Goal: Task Accomplishment & Management: Use online tool/utility

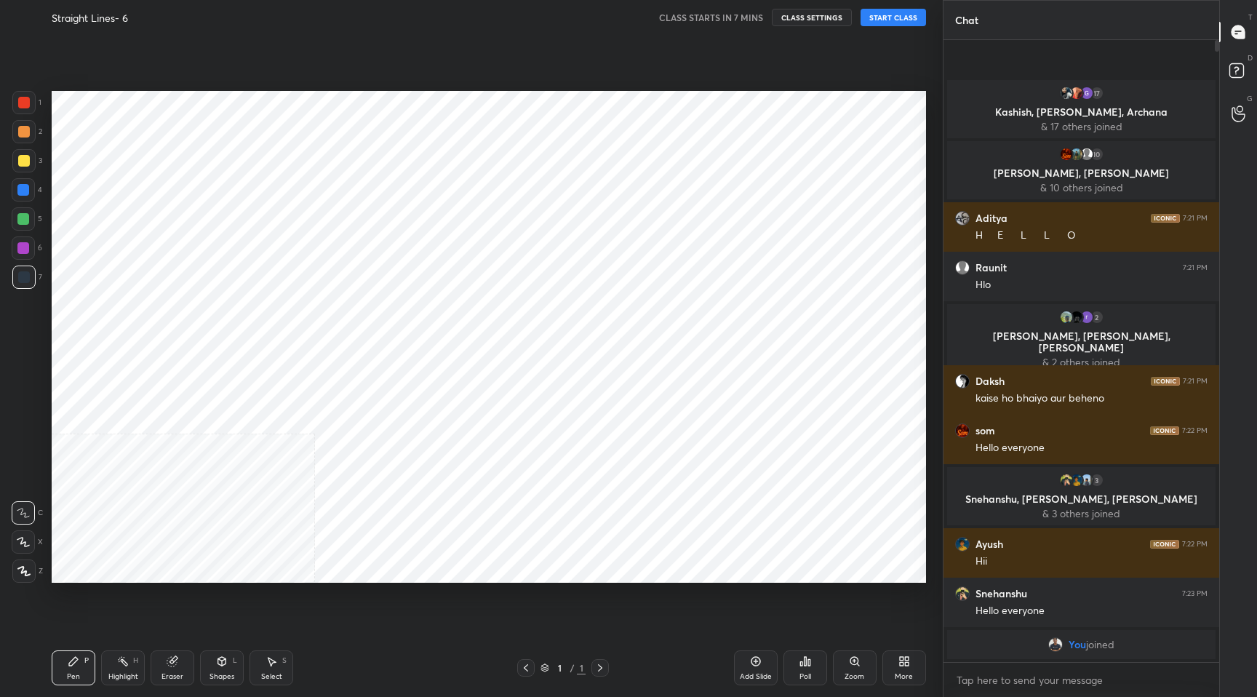
scroll to position [72138, 71857]
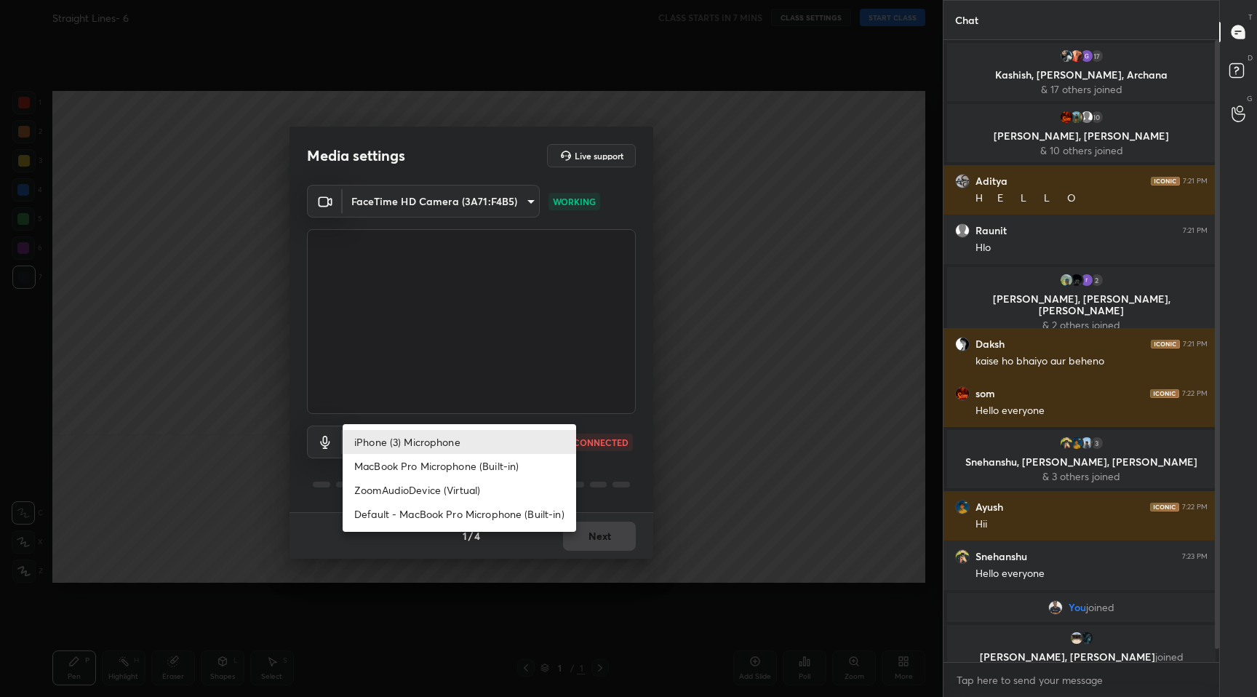
click at [529, 447] on body "1 2 3 4 5 6 7 C X Z C X Z E E Erase all H H Straight Lines- 6 CLASS STARTS IN 7…" at bounding box center [628, 348] width 1257 height 697
click at [512, 467] on li "MacBook Pro Microphone (Built-in)" at bounding box center [460, 466] width 234 height 24
type input "5edbca1317df37e51c30082e24015b9a33856a9459e753d2517f282484f1f74d"
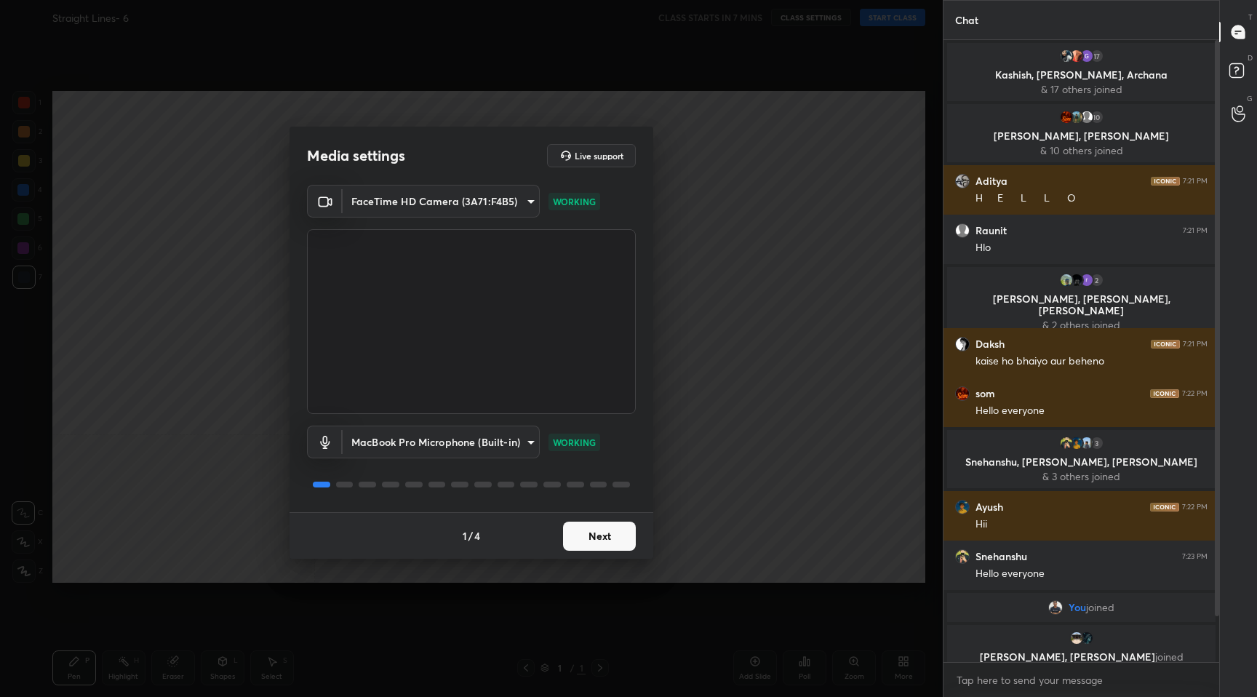
click at [586, 543] on button "Next" at bounding box center [599, 536] width 73 height 29
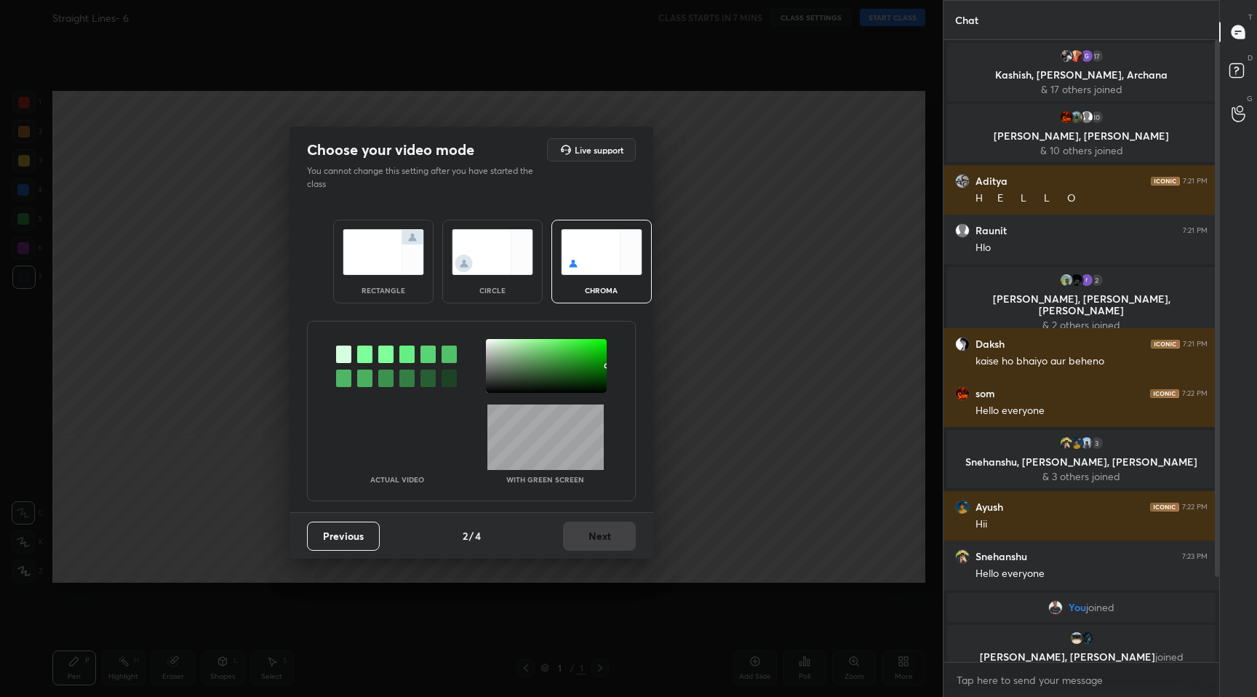
click at [386, 279] on div "rectangle" at bounding box center [383, 262] width 100 height 84
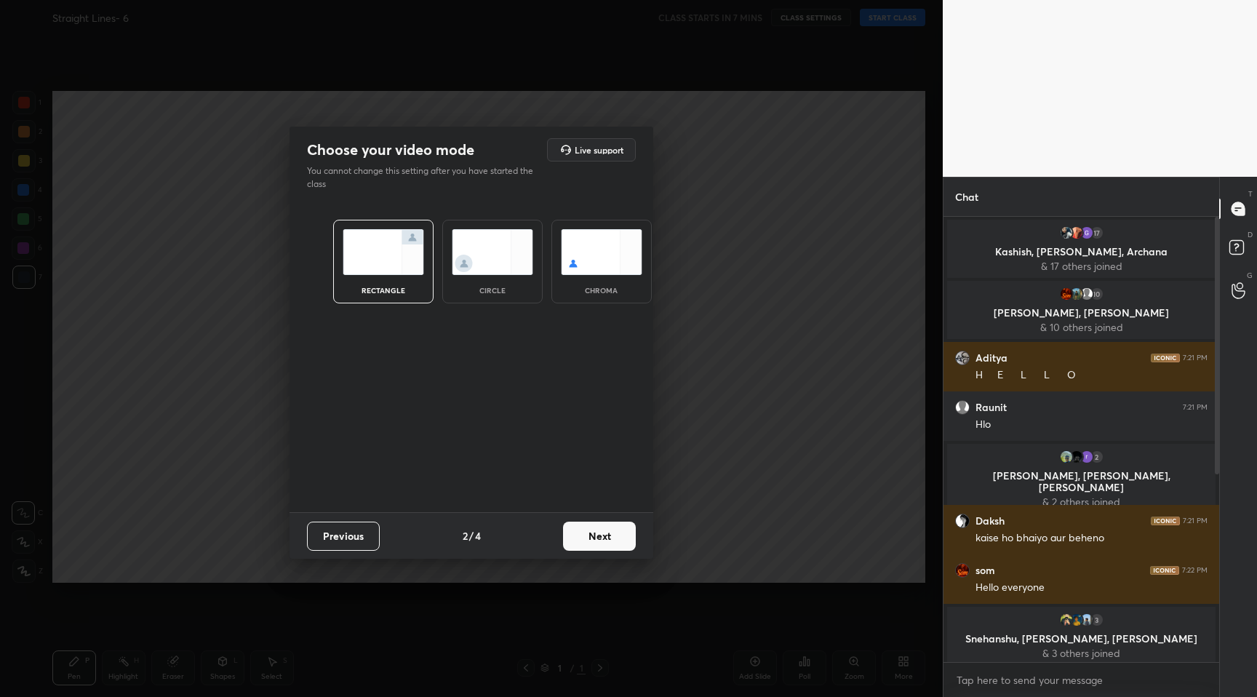
click at [593, 538] on button "Next" at bounding box center [599, 536] width 73 height 29
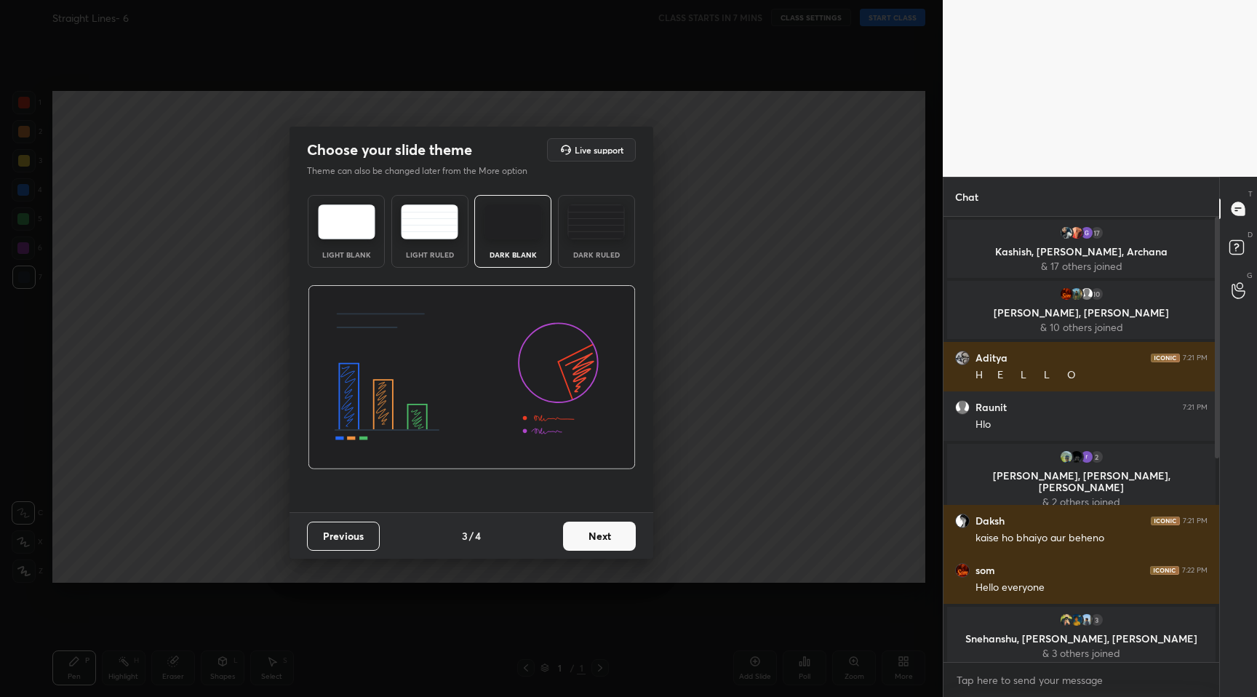
click at [627, 546] on button "Next" at bounding box center [599, 536] width 73 height 29
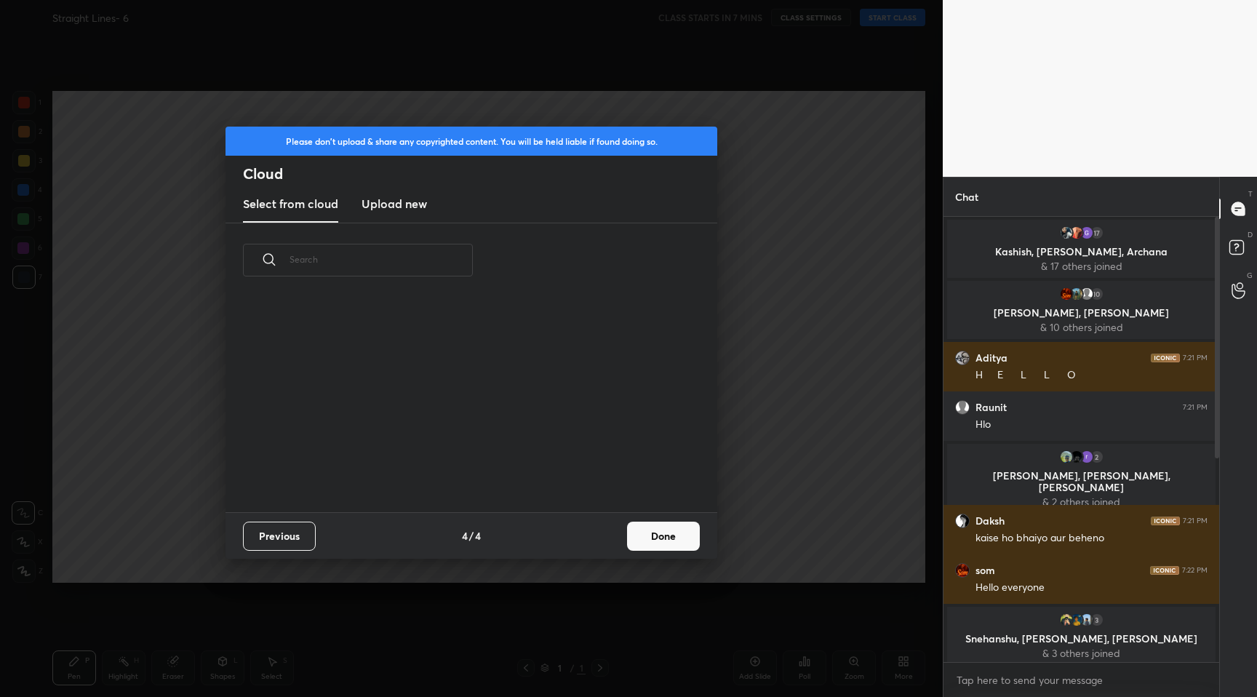
scroll to position [215, 467]
click at [649, 546] on button "Done" at bounding box center [663, 536] width 73 height 29
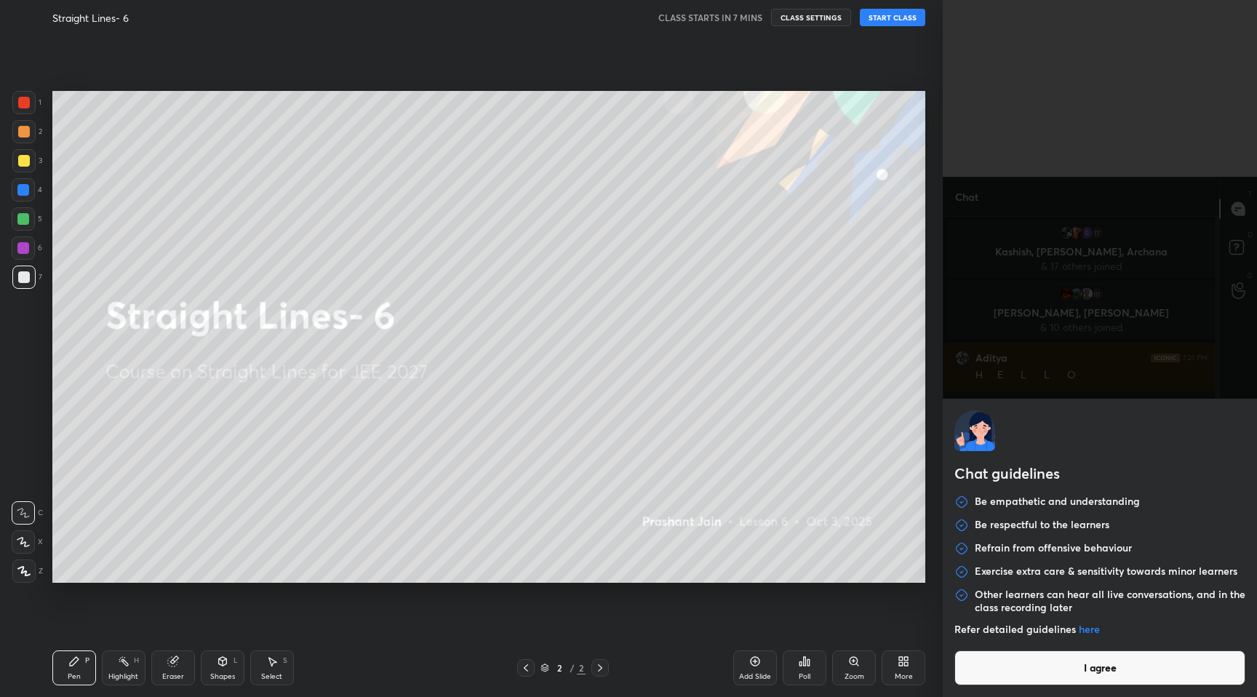
click at [989, 684] on body "1 2 3 4 5 6 7 C X Z C X Z E E Erase all H H Straight Lines- 6 CLASS STARTS IN 7…" at bounding box center [628, 348] width 1257 height 697
click at [989, 684] on button "I agree" at bounding box center [1099, 667] width 291 height 35
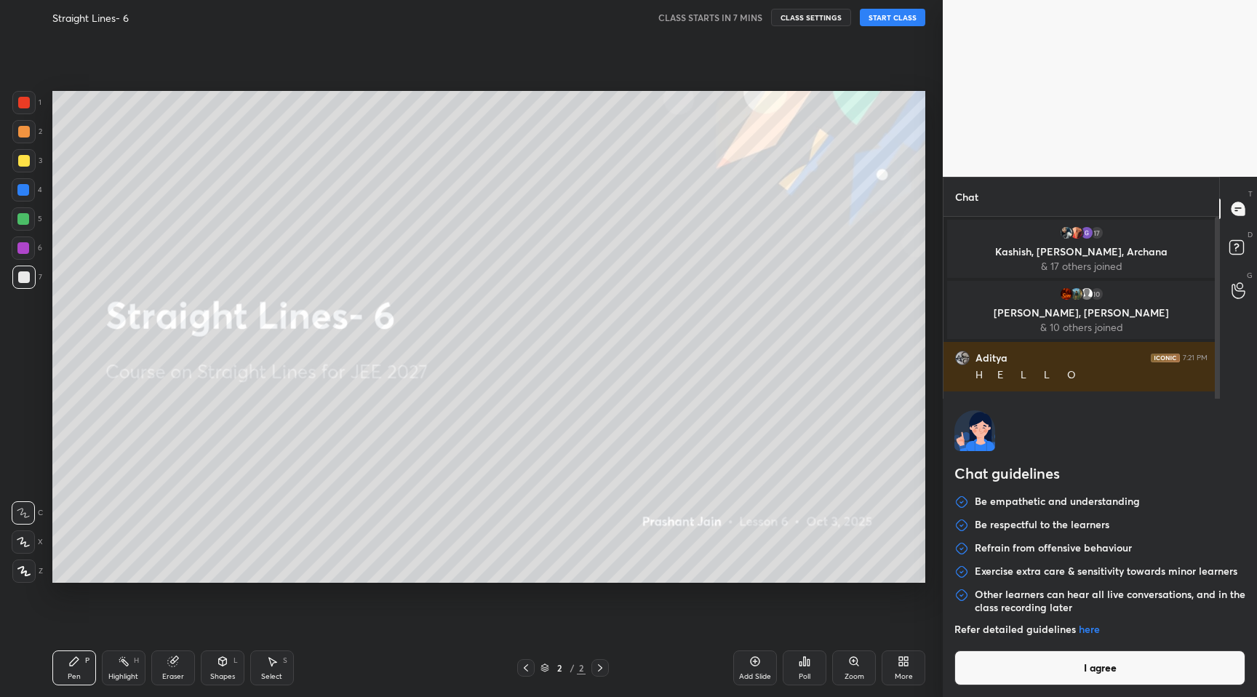
type textarea "x"
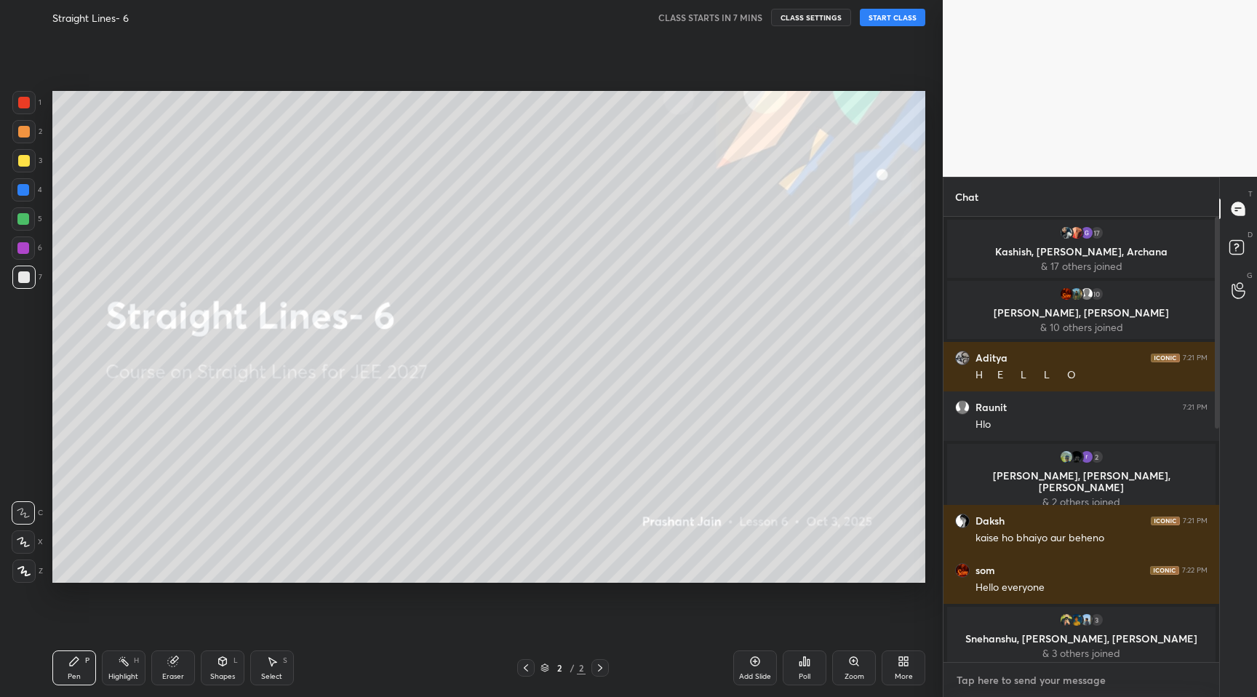
type textarea "h"
type textarea "x"
type textarea "he"
type textarea "x"
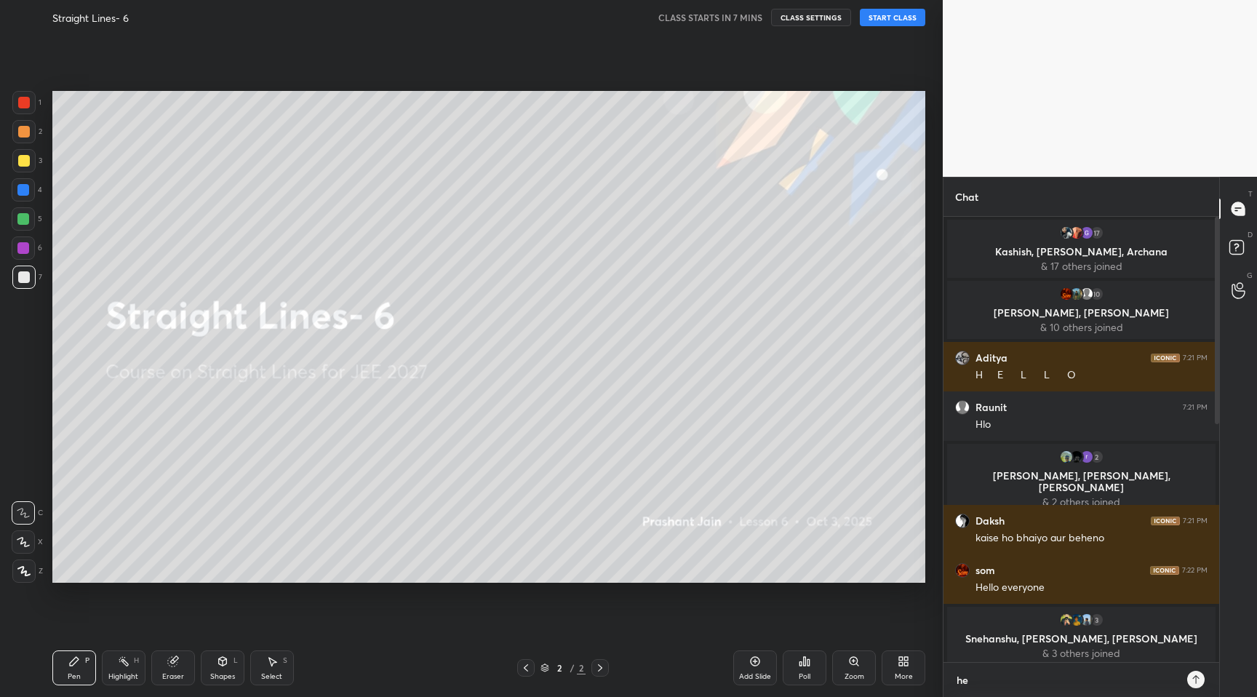
type textarea "hel"
type textarea "x"
type textarea "hell"
type textarea "x"
type textarea "hello"
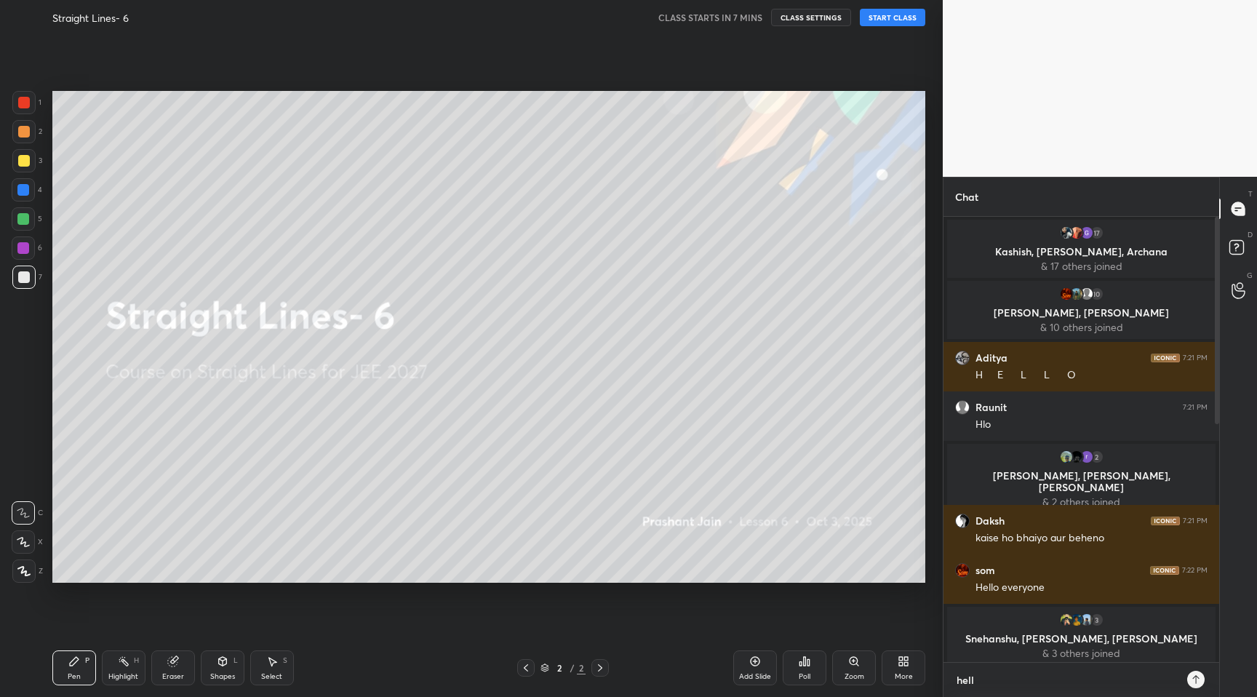
type textarea "x"
type textarea "hello"
type textarea "x"
type textarea "hello g"
type textarea "x"
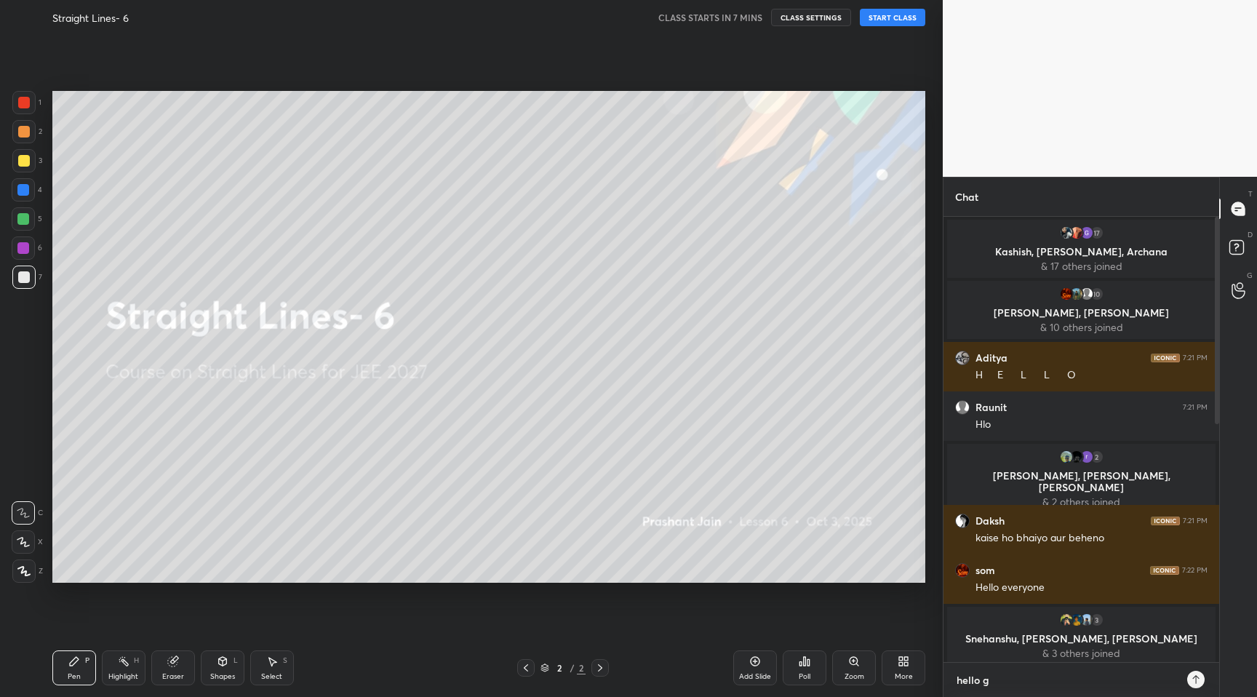
type textarea "hello [PERSON_NAME]"
type textarea "x"
type textarea "hello [PERSON_NAME]"
type textarea "x"
type textarea "hello guys"
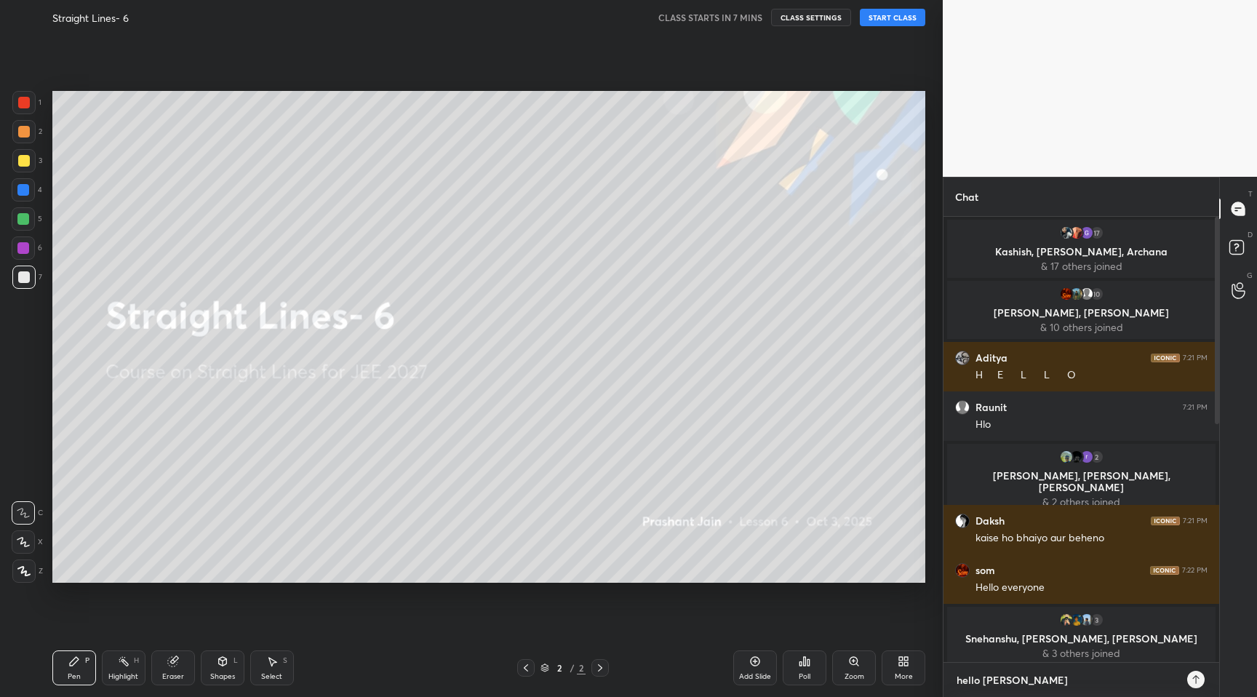
type textarea "x"
type textarea "hello guys"
type textarea "x"
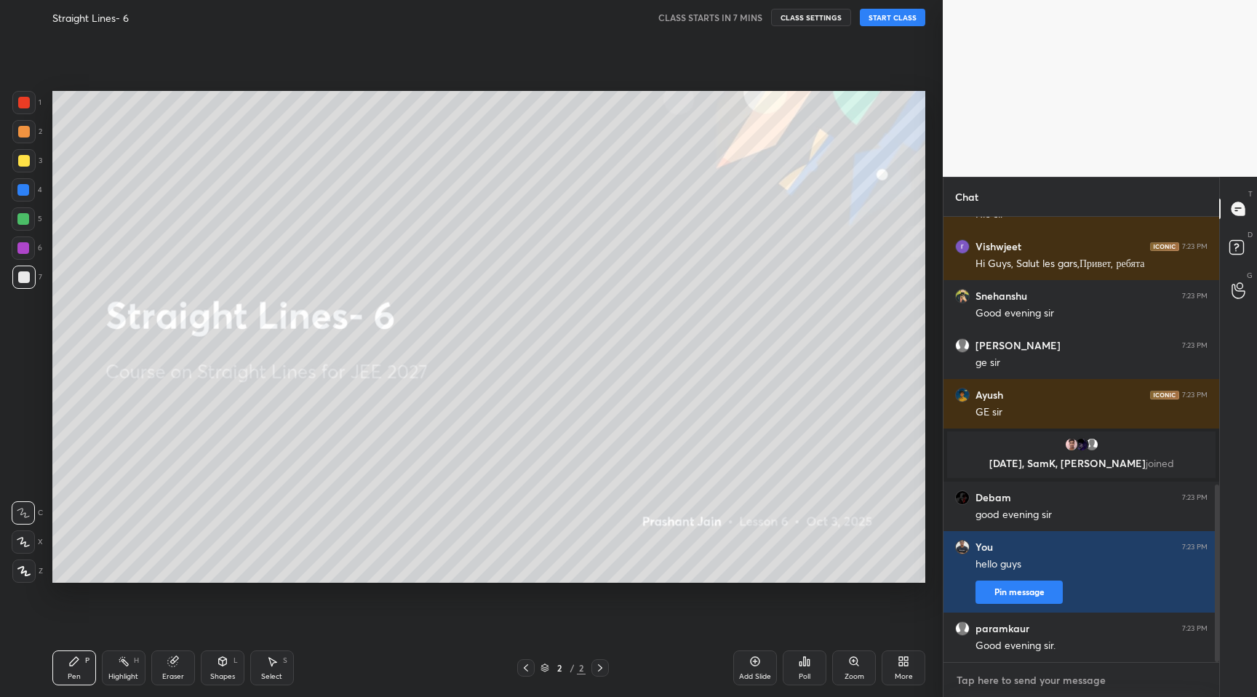
scroll to position [720, 0]
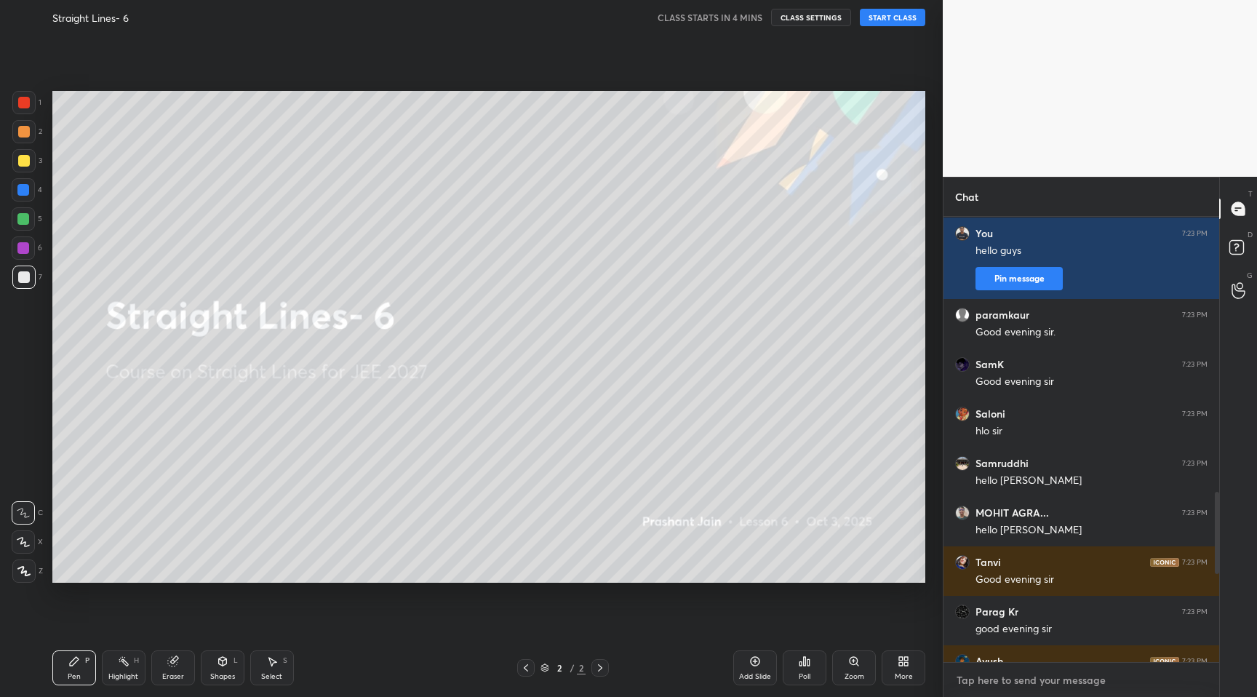
type textarea "x"
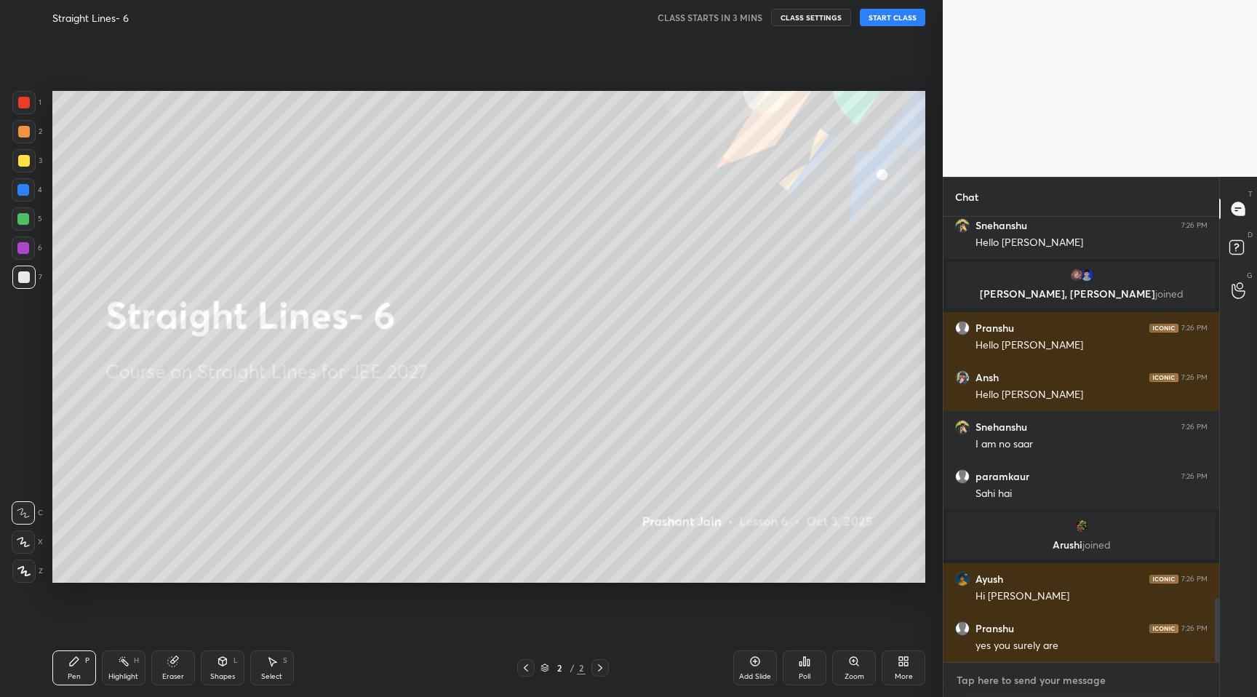
scroll to position [2699, 0]
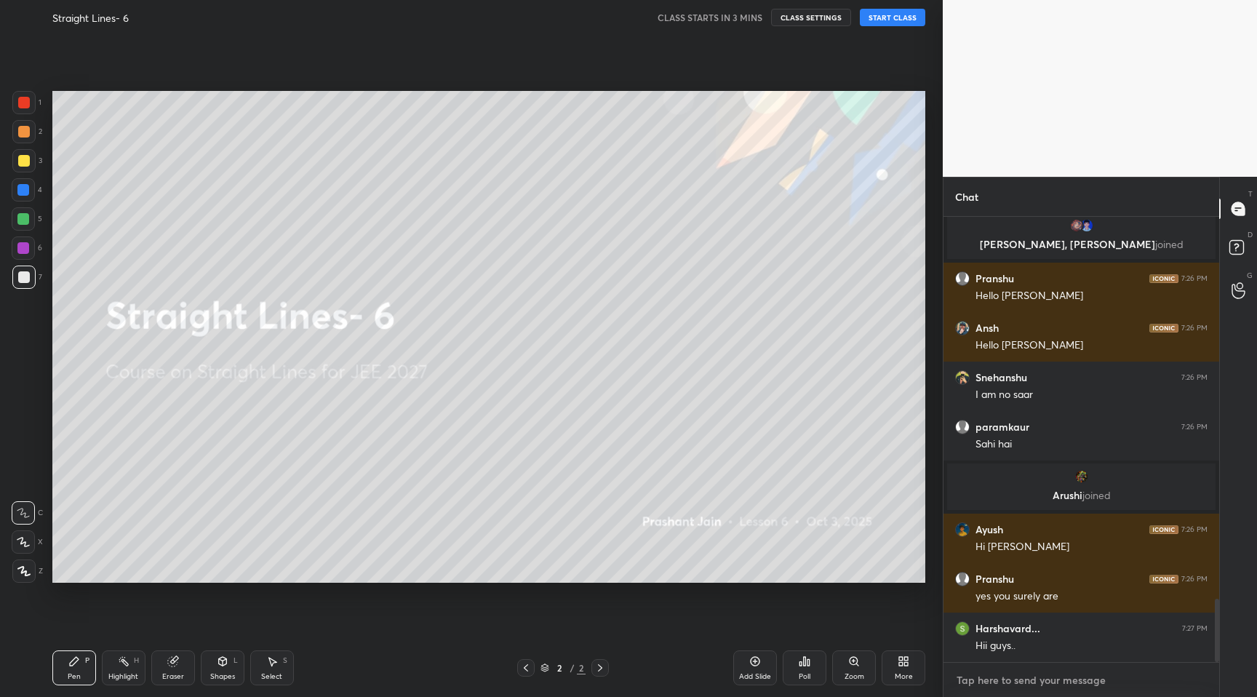
drag, startPoint x: 983, startPoint y: 684, endPoint x: 942, endPoint y: 690, distance: 42.0
click at [943, 690] on div "Chat [PERSON_NAME] 7:26 PM Hello [PERSON_NAME], [PERSON_NAME] joined [PERSON_NA…" at bounding box center [1081, 437] width 276 height 520
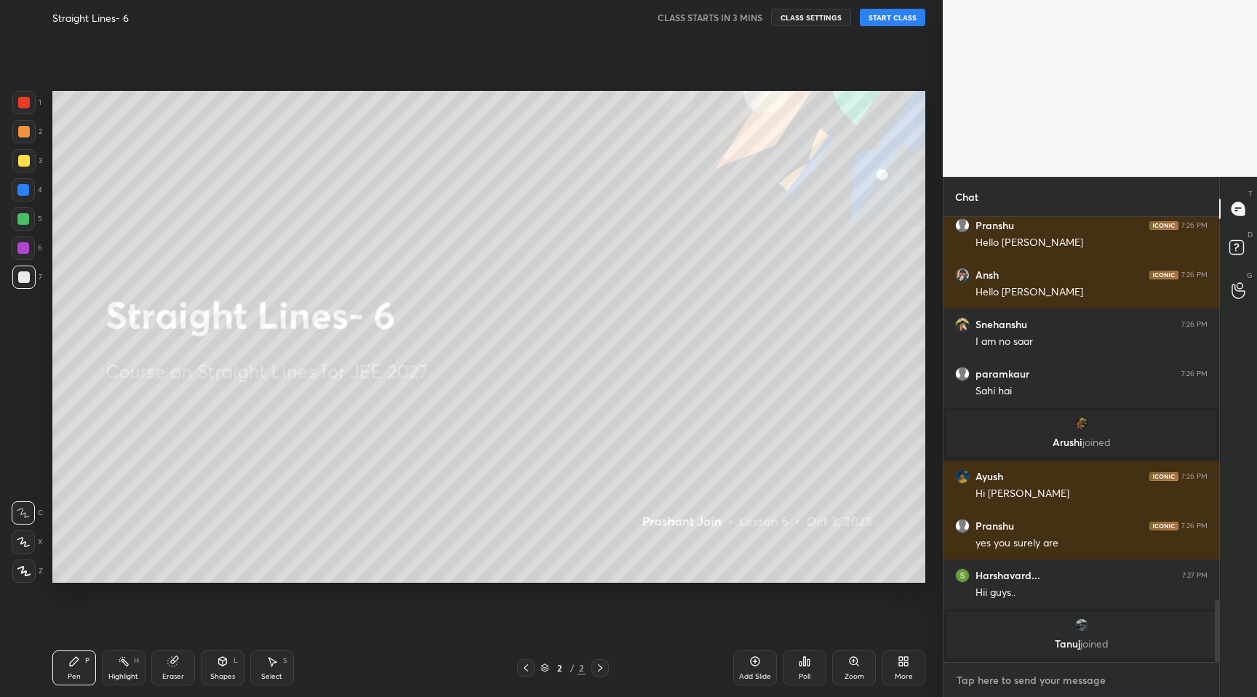
type textarea "b"
type textarea "x"
type textarea "bh"
type textarea "x"
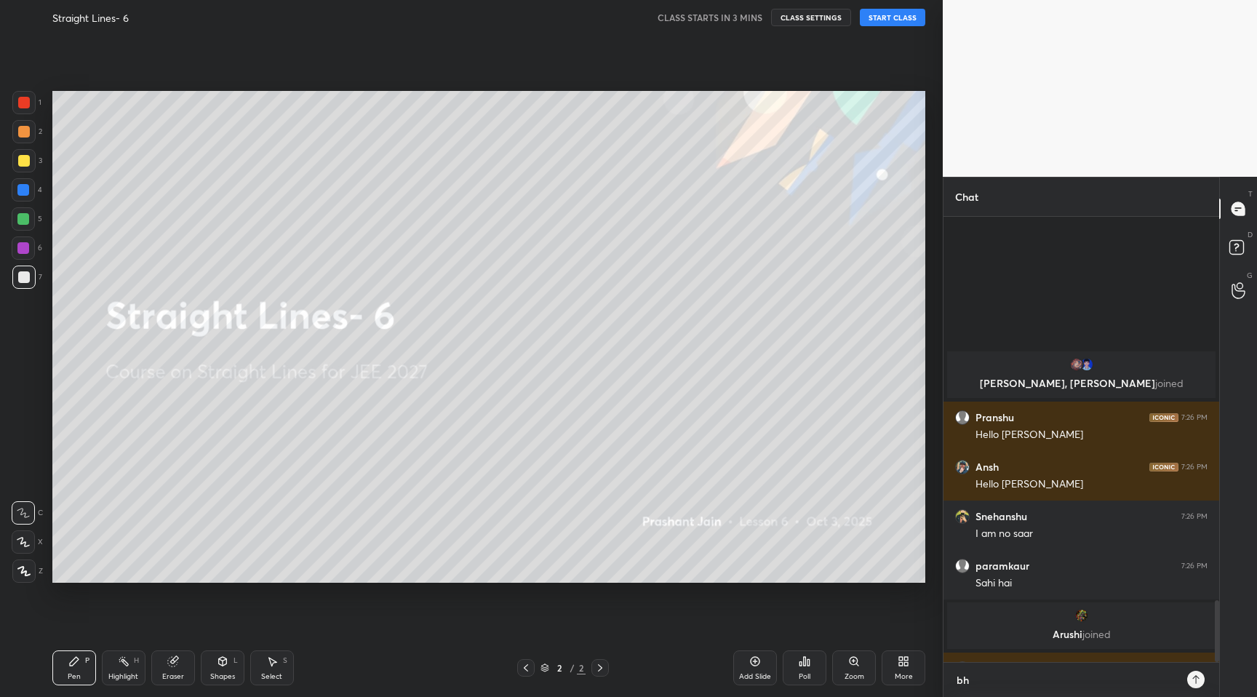
type textarea "bhu"
type textarea "x"
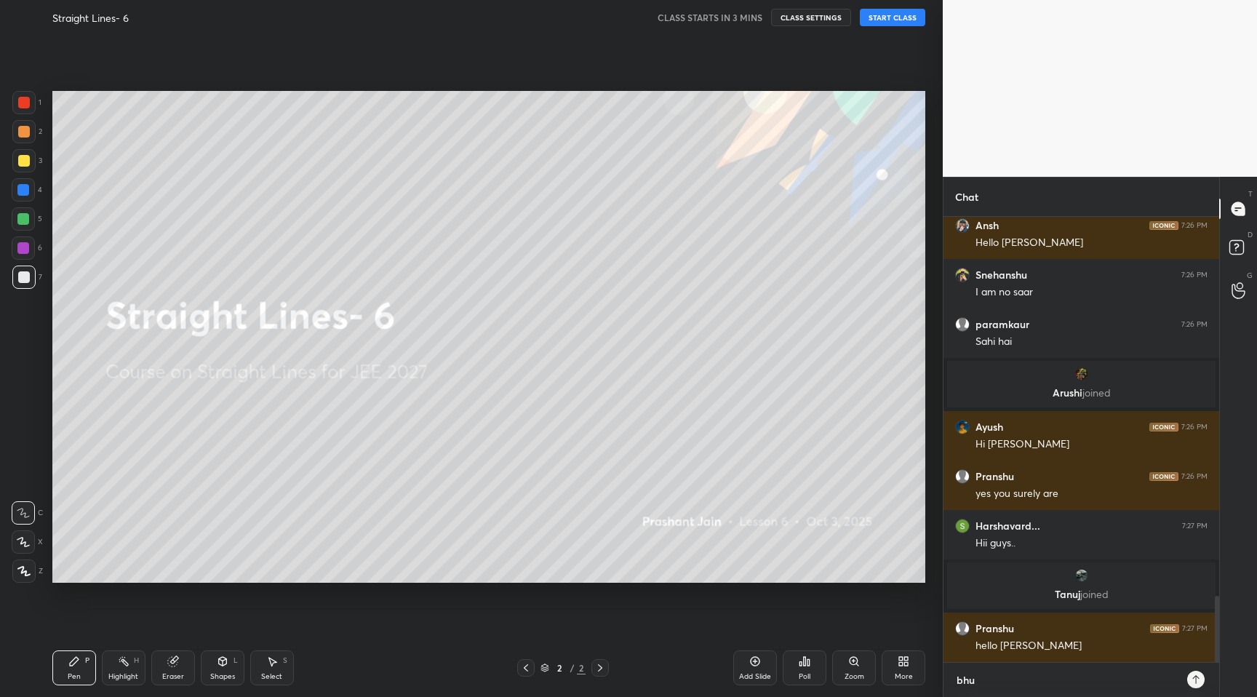
type textarea "bhut"
type textarea "x"
type textarea "bhut"
type textarea "x"
type textarea "bhut s"
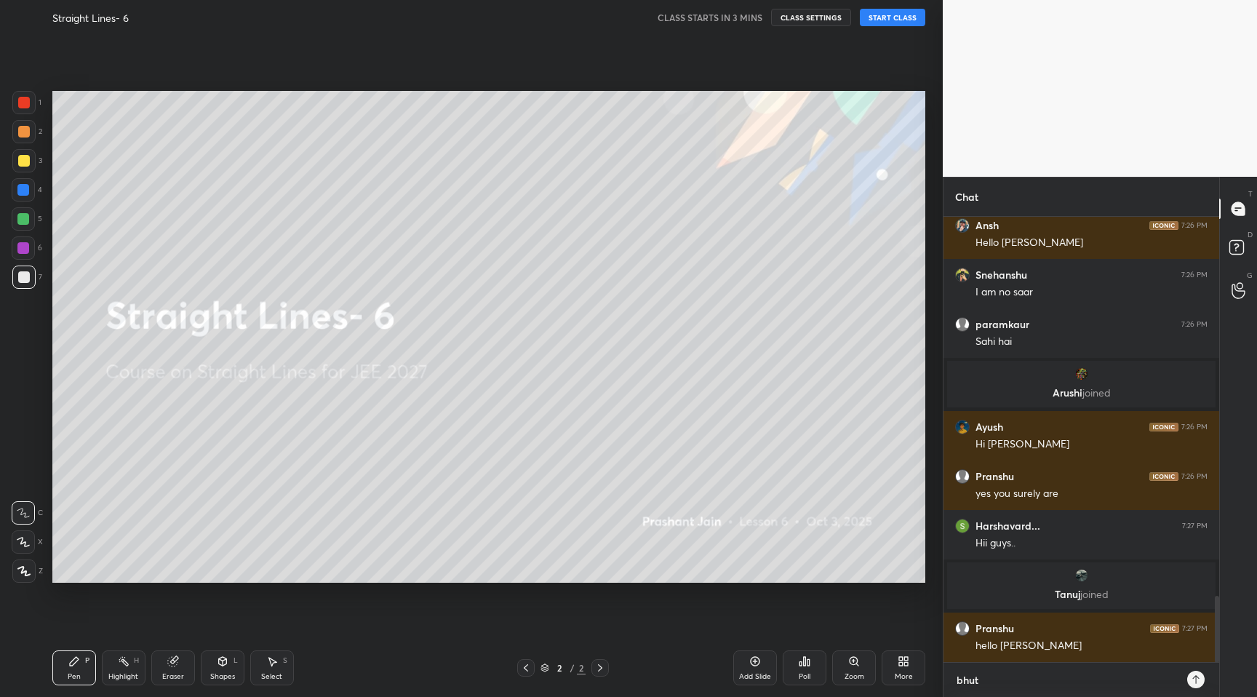
type textarea "x"
type textarea "bhut sh"
type textarea "x"
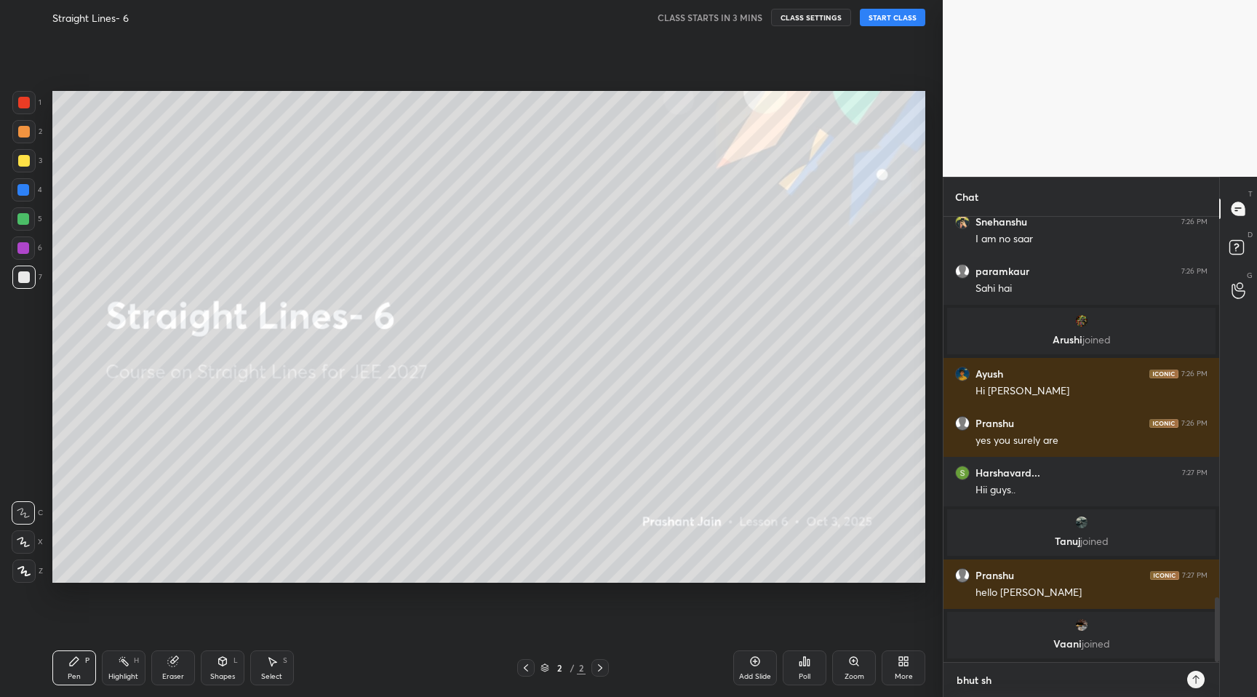
type textarea "bhut sha"
type textarea "x"
type textarea "bhut shan"
type textarea "x"
type textarea "bhut [PERSON_NAME]"
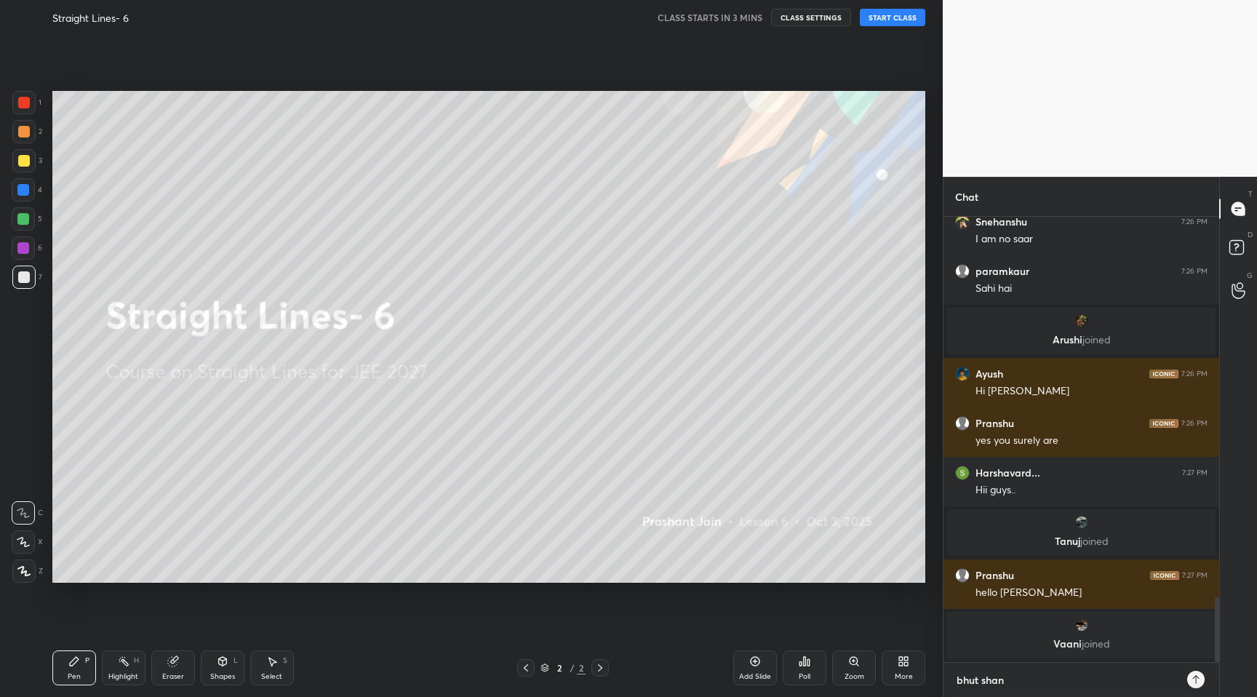
type textarea "x"
type textarea "[PERSON_NAME]"
type textarea "x"
type textarea "bhut shandaa"
type textarea "x"
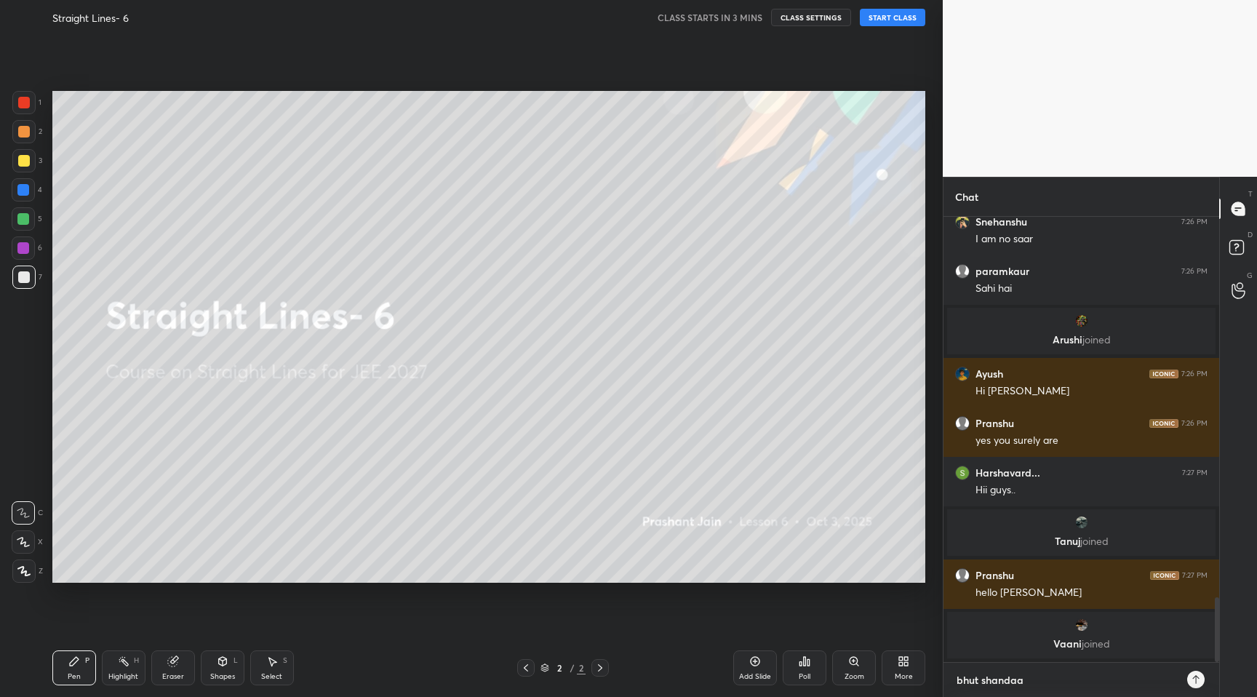
scroll to position [2633, 0]
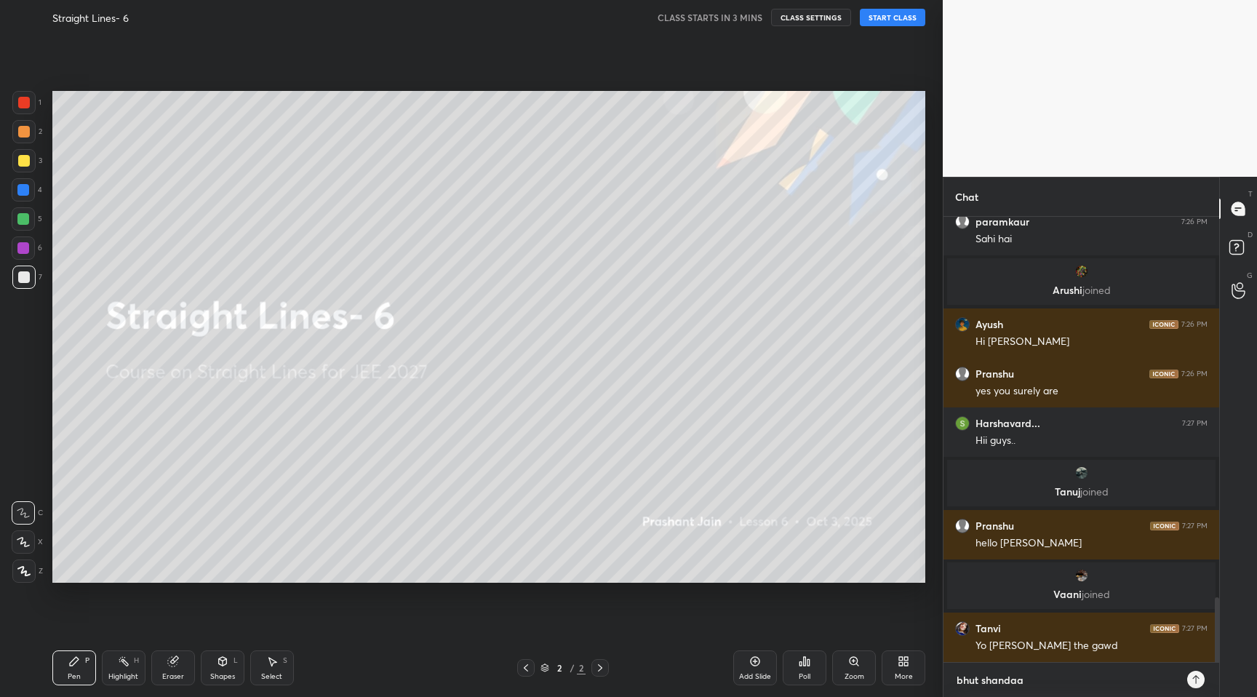
type textarea "bhut shandaar"
type textarea "x"
type textarea "bhut shandaar"
type textarea "x"
type textarea "bhut shandaar h"
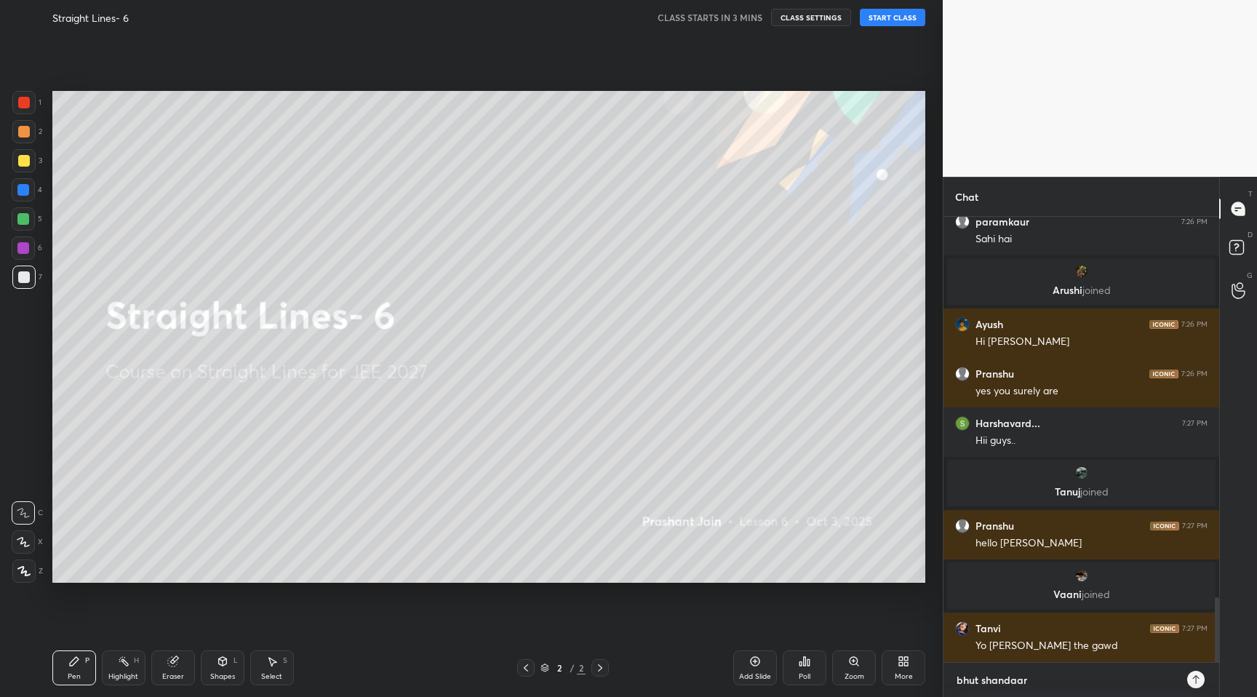
type textarea "x"
type textarea "bhut [PERSON_NAME]"
type textarea "x"
type textarea "bhut [PERSON_NAME]"
type textarea "x"
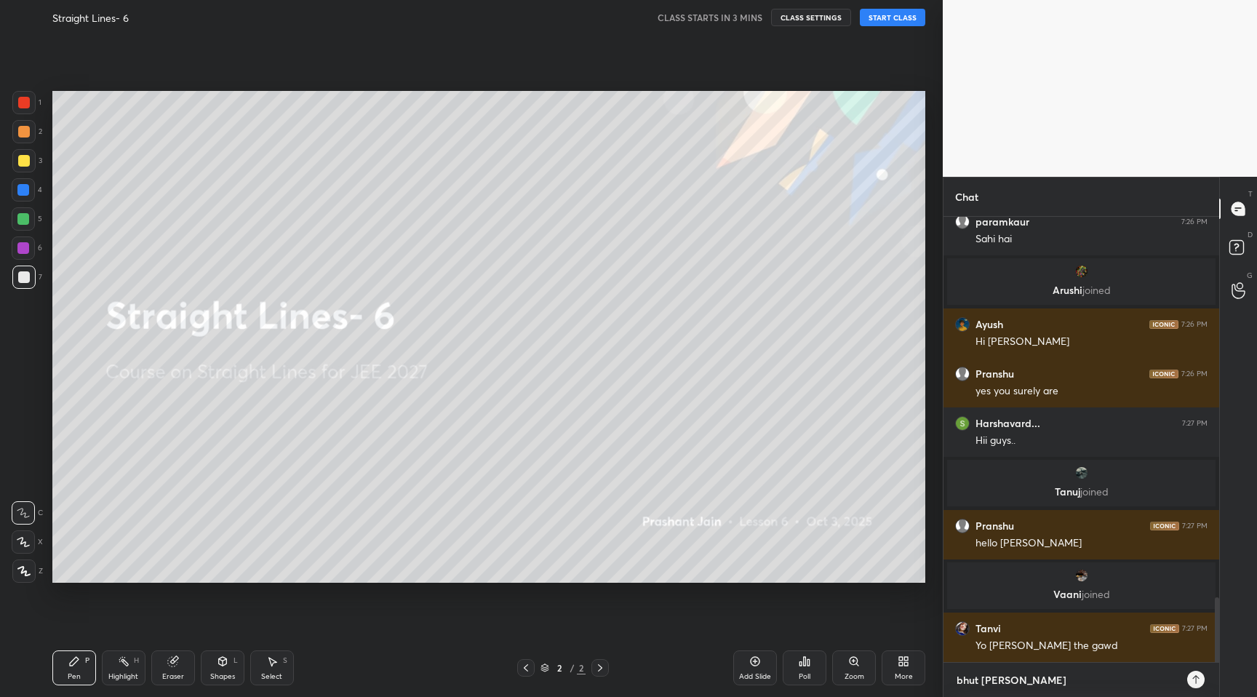
type textarea "bhut [PERSON_NAME]"
type textarea "x"
type textarea "bhut [PERSON_NAME]"
type textarea "x"
type textarea "bhut [PERSON_NAME]"
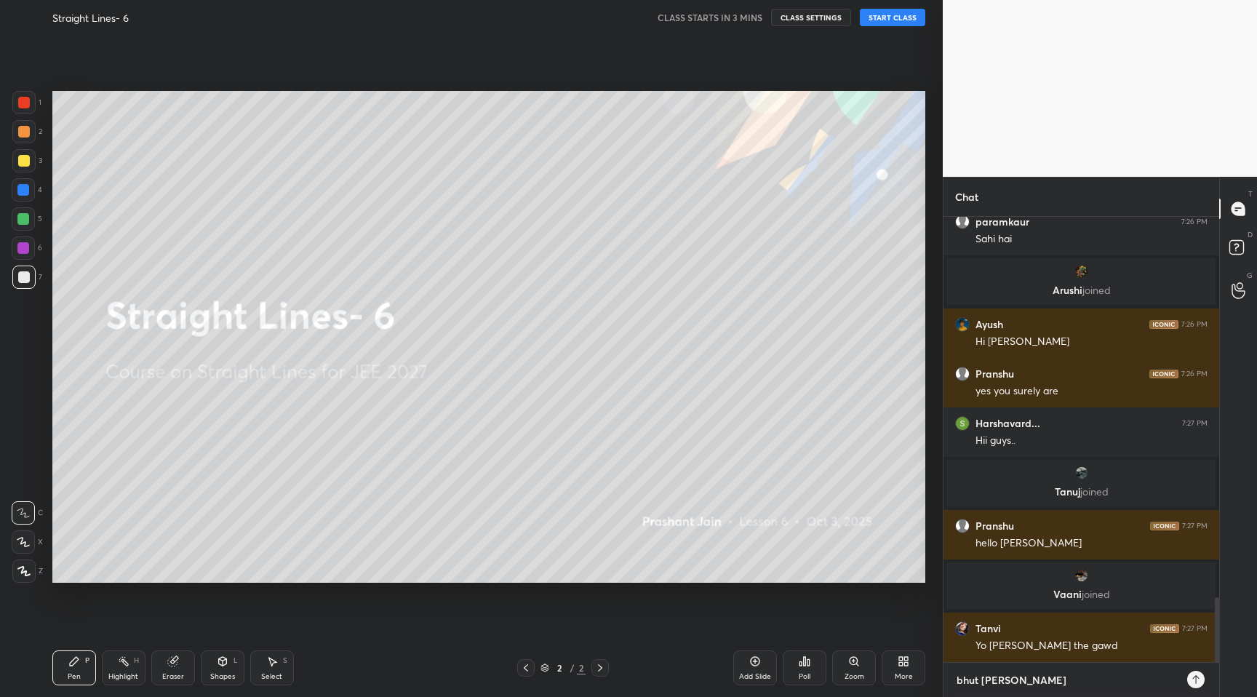
type textarea "x"
type textarea "bhut shandaar h"
type textarea "x"
type textarea "bhut shandaar"
type textarea "x"
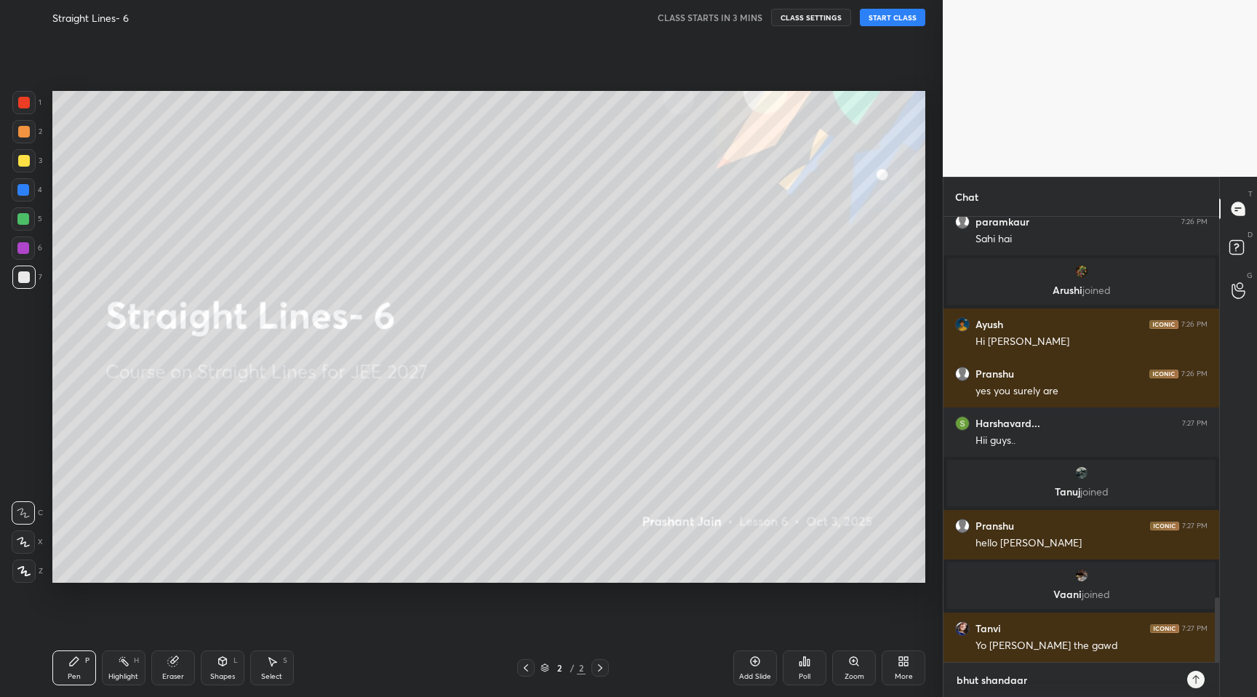
scroll to position [2686, 0]
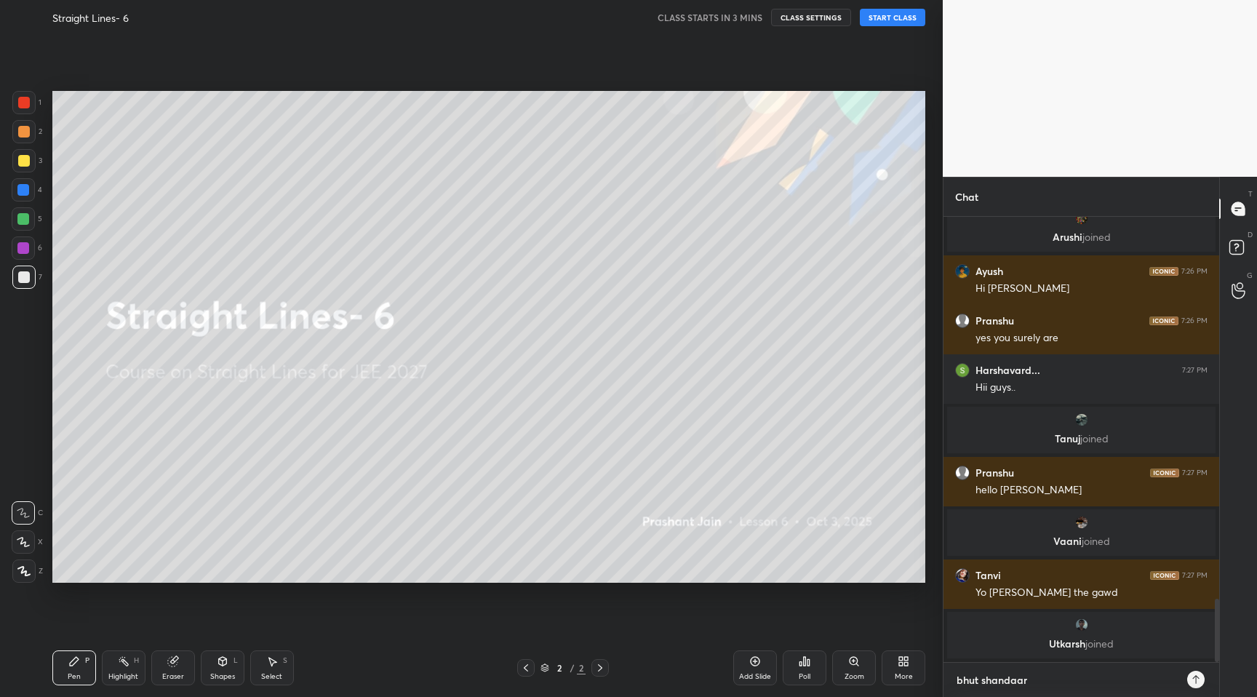
type textarea "bhut shandaar j"
type textarea "x"
type textarea "bhut [PERSON_NAME]"
type textarea "x"
type textarea "bhut [PERSON_NAME]"
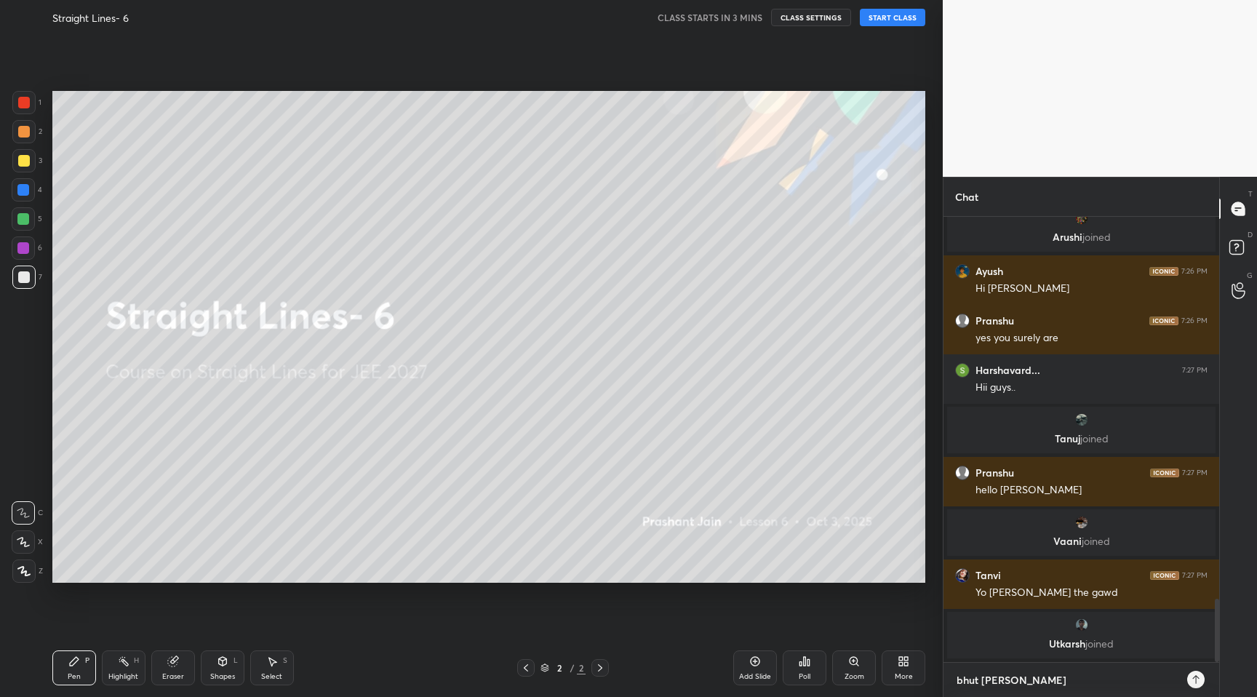
type textarea "x"
type textarea "bhut shandaar joke"
type textarea "x"
type textarea "bhut shandaar joke"
type textarea "x"
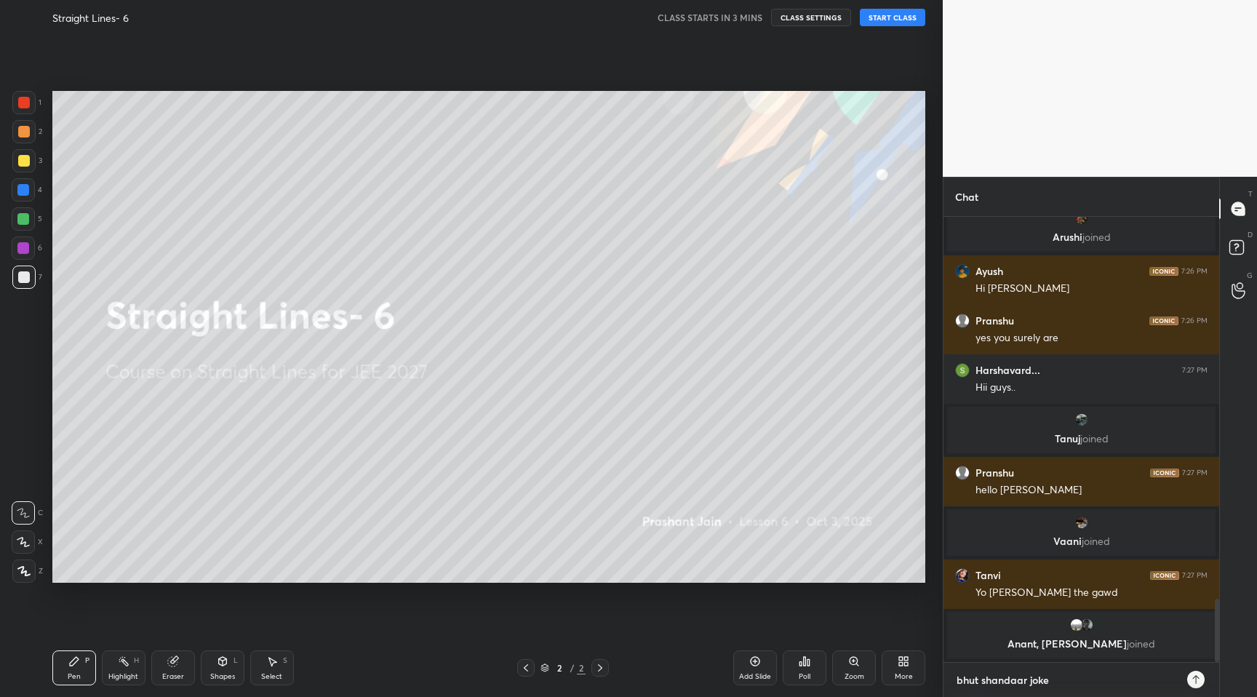
type textarea "bhut shandaar joke h"
type textarea "x"
type textarea "bhut shandaar joke ha"
type textarea "x"
type textarea "bhut shandaar joke hai"
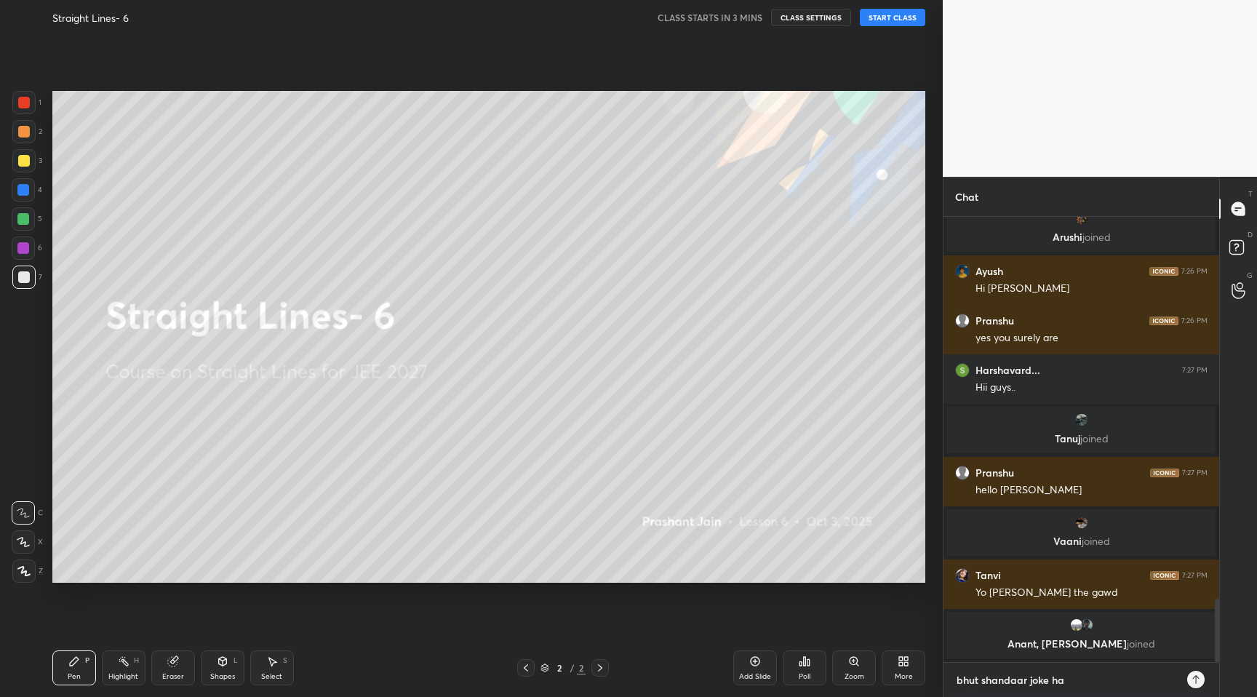
type textarea "x"
type textarea "bhut shandaar joke hai"
type textarea "x"
type textarea "bhut shandaar joke hai g"
type textarea "x"
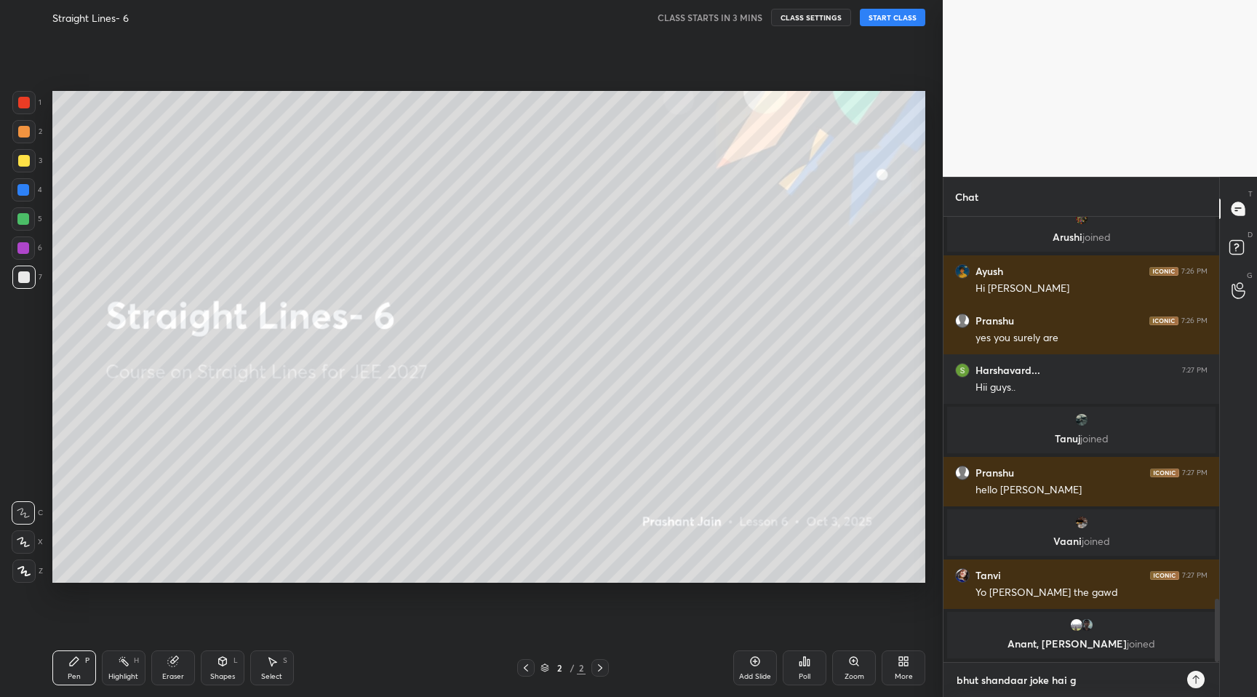
type textarea "bhut shandaar joke hai gu"
type textarea "x"
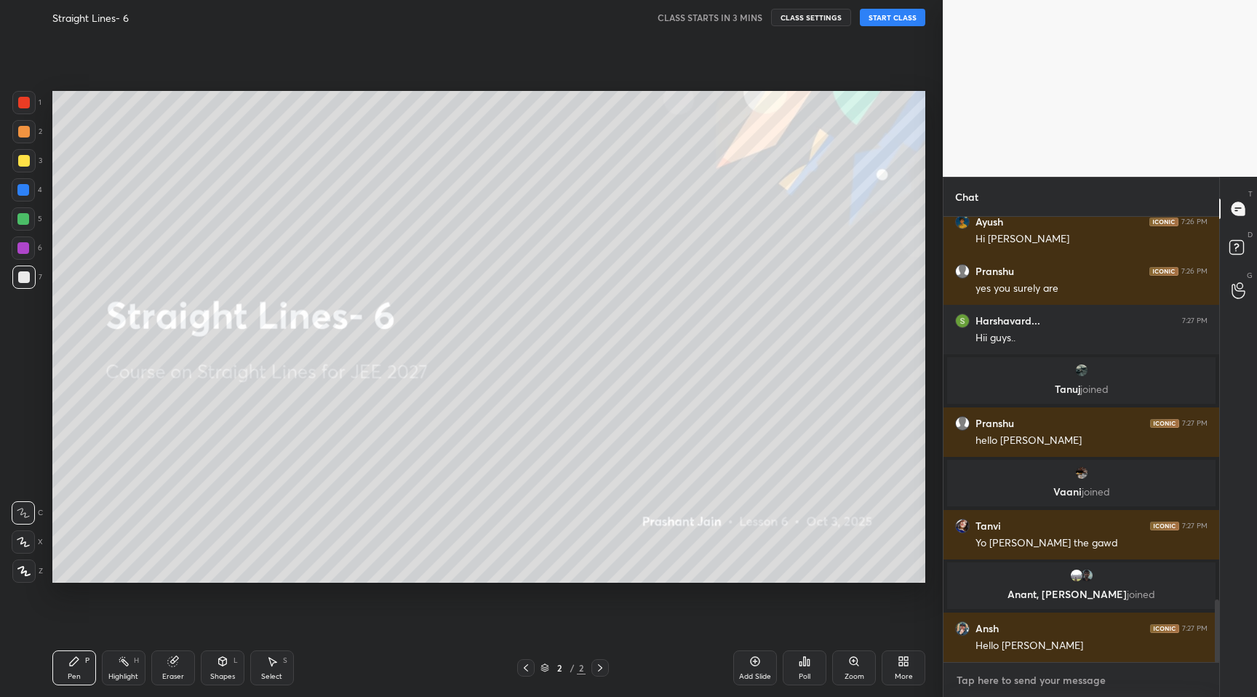
scroll to position [2755, 0]
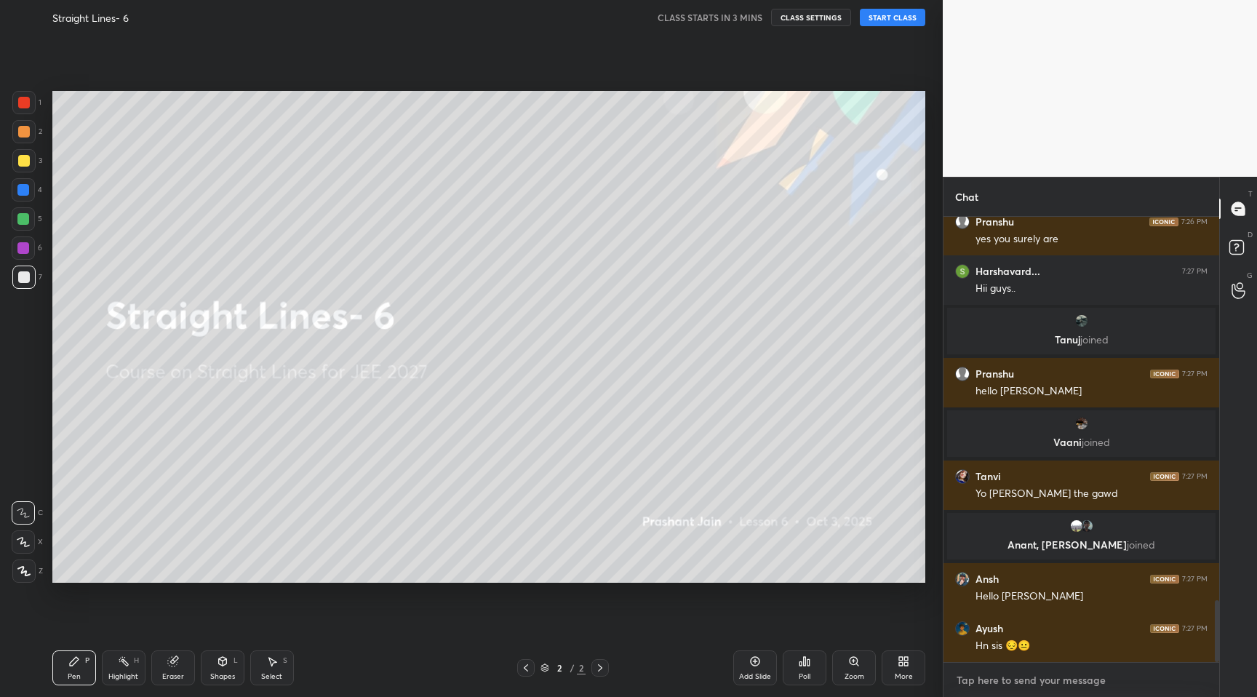
type textarea "p"
type textarea "x"
type textarea "ps"
type textarea "x"
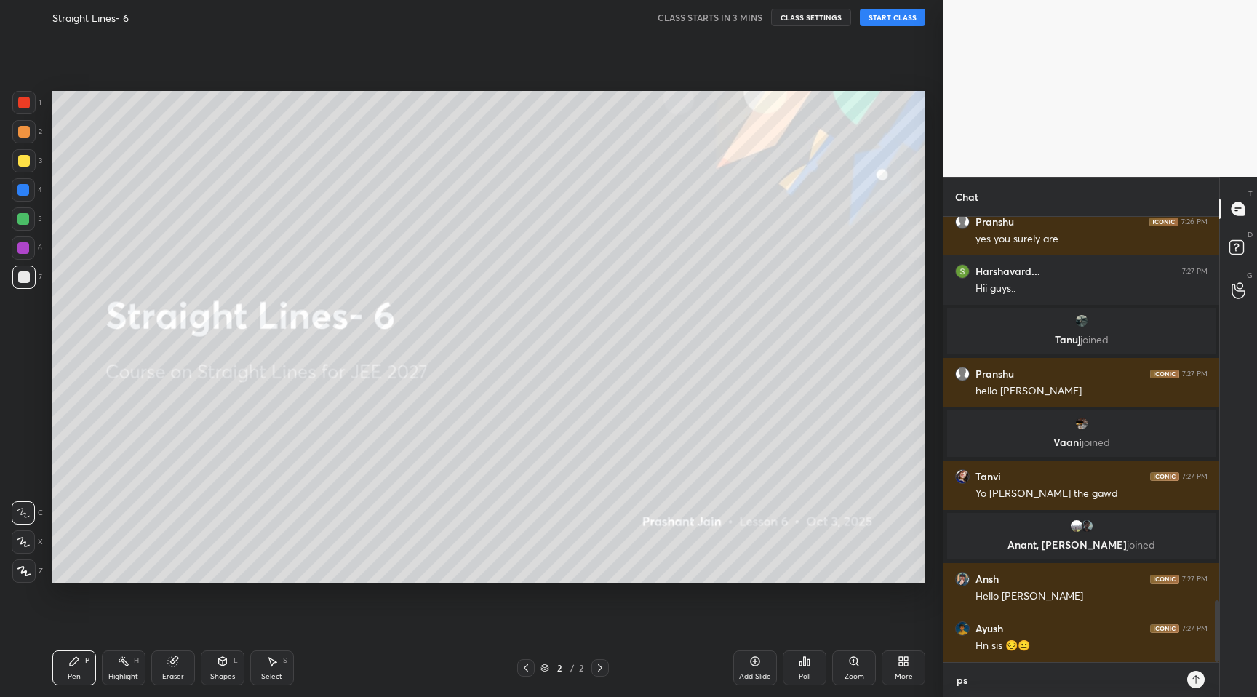
type textarea "ps"
type textarea "x"
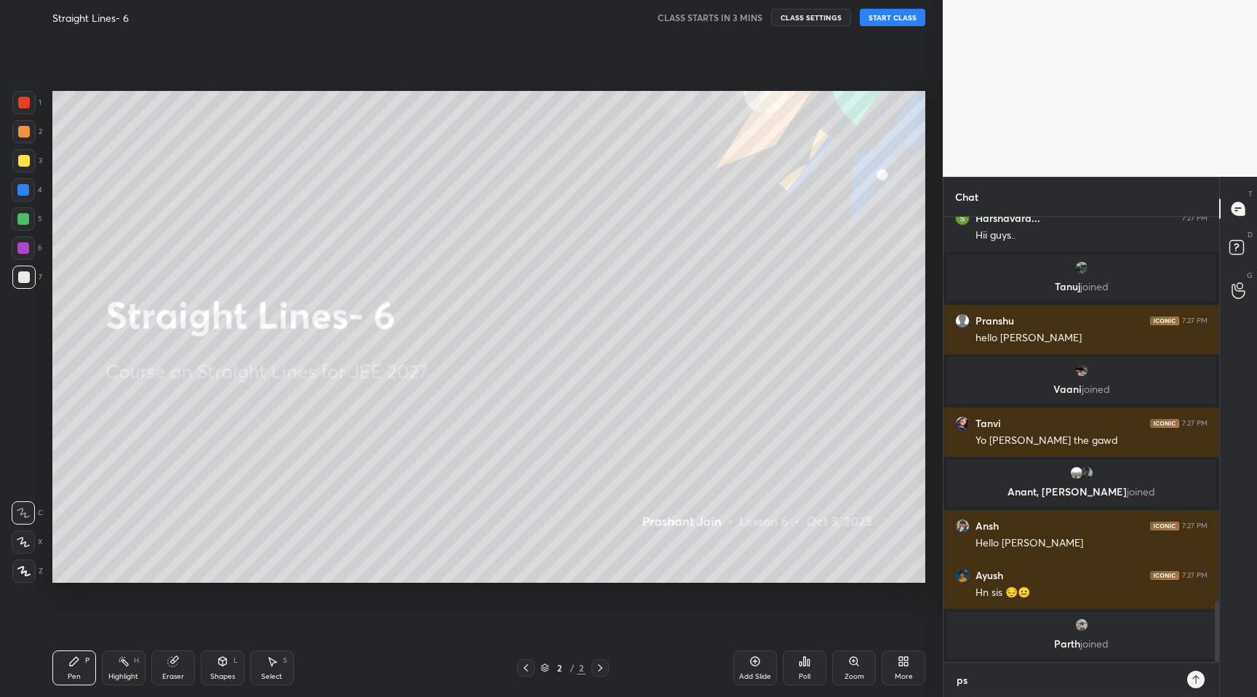
type textarea "ps c"
type textarea "x"
type textarea "ps co"
type textarea "x"
type textarea "ps com"
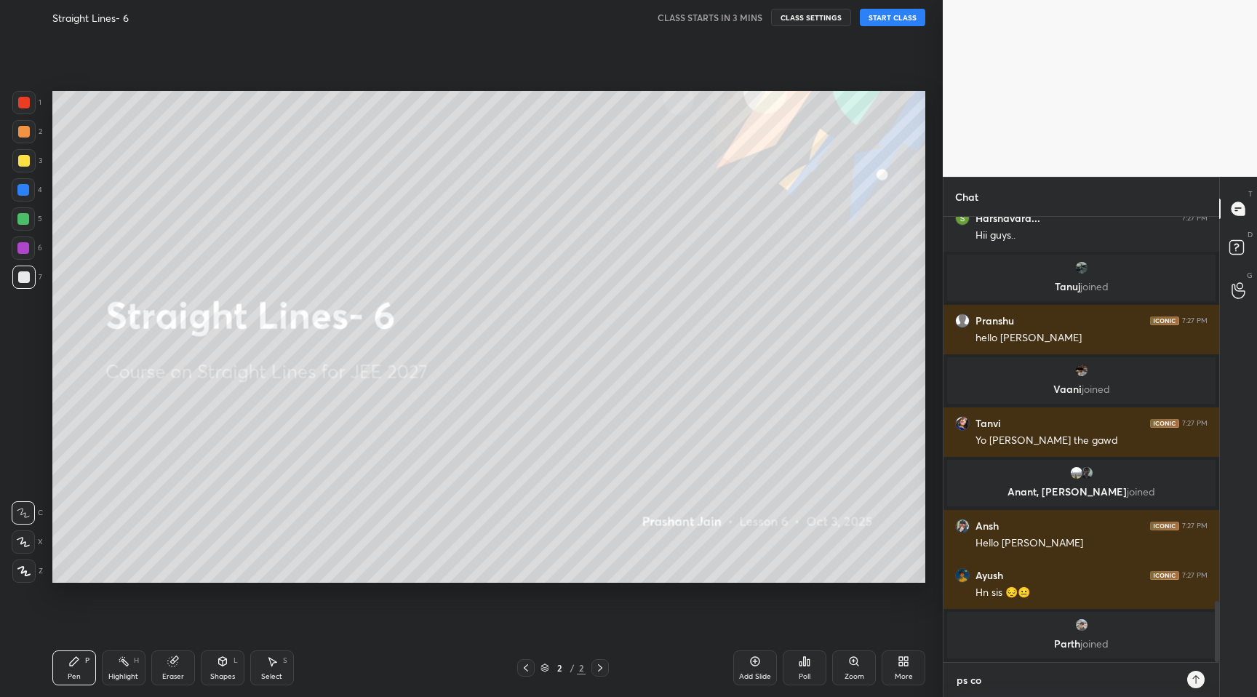
type textarea "x"
type textarea "ps comp"
type textarea "x"
type textarea "ps compl"
type textarea "x"
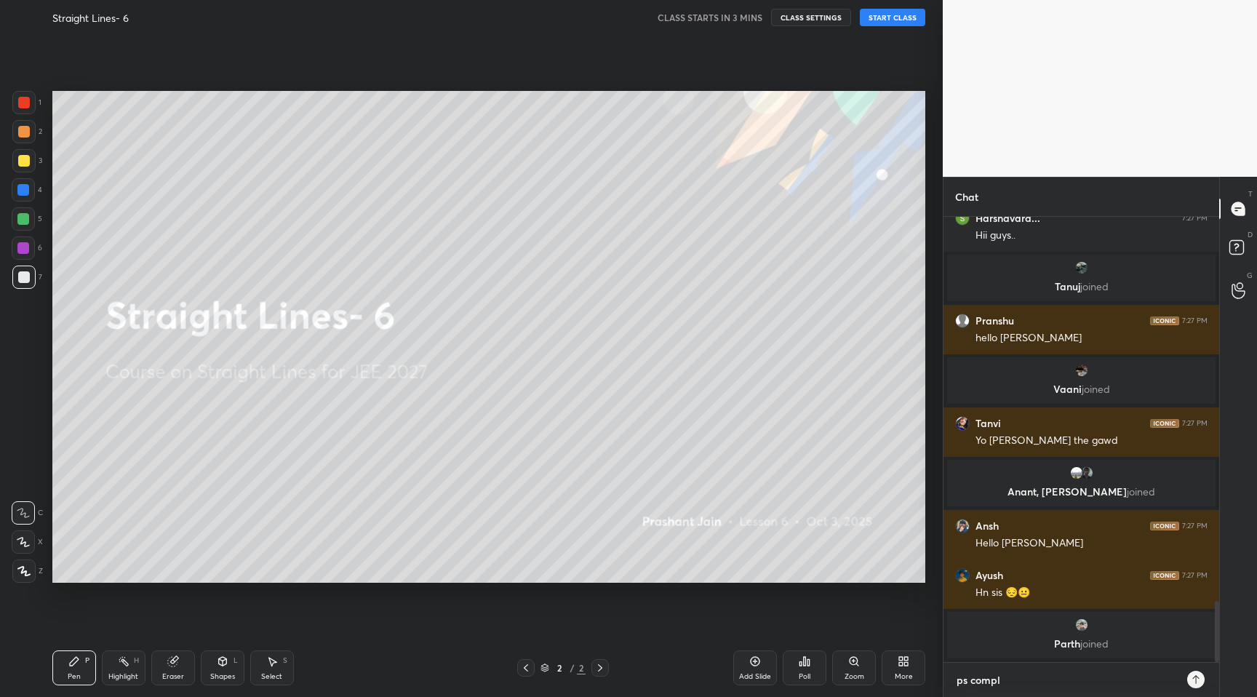
type textarea "ps comple"
type textarea "x"
type textarea "ps complet"
type textarea "x"
type textarea "ps complete"
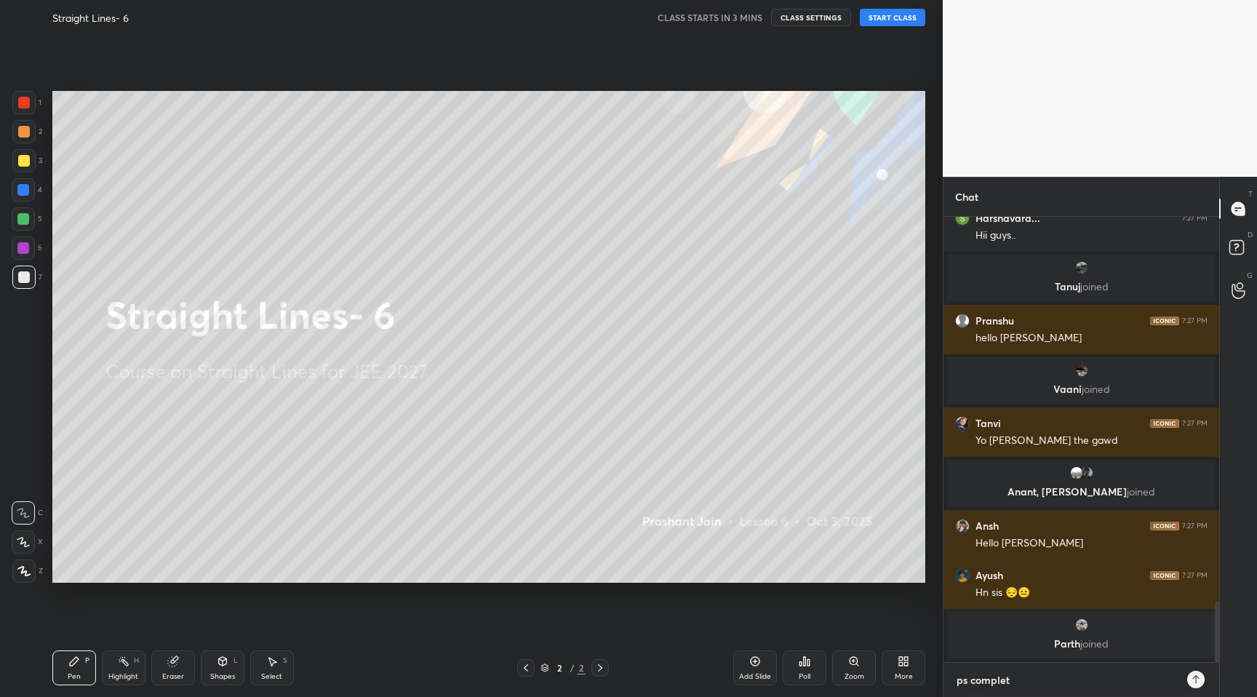
type textarea "x"
type textarea "ps complete"
type textarea "x"
type textarea "ps complete y"
type textarea "x"
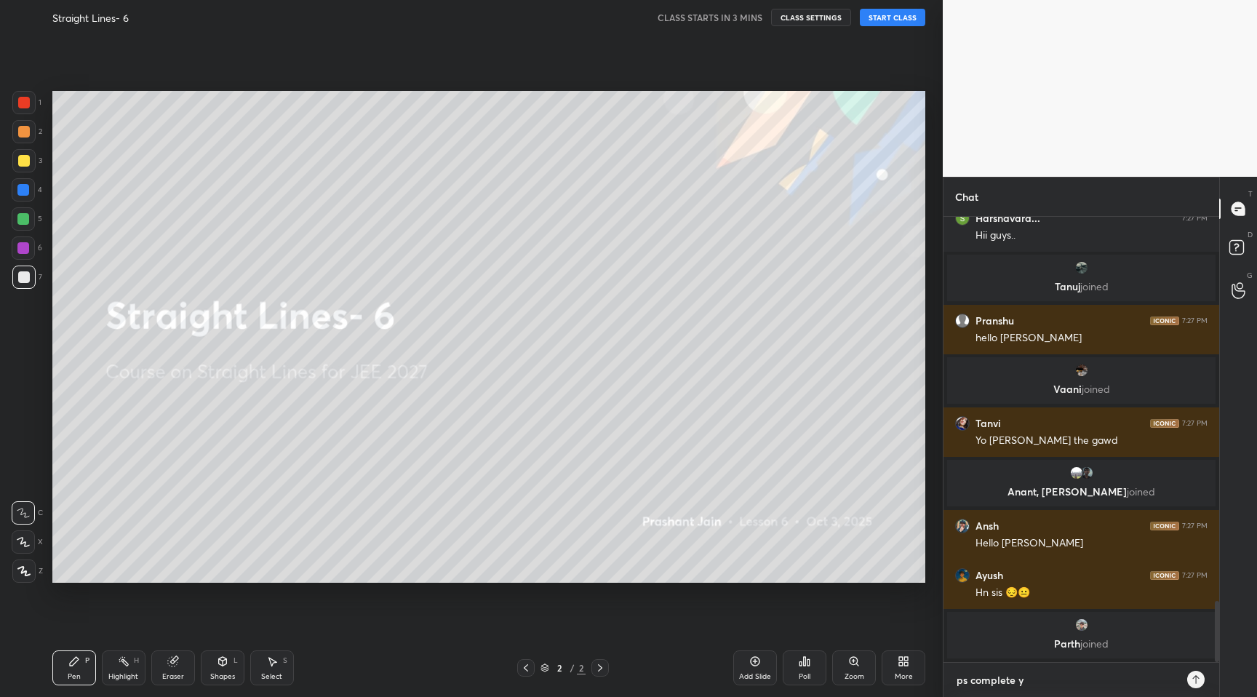
type textarea "ps complete yo"
type textarea "x"
type textarea "ps complete you"
type textarea "x"
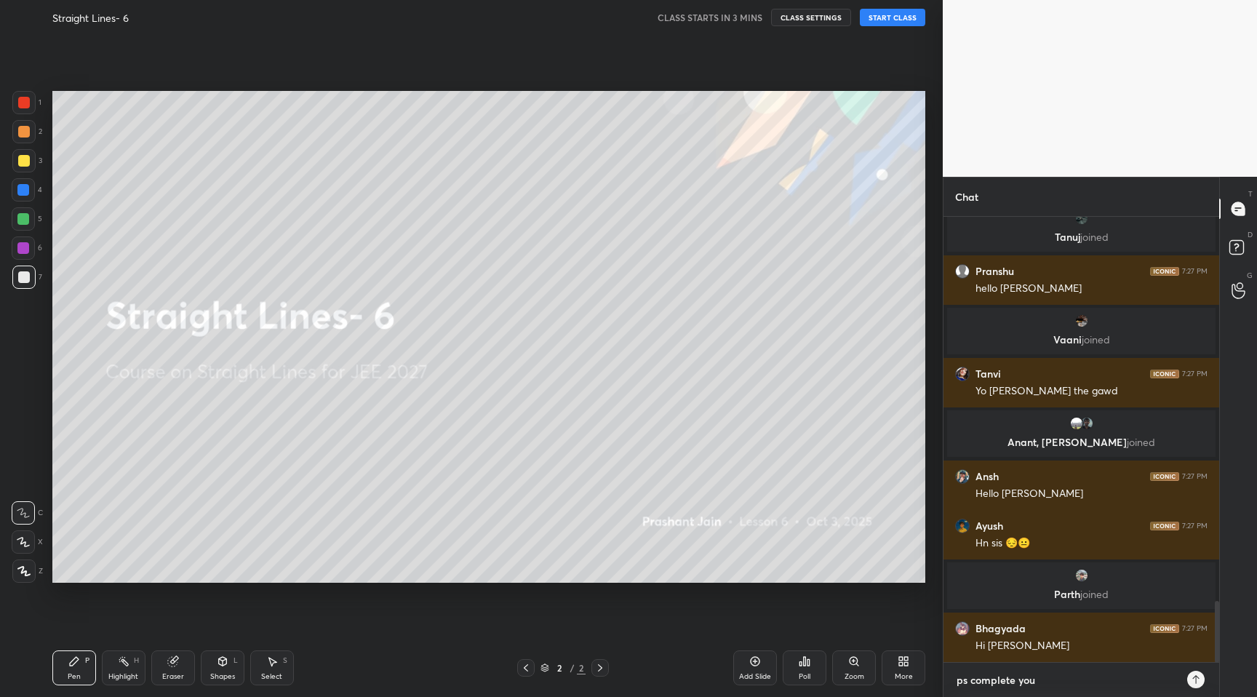
type textarea "ps complete your"
type textarea "x"
type textarea "ps complete your"
type textarea "x"
type textarea "ps complete your d"
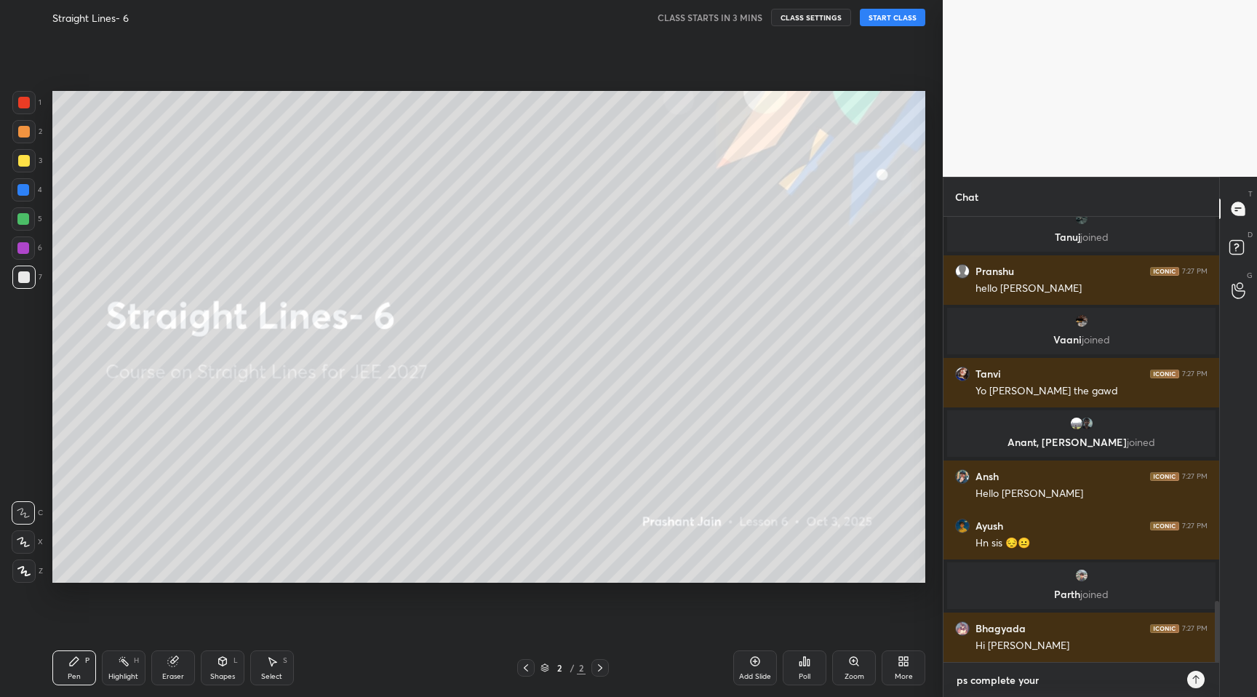
type textarea "x"
type textarea "ps complete your di"
type textarea "x"
type textarea "ps complete your din"
type textarea "x"
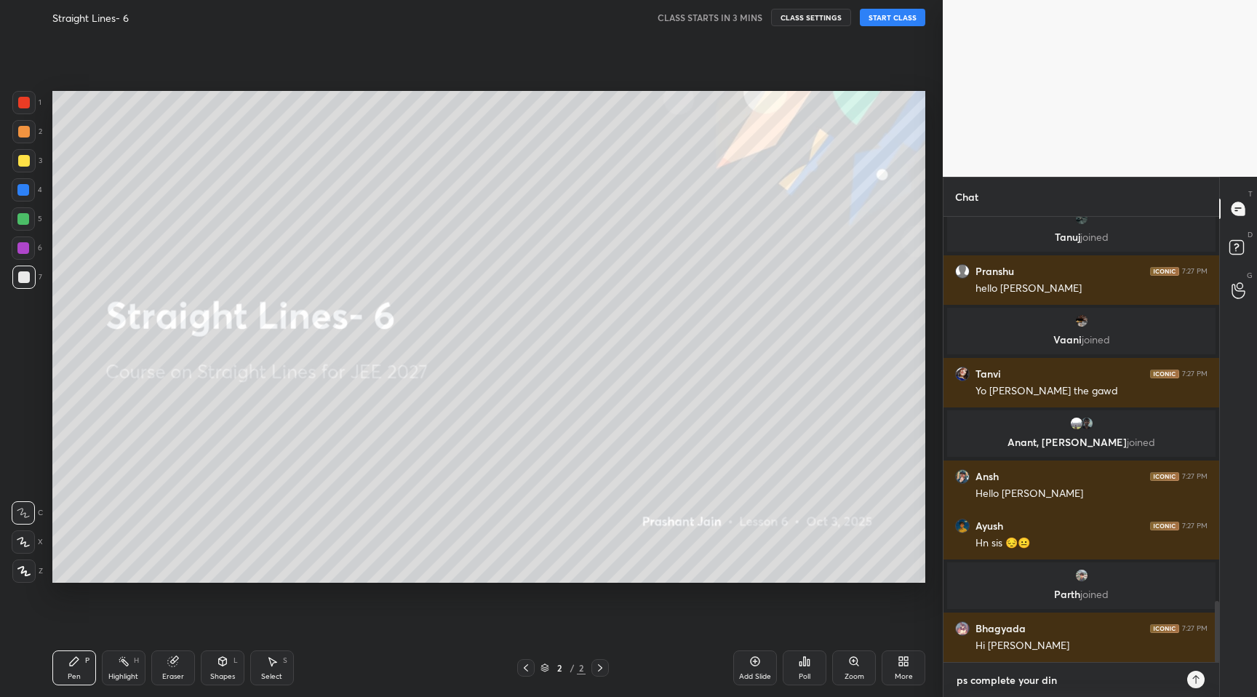
type textarea "ps complete your dinn"
type textarea "x"
type textarea "ps complete your dinne"
type textarea "x"
type textarea "ps complete your dinner"
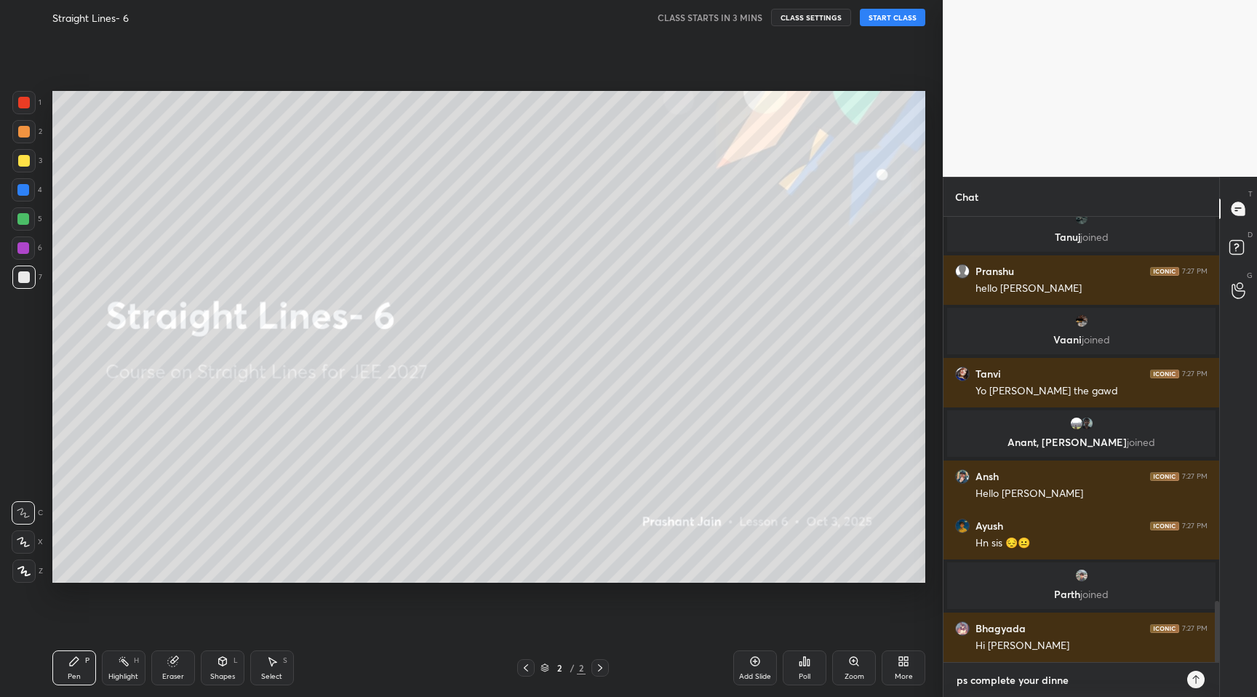
type textarea "x"
type textarea "ps complete your dinner"
type textarea "x"
type textarea "ps complete your dinner a"
type textarea "x"
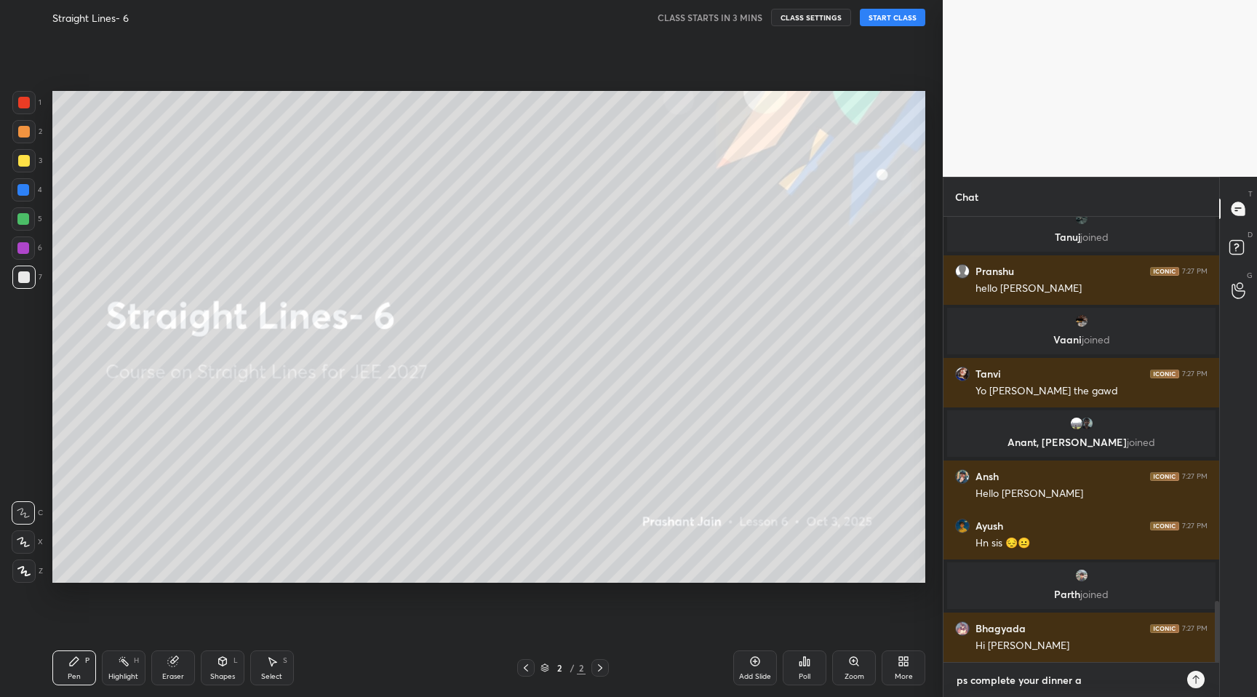
type textarea "ps complete your dinner as"
type textarea "x"
type textarea "ps complete your dinner asa"
type textarea "x"
type textarea "ps complete your dinner asap"
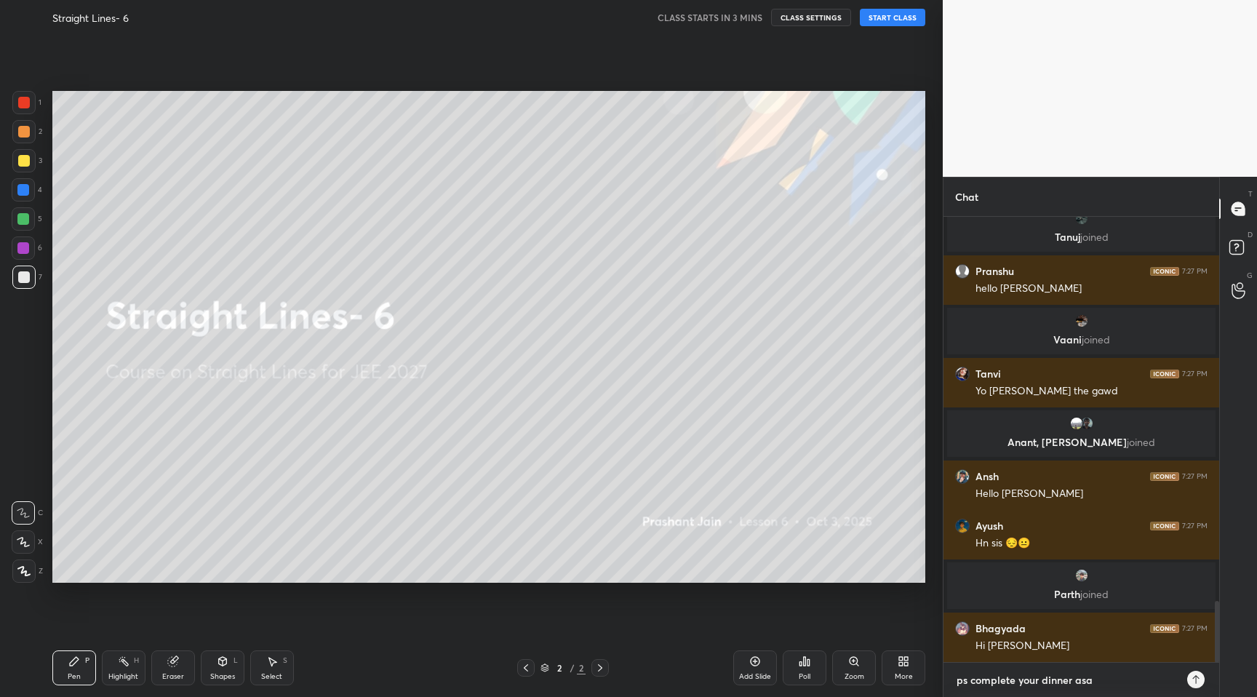
type textarea "x"
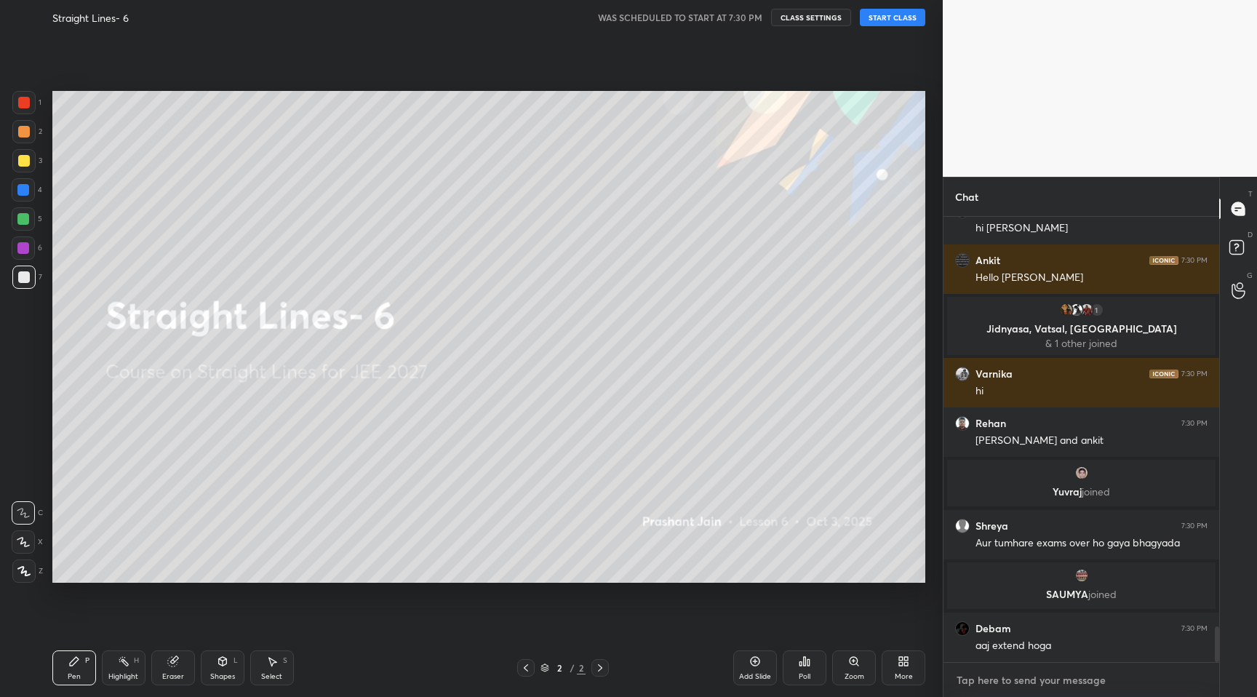
scroll to position [5157, 0]
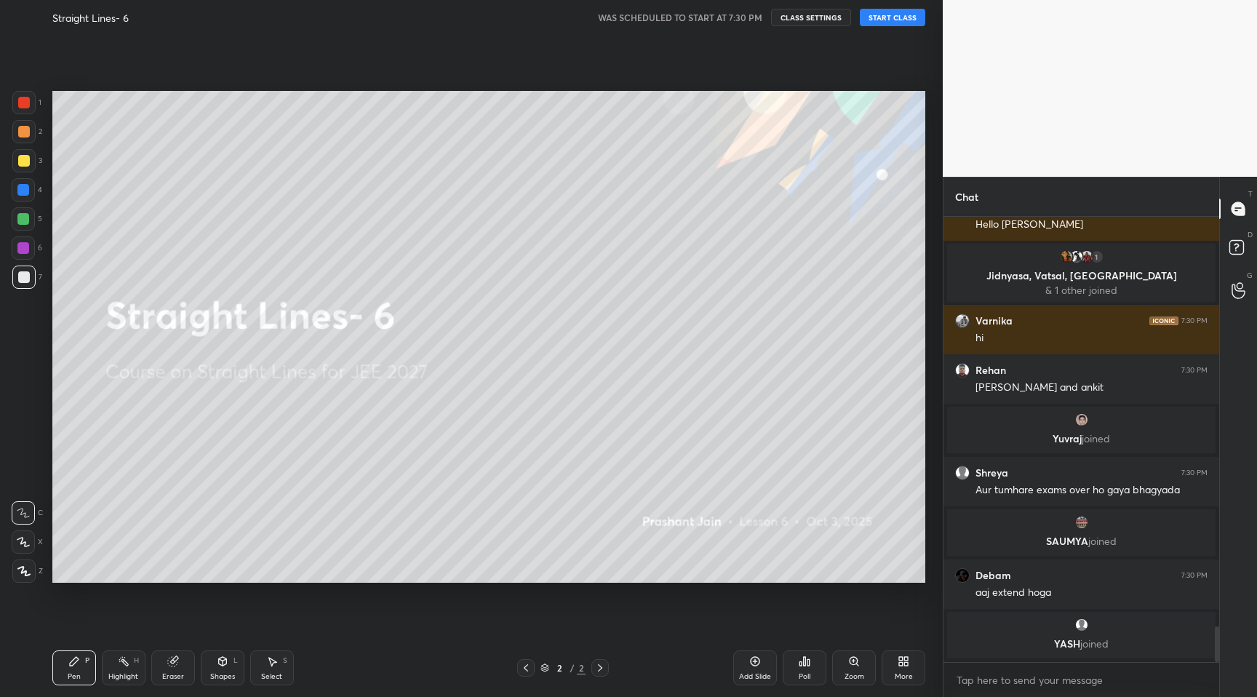
click at [900, 22] on button "START CLASS" at bounding box center [892, 17] width 65 height 17
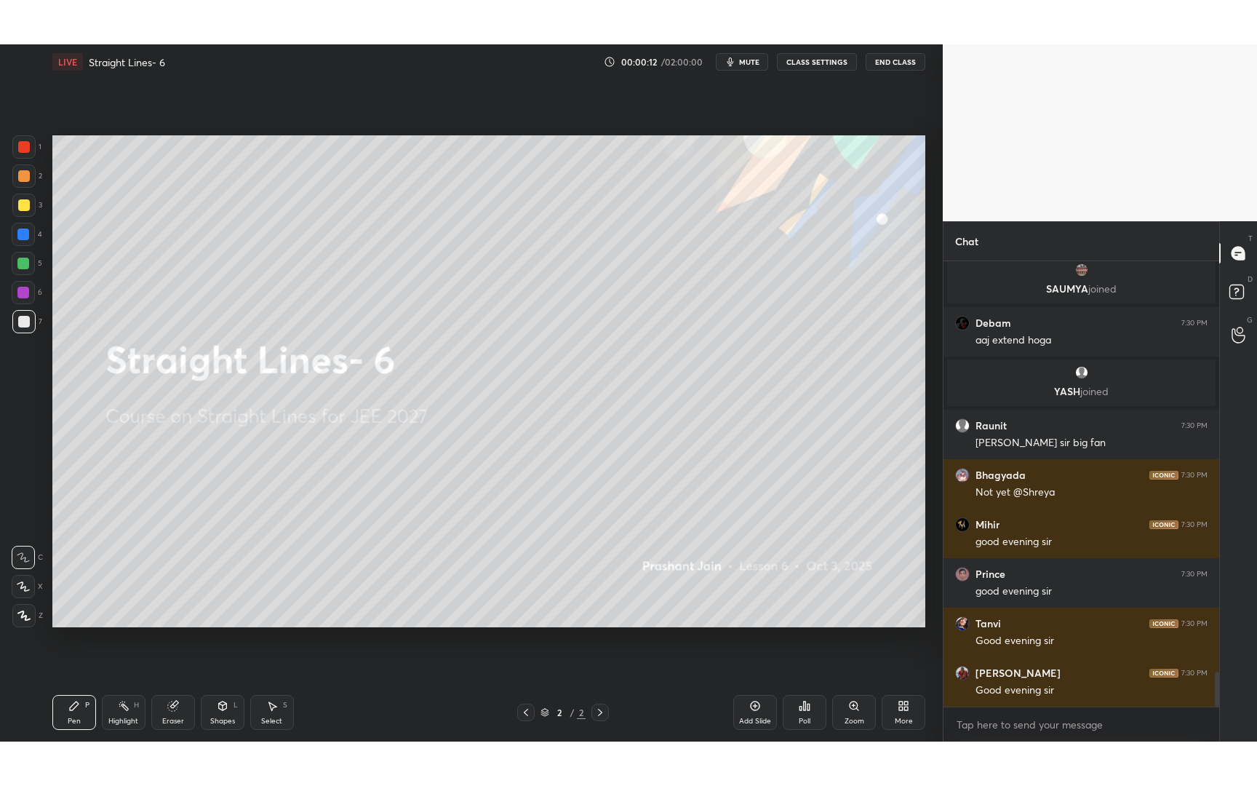
scroll to position [5532, 0]
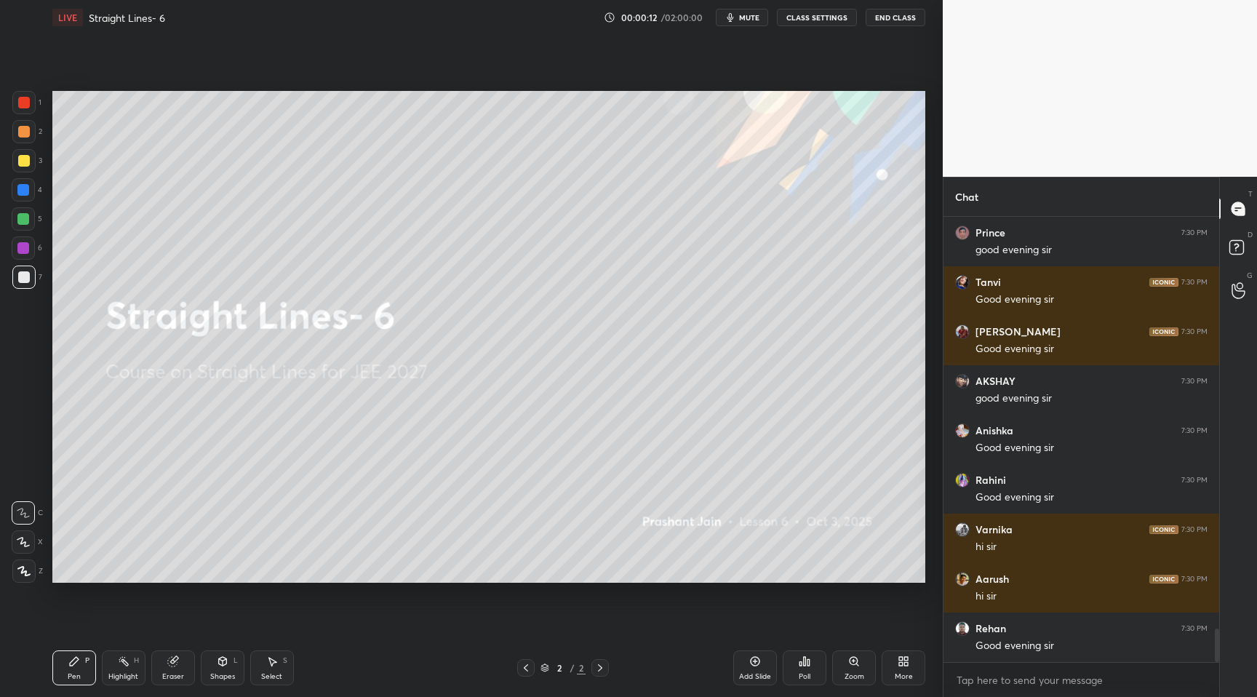
click at [907, 666] on icon at bounding box center [904, 661] width 12 height 12
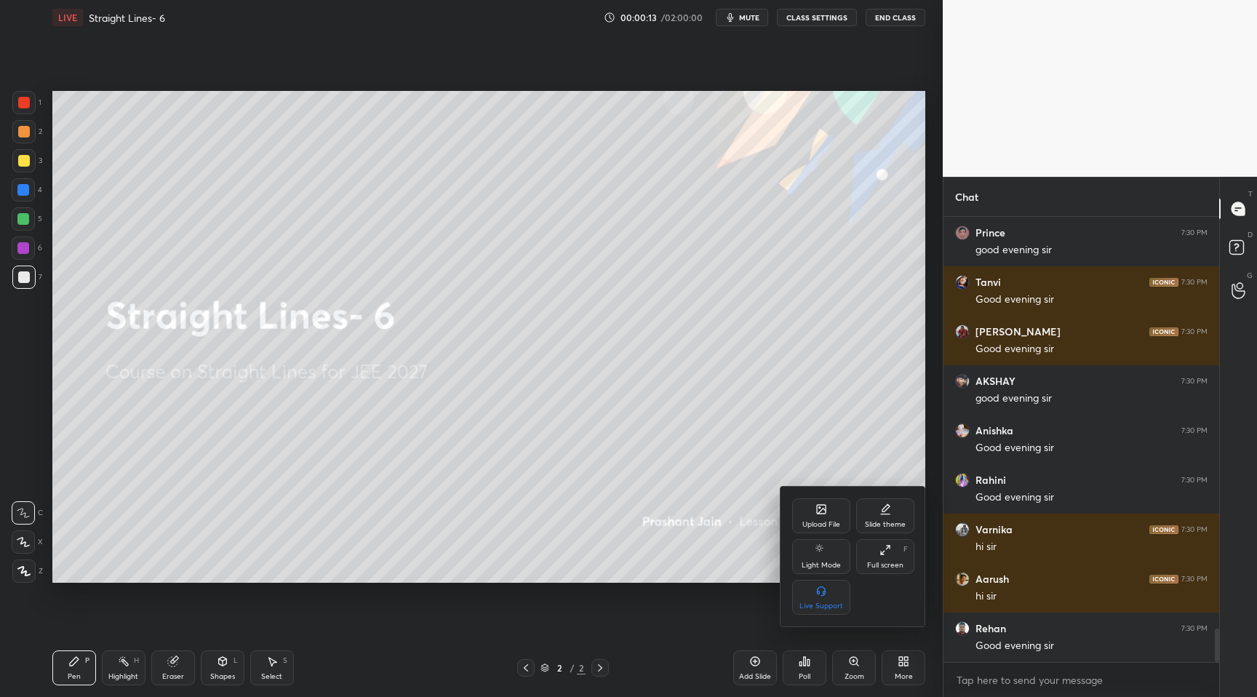
click at [898, 572] on div "Full screen F" at bounding box center [885, 556] width 58 height 35
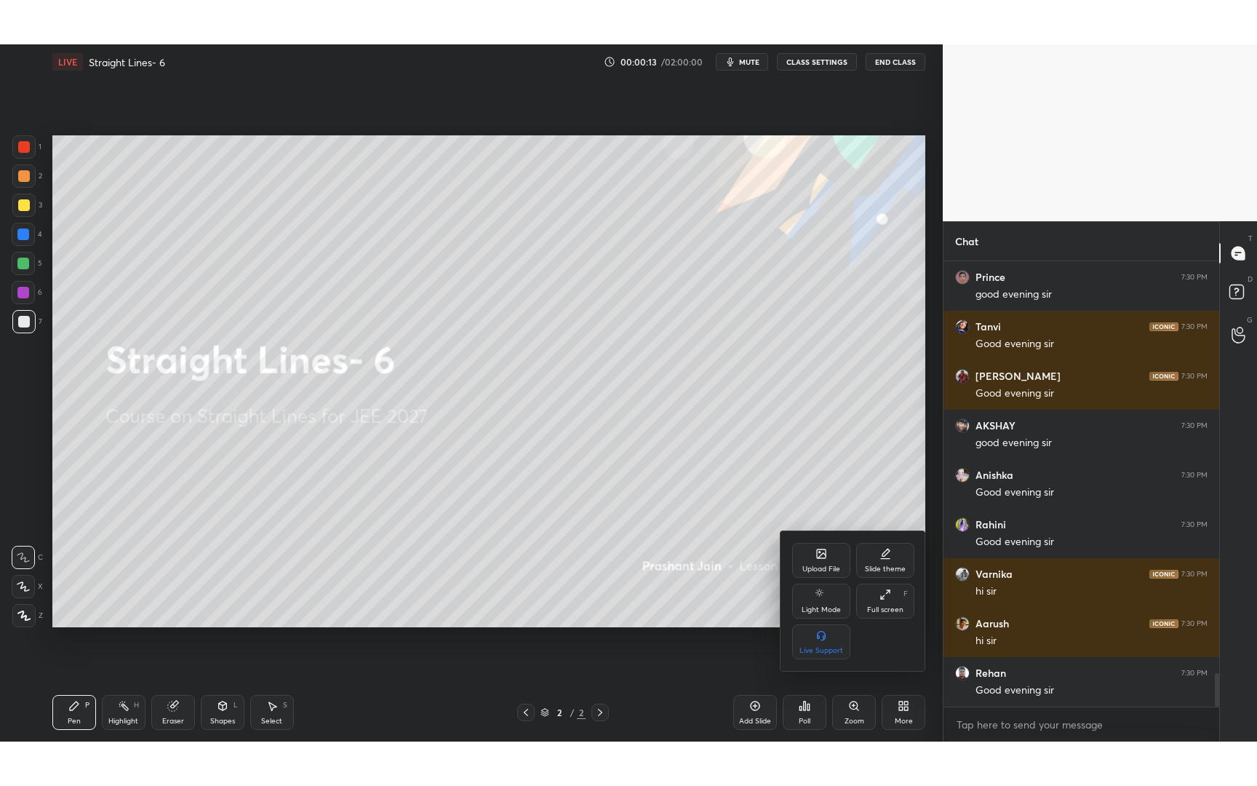
scroll to position [423, 271]
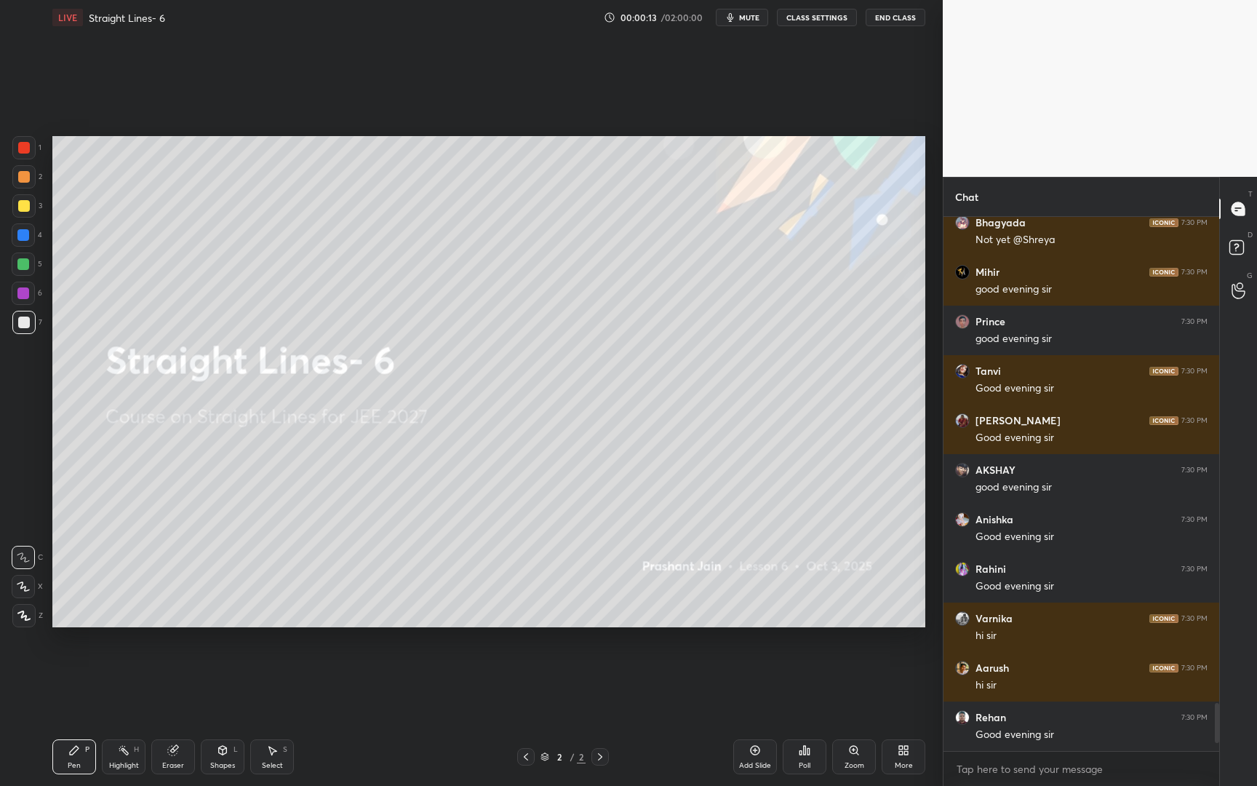
type textarea "x"
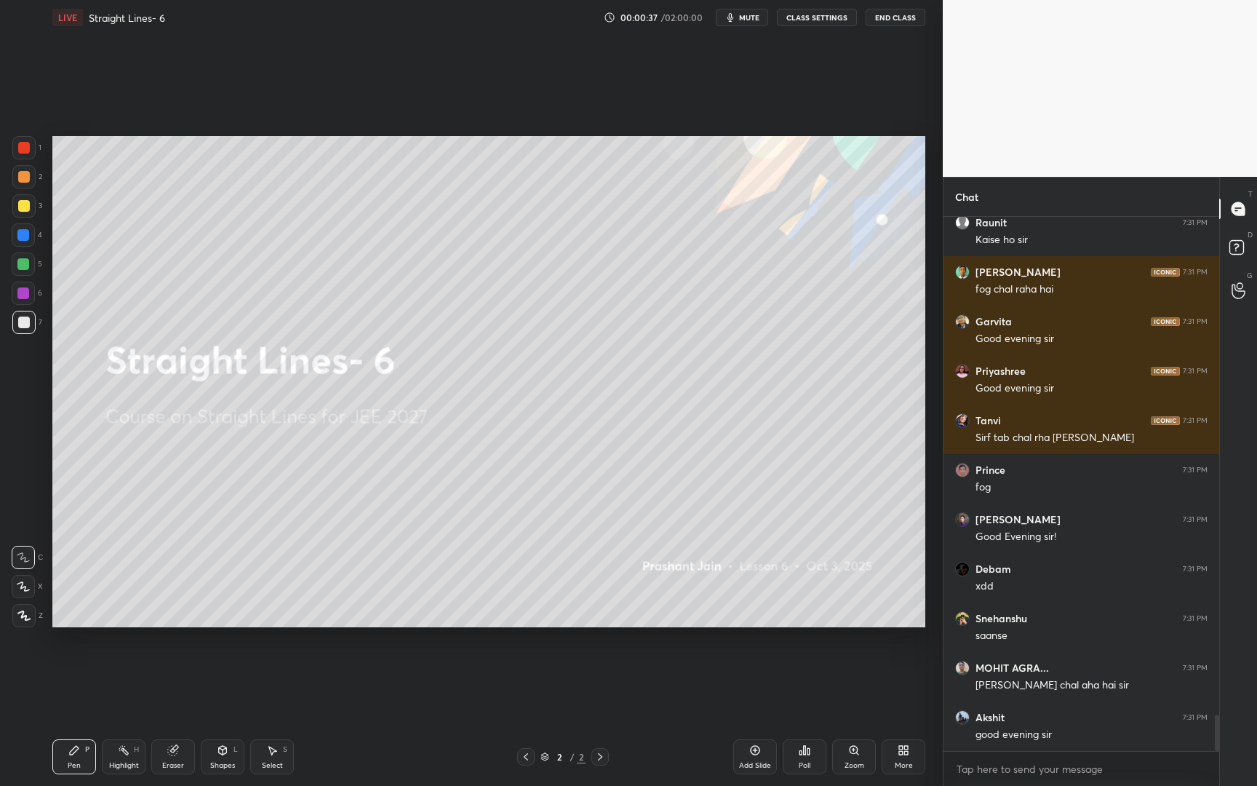
scroll to position [0, 0]
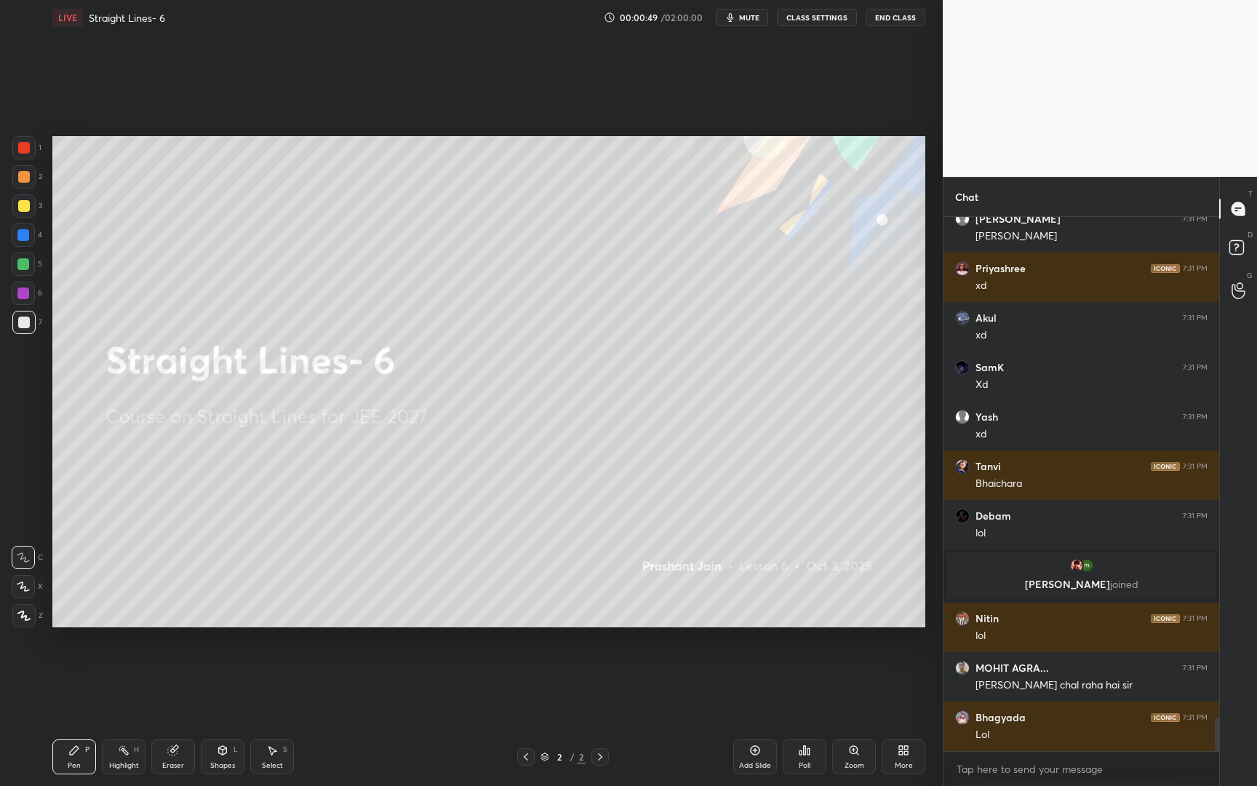
click at [903, 696] on div "More" at bounding box center [904, 756] width 44 height 35
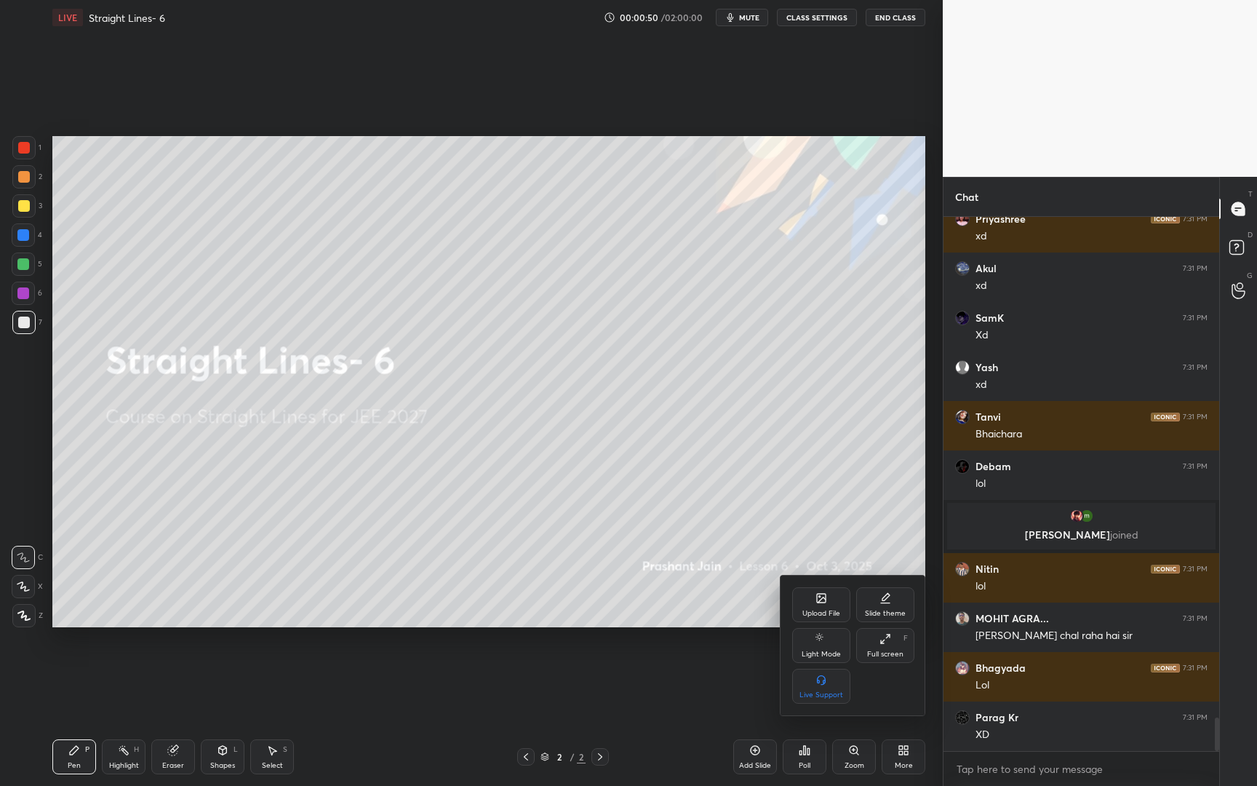
click at [827, 610] on div "Upload File" at bounding box center [821, 613] width 38 height 7
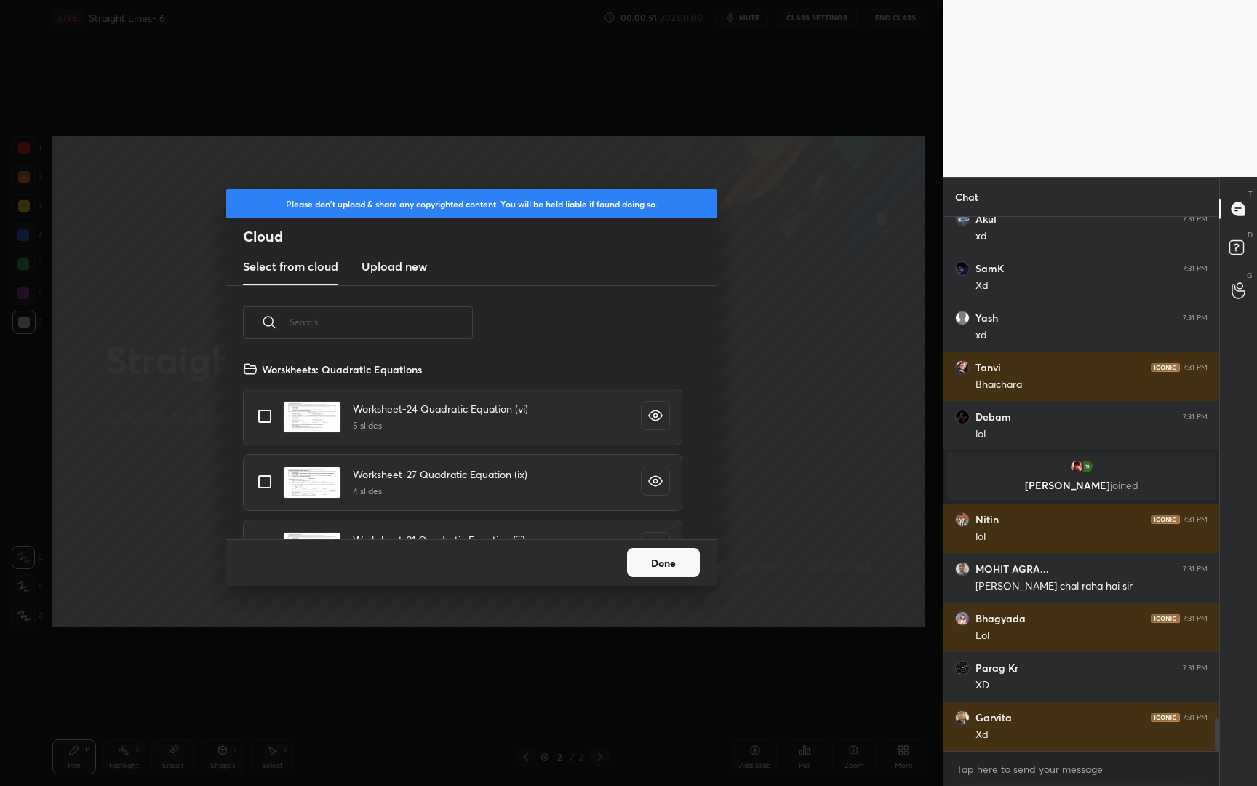
click at [460, 333] on input "text" at bounding box center [381, 322] width 183 height 62
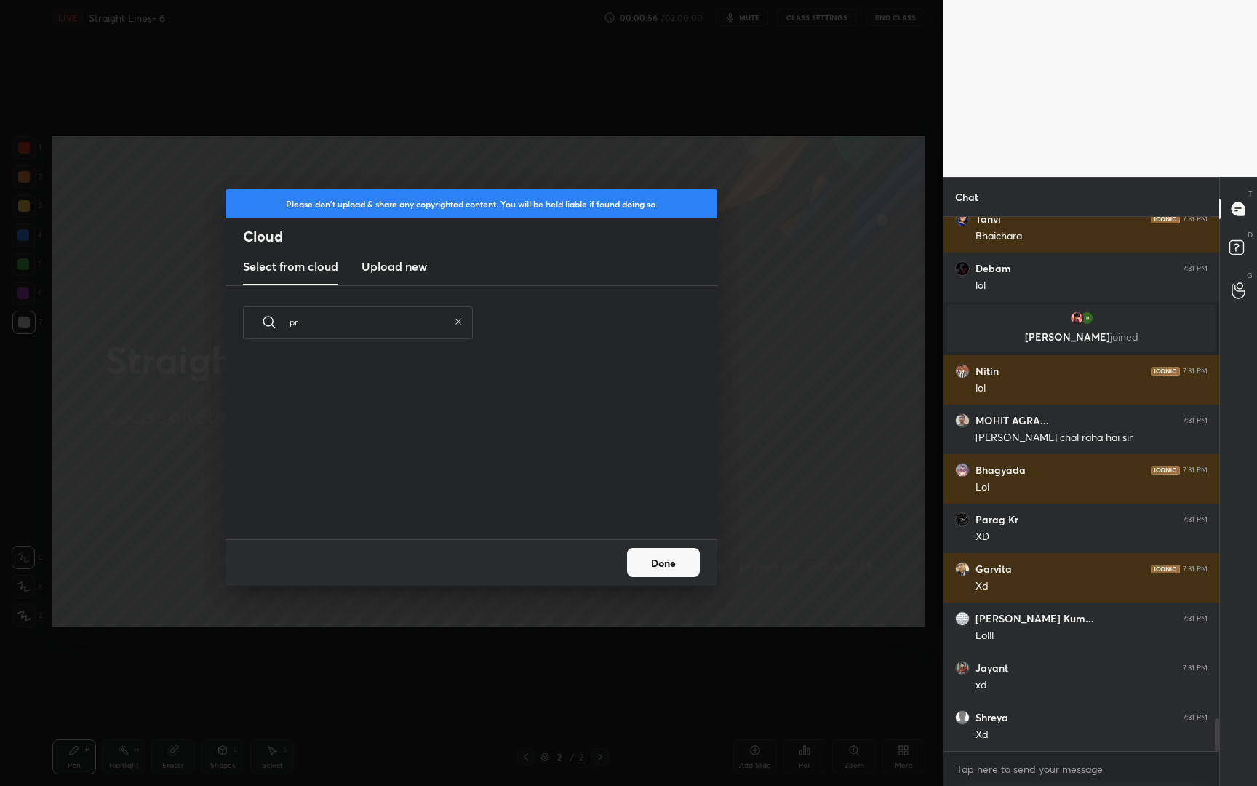
type input "p"
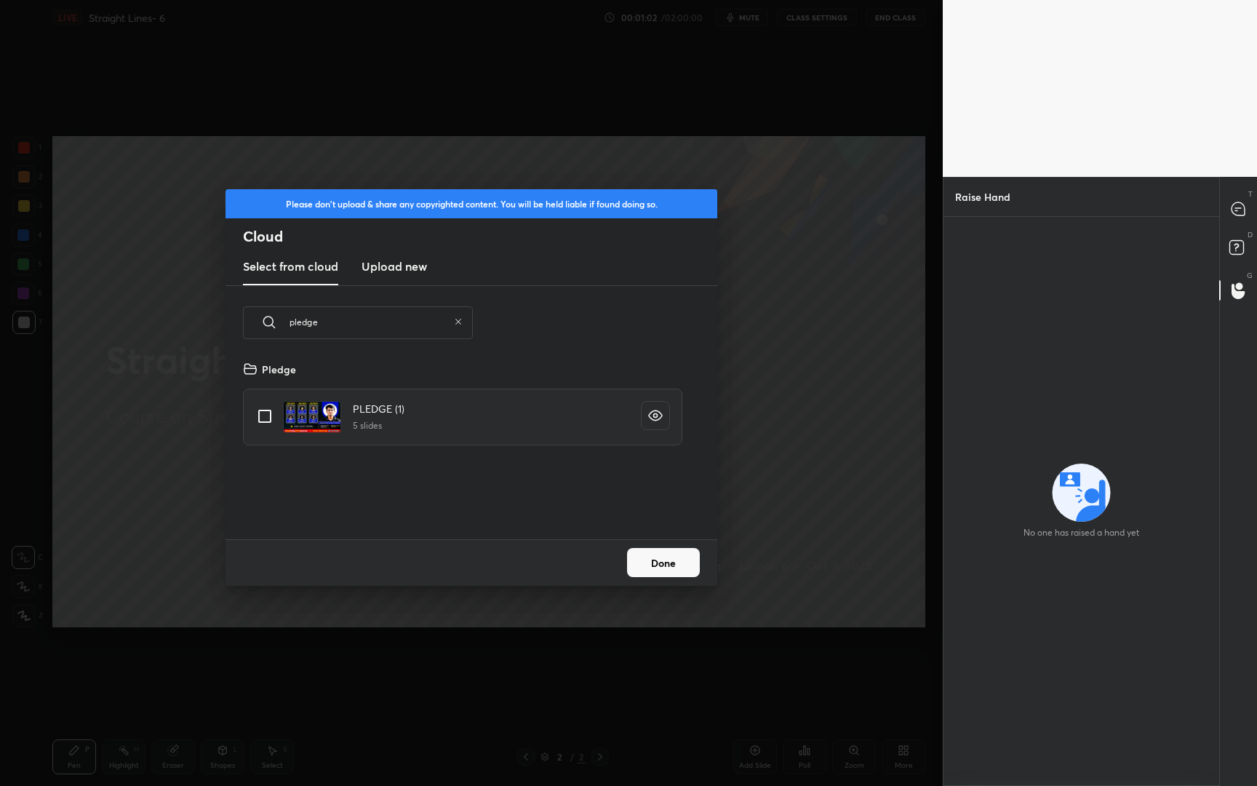
type input "pledge"
click at [262, 419] on input "grid" at bounding box center [265, 416] width 31 height 31
checkbox input "true"
click at [658, 556] on button "Done" at bounding box center [663, 562] width 73 height 29
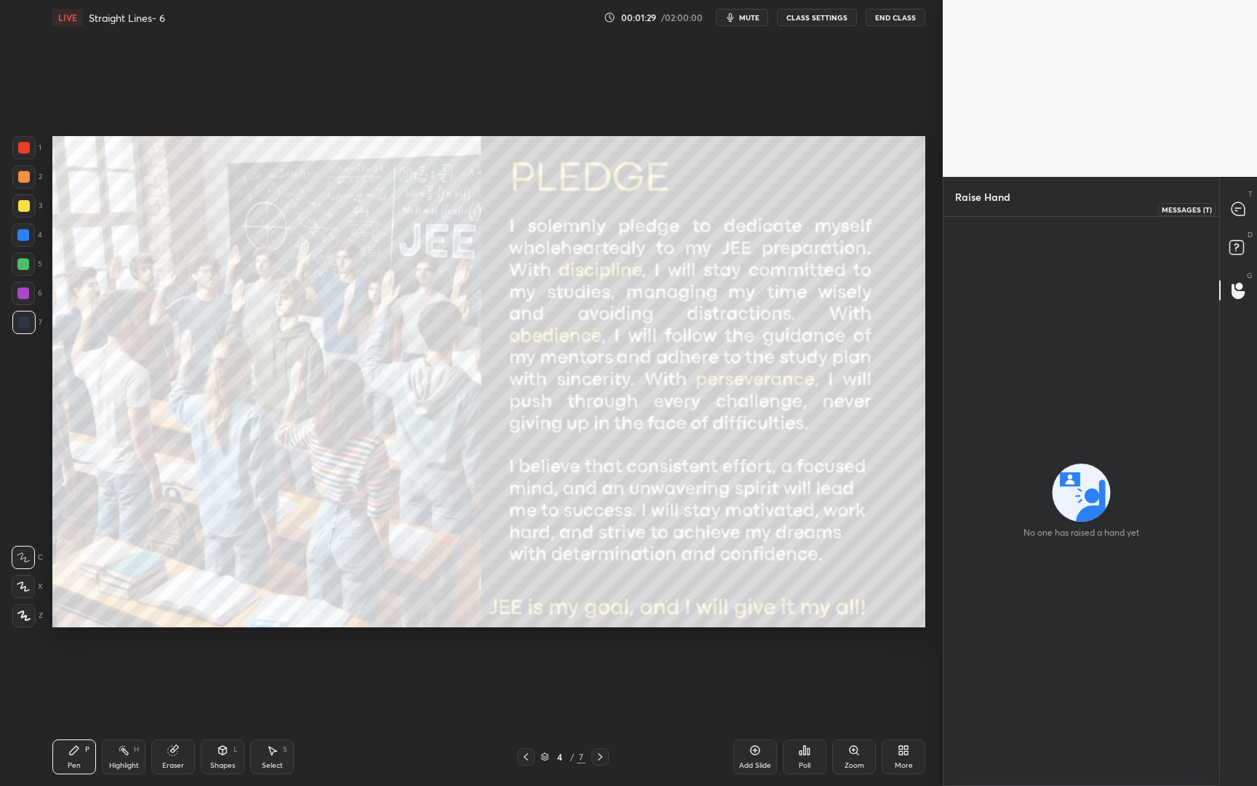
click at [1236, 213] on icon at bounding box center [1238, 208] width 13 height 13
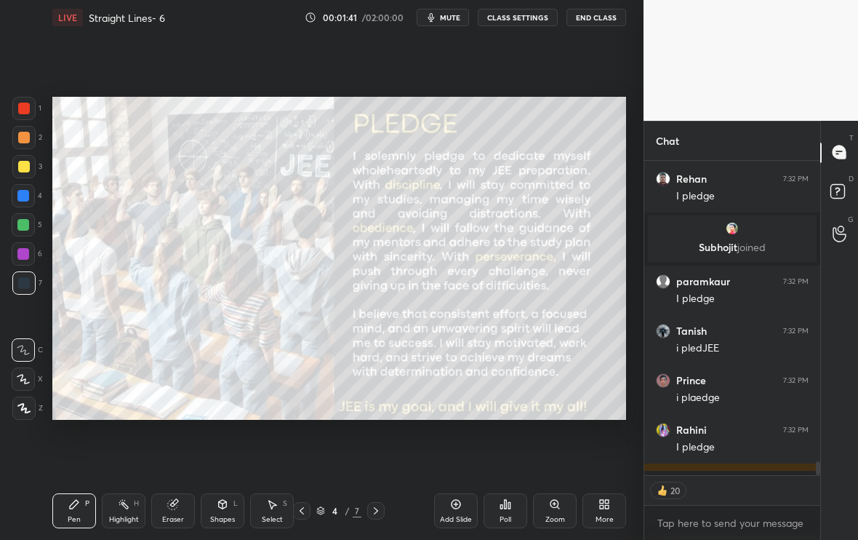
scroll to position [306, 172]
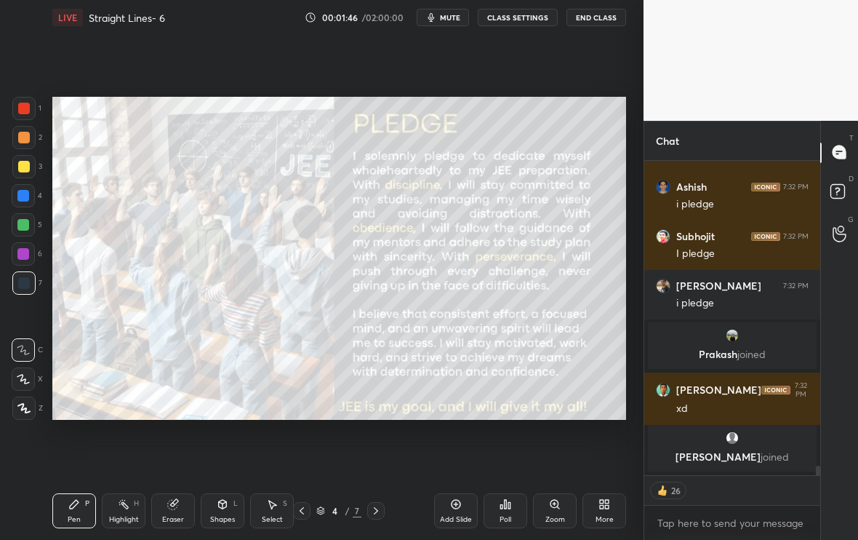
click at [383, 515] on div at bounding box center [375, 510] width 17 height 17
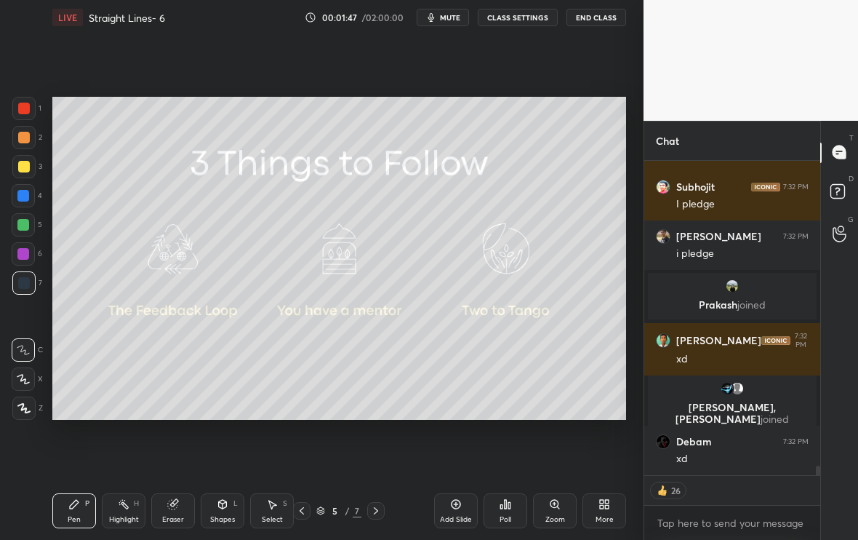
click at [383, 515] on div at bounding box center [375, 510] width 17 height 17
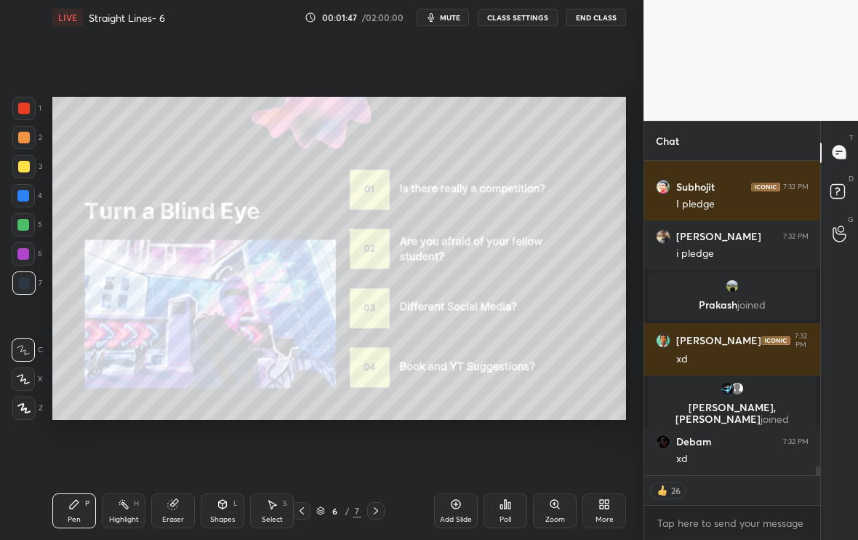
click at [383, 515] on div at bounding box center [375, 510] width 17 height 17
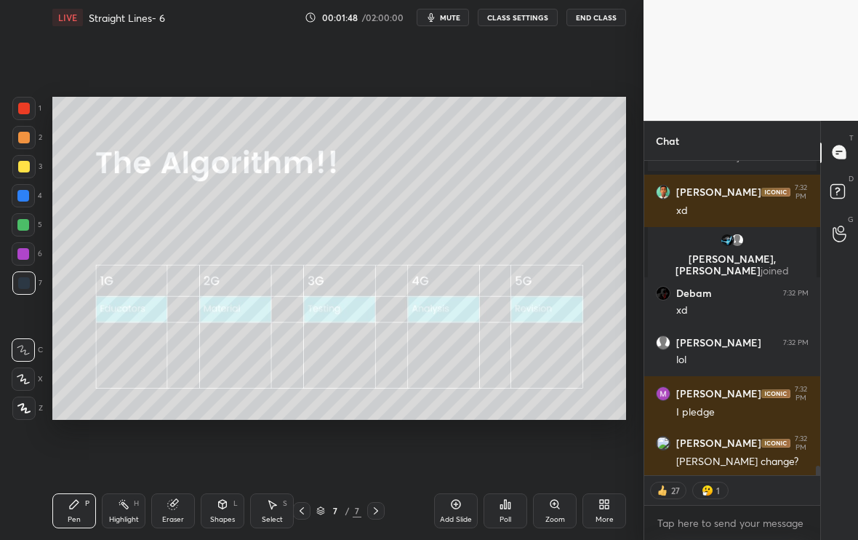
click at [467, 513] on div "Add Slide" at bounding box center [456, 510] width 44 height 35
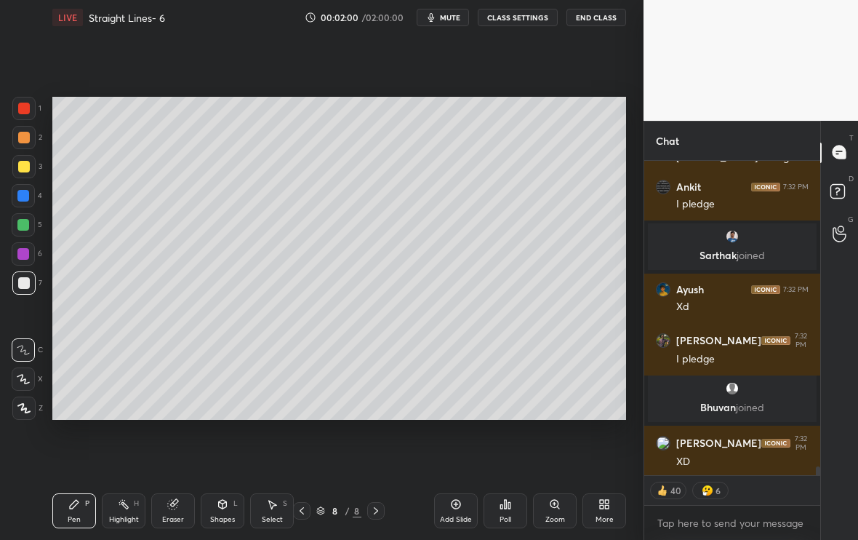
click at [21, 379] on div at bounding box center [23, 378] width 23 height 23
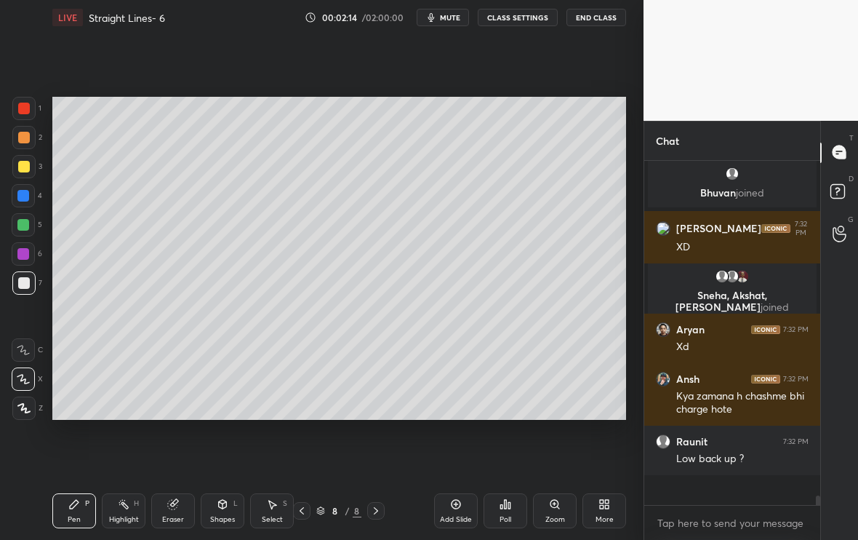
type textarea "x"
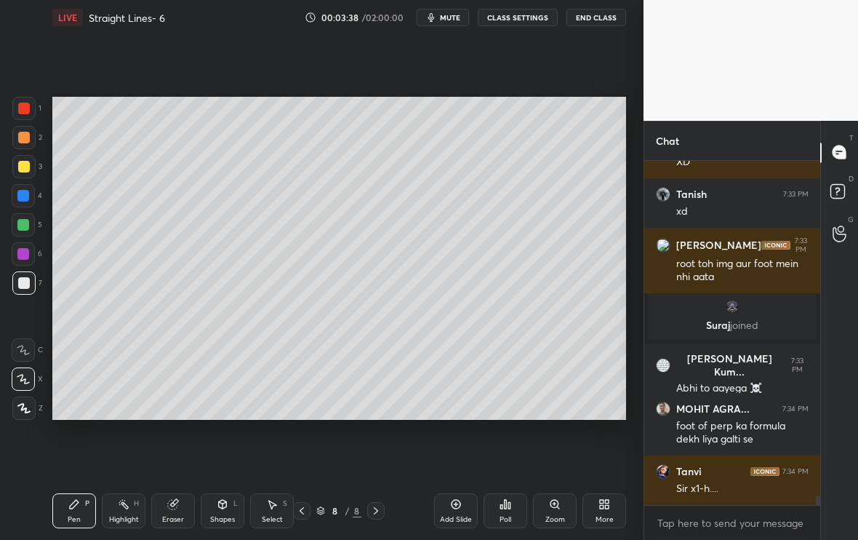
scroll to position [11881, 0]
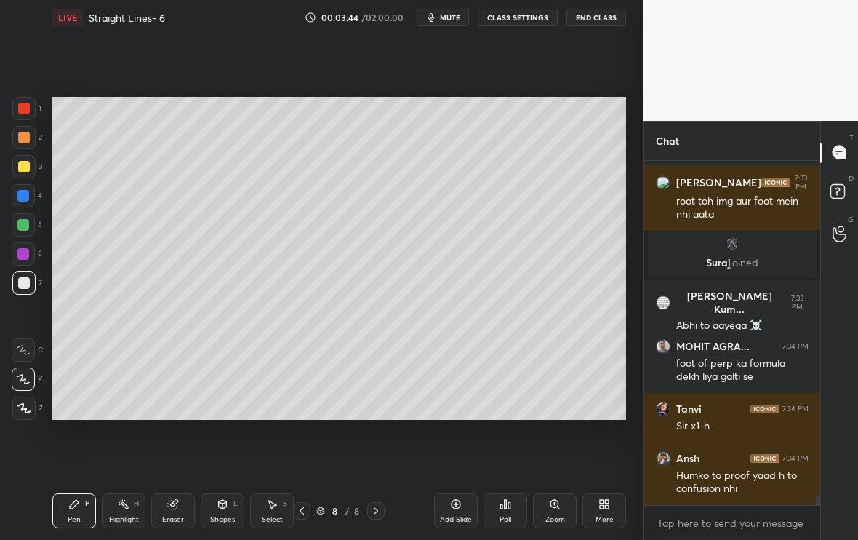
click at [171, 507] on div "Eraser" at bounding box center [173, 510] width 44 height 35
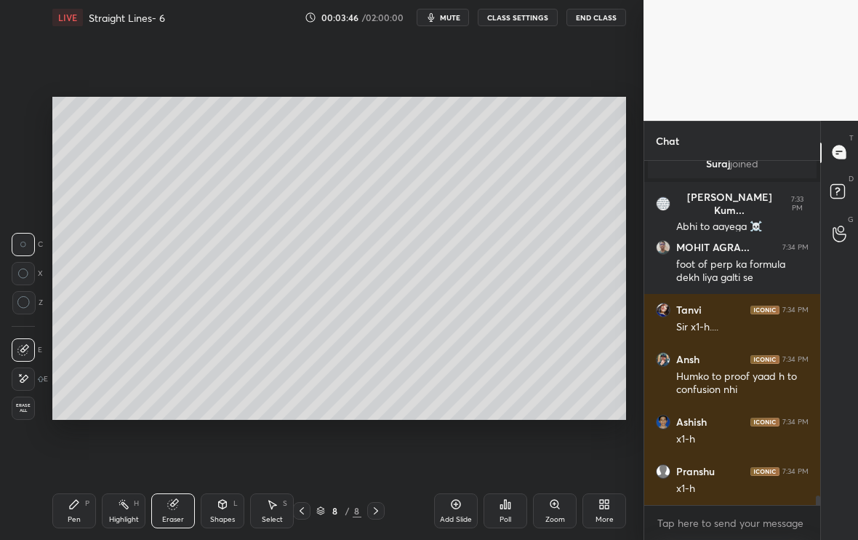
scroll to position [12029, 0]
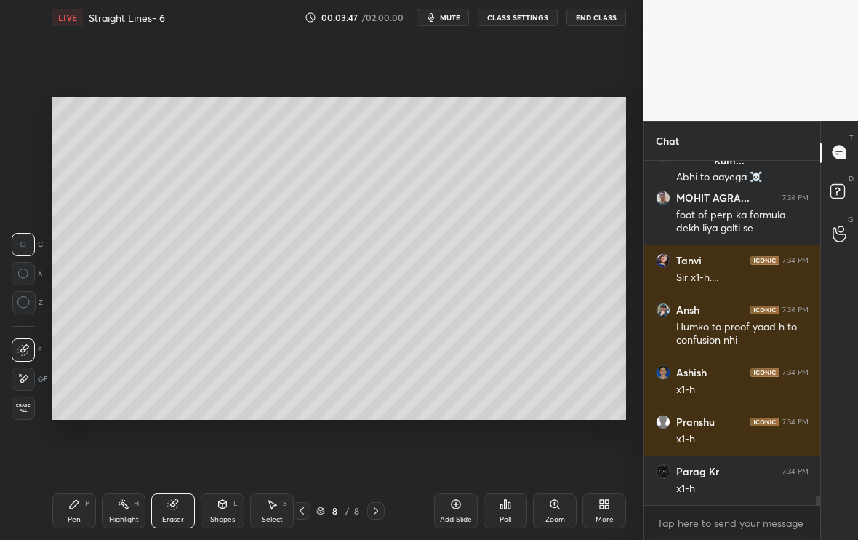
click at [80, 513] on div "Pen P" at bounding box center [74, 510] width 44 height 35
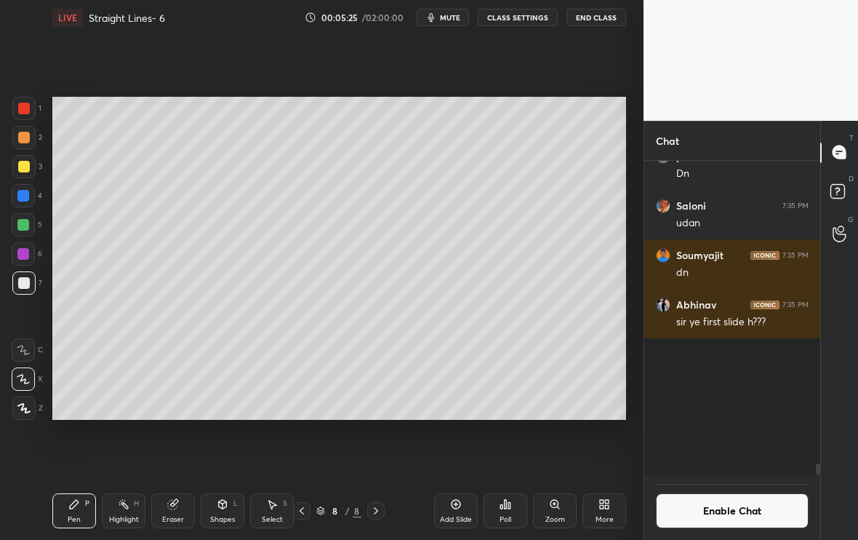
scroll to position [310, 172]
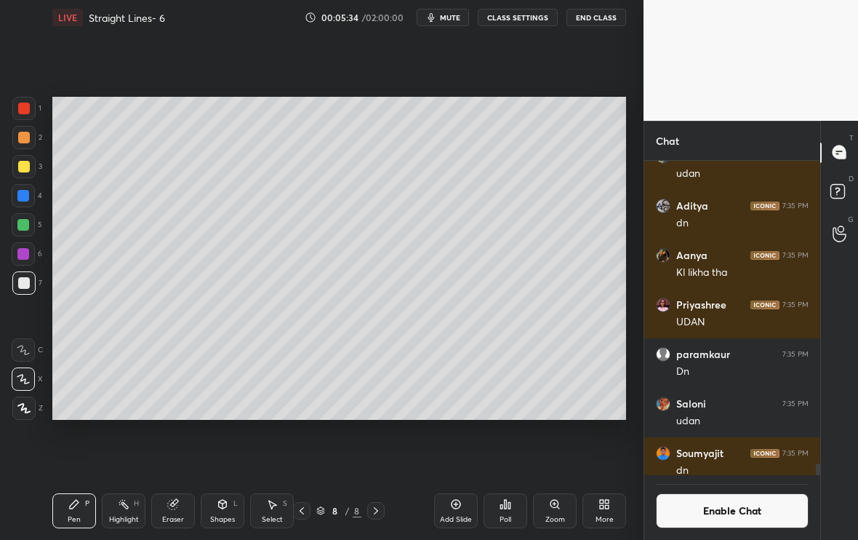
click at [164, 422] on div "Setting up your live class Poll for secs No correct answer Start poll" at bounding box center [340, 258] width 586 height 447
click at [266, 517] on div "Select" at bounding box center [272, 519] width 21 height 7
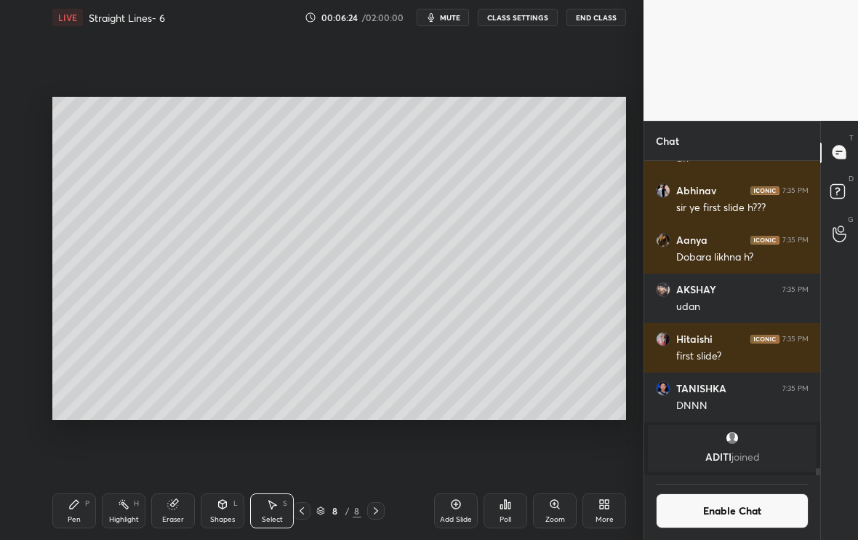
scroll to position [5, 5]
click at [62, 507] on div "Pen P" at bounding box center [74, 510] width 44 height 35
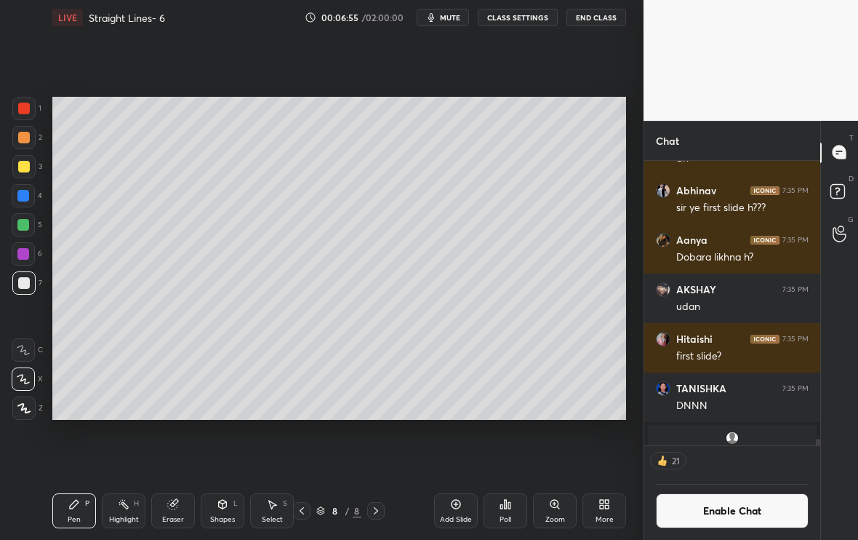
click at [287, 507] on div "Select S" at bounding box center [272, 510] width 44 height 35
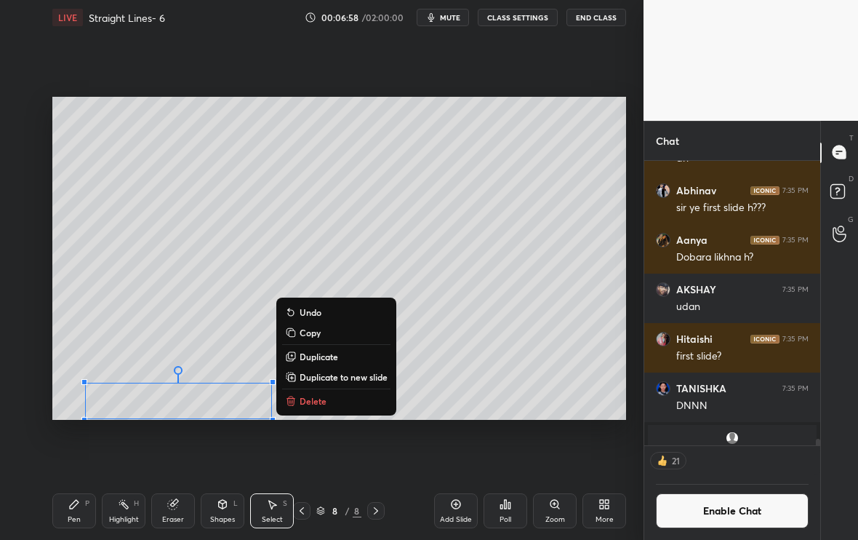
drag, startPoint x: 78, startPoint y: 380, endPoint x: 565, endPoint y: 409, distance: 488.2
click at [565, 409] on div "0 ° Undo Copy Duplicate Duplicate to new slide Delete" at bounding box center [339, 258] width 574 height 323
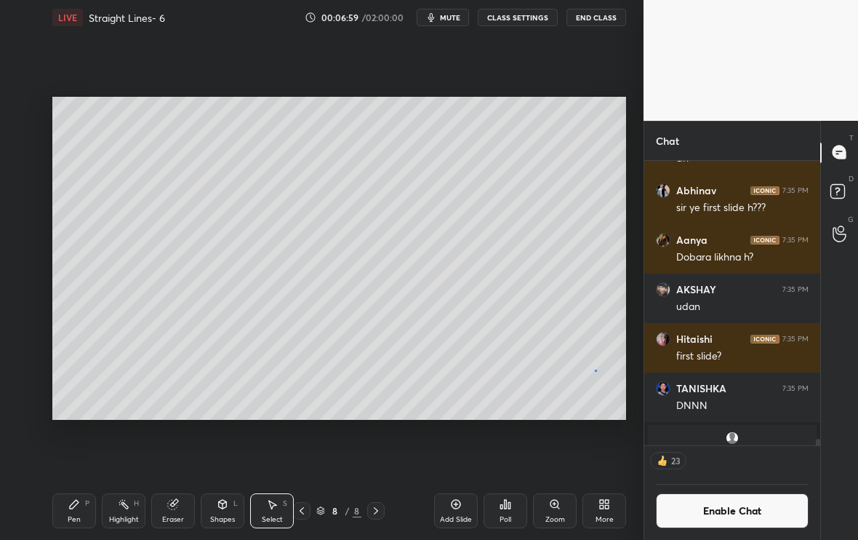
click at [596, 370] on div "0 ° Undo Copy Duplicate Duplicate to new slide Delete" at bounding box center [339, 258] width 574 height 323
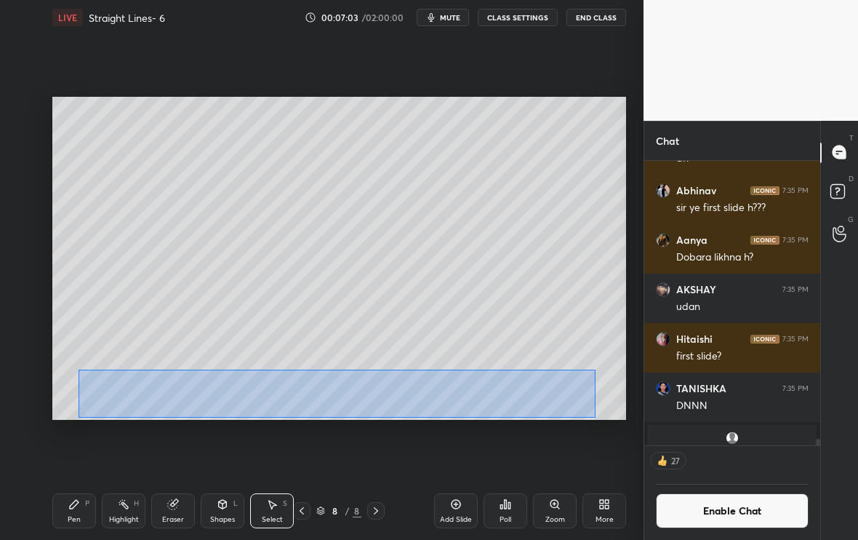
drag, startPoint x: 596, startPoint y: 370, endPoint x: 78, endPoint y: 418, distance: 520.1
click at [78, 418] on div "0 ° Undo Copy Duplicate Duplicate to new slide Delete" at bounding box center [339, 258] width 574 height 323
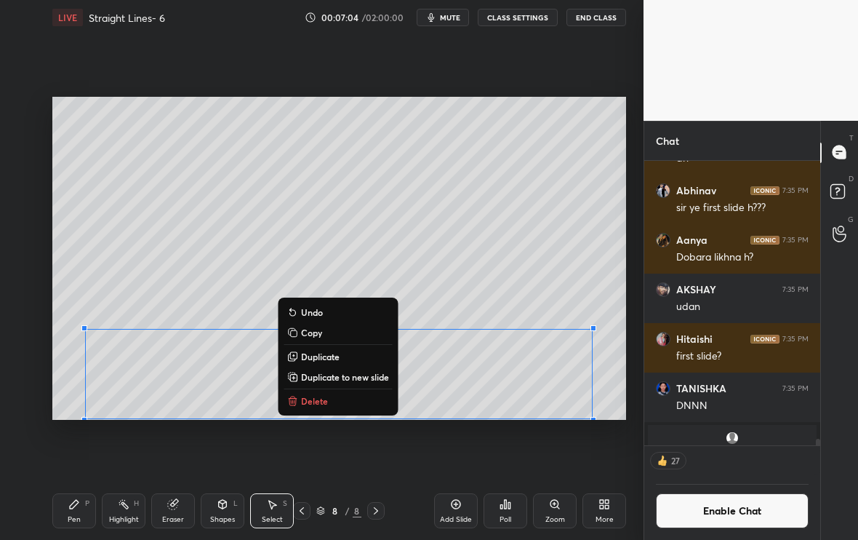
click at [359, 378] on p "Duplicate to new slide" at bounding box center [345, 377] width 88 height 12
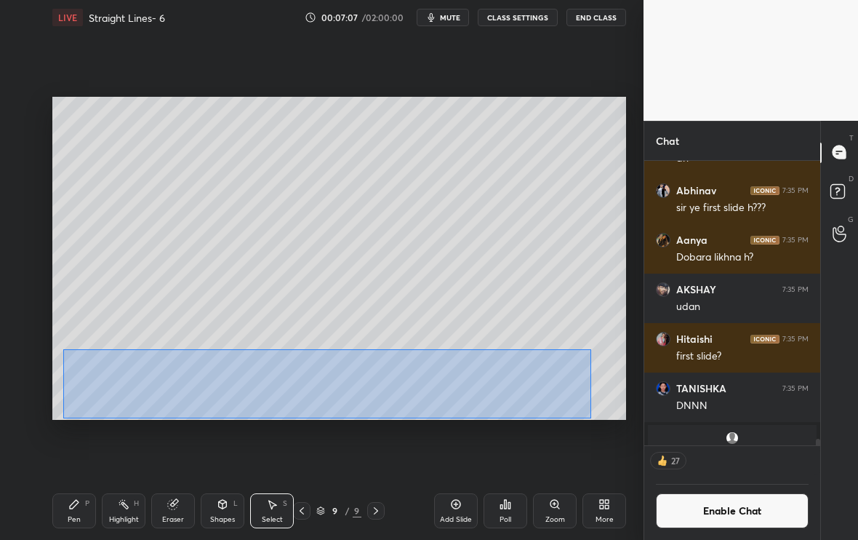
drag, startPoint x: 63, startPoint y: 349, endPoint x: 591, endPoint y: 417, distance: 531.7
click at [591, 417] on div "0 ° Undo Copy Duplicate Duplicate to new slide Delete" at bounding box center [339, 258] width 574 height 323
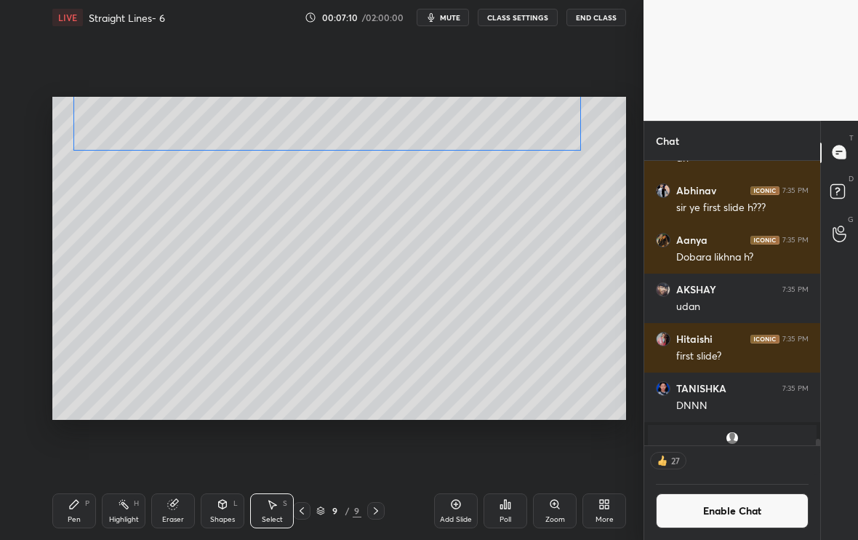
drag, startPoint x: 571, startPoint y: 397, endPoint x: 559, endPoint y: 129, distance: 267.9
click at [559, 129] on div "0 ° Undo Copy Duplicate Duplicate to new slide Delete" at bounding box center [339, 258] width 574 height 323
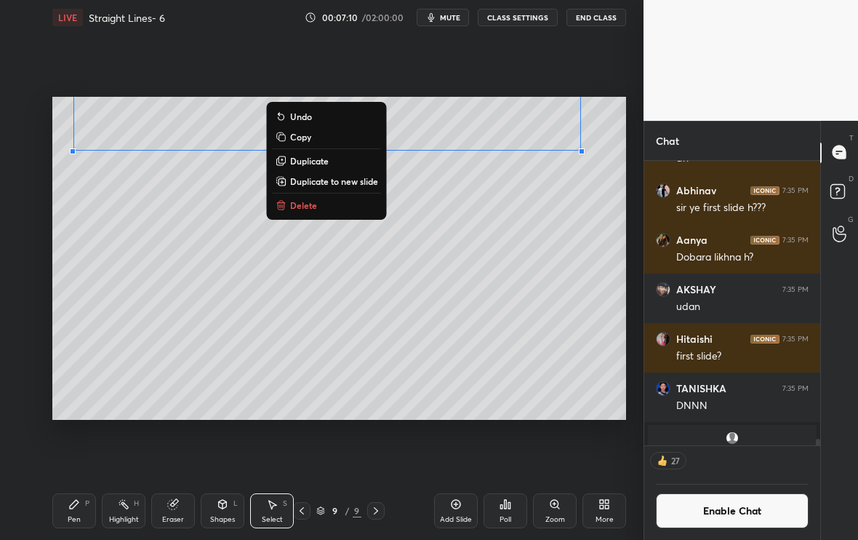
click at [506, 203] on div "0 ° Undo Copy Duplicate Duplicate to new slide Delete" at bounding box center [339, 258] width 574 height 323
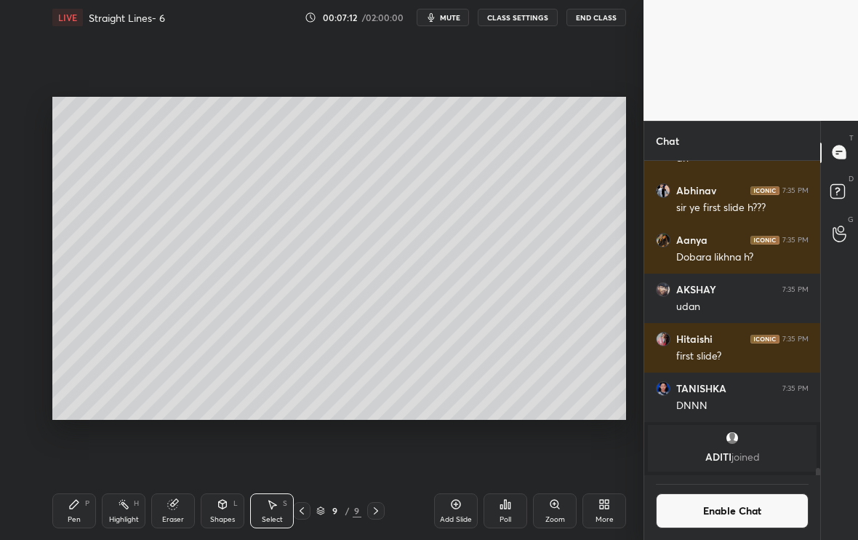
scroll to position [13346, 0]
click at [75, 516] on div "Pen" at bounding box center [74, 519] width 13 height 7
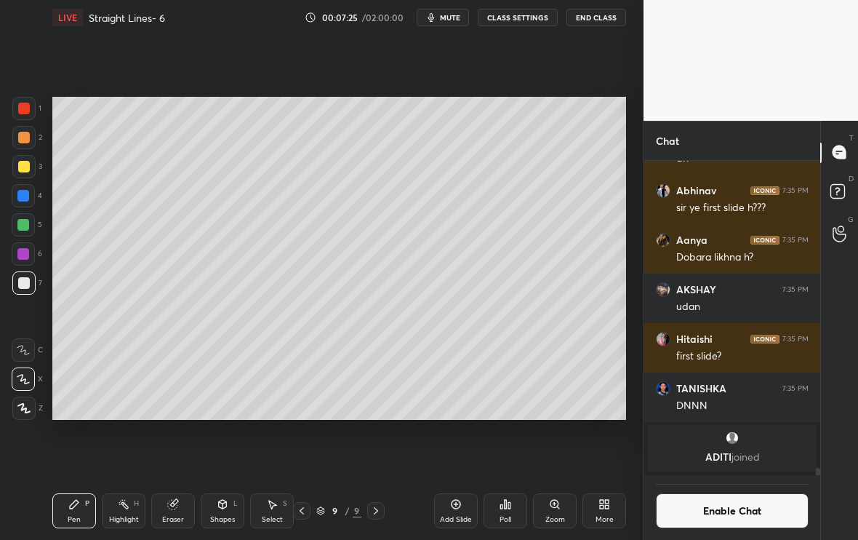
click at [510, 521] on div "Poll" at bounding box center [506, 519] width 12 height 7
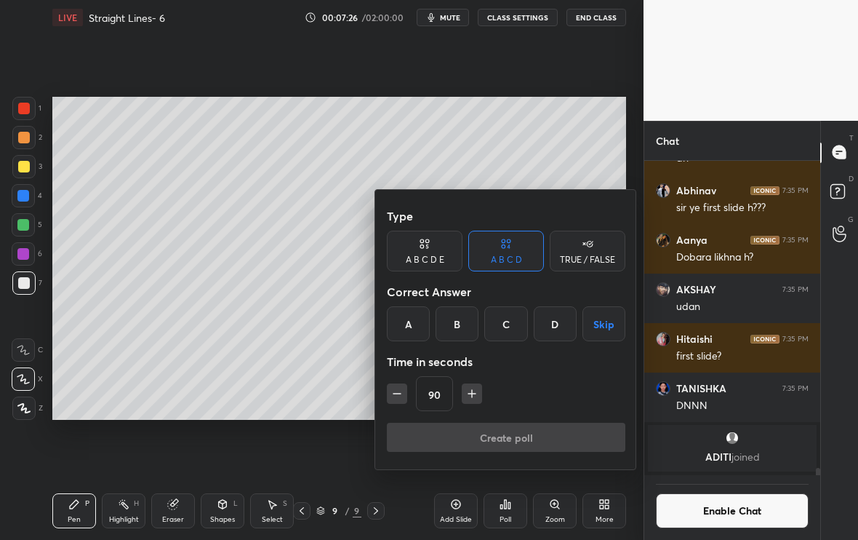
click at [552, 305] on div "Correct Answer" at bounding box center [506, 291] width 239 height 29
click at [547, 348] on div "Time in seconds" at bounding box center [506, 361] width 239 height 29
click at [547, 343] on div "Type A B C D E A B C D TRUE / FALSE Correct Answer A B C D Skip Time in seconds…" at bounding box center [506, 311] width 239 height 221
click at [549, 339] on div "D" at bounding box center [555, 323] width 43 height 35
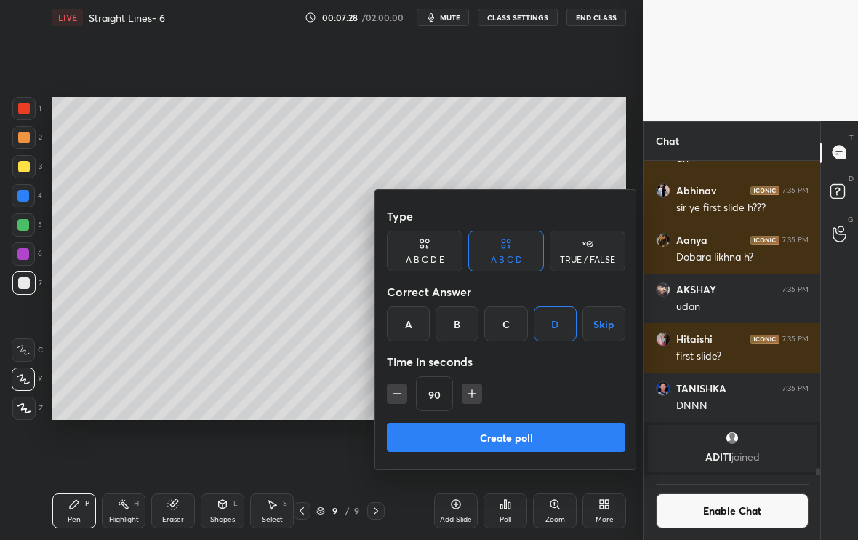
click at [518, 431] on button "Create poll" at bounding box center [506, 437] width 239 height 29
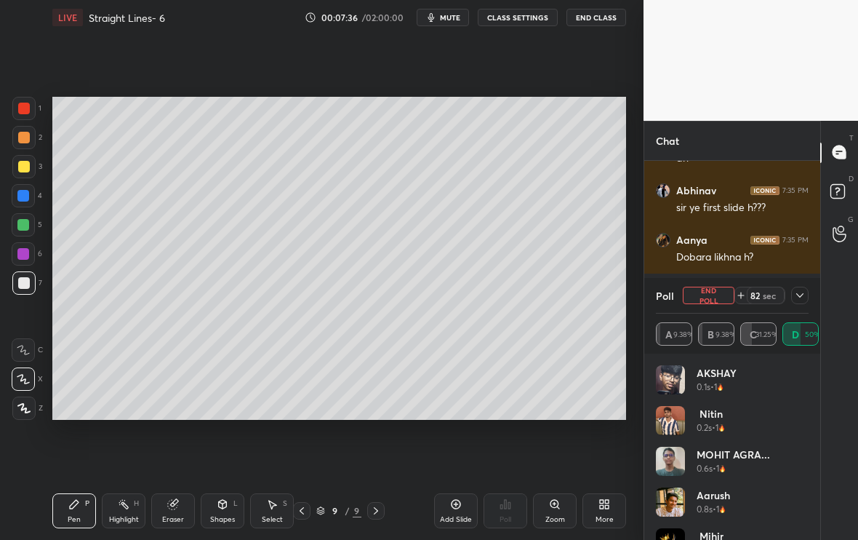
scroll to position [5, 5]
click at [802, 298] on icon at bounding box center [800, 296] width 12 height 12
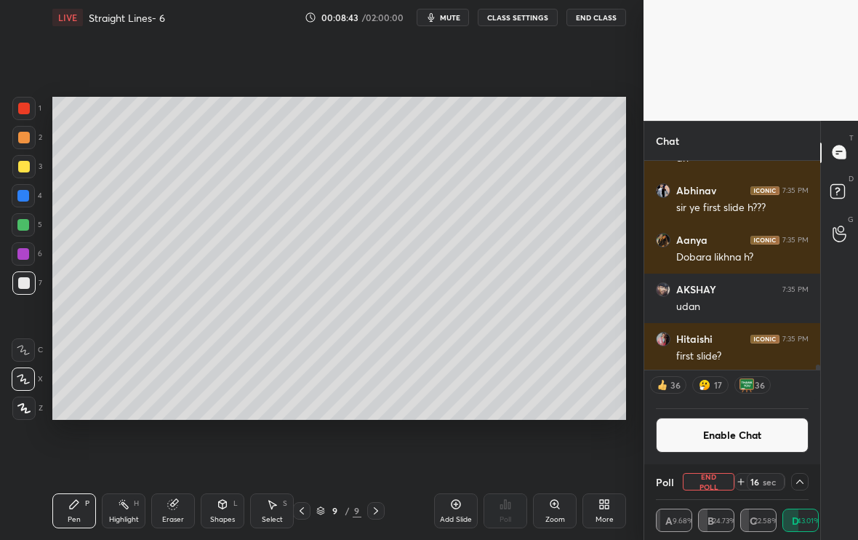
scroll to position [1, 5]
click at [722, 442] on button "Enable Chat" at bounding box center [732, 435] width 153 height 35
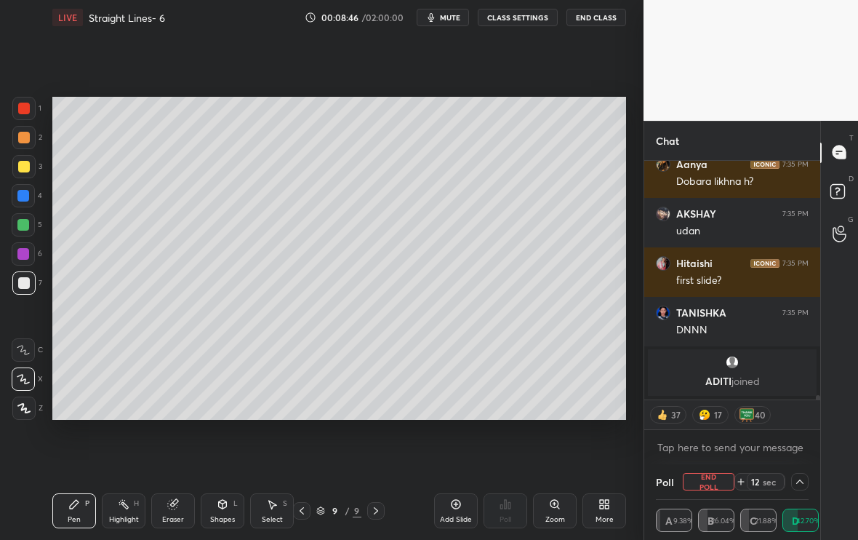
scroll to position [13359, 0]
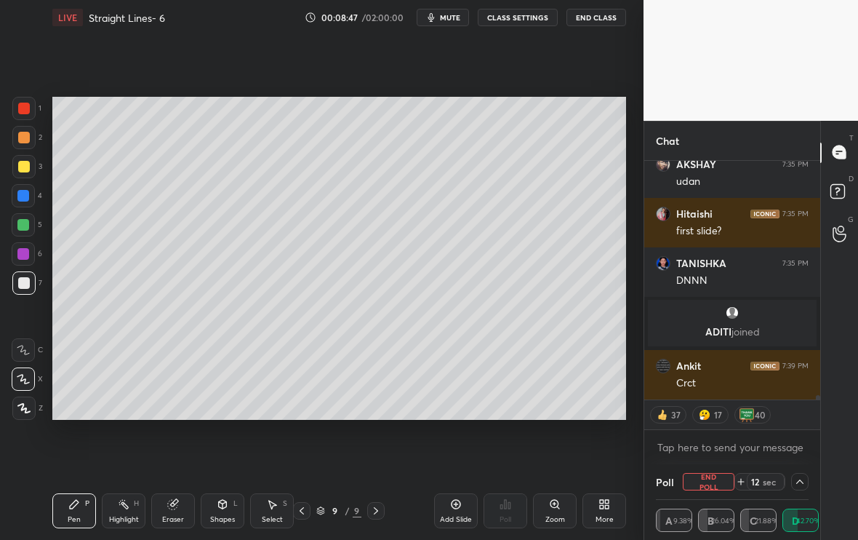
click at [28, 169] on div at bounding box center [23, 166] width 23 height 23
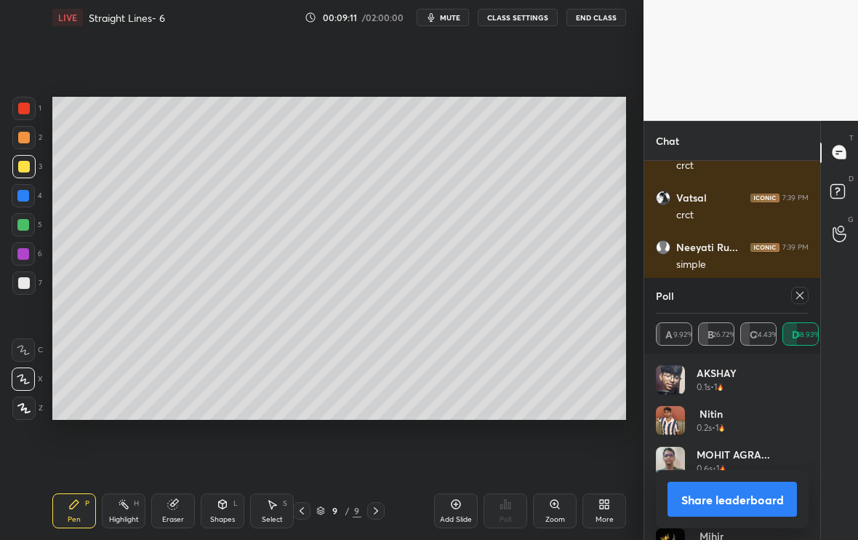
scroll to position [14506, 0]
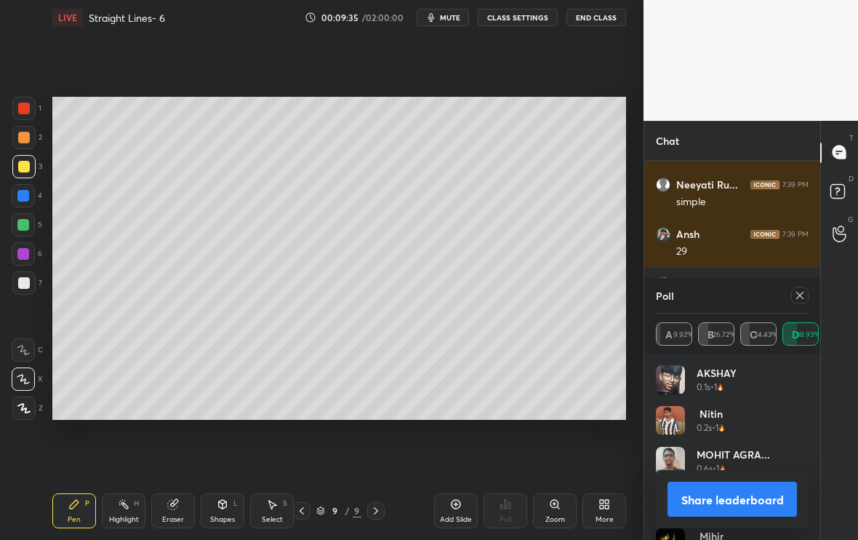
click at [803, 303] on div at bounding box center [799, 295] width 17 height 17
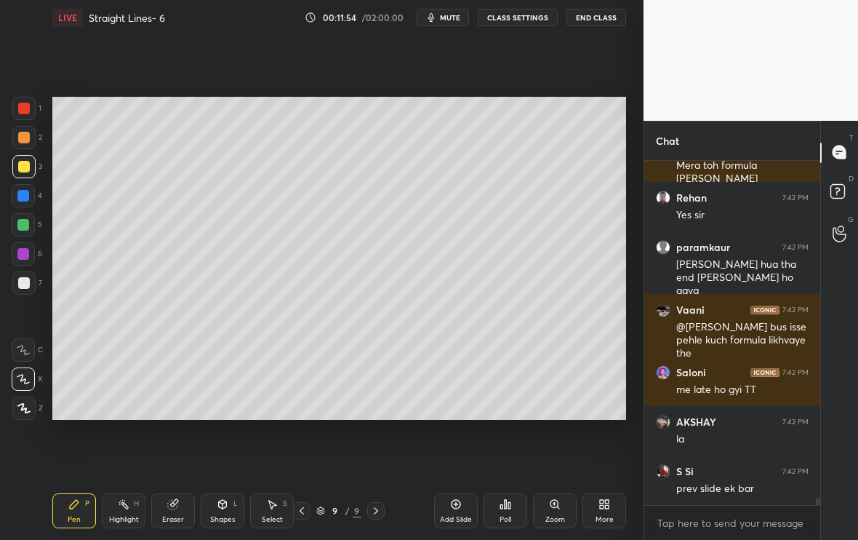
scroll to position [16492, 0]
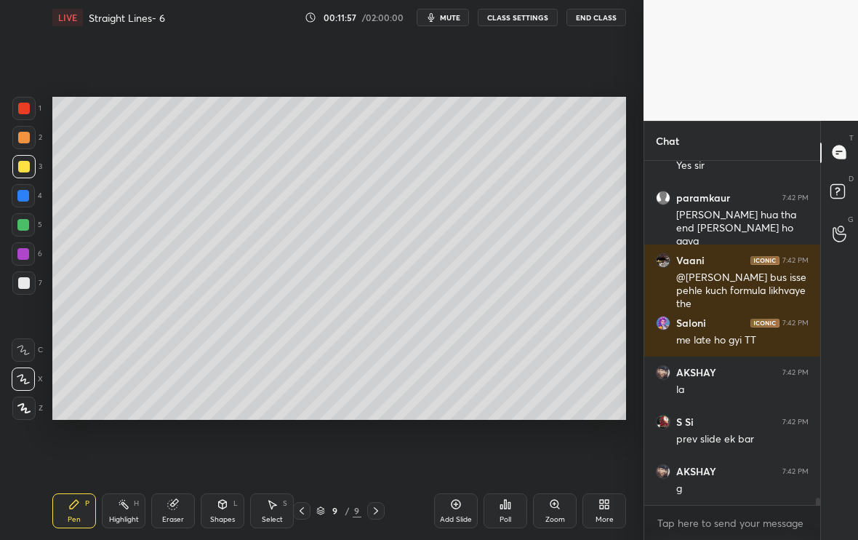
click at [306, 512] on icon at bounding box center [302, 511] width 12 height 12
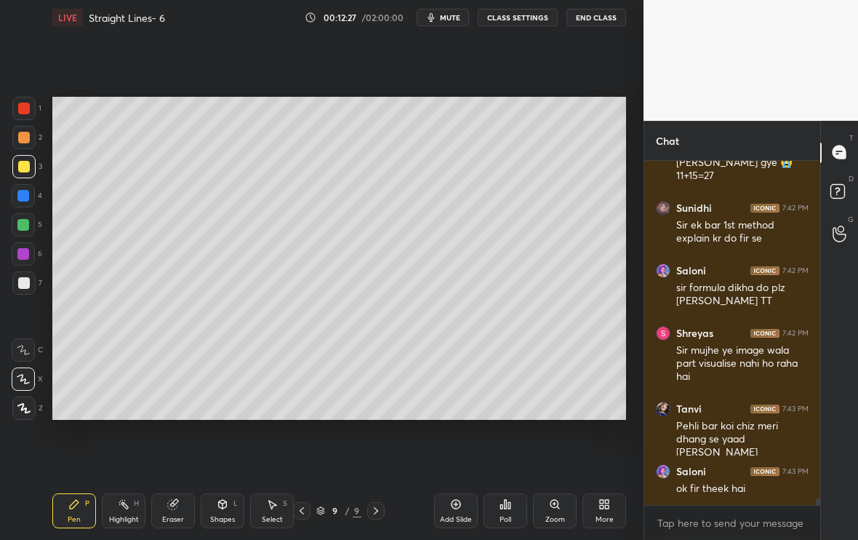
scroll to position [17046, 0]
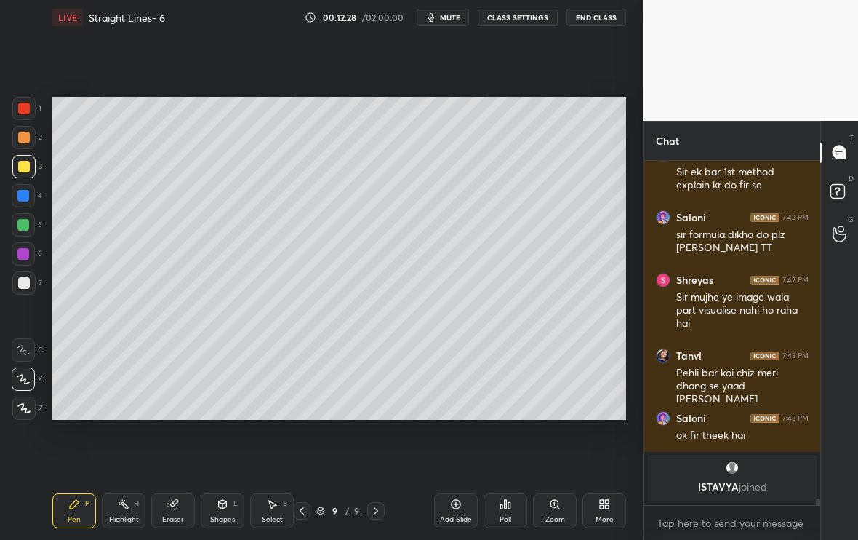
click at [458, 516] on div "Add Slide" at bounding box center [456, 519] width 32 height 7
click at [24, 284] on div at bounding box center [24, 283] width 12 height 12
click at [301, 515] on icon at bounding box center [301, 511] width 12 height 12
click at [383, 508] on div at bounding box center [375, 510] width 17 height 17
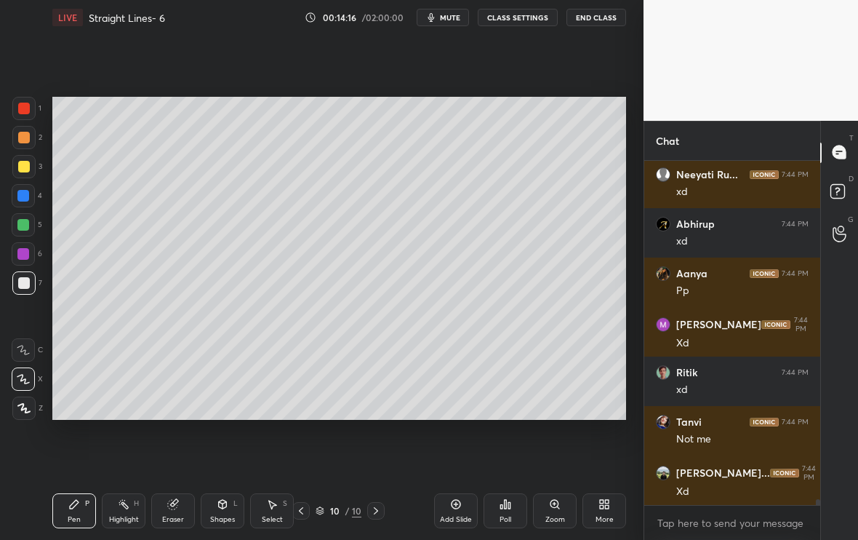
scroll to position [18992, 0]
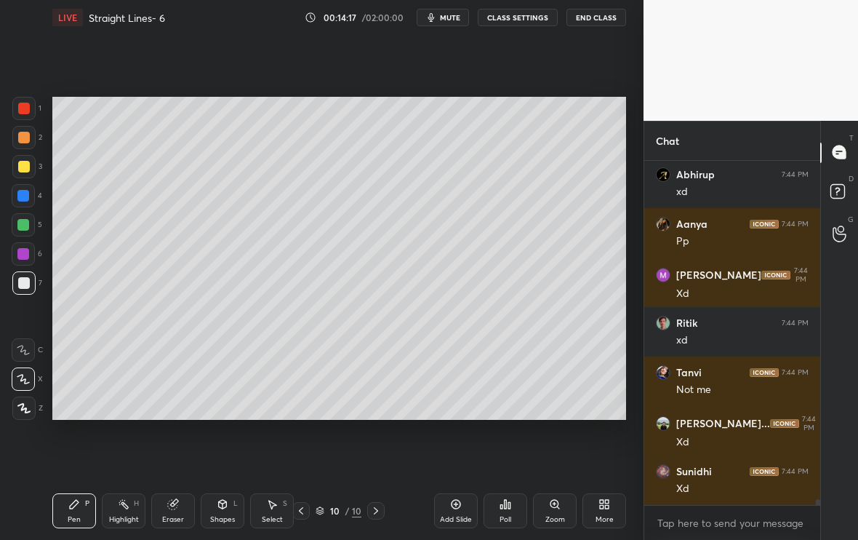
click at [311, 515] on div "10 / 10" at bounding box center [338, 510] width 92 height 17
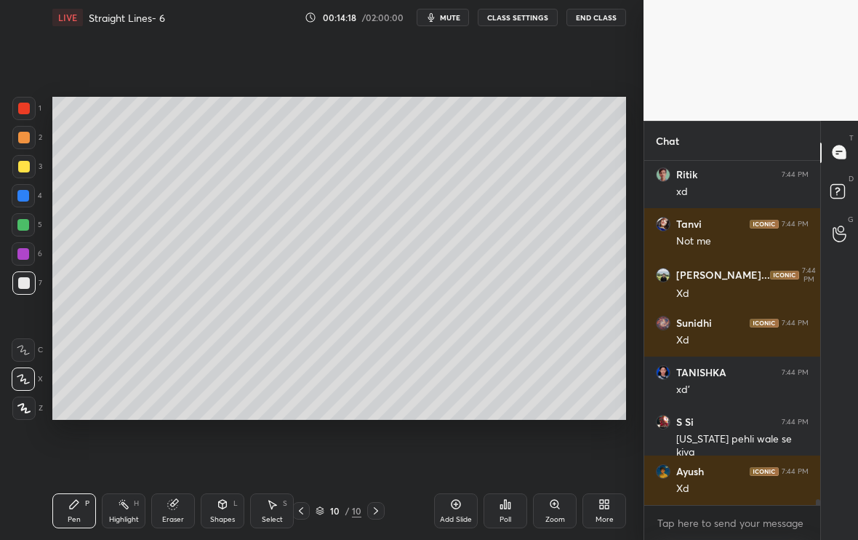
click at [304, 514] on icon at bounding box center [301, 511] width 12 height 12
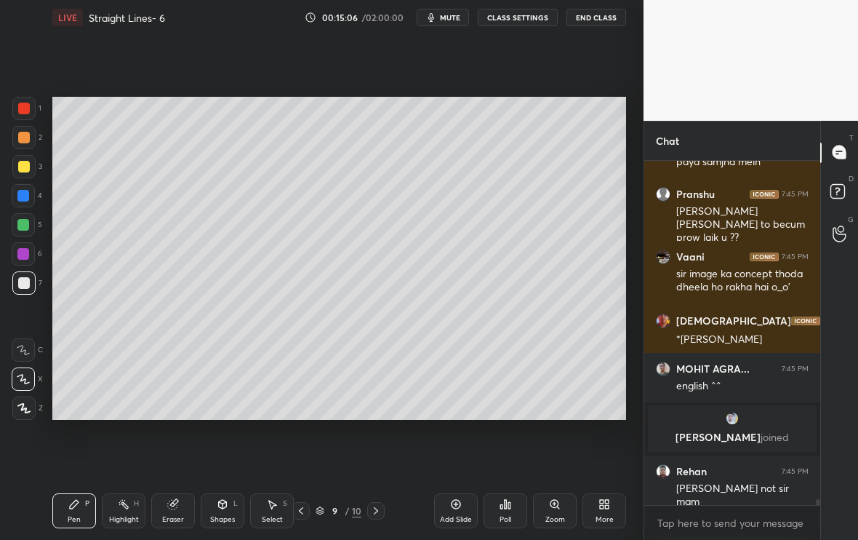
scroll to position [20040, 0]
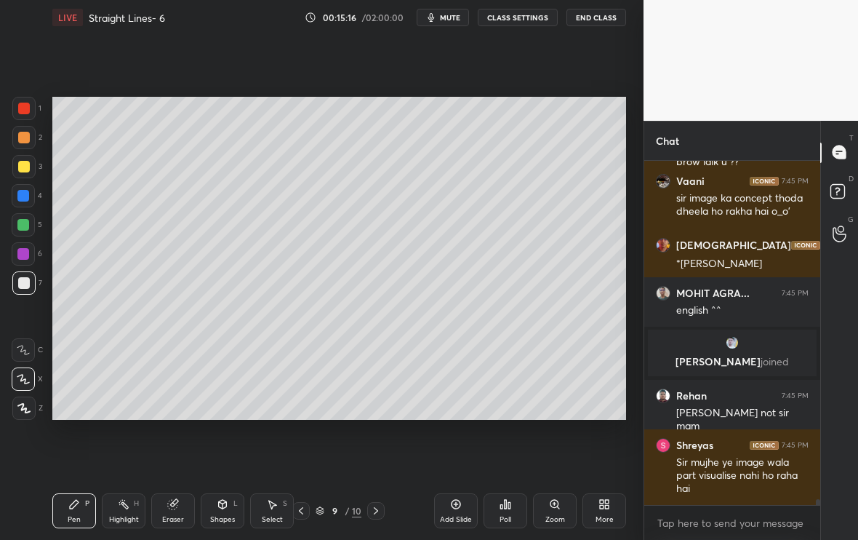
click at [378, 511] on icon at bounding box center [376, 511] width 12 height 12
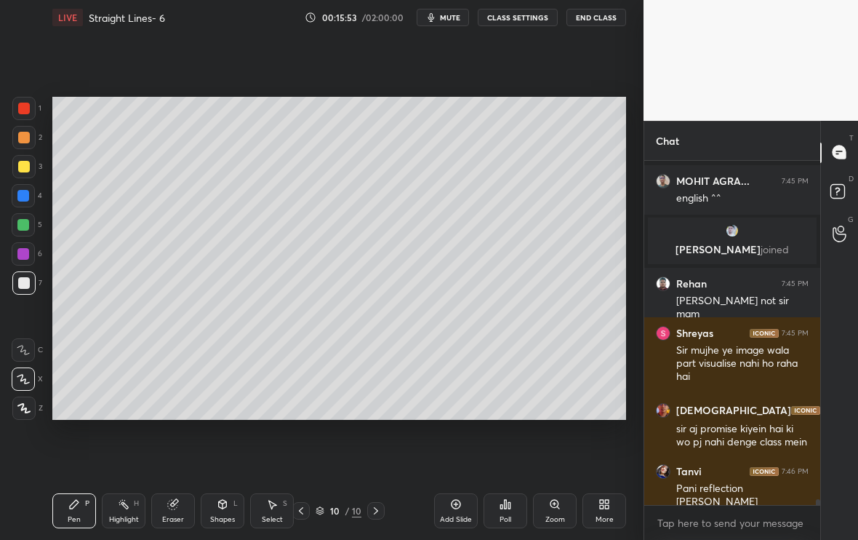
scroll to position [20241, 0]
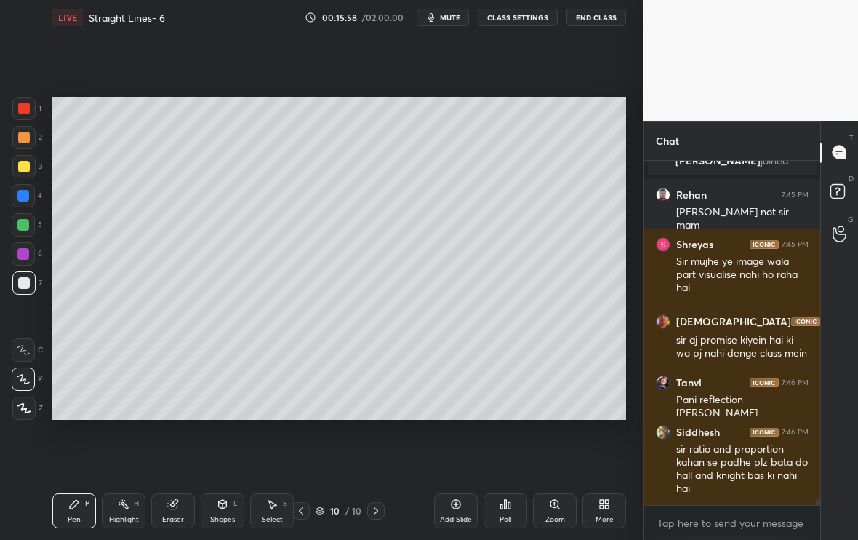
click at [460, 512] on div "Add Slide" at bounding box center [456, 510] width 44 height 35
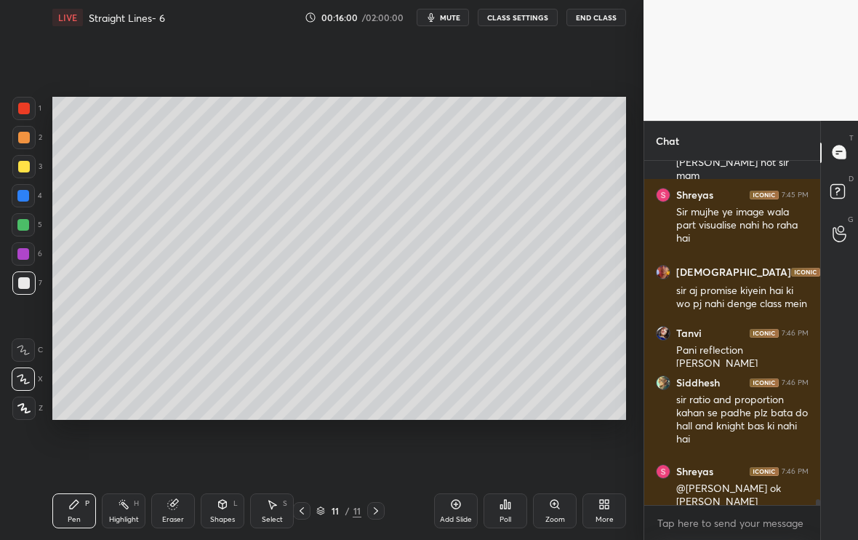
click at [23, 174] on div at bounding box center [23, 166] width 23 height 23
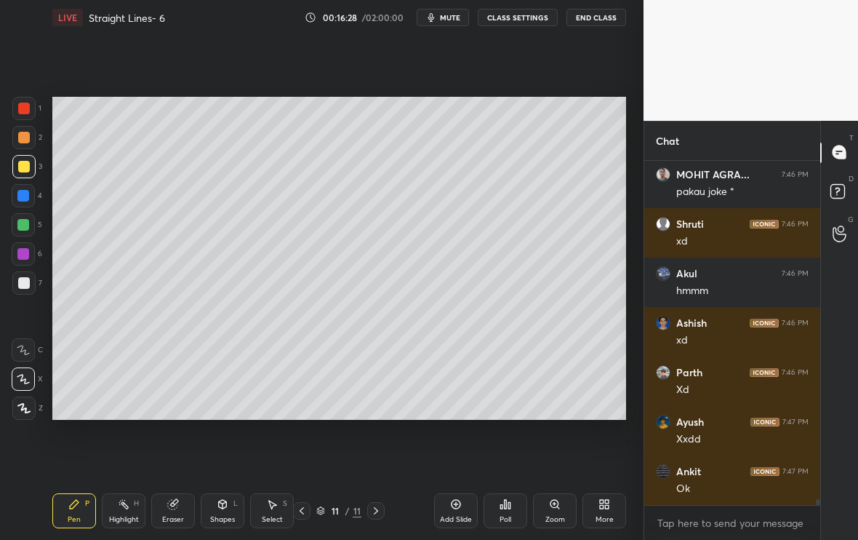
scroll to position [20785, 0]
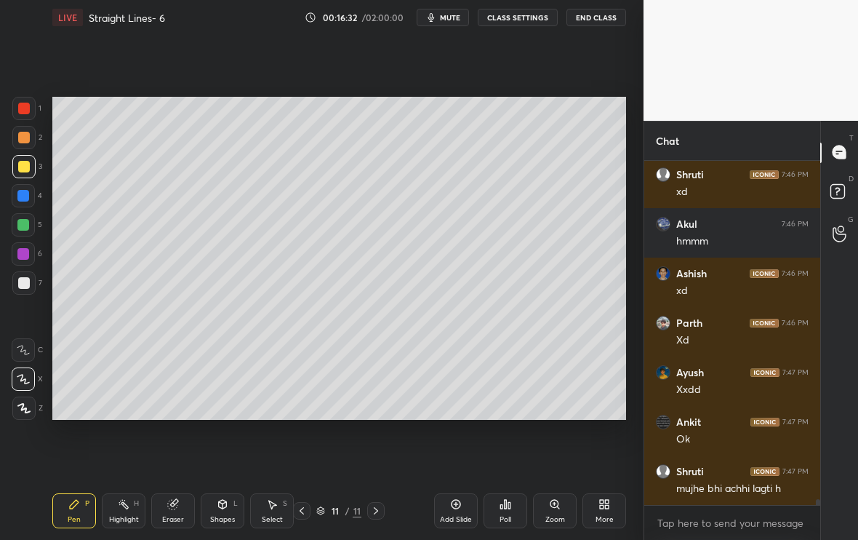
click at [25, 280] on div at bounding box center [24, 283] width 12 height 12
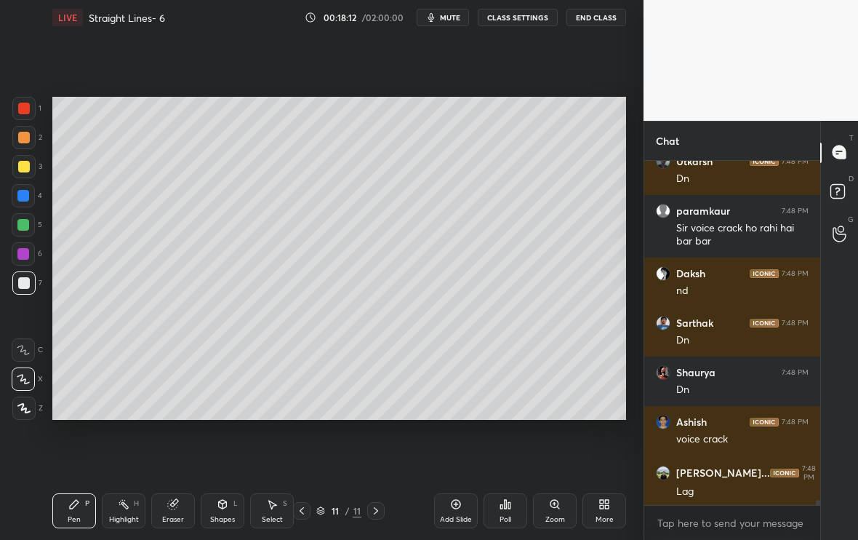
scroll to position [22282, 0]
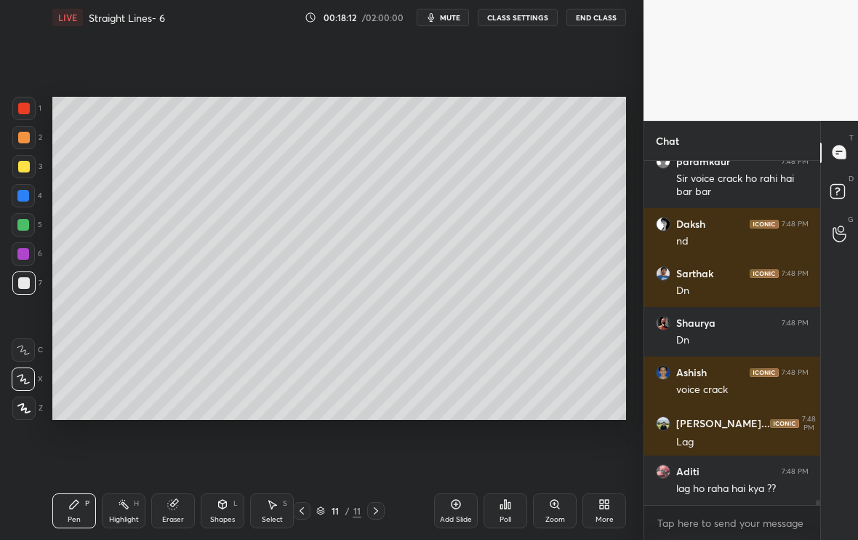
click at [496, 15] on button "CLASS SETTINGS" at bounding box center [518, 17] width 80 height 17
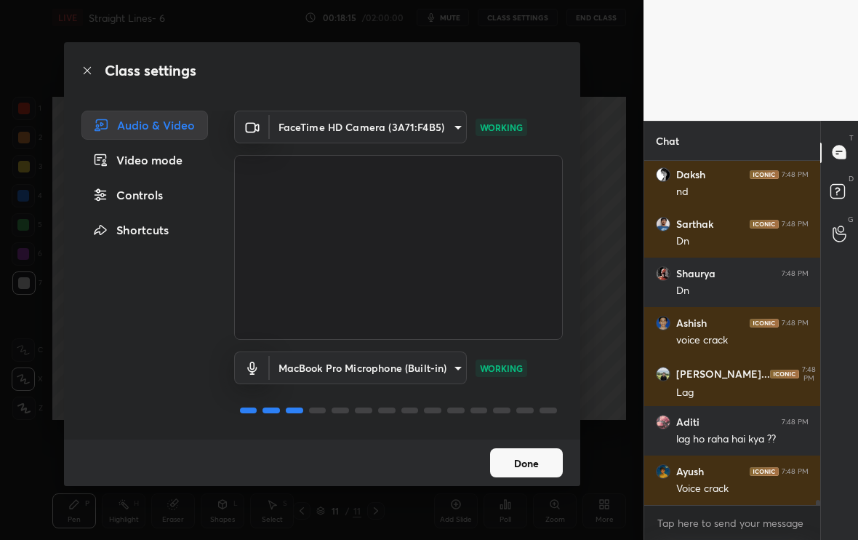
click at [367, 372] on body "1 2 3 4 5 6 7 C X Z C X Z E E Erase all H H LIVE Straight Lines- 6 00:18:15 / 0…" at bounding box center [429, 270] width 858 height 540
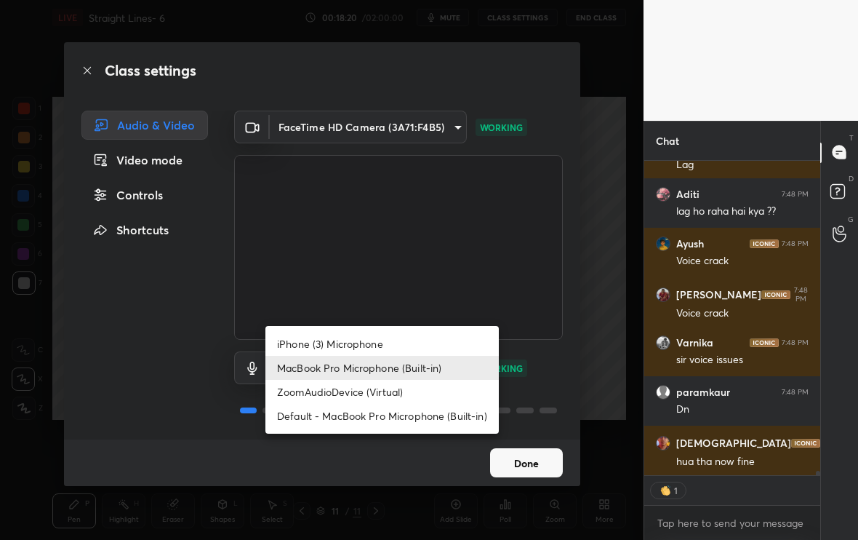
scroll to position [22609, 0]
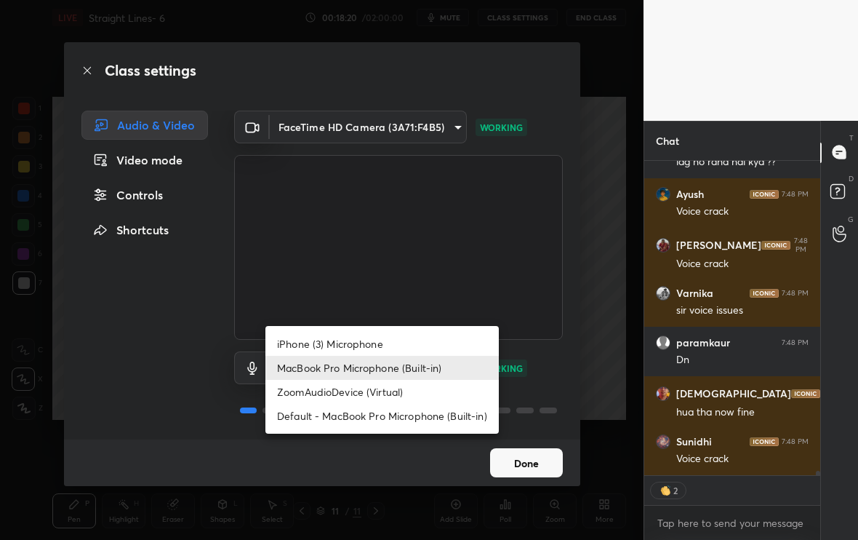
click at [532, 460] on div at bounding box center [429, 270] width 858 height 540
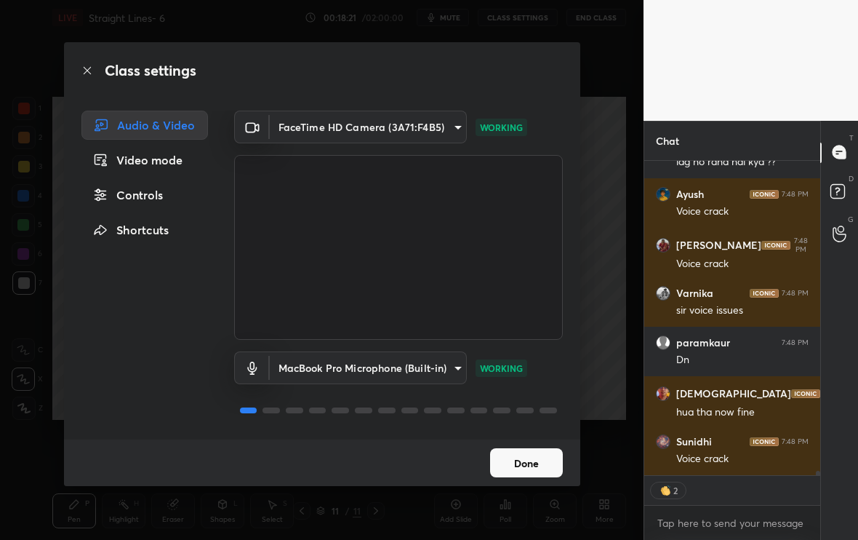
scroll to position [22671, 0]
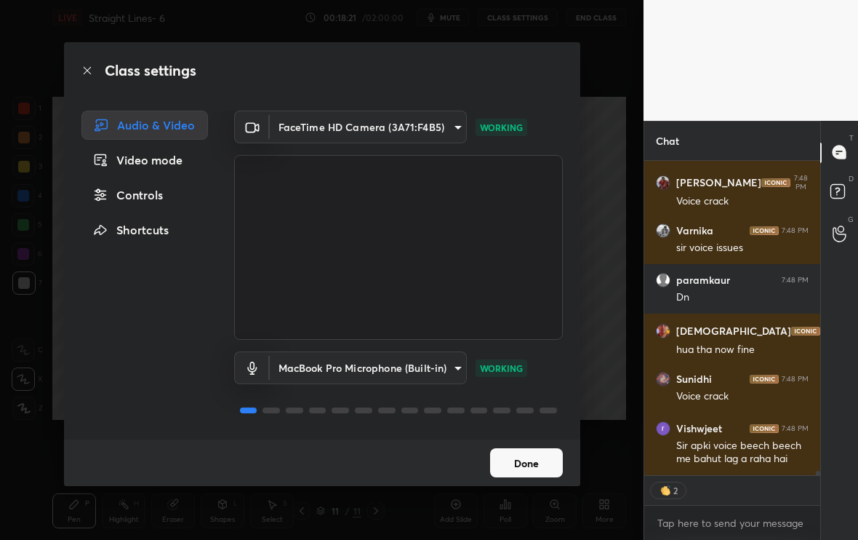
click at [532, 460] on button "Done" at bounding box center [526, 462] width 73 height 29
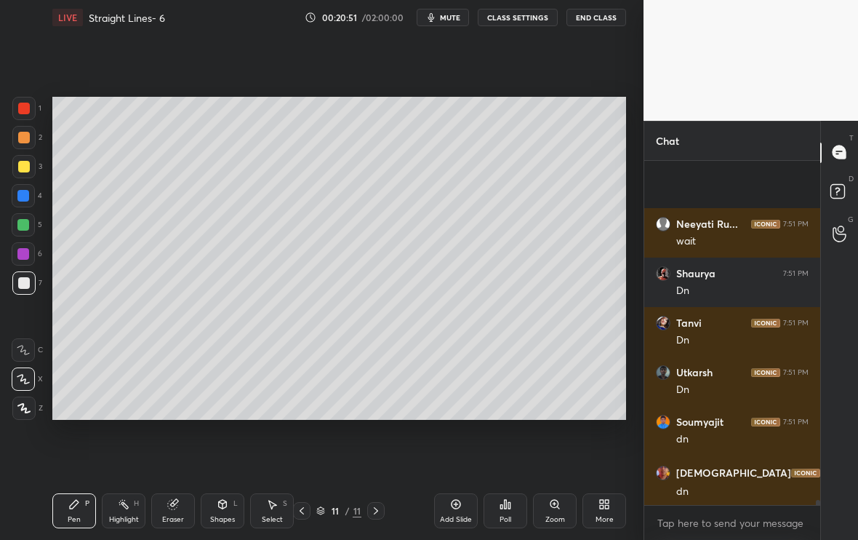
scroll to position [24518, 0]
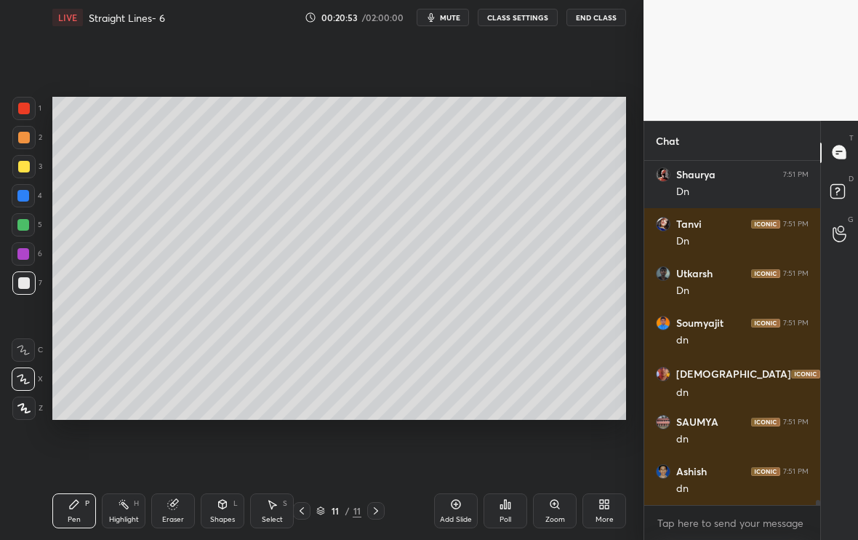
click at [460, 516] on div "Add Slide" at bounding box center [456, 519] width 32 height 7
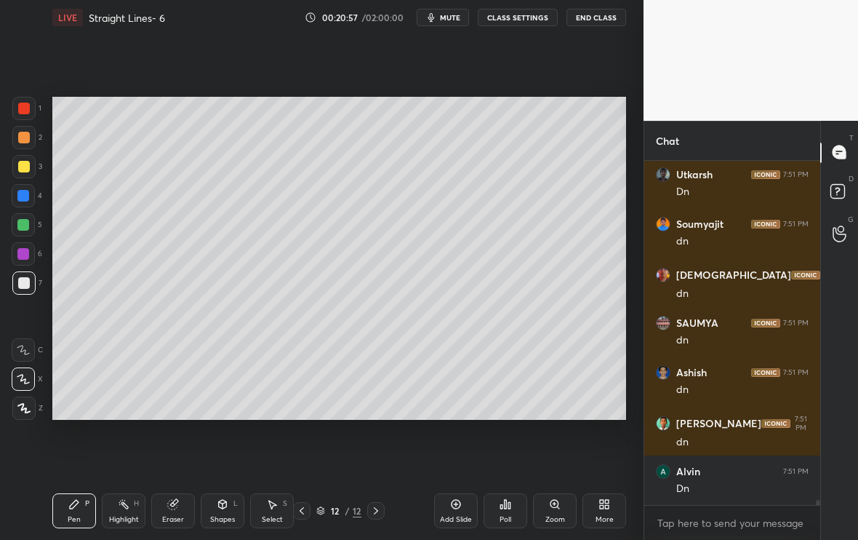
click at [299, 516] on div at bounding box center [301, 510] width 17 height 17
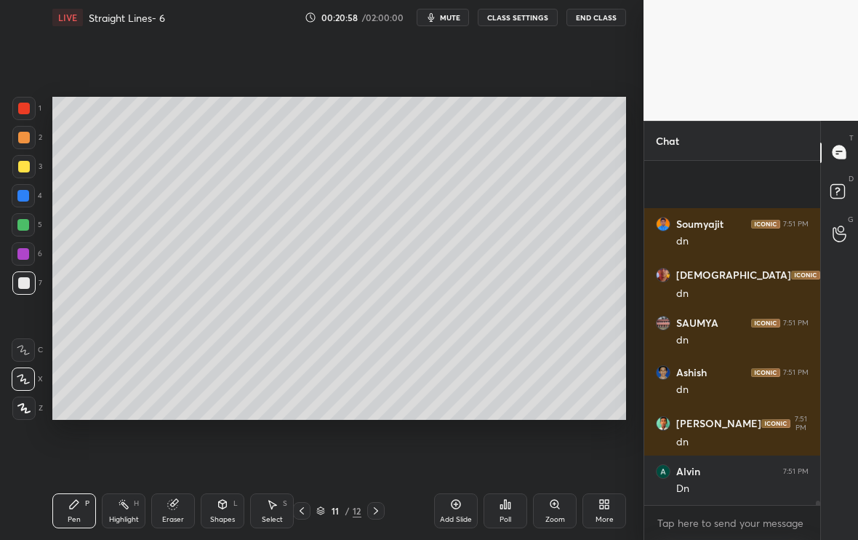
scroll to position [24716, 0]
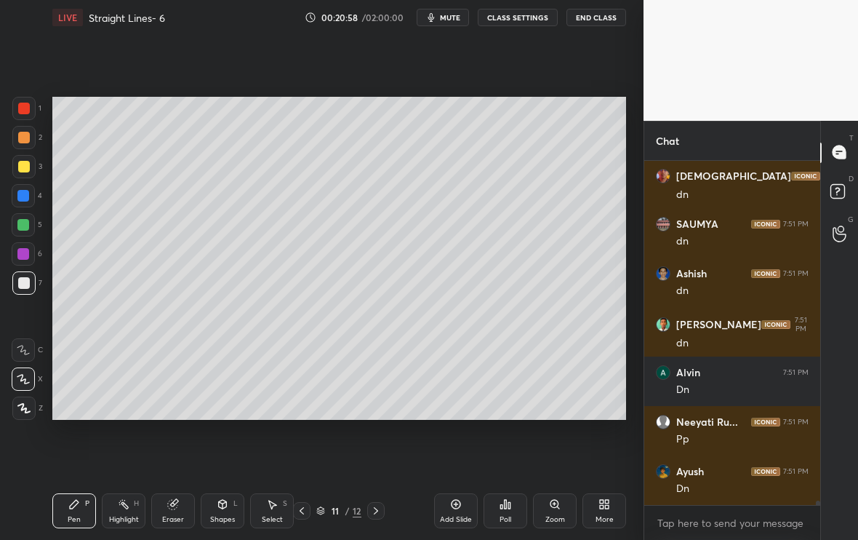
click at [386, 511] on div "11 / 12" at bounding box center [339, 510] width 191 height 17
click at [375, 515] on div at bounding box center [375, 510] width 17 height 17
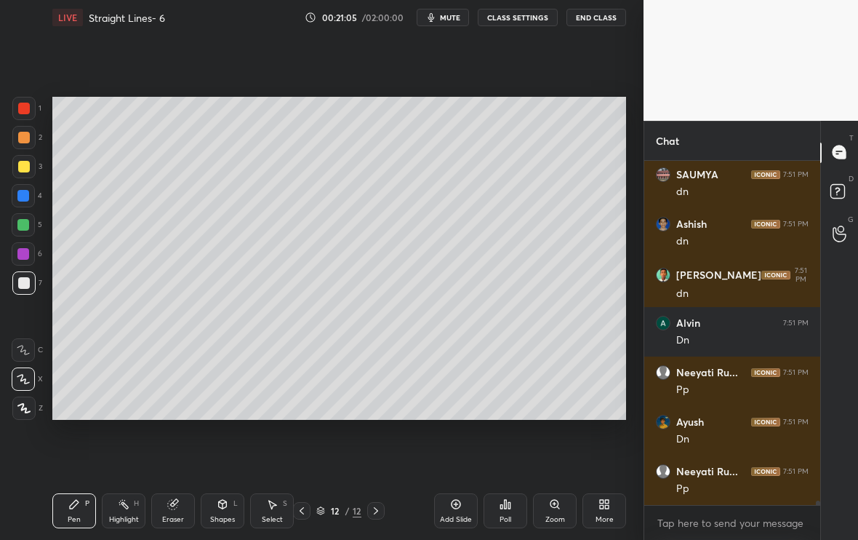
scroll to position [24815, 0]
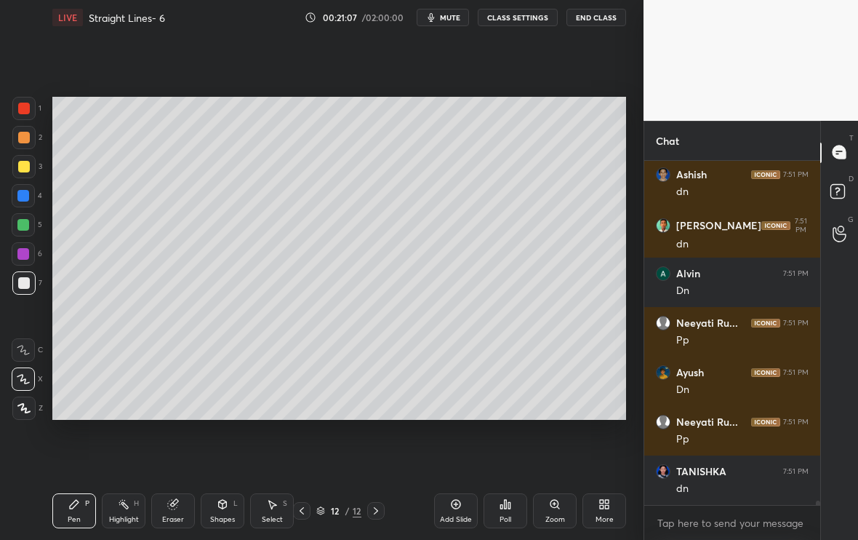
click at [214, 506] on div "Shapes L" at bounding box center [223, 510] width 44 height 35
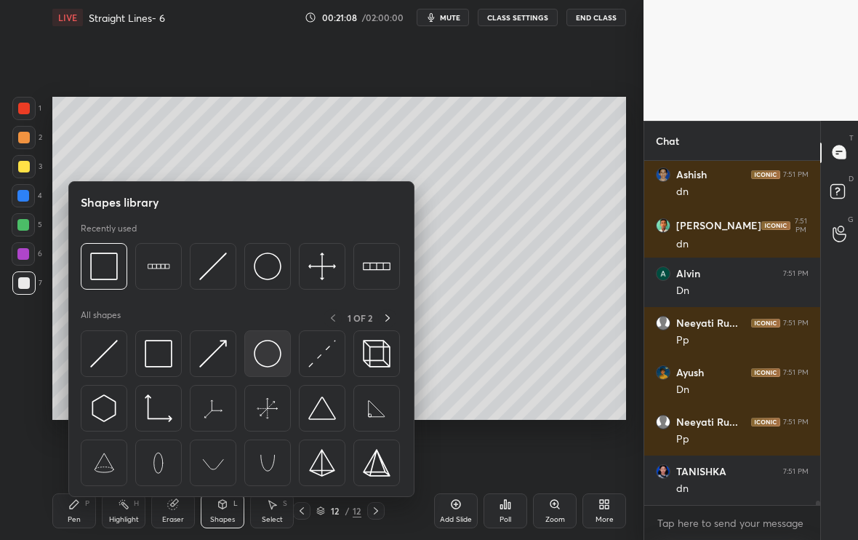
click at [270, 344] on img at bounding box center [268, 354] width 28 height 28
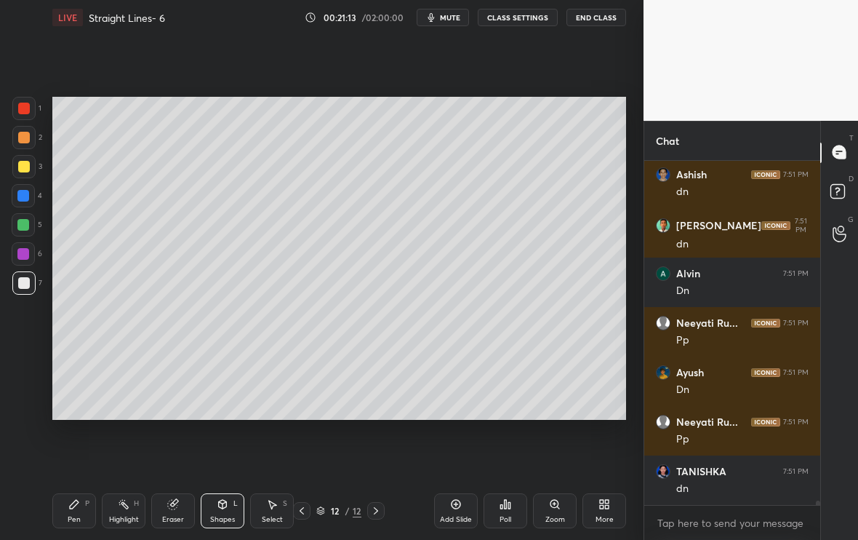
click at [238, 506] on div "Shapes L" at bounding box center [223, 510] width 44 height 35
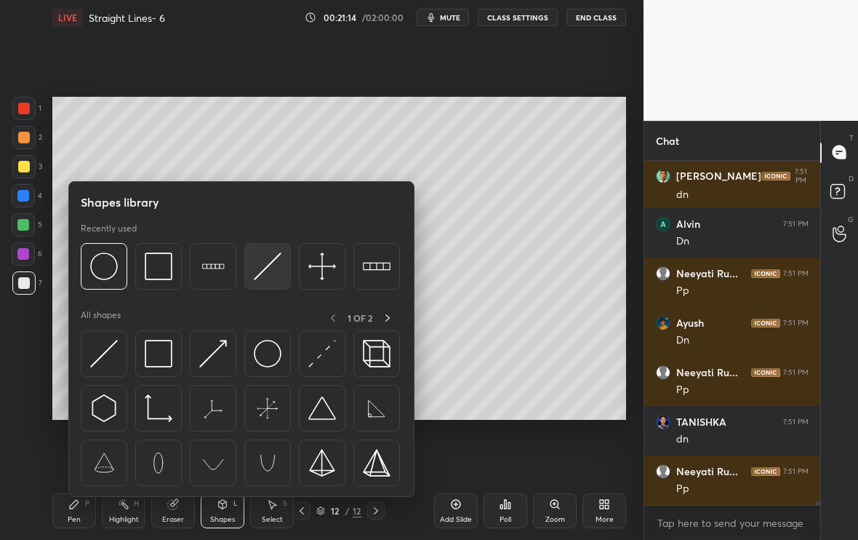
click at [264, 279] on img at bounding box center [268, 266] width 28 height 28
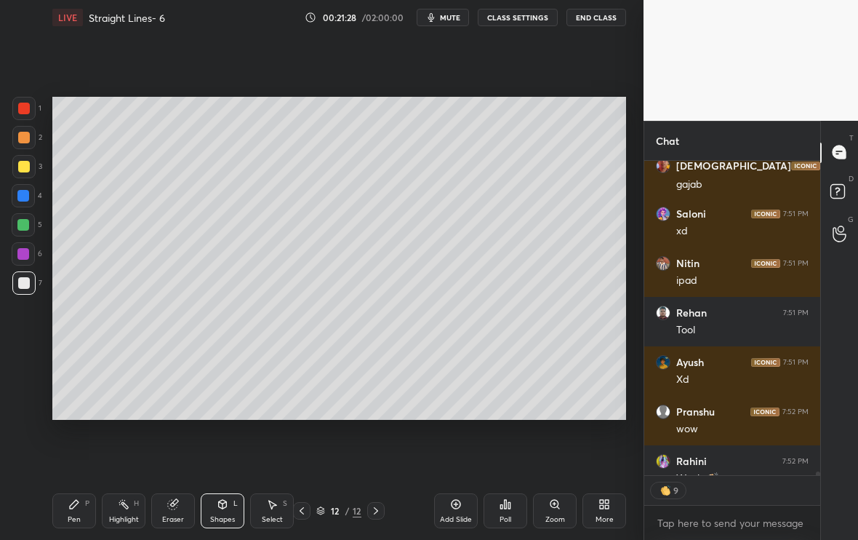
scroll to position [25438, 0]
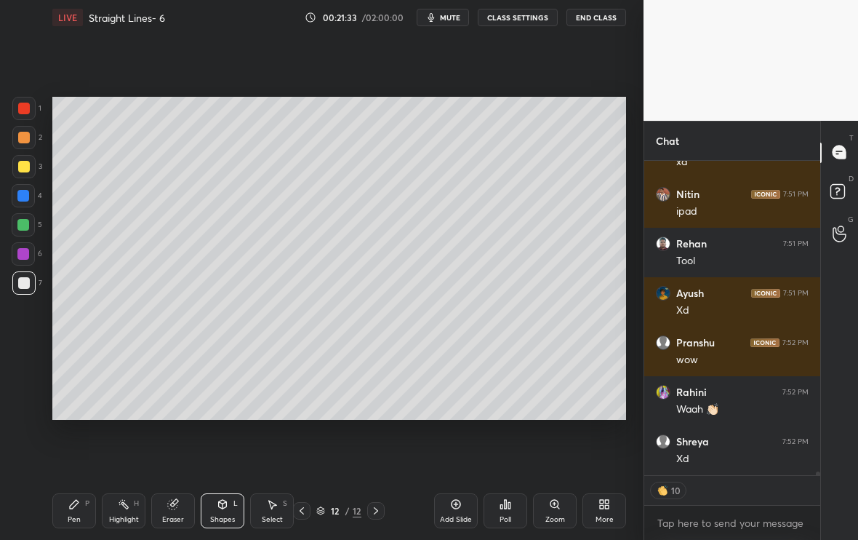
click at [21, 165] on div at bounding box center [24, 167] width 12 height 12
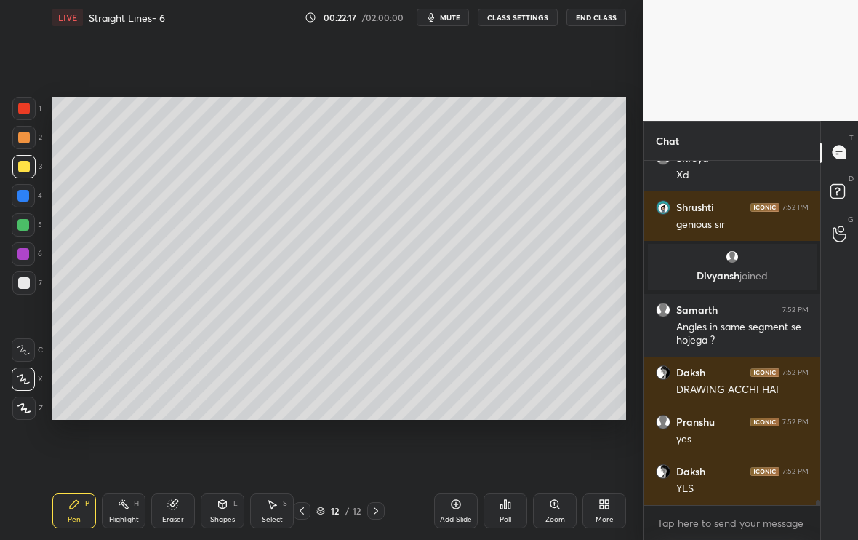
scroll to position [24693, 0]
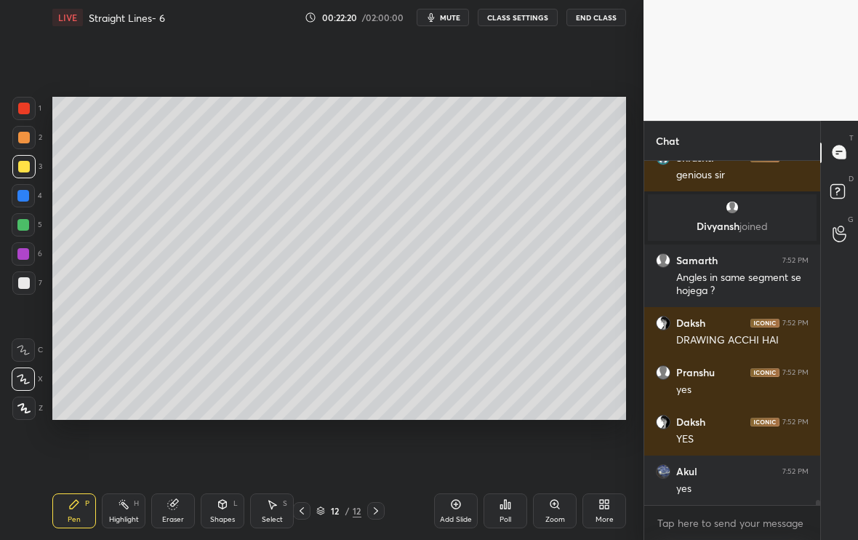
click at [23, 286] on div at bounding box center [24, 283] width 12 height 12
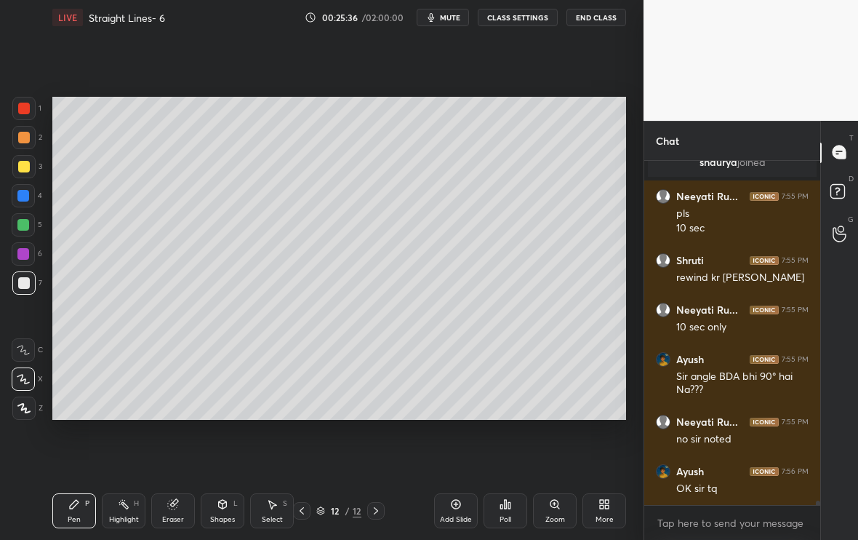
scroll to position [26724, 0]
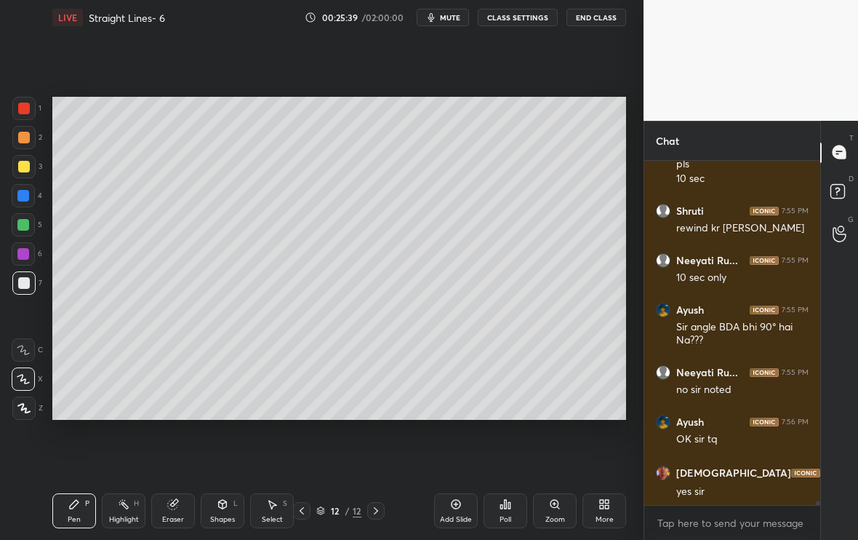
click at [458, 510] on div "Add Slide" at bounding box center [456, 510] width 44 height 35
click at [24, 172] on div at bounding box center [23, 166] width 23 height 23
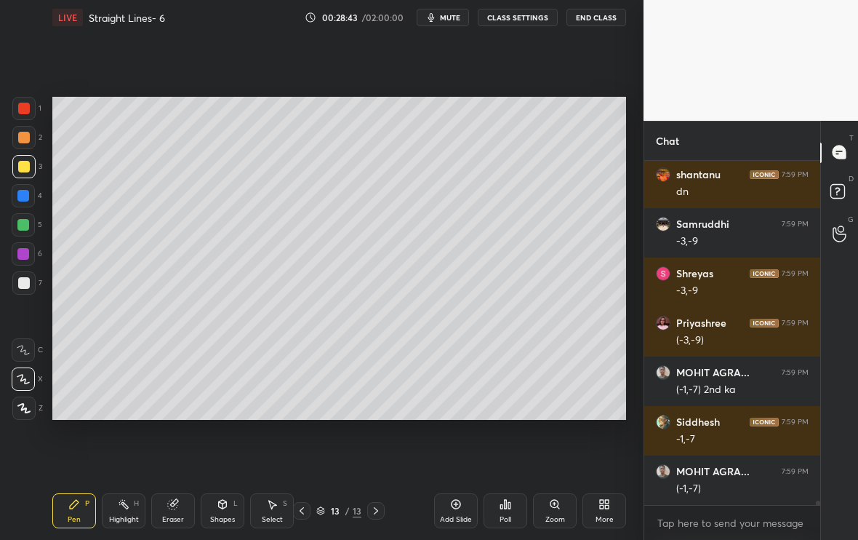
scroll to position [27521, 0]
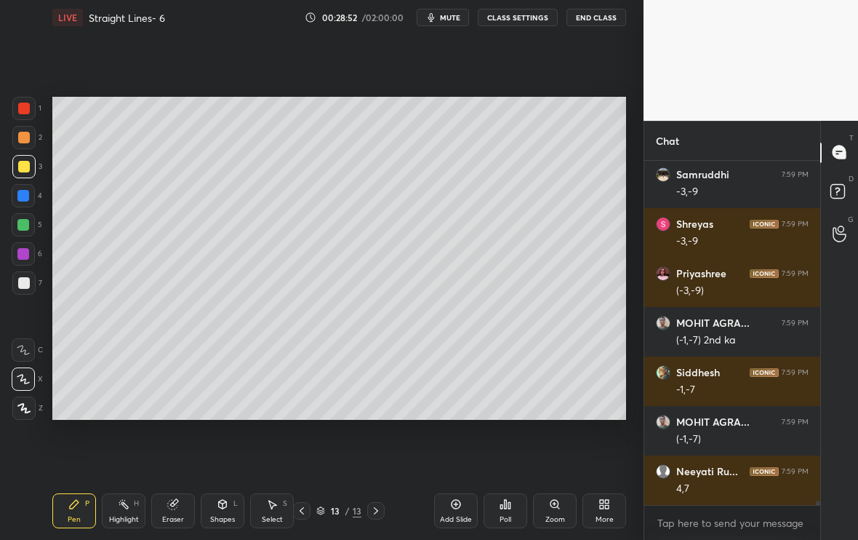
click at [20, 234] on div at bounding box center [23, 224] width 23 height 23
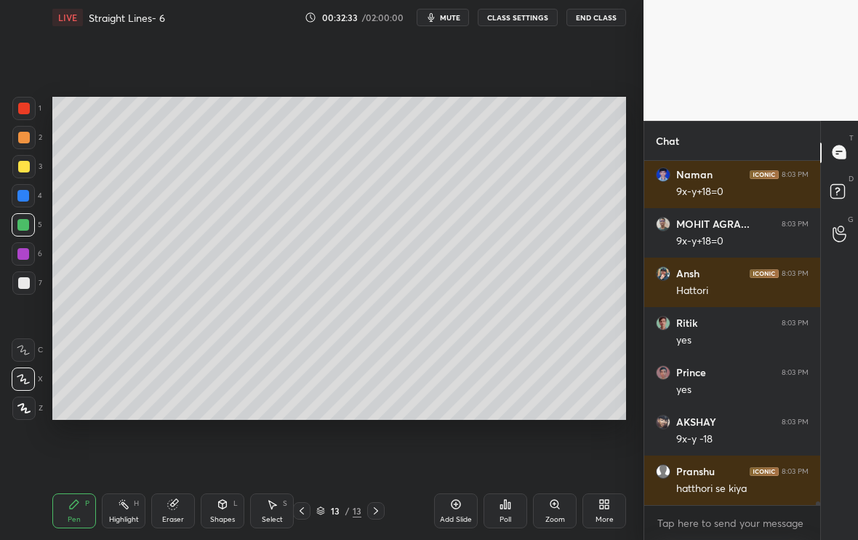
scroll to position [33054, 0]
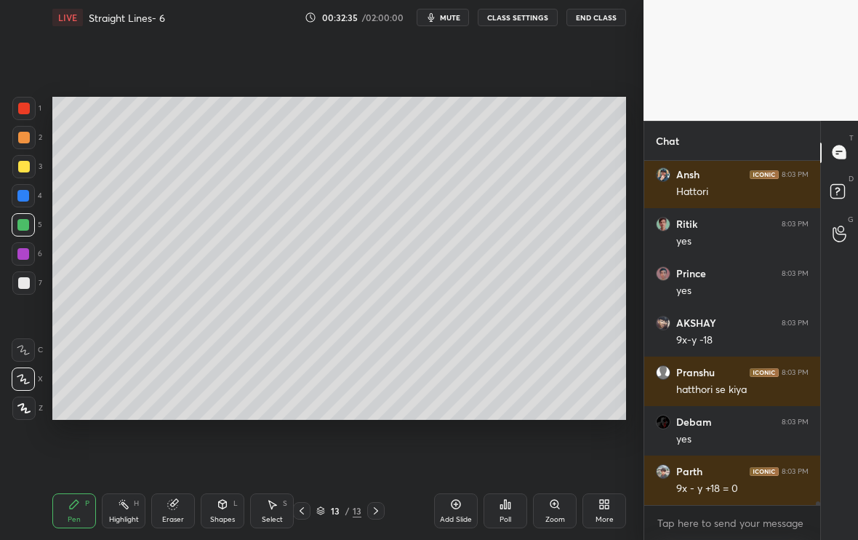
click at [467, 504] on div "Add Slide" at bounding box center [456, 510] width 44 height 35
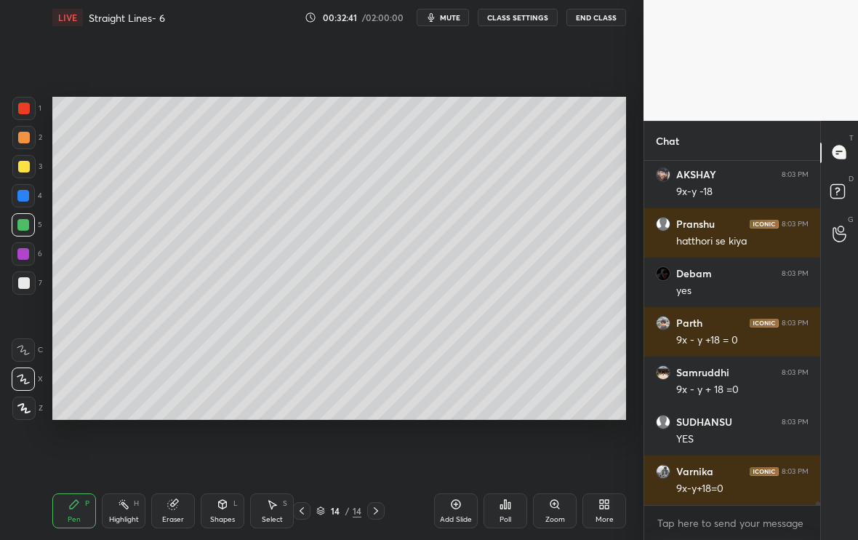
scroll to position [33301, 0]
click at [300, 515] on icon at bounding box center [302, 511] width 12 height 12
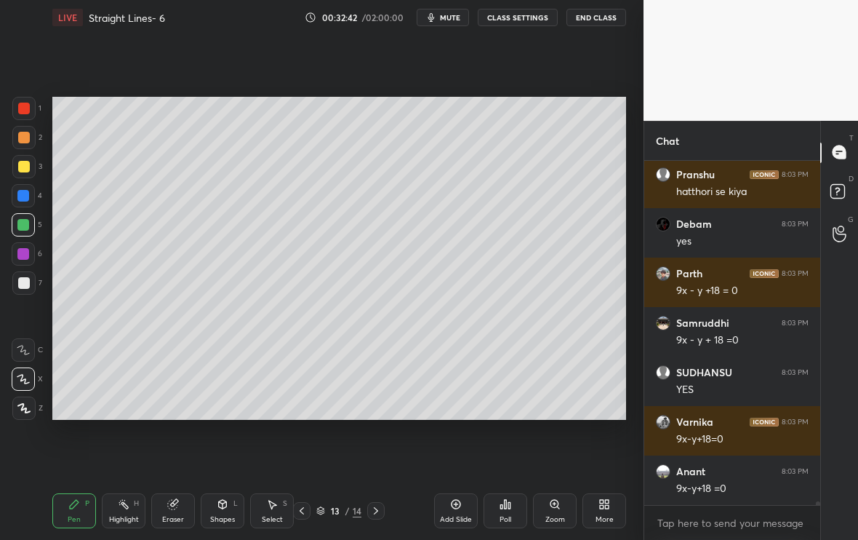
click at [378, 515] on icon at bounding box center [376, 511] width 12 height 12
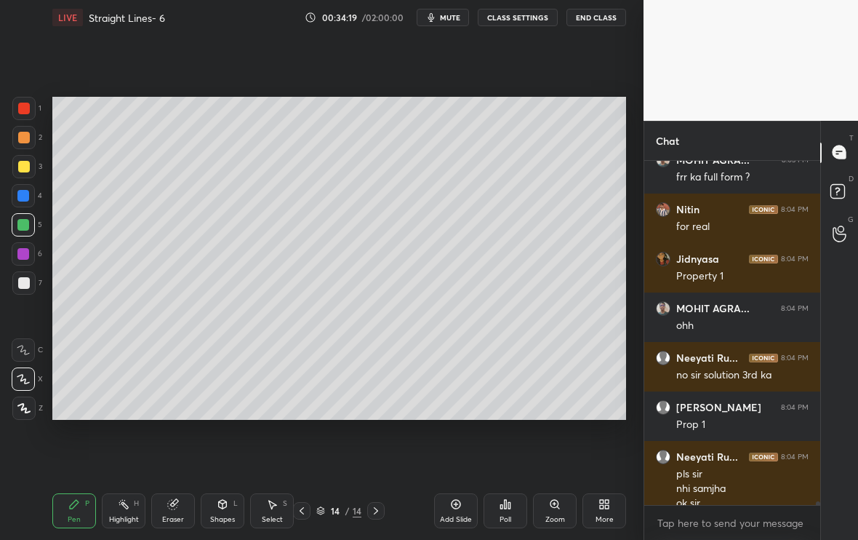
scroll to position [34001, 0]
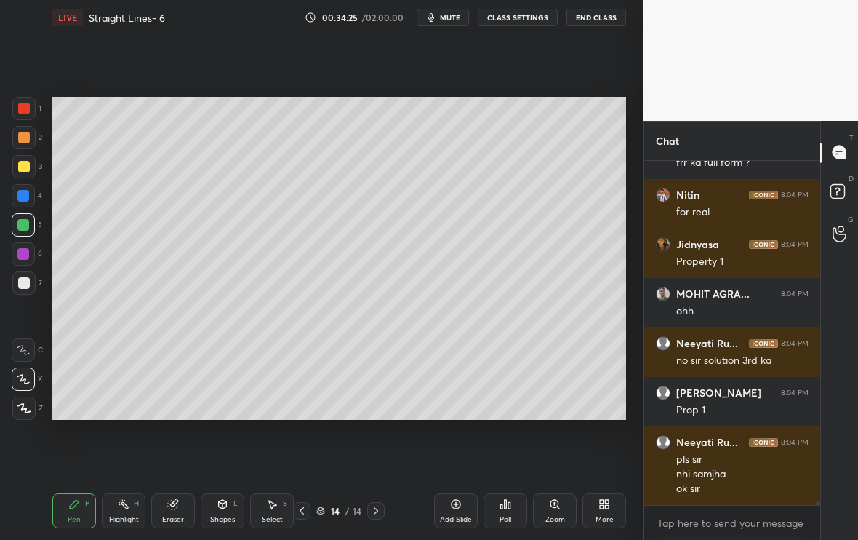
click at [24, 279] on div at bounding box center [24, 283] width 12 height 12
click at [18, 168] on div at bounding box center [24, 167] width 12 height 12
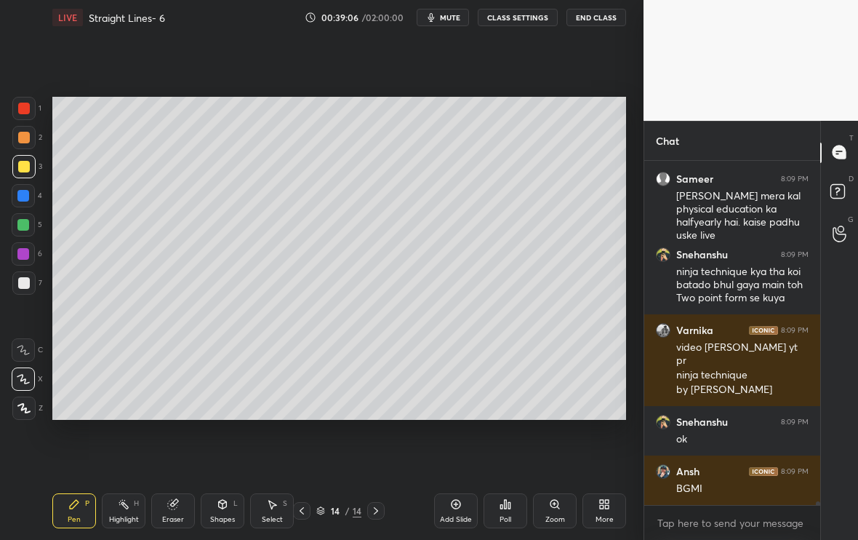
scroll to position [35259, 0]
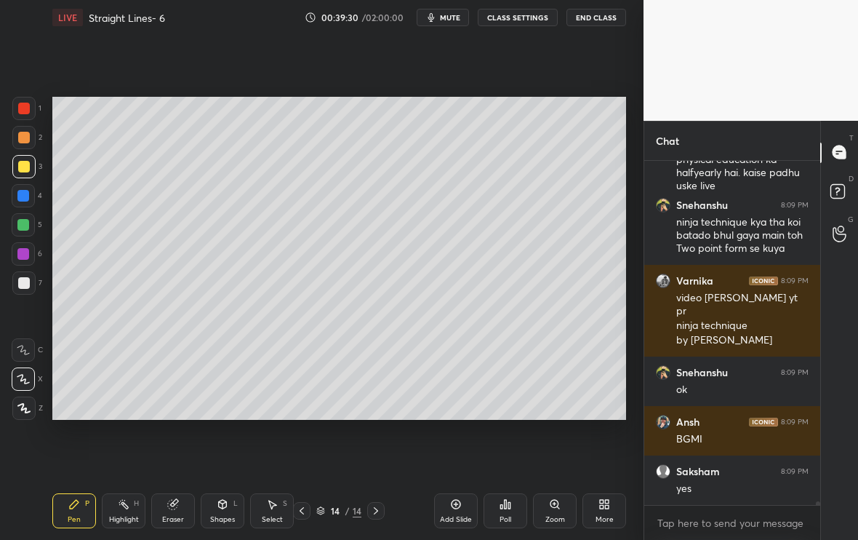
click at [297, 513] on div at bounding box center [301, 510] width 17 height 17
click at [373, 514] on icon at bounding box center [376, 511] width 12 height 12
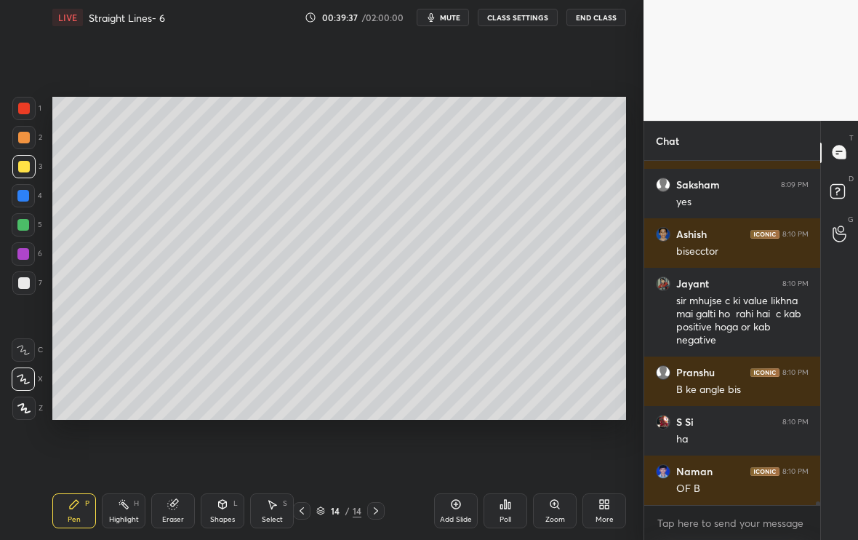
scroll to position [35595, 0]
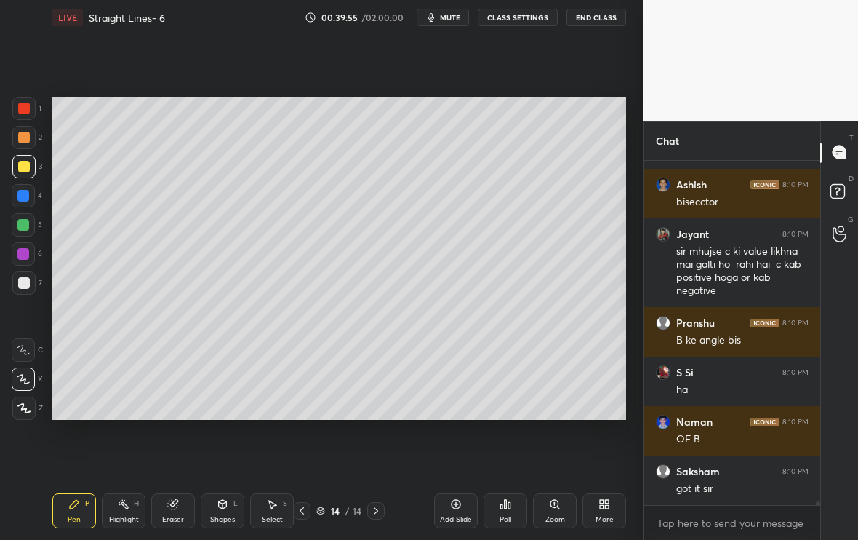
click at [464, 420] on div "Setting up your live class Poll for secs No correct answer Start poll" at bounding box center [340, 258] width 586 height 447
click at [463, 420] on div "Setting up your live class Poll for secs No correct answer Start poll" at bounding box center [340, 258] width 586 height 447
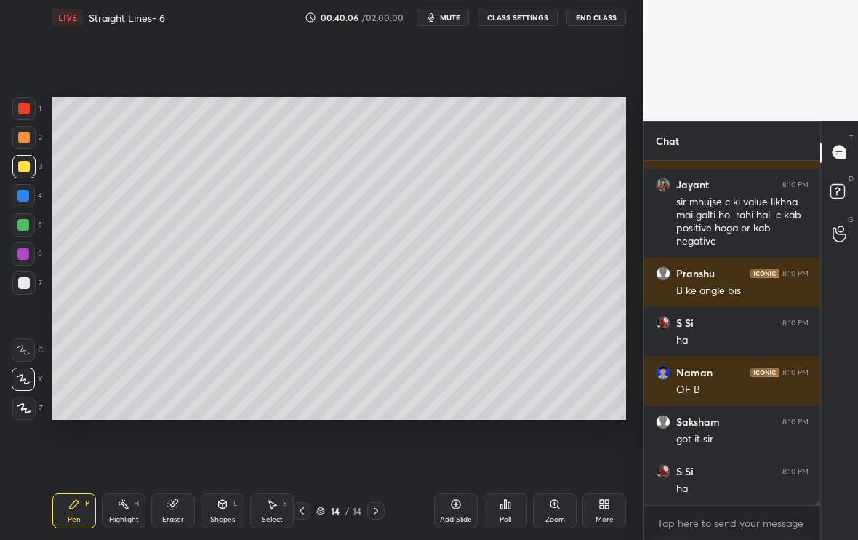
scroll to position [35694, 0]
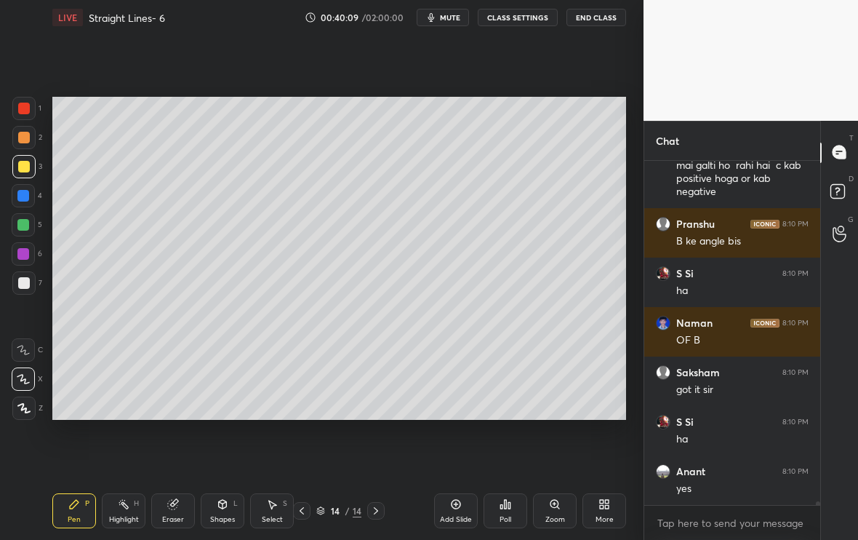
click at [173, 516] on div "Eraser" at bounding box center [173, 519] width 22 height 7
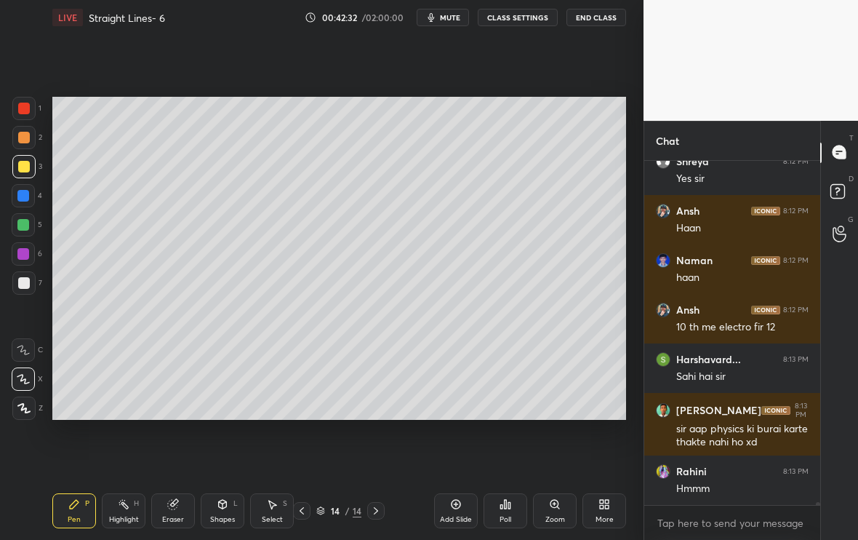
scroll to position [40456, 0]
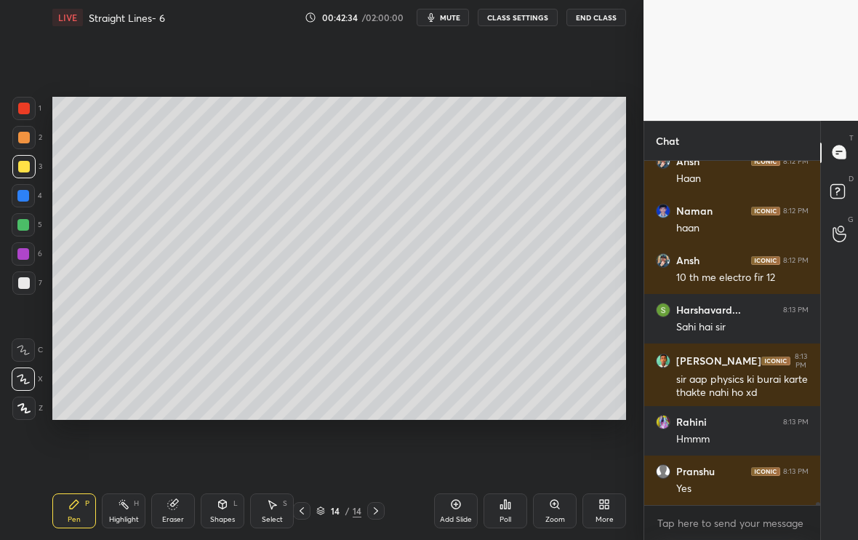
click at [458, 510] on div "Add Slide" at bounding box center [456, 510] width 44 height 35
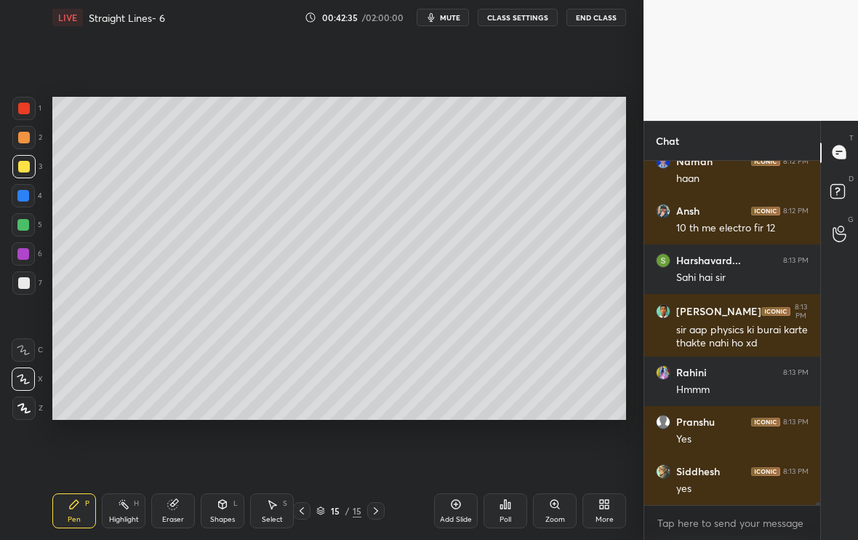
click at [27, 280] on div at bounding box center [24, 283] width 12 height 12
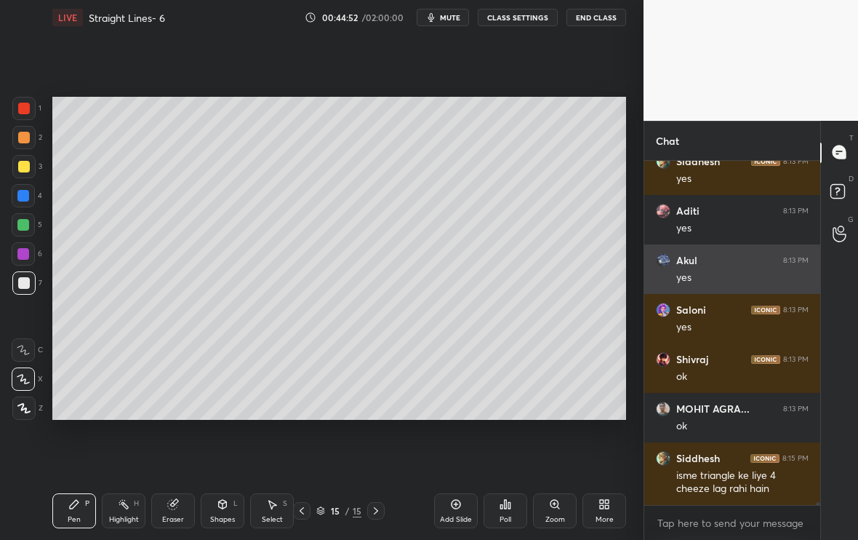
scroll to position [40865, 0]
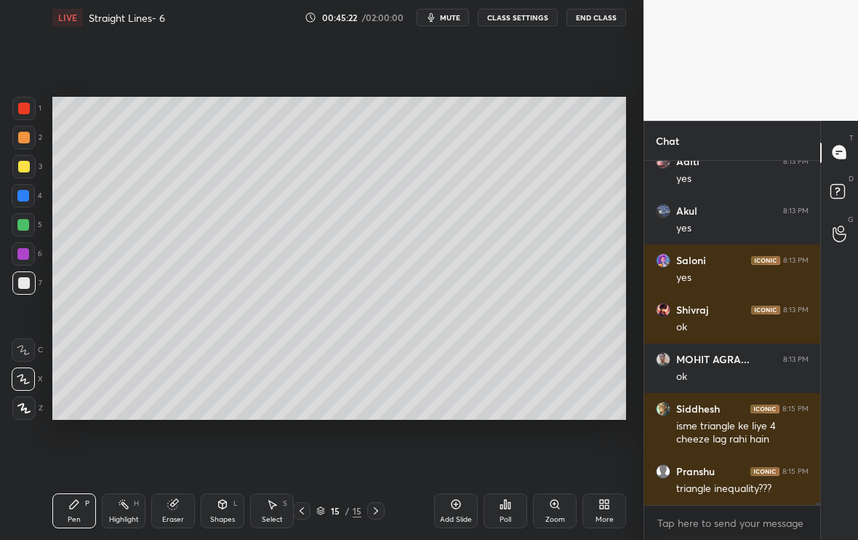
click at [192, 440] on div "Setting up your live class Poll for secs No correct answer Start poll" at bounding box center [340, 258] width 586 height 447
click at [193, 438] on div "Setting up your live class Poll for secs No correct answer Start poll" at bounding box center [340, 258] width 586 height 447
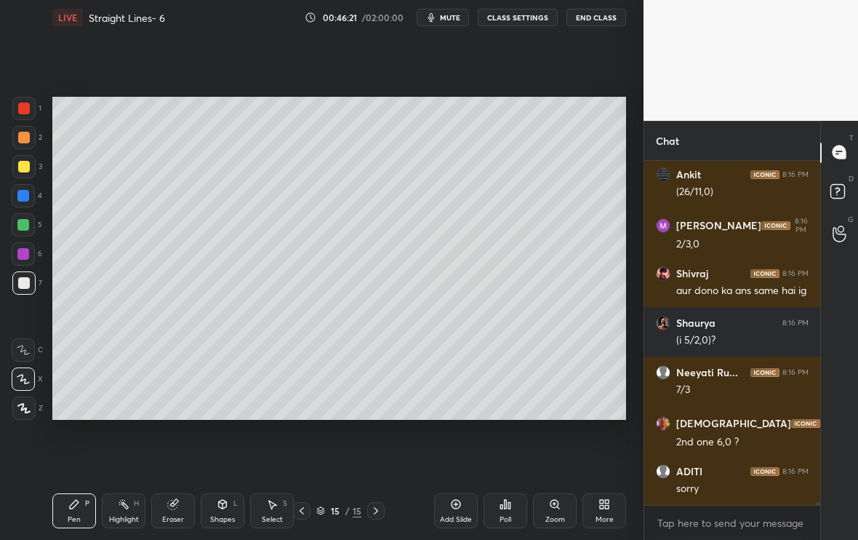
scroll to position [41485, 0]
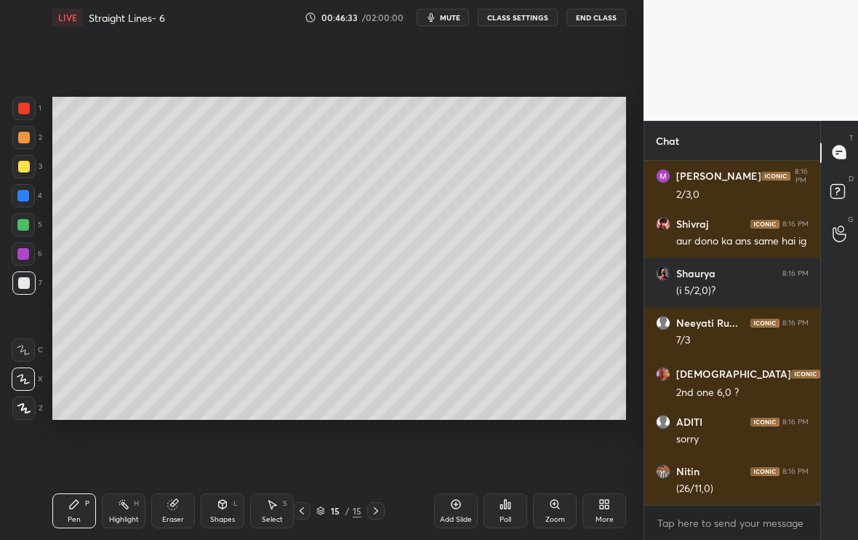
click at [452, 19] on span "mute" at bounding box center [450, 17] width 20 height 10
click at [452, 17] on span "unmute" at bounding box center [449, 17] width 31 height 10
click at [20, 169] on div at bounding box center [23, 166] width 23 height 23
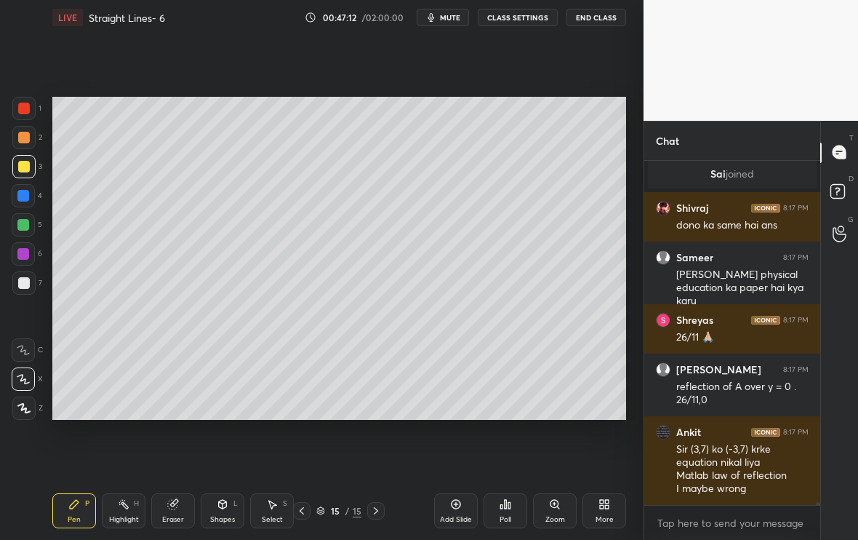
scroll to position [39750, 0]
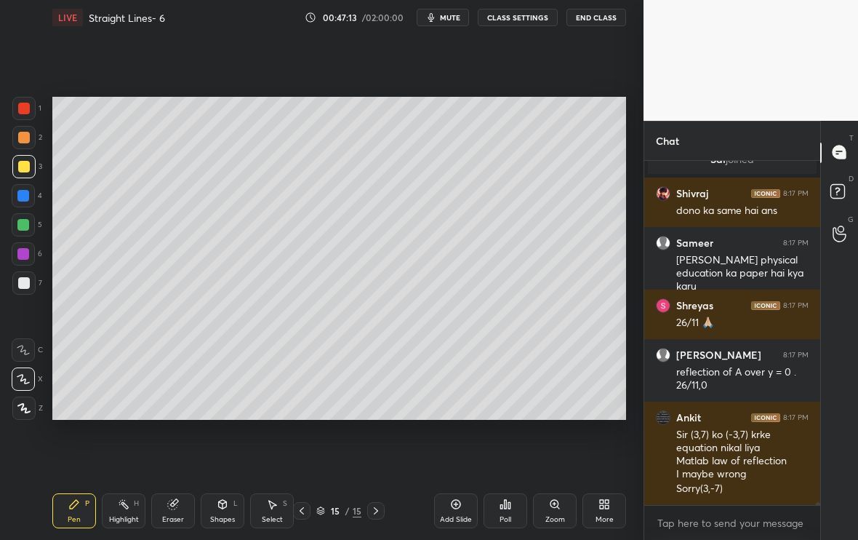
click at [183, 503] on div "Eraser" at bounding box center [173, 510] width 44 height 35
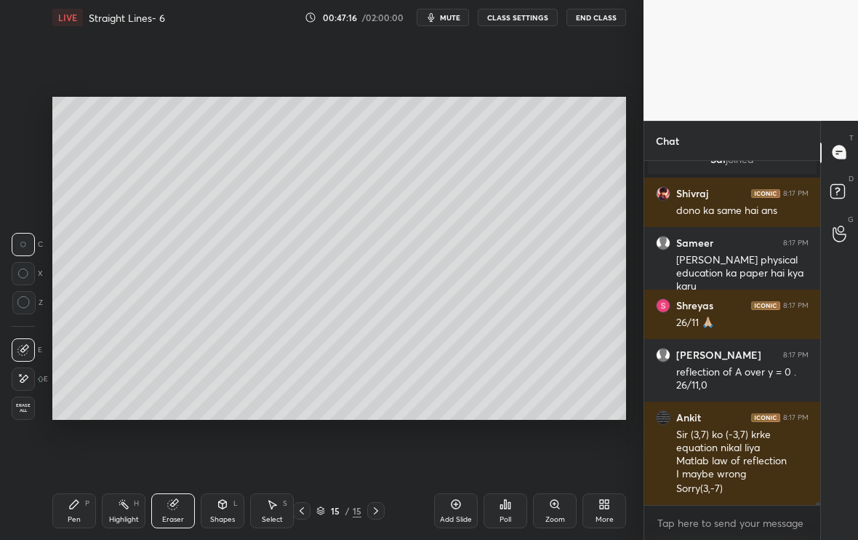
click at [78, 503] on icon at bounding box center [74, 504] width 12 height 12
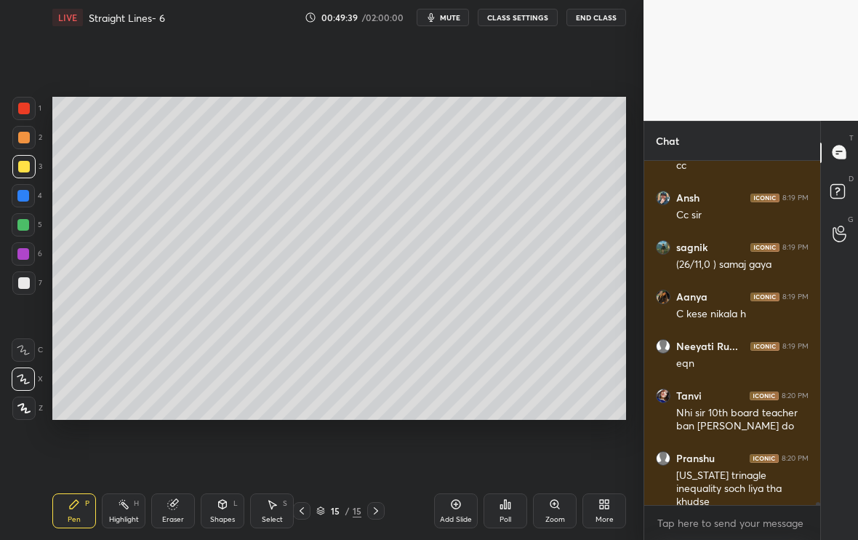
scroll to position [41115, 0]
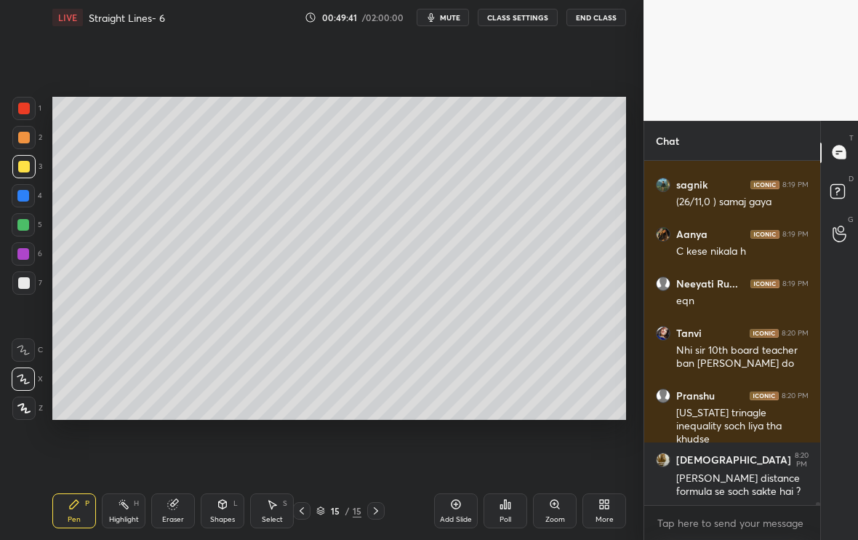
click at [460, 506] on icon at bounding box center [456, 504] width 12 height 12
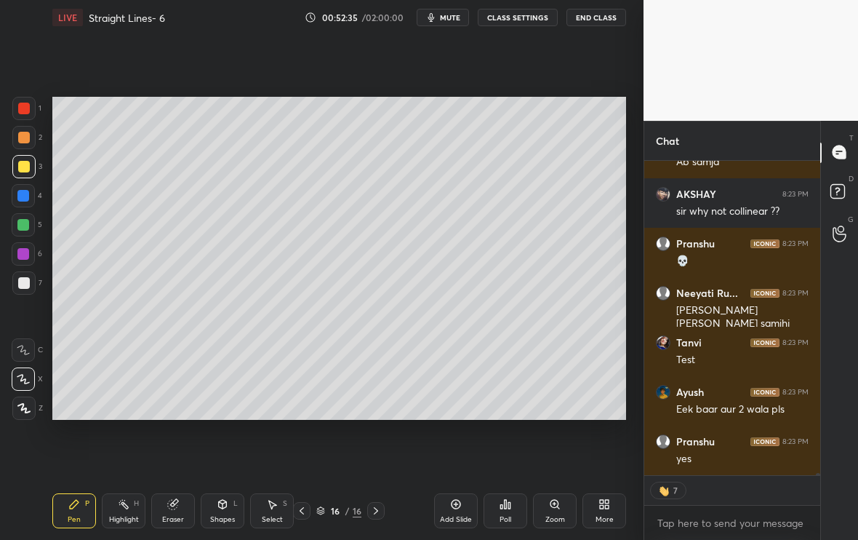
scroll to position [42424, 0]
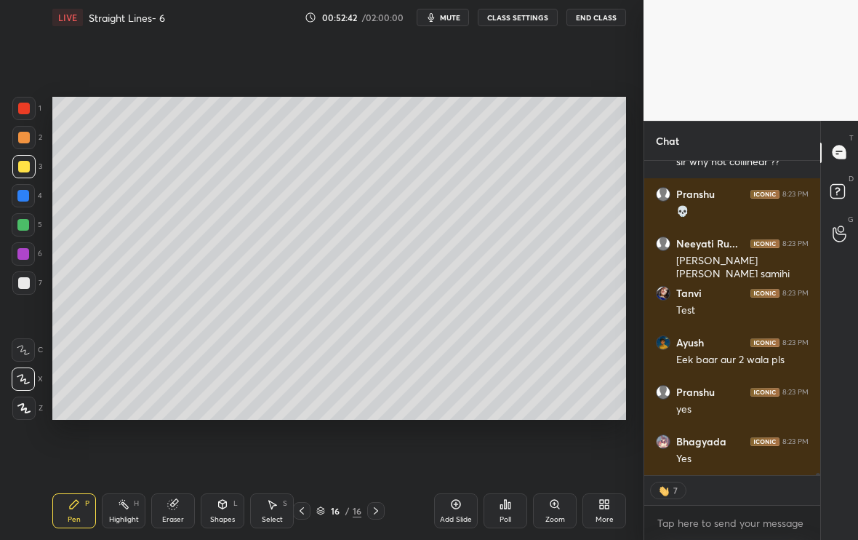
click at [453, 508] on icon at bounding box center [456, 504] width 12 height 12
click at [457, 503] on icon at bounding box center [456, 504] width 12 height 12
type textarea "x"
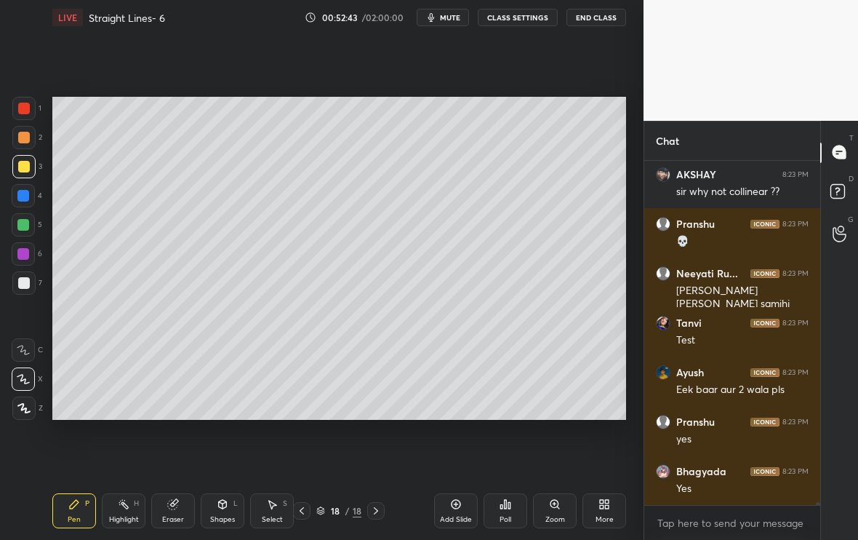
scroll to position [42394, 0]
click at [302, 517] on div "Pen P Highlight H Eraser Shapes L Select S 18 / 18 Add Slide Poll Zoom More" at bounding box center [339, 511] width 574 height 58
click at [303, 514] on div at bounding box center [301, 510] width 17 height 17
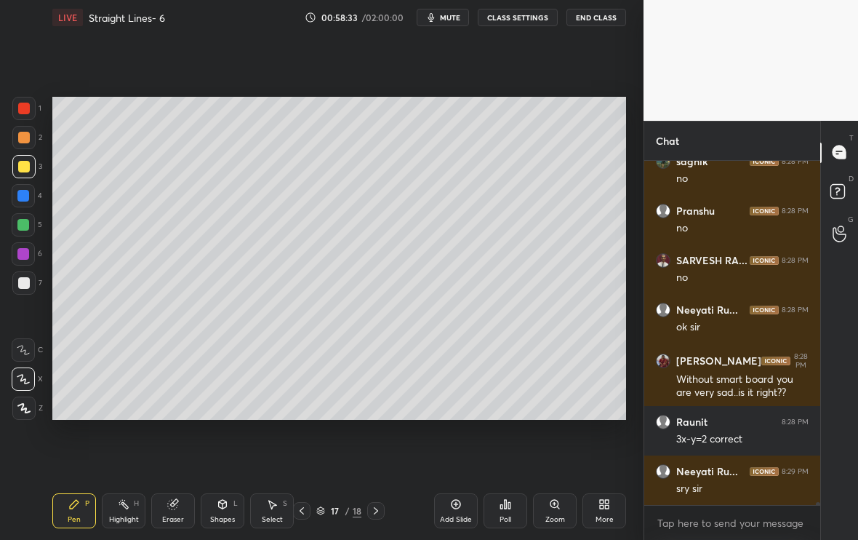
scroll to position [45253, 0]
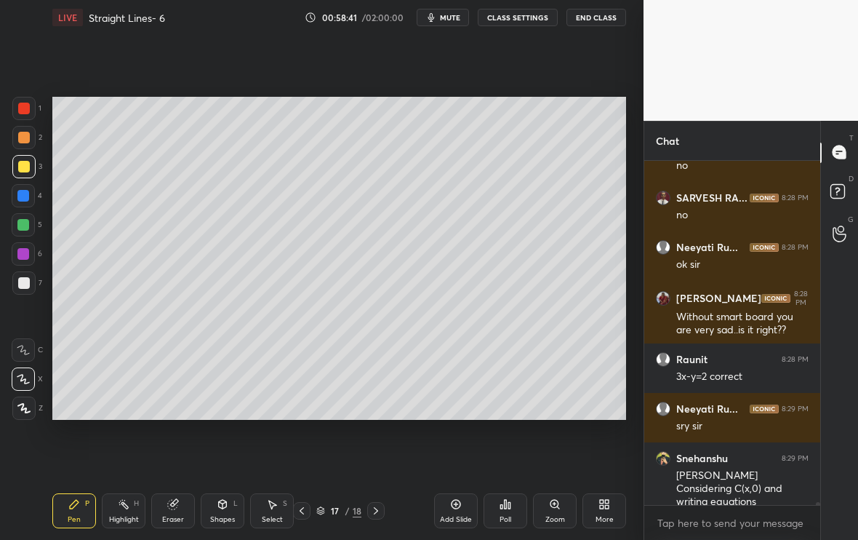
click at [375, 512] on icon at bounding box center [376, 511] width 12 height 12
click at [308, 512] on div at bounding box center [301, 510] width 17 height 17
click at [308, 511] on div at bounding box center [301, 510] width 17 height 17
click at [369, 490] on div "Pen P Highlight H Eraser Shapes L Select S 16 / 18 Add Slide Poll Zoom More" at bounding box center [339, 511] width 574 height 58
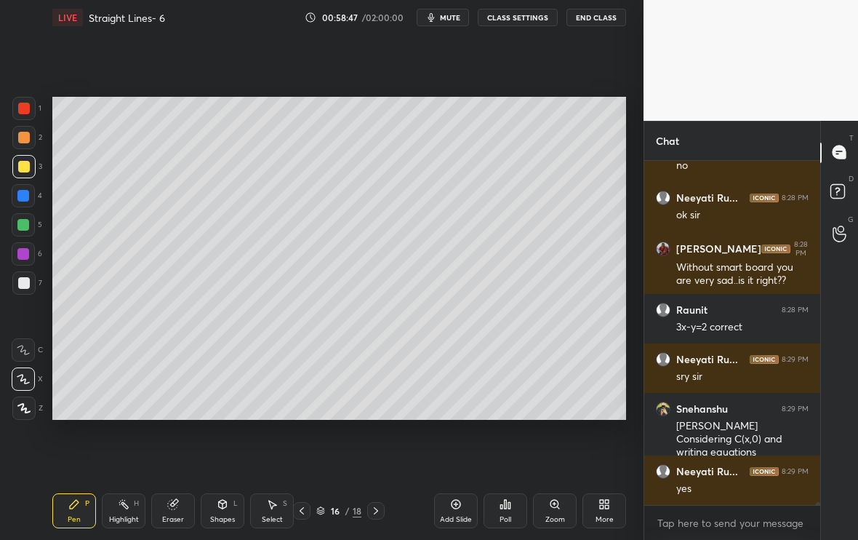
click at [382, 508] on div at bounding box center [375, 510] width 17 height 17
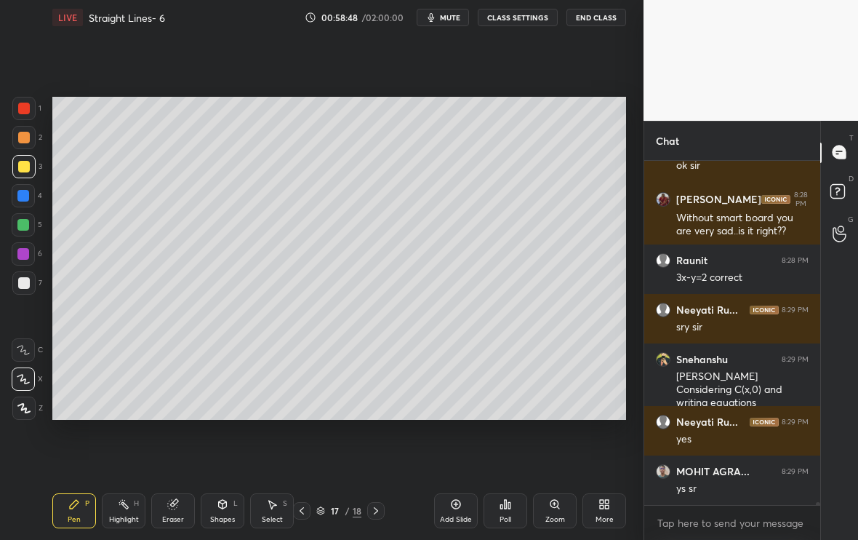
click at [386, 510] on div "17 / 18" at bounding box center [339, 510] width 191 height 17
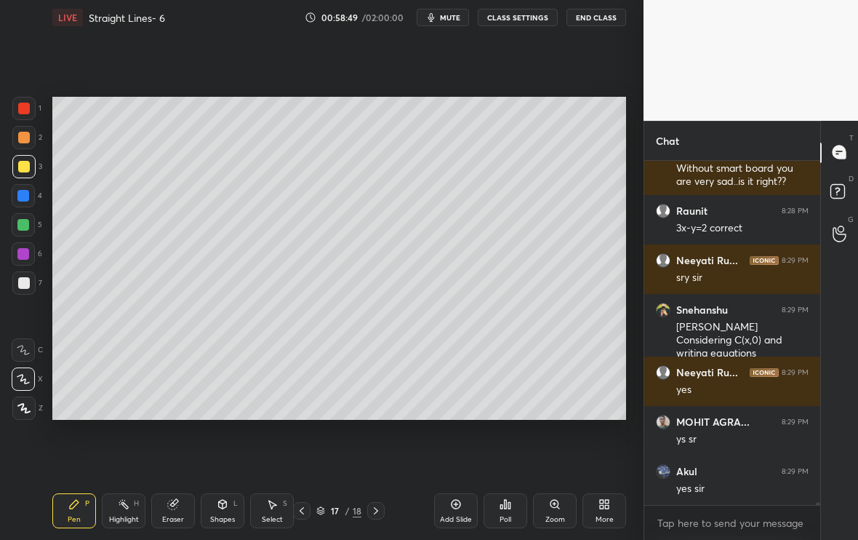
click at [460, 518] on div "Add Slide" at bounding box center [456, 519] width 32 height 7
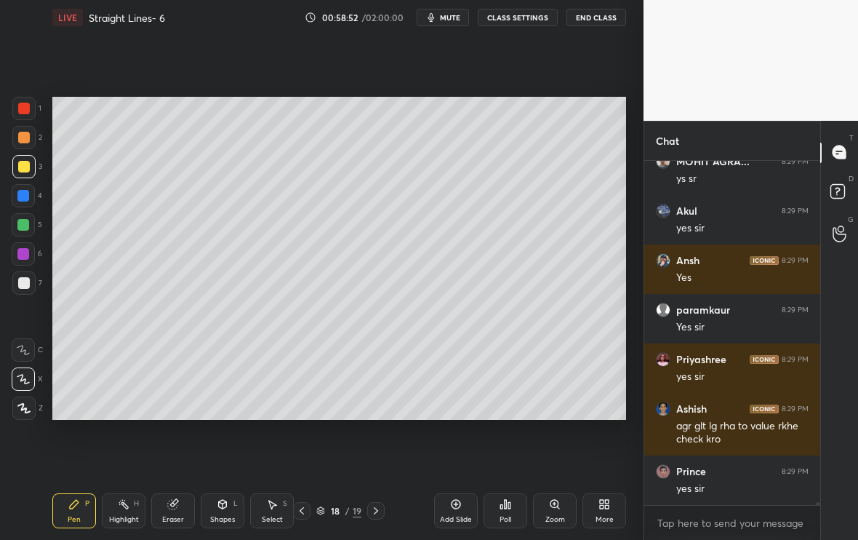
scroll to position [45711, 0]
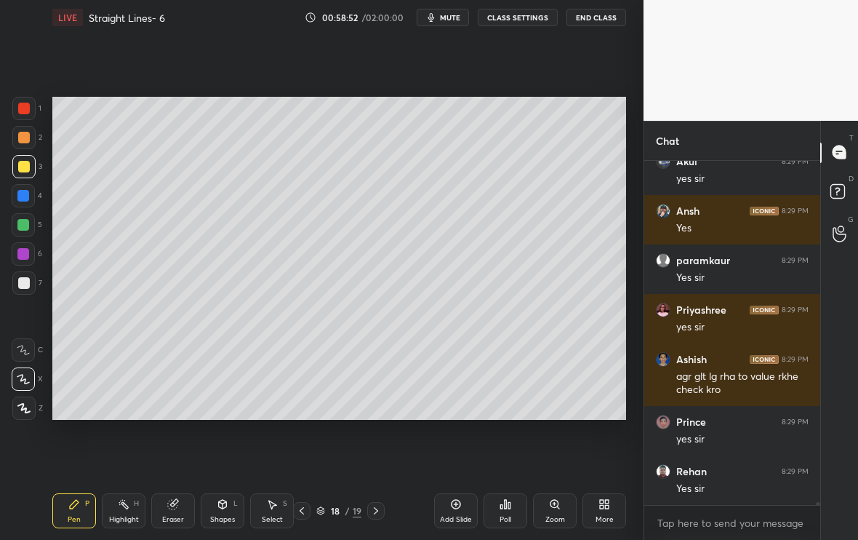
click at [23, 287] on div at bounding box center [23, 282] width 23 height 23
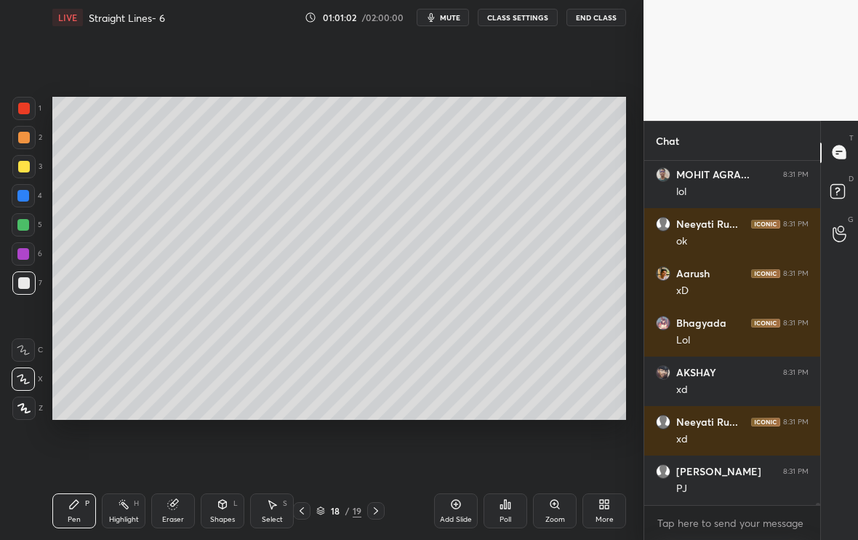
scroll to position [48411, 0]
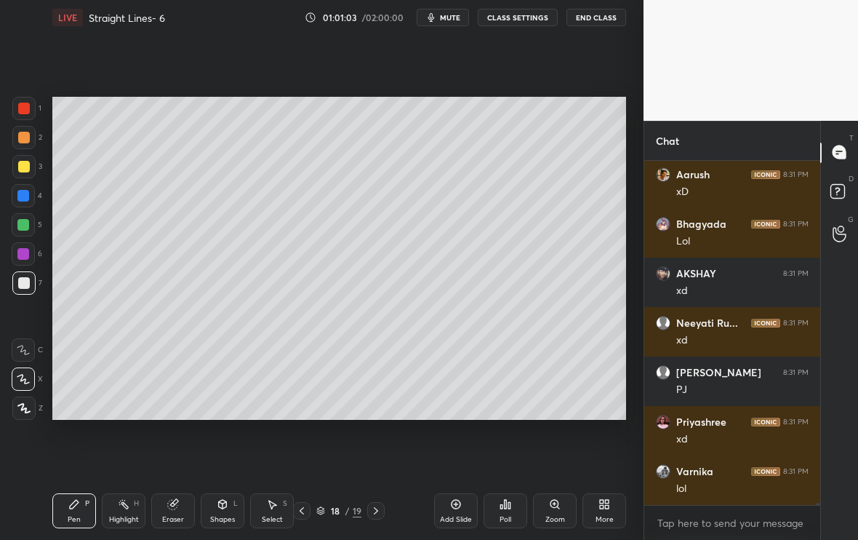
click at [20, 175] on div at bounding box center [23, 166] width 23 height 23
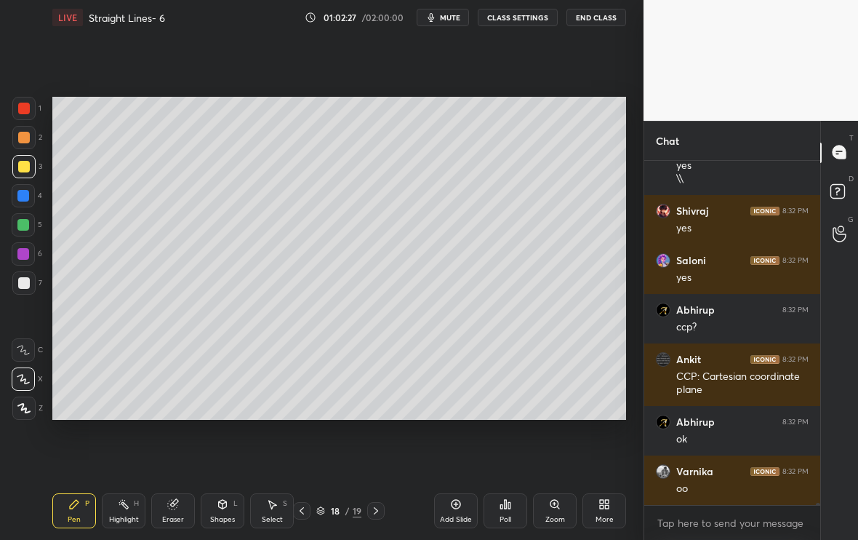
scroll to position [50590, 0]
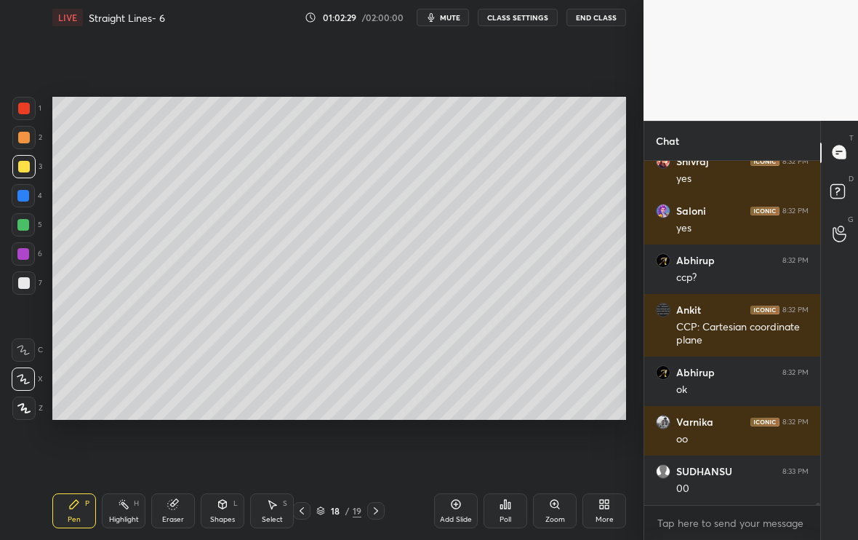
click at [423, 425] on div "Setting up your live class Poll for secs No correct answer Start poll" at bounding box center [340, 258] width 586 height 447
click at [271, 516] on div "Select" at bounding box center [272, 519] width 21 height 7
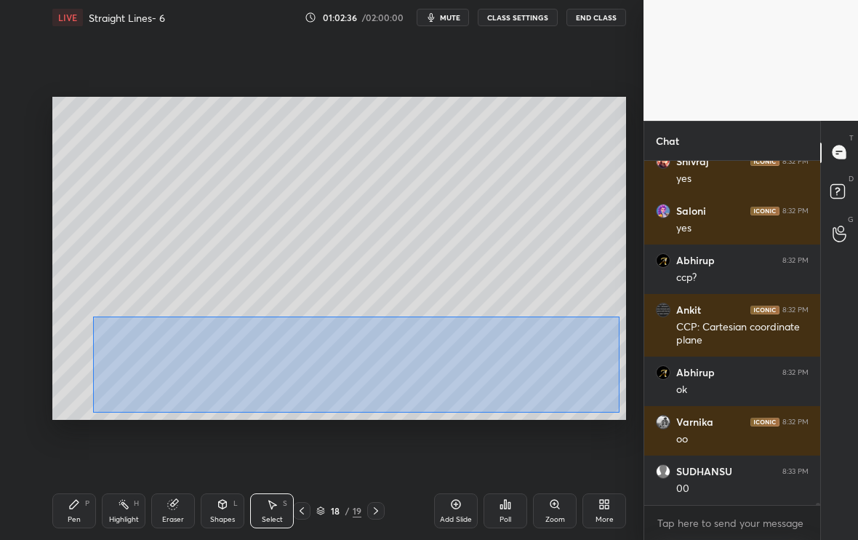
drag, startPoint x: 105, startPoint y: 324, endPoint x: 620, endPoint y: 412, distance: 521.9
click at [620, 412] on div "0 ° Undo Copy Duplicate Duplicate to new slide Delete" at bounding box center [339, 258] width 574 height 323
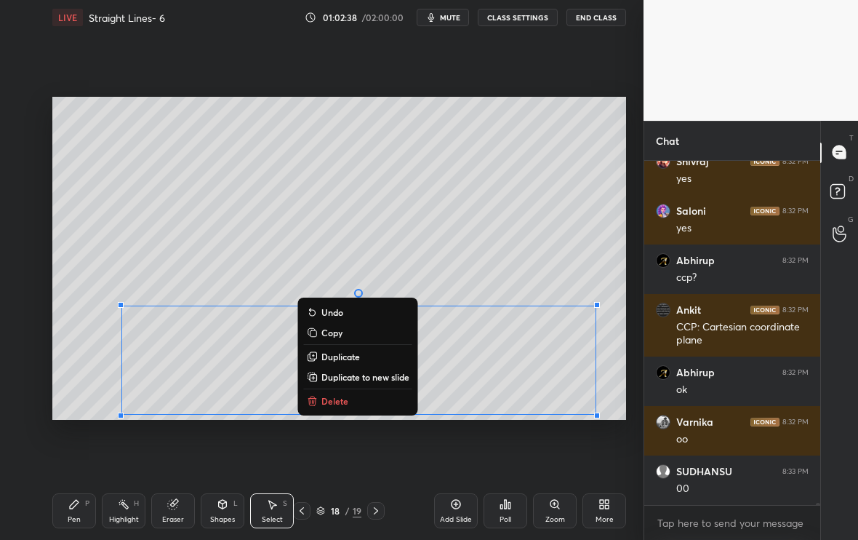
click at [370, 376] on p "Duplicate to new slide" at bounding box center [366, 377] width 88 height 12
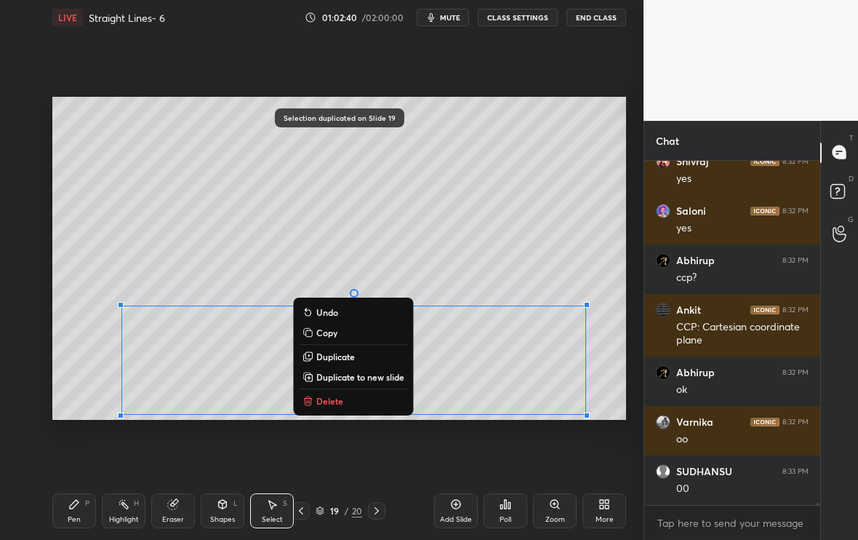
drag, startPoint x: 114, startPoint y: 282, endPoint x: 618, endPoint y: 424, distance: 523.9
click at [618, 423] on div "0 ° Undo Copy Duplicate Duplicate to new slide Delete Selection duplicated on S…" at bounding box center [340, 258] width 586 height 447
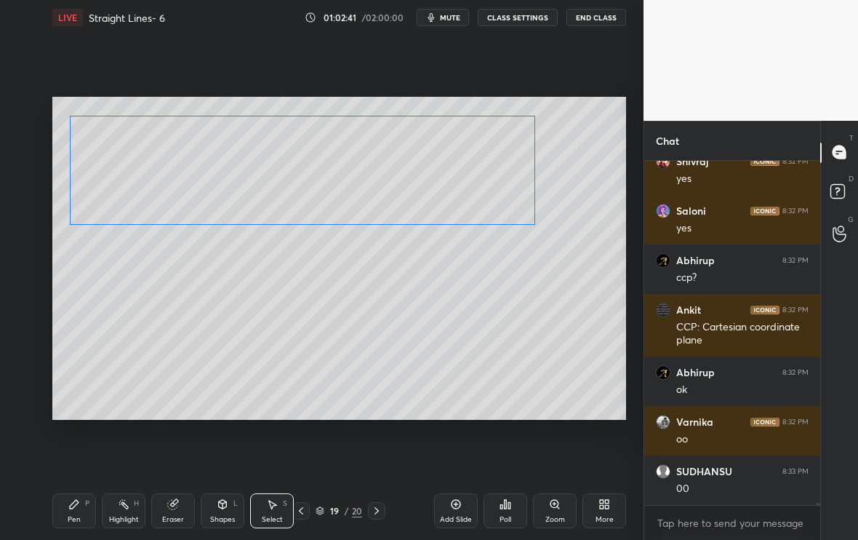
drag, startPoint x: 503, startPoint y: 359, endPoint x: 467, endPoint y: 198, distance: 164.8
click at [467, 199] on div "0 ° Undo Copy Duplicate Duplicate to new slide Delete" at bounding box center [339, 258] width 574 height 323
click at [378, 322] on div "0 ° Undo Copy Duplicate Duplicate to new slide Delete" at bounding box center [339, 258] width 574 height 323
click at [74, 517] on div "Pen" at bounding box center [74, 519] width 13 height 7
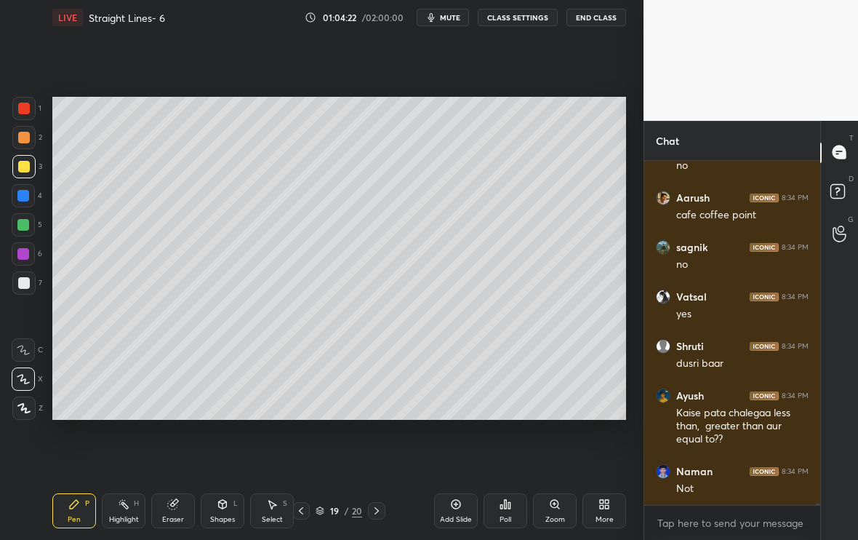
scroll to position [52364, 0]
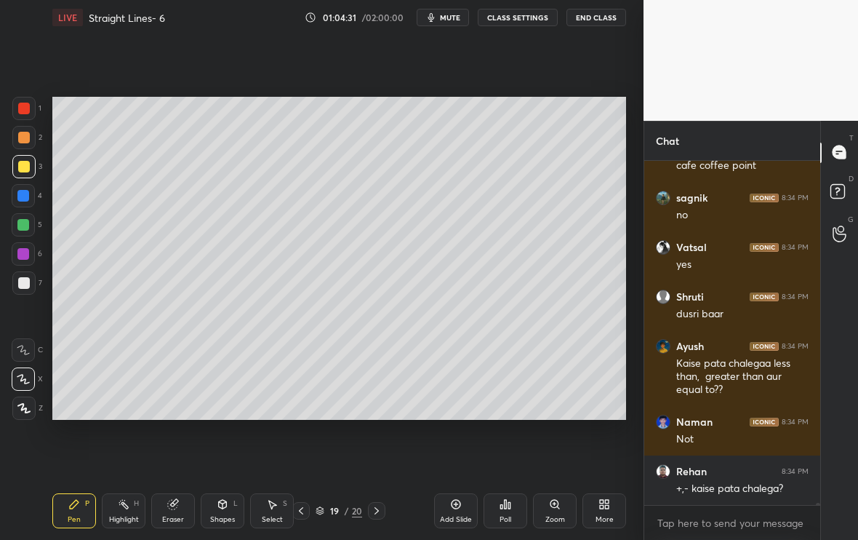
click at [29, 283] on div at bounding box center [24, 283] width 12 height 12
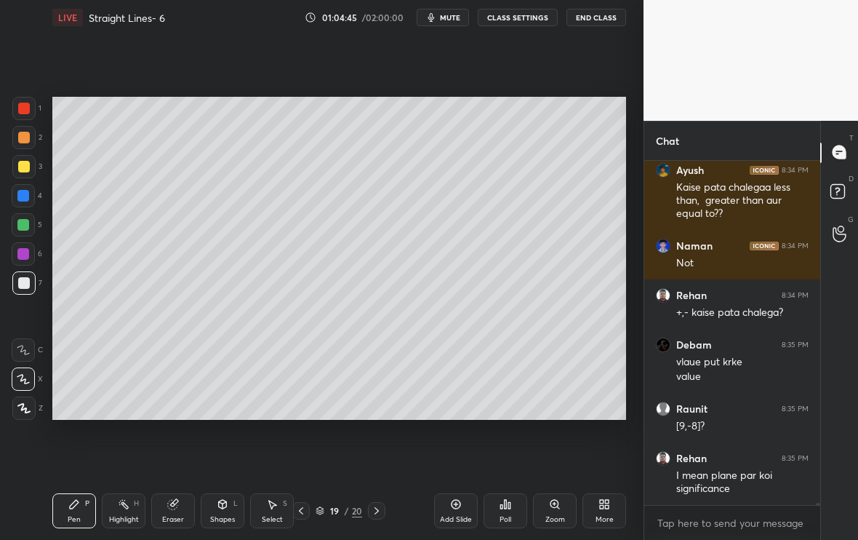
scroll to position [52589, 0]
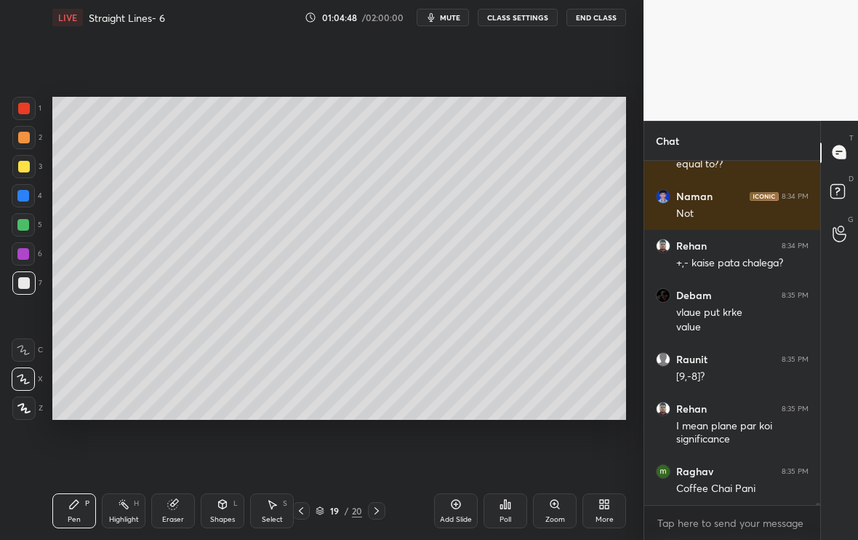
click at [452, 512] on div "Add Slide" at bounding box center [456, 510] width 44 height 35
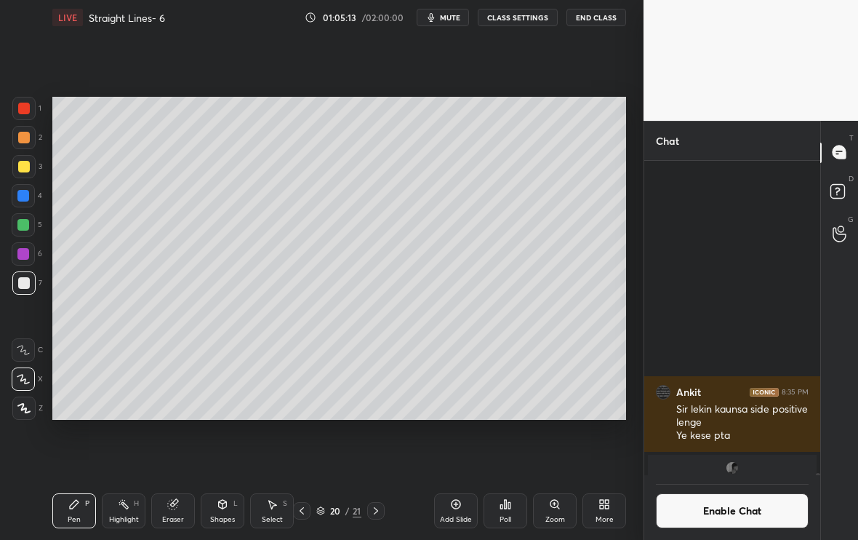
scroll to position [310, 172]
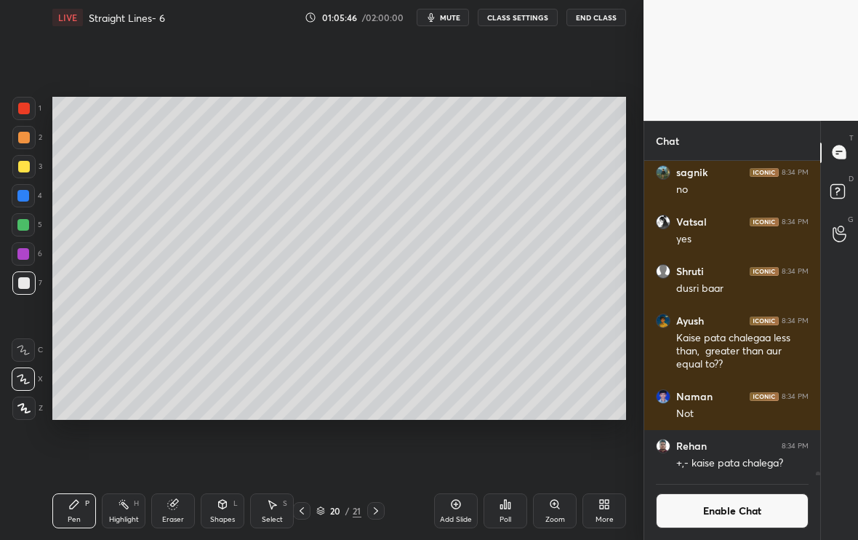
click at [508, 519] on div "Poll" at bounding box center [506, 519] width 12 height 7
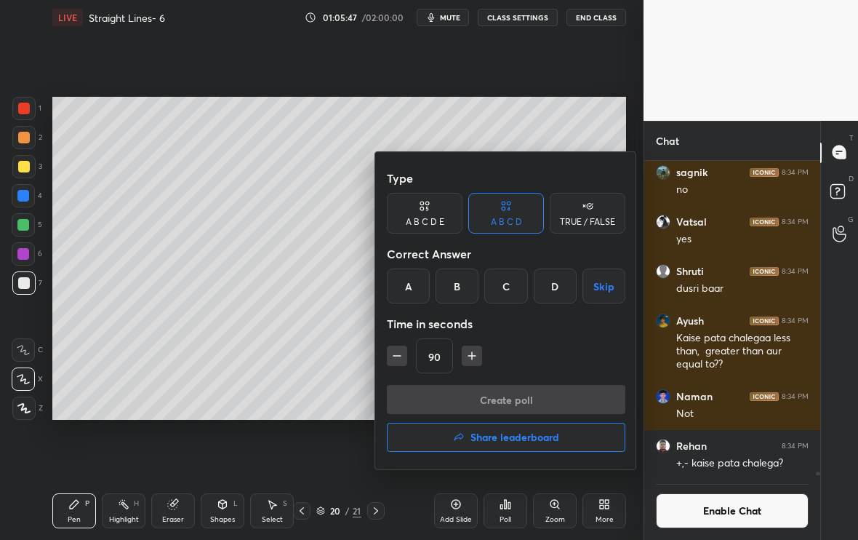
click at [511, 290] on div "C" at bounding box center [505, 285] width 43 height 35
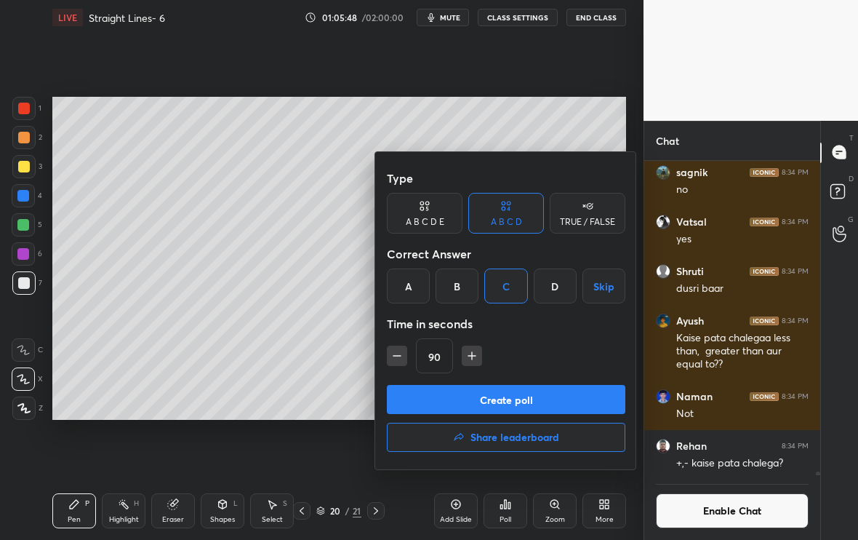
click at [396, 362] on icon "button" at bounding box center [397, 355] width 15 height 15
click at [398, 358] on icon "button" at bounding box center [397, 355] width 15 height 15
click at [401, 358] on icon "button" at bounding box center [397, 355] width 15 height 15
type input "45"
click at [464, 403] on button "Create poll" at bounding box center [506, 399] width 239 height 29
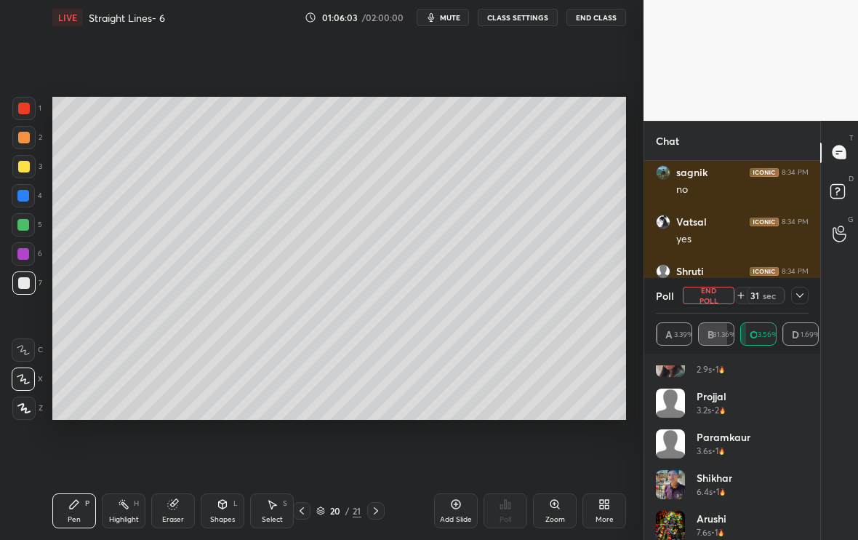
scroll to position [151, 0]
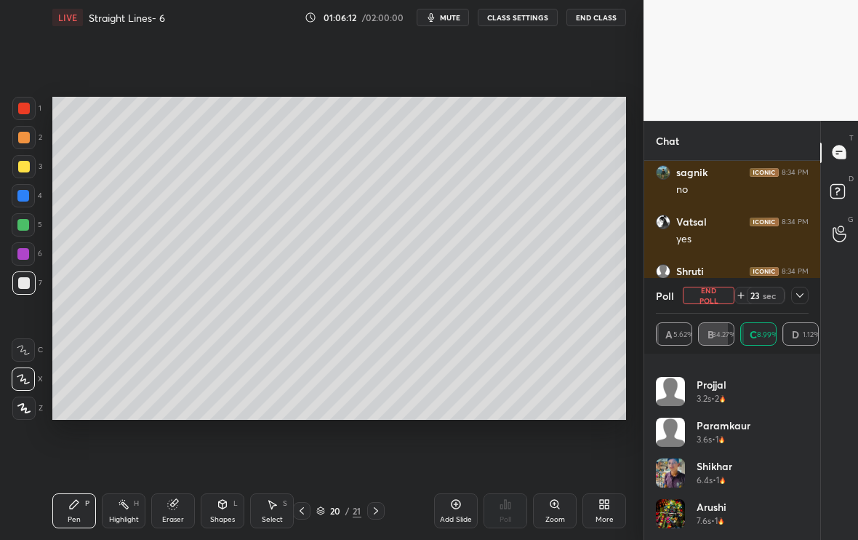
click at [718, 298] on button "End Poll" at bounding box center [709, 295] width 52 height 17
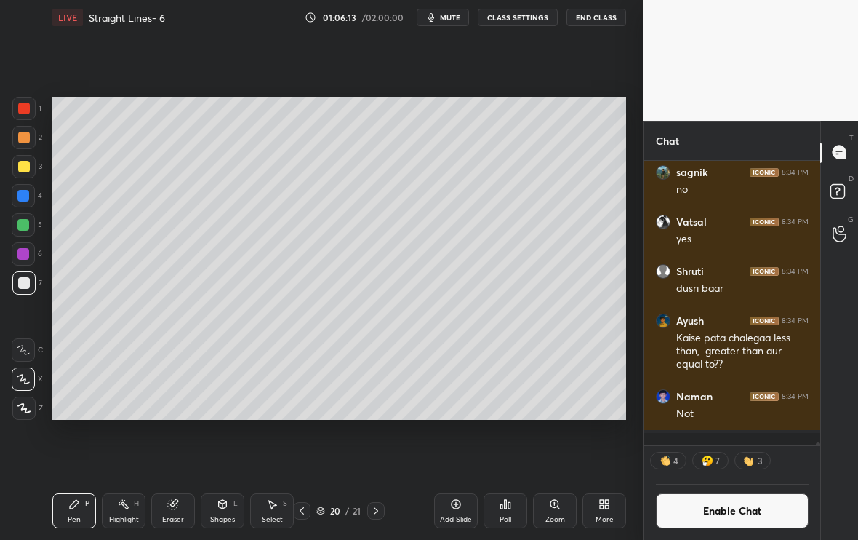
scroll to position [5, 5]
click at [699, 514] on button "Enable Chat" at bounding box center [732, 510] width 153 height 35
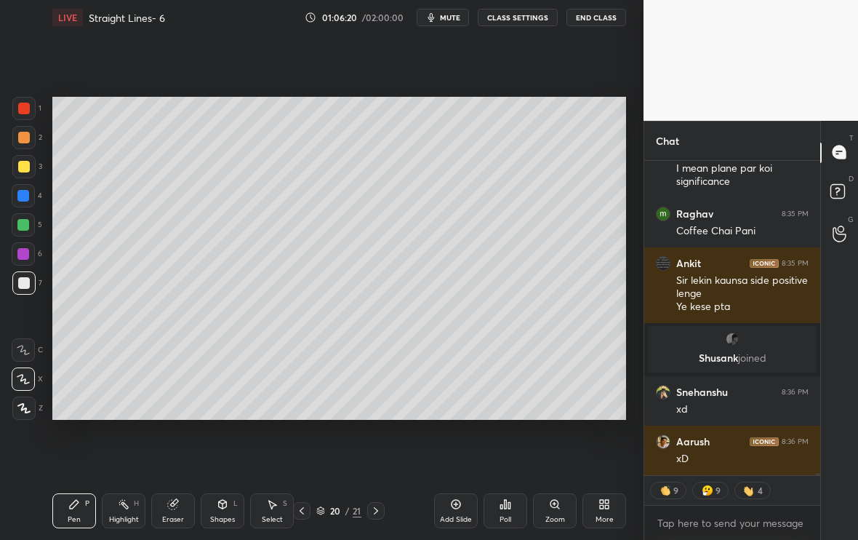
click at [28, 166] on div at bounding box center [24, 167] width 12 height 12
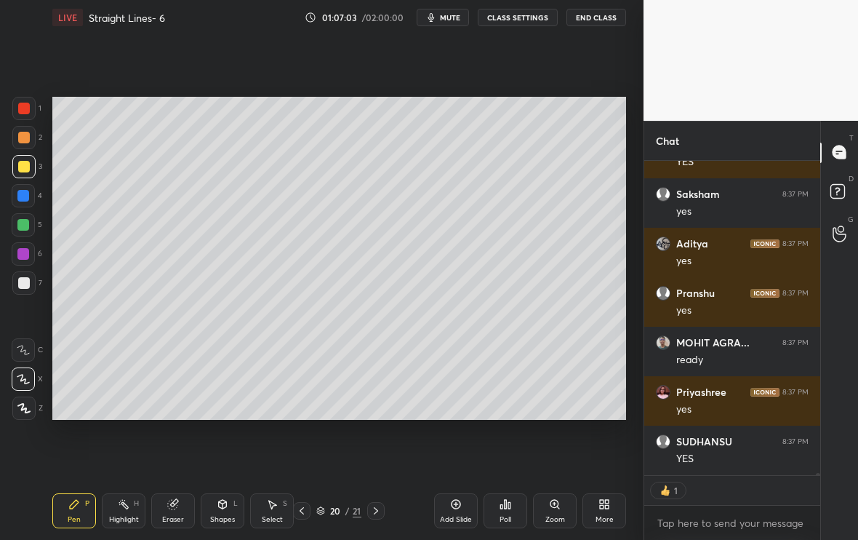
type textarea "x"
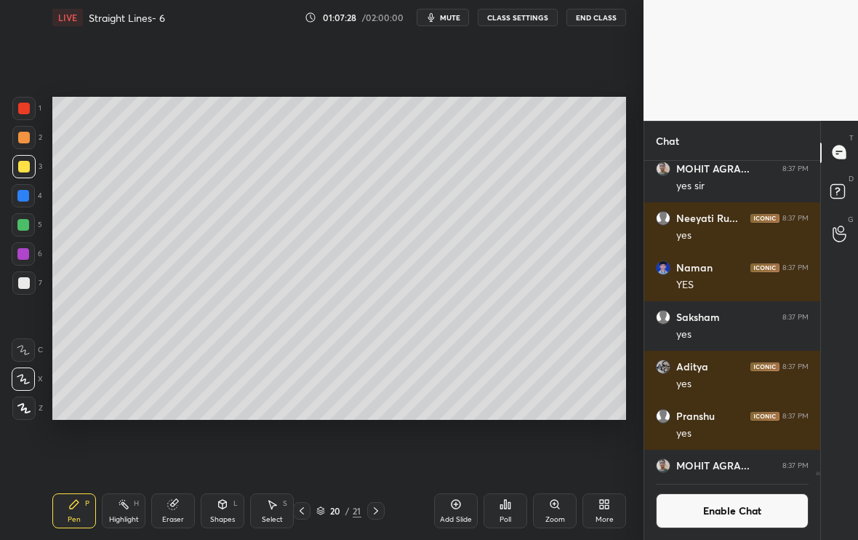
click at [506, 511] on div "Poll" at bounding box center [506, 510] width 44 height 35
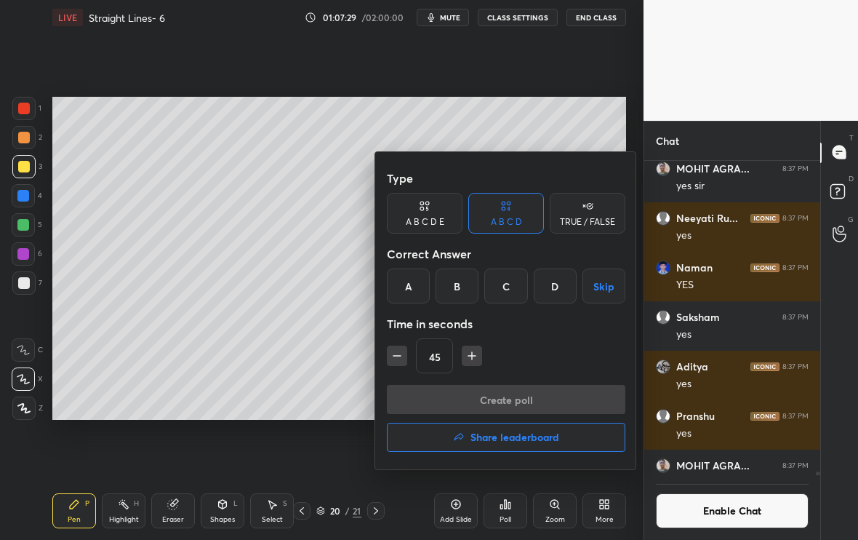
click at [410, 288] on div "A" at bounding box center [408, 285] width 43 height 35
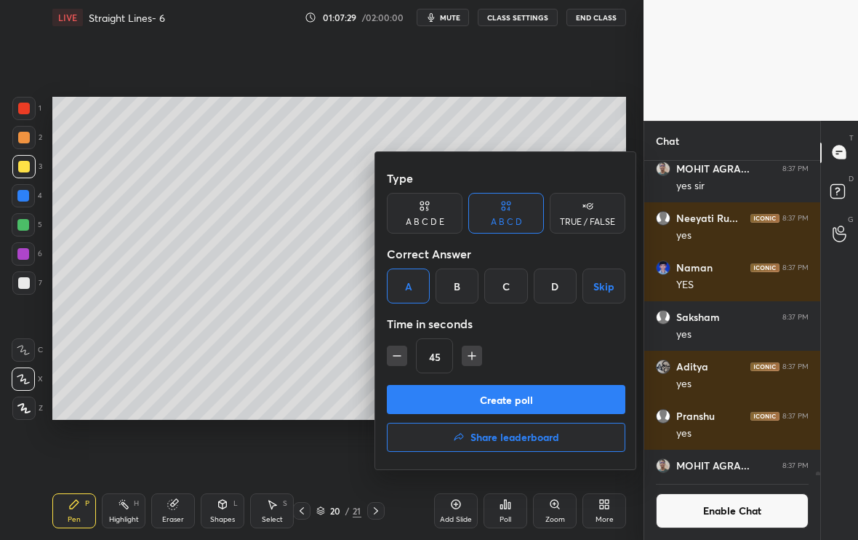
click at [446, 399] on button "Create poll" at bounding box center [506, 399] width 239 height 29
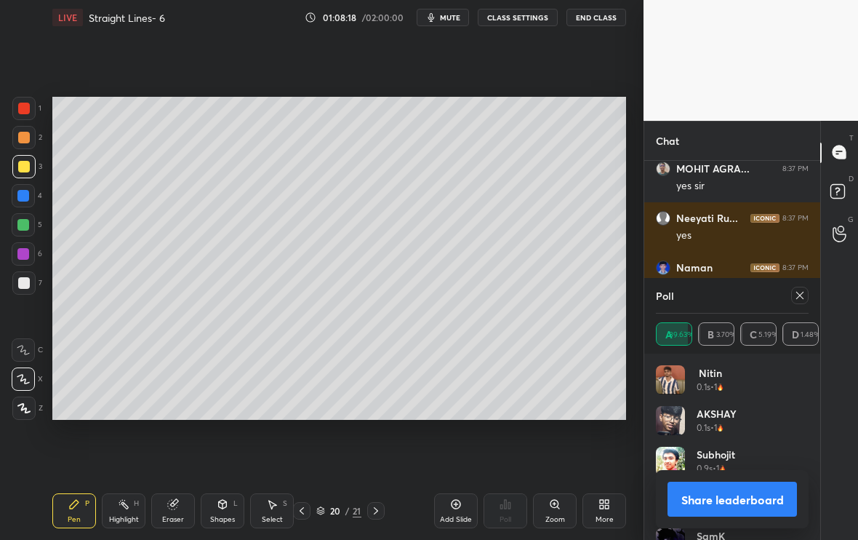
click at [812, 299] on div "Poll A 89.63% B 3.70% C 5.19% D 1.48%" at bounding box center [732, 316] width 176 height 76
click at [802, 299] on icon at bounding box center [800, 296] width 12 height 12
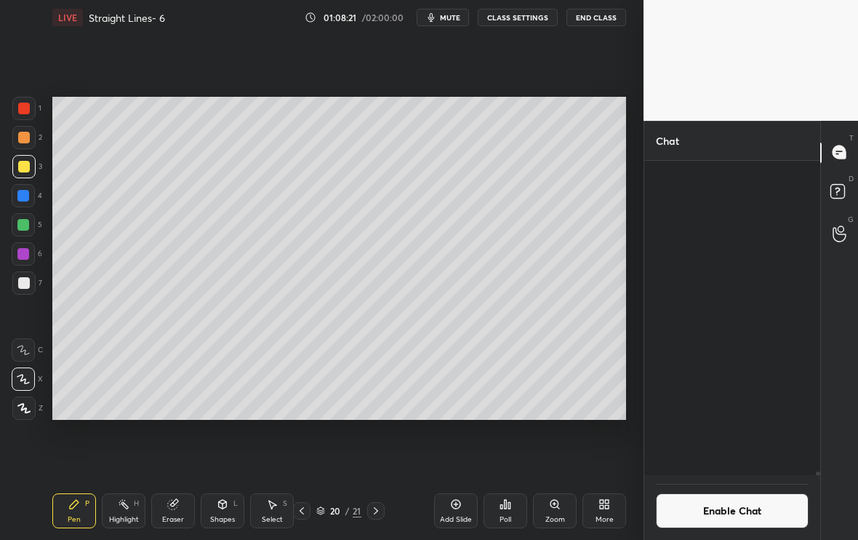
scroll to position [50852, 0]
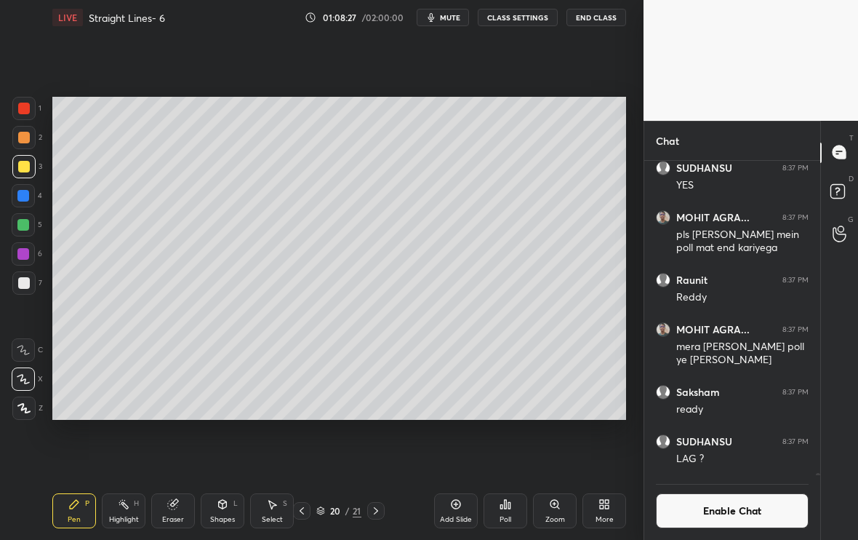
click at [514, 508] on div "Poll" at bounding box center [506, 510] width 44 height 35
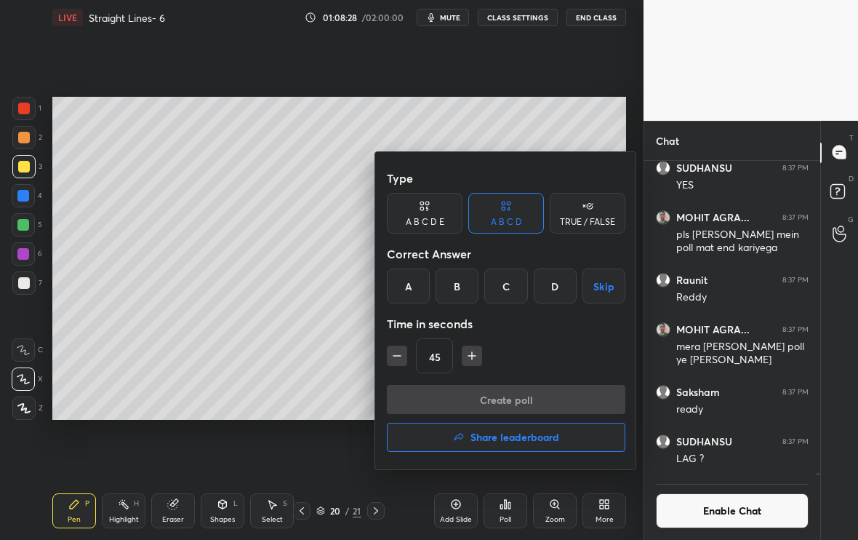
click at [463, 289] on div "B" at bounding box center [457, 285] width 43 height 35
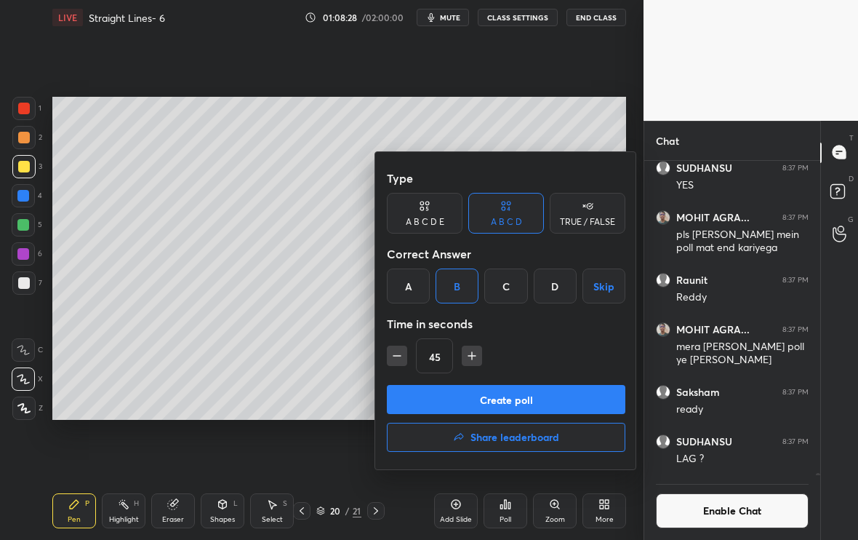
click at [397, 354] on icon "button" at bounding box center [397, 355] width 15 height 15
type input "30"
click at [442, 399] on button "Create poll" at bounding box center [506, 399] width 239 height 29
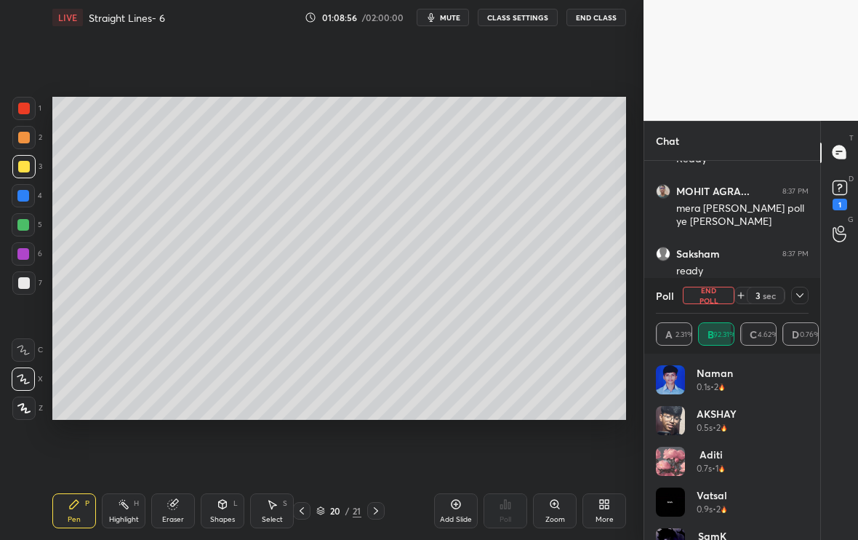
scroll to position [204, 172]
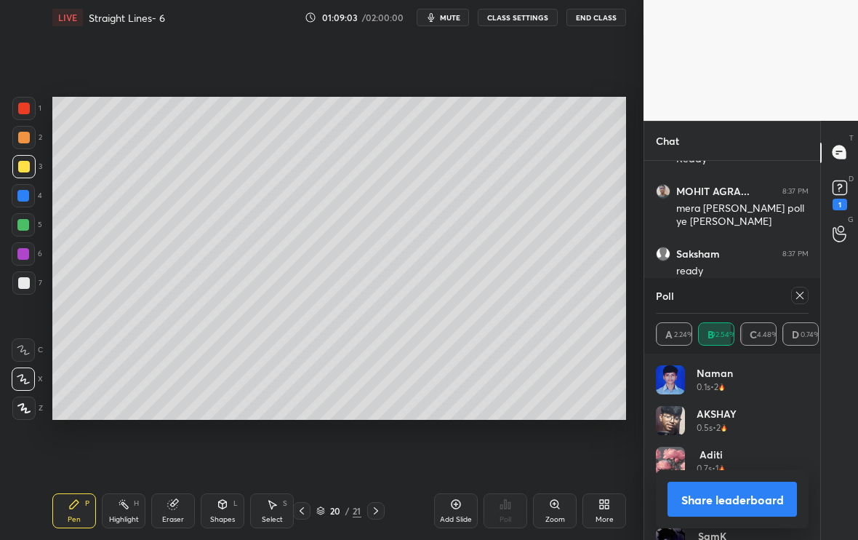
click at [805, 293] on icon at bounding box center [800, 296] width 12 height 12
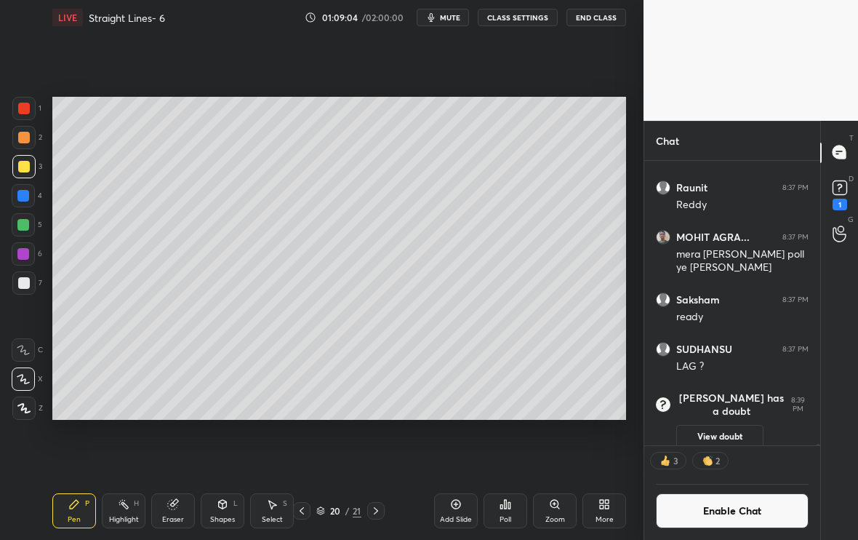
click at [511, 516] on div "Poll" at bounding box center [506, 519] width 12 height 7
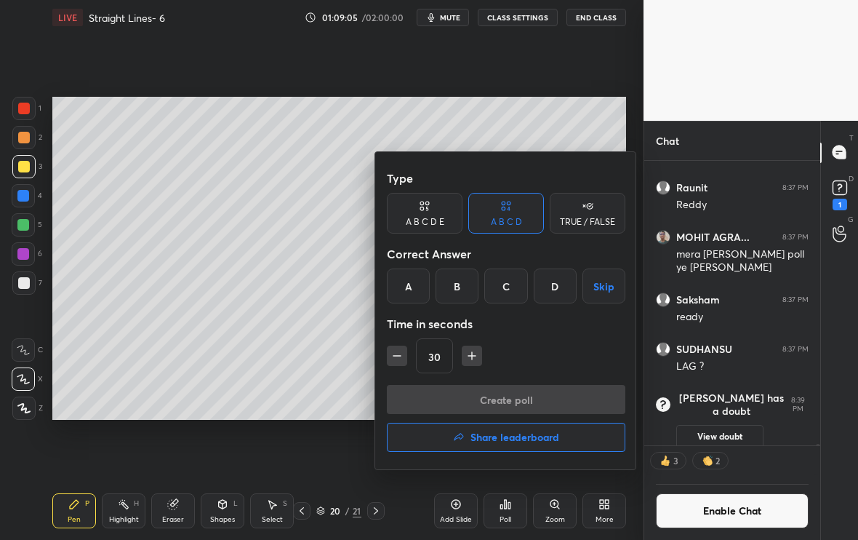
click at [511, 286] on div "C" at bounding box center [505, 285] width 43 height 35
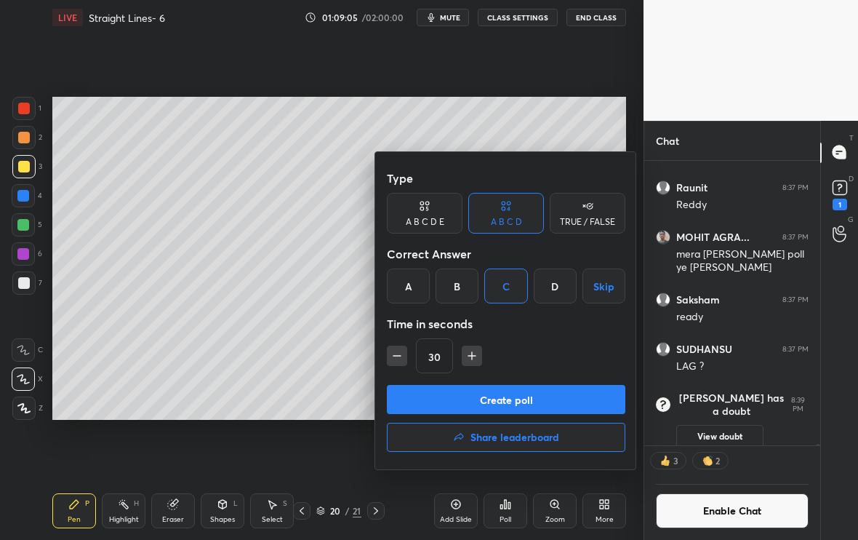
click at [481, 399] on button "Create poll" at bounding box center [506, 399] width 239 height 29
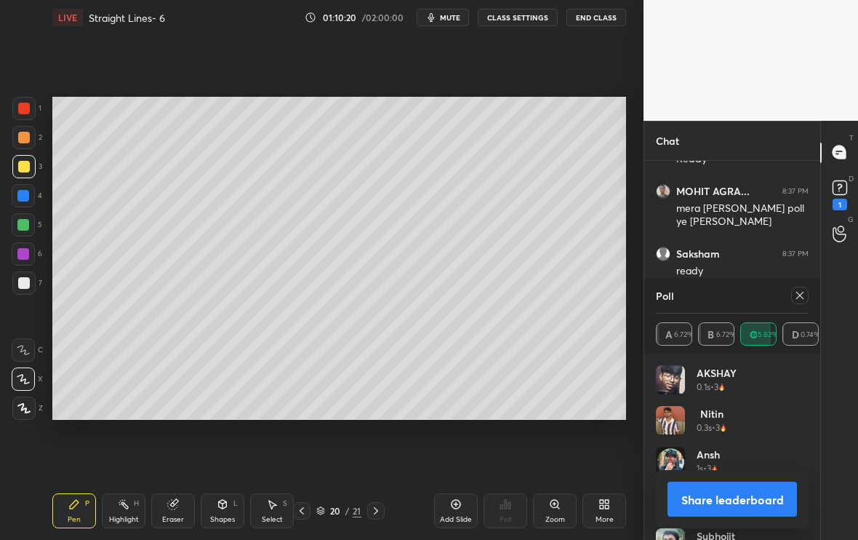
click at [805, 290] on icon at bounding box center [800, 296] width 12 height 12
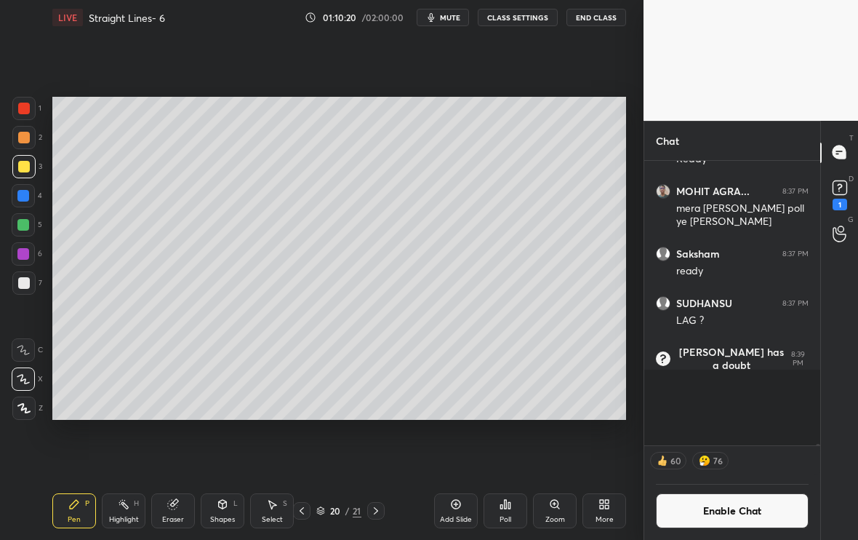
scroll to position [5, 5]
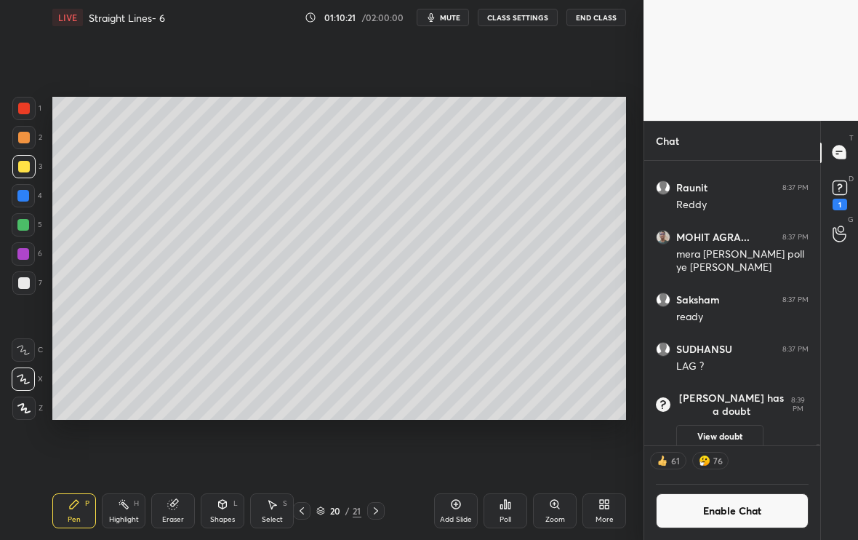
click at [701, 508] on button "Enable Chat" at bounding box center [732, 510] width 153 height 35
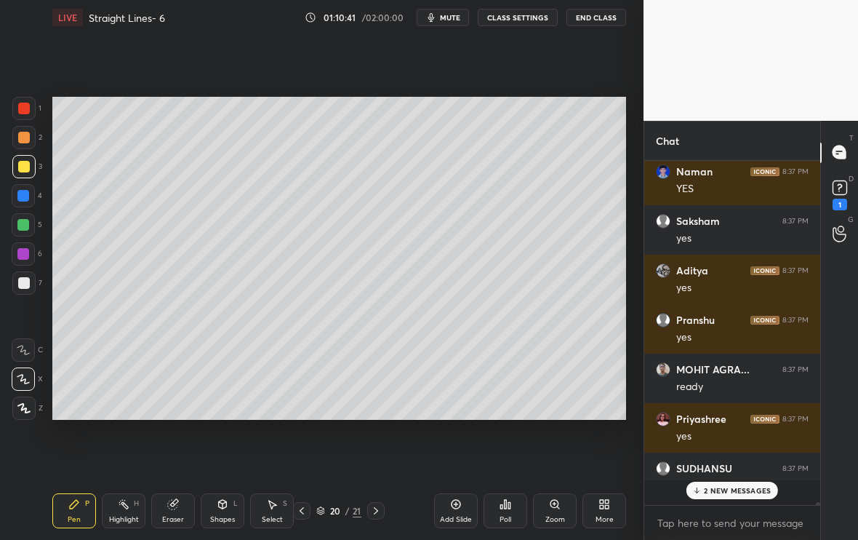
scroll to position [340, 172]
click at [695, 490] on icon at bounding box center [696, 490] width 9 height 9
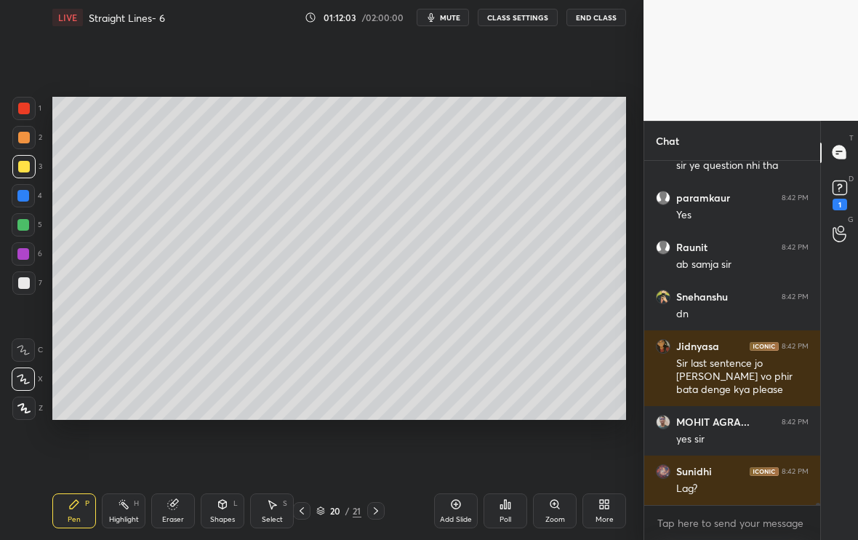
scroll to position [52679, 0]
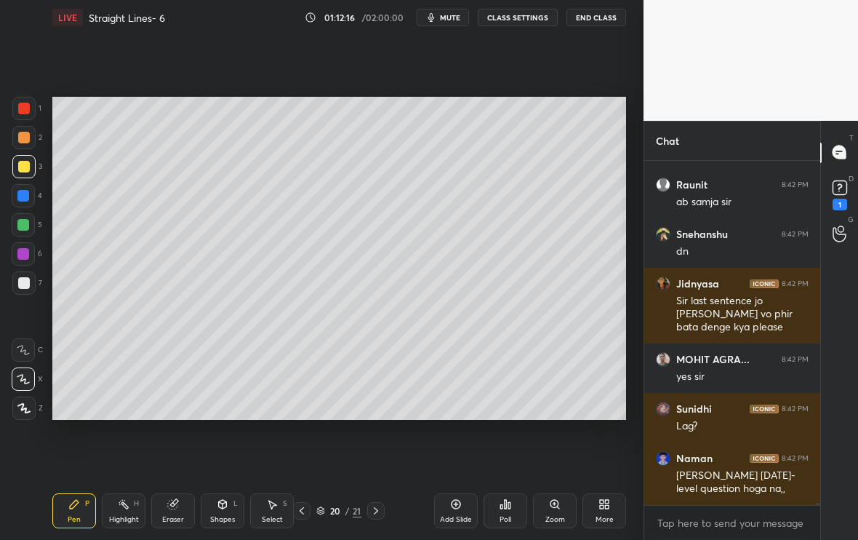
click at [302, 510] on icon at bounding box center [302, 511] width 12 height 12
click at [305, 512] on icon at bounding box center [302, 511] width 12 height 12
click at [375, 514] on icon at bounding box center [376, 511] width 12 height 12
click at [375, 511] on icon at bounding box center [376, 511] width 12 height 12
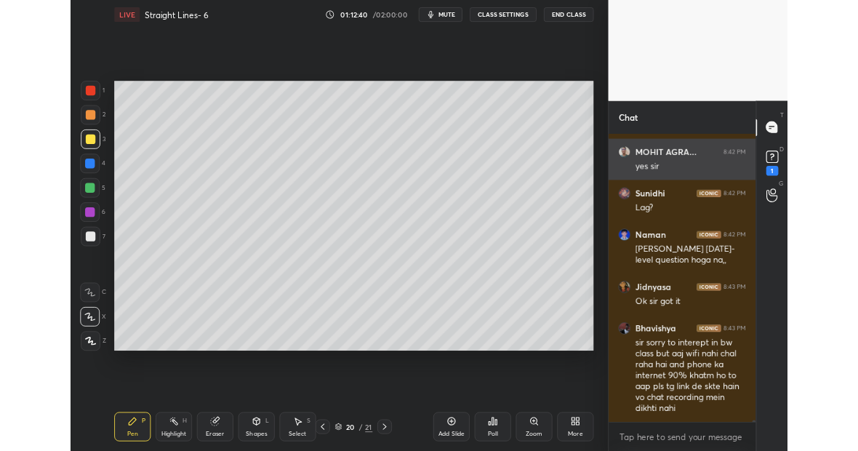
scroll to position [72384, 72156]
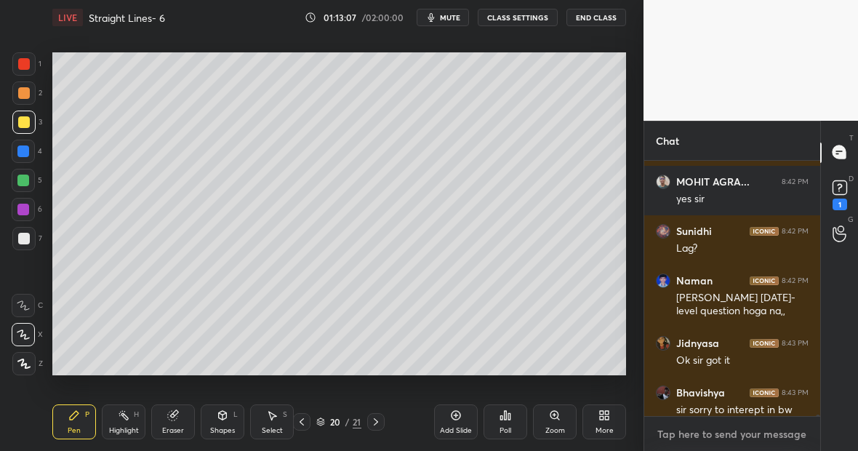
type textarea "x"
click at [730, 443] on textarea at bounding box center [732, 434] width 153 height 23
paste textarea "[URL][DOMAIN_NAME]"
type textarea "[URL][DOMAIN_NAME]"
type textarea "x"
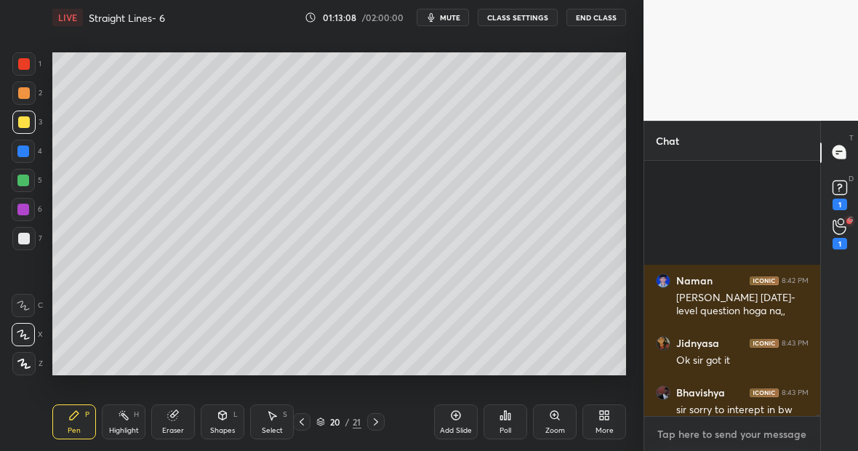
scroll to position [53040, 0]
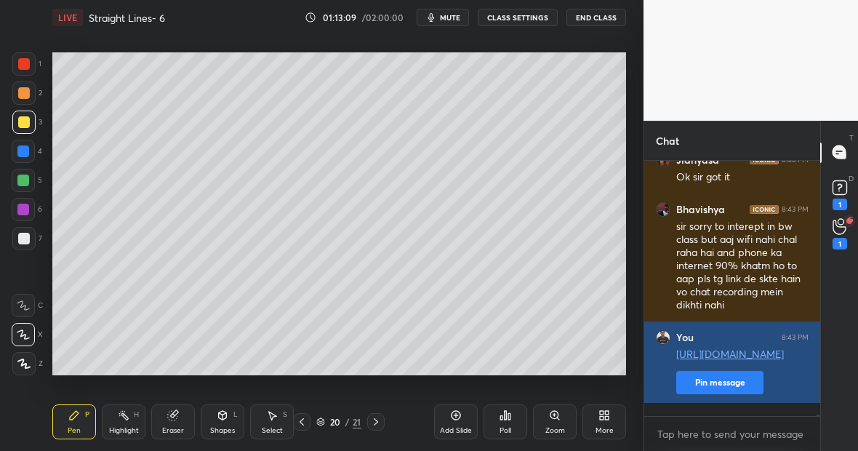
click at [741, 394] on button "Pin message" at bounding box center [719, 382] width 87 height 23
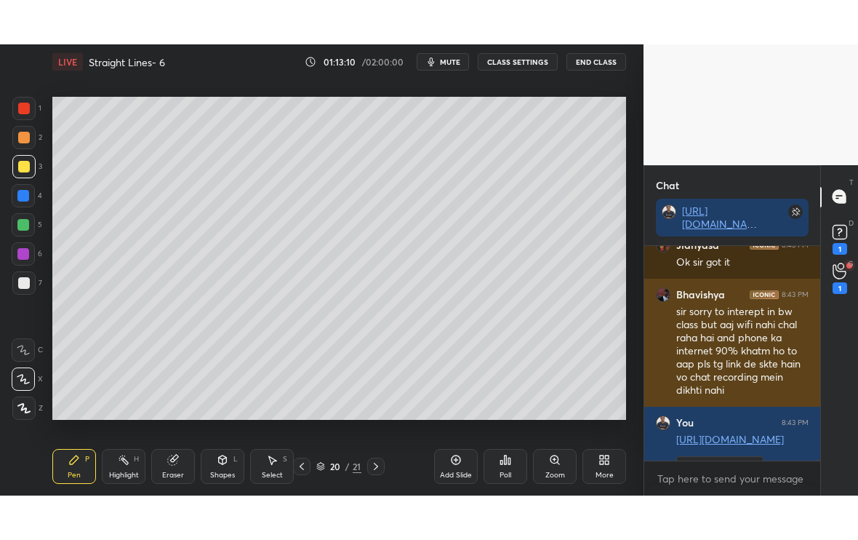
scroll to position [53080, 0]
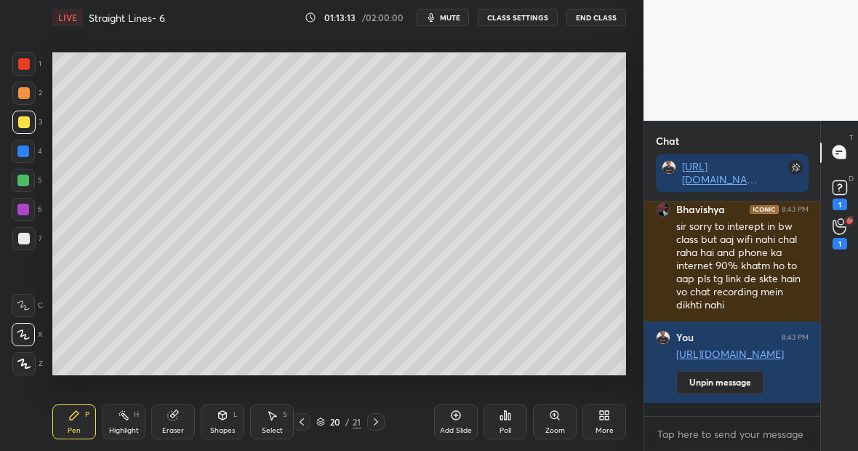
click at [607, 423] on div "More" at bounding box center [605, 421] width 44 height 35
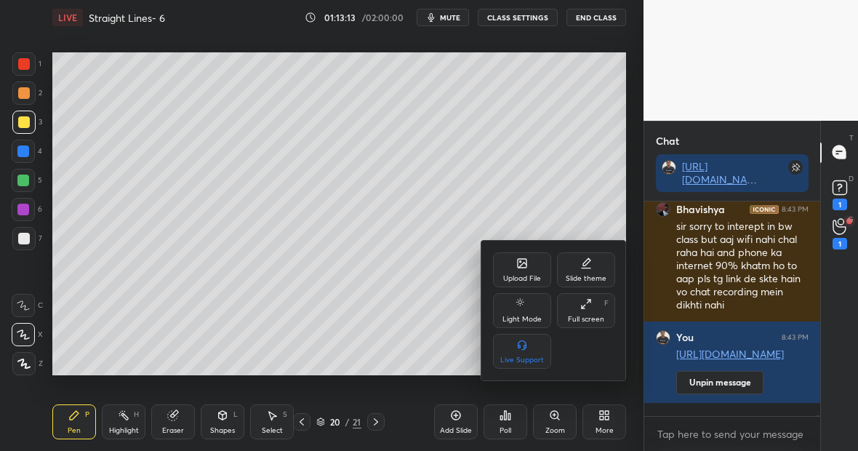
click at [592, 314] on div "Full screen F" at bounding box center [586, 310] width 58 height 35
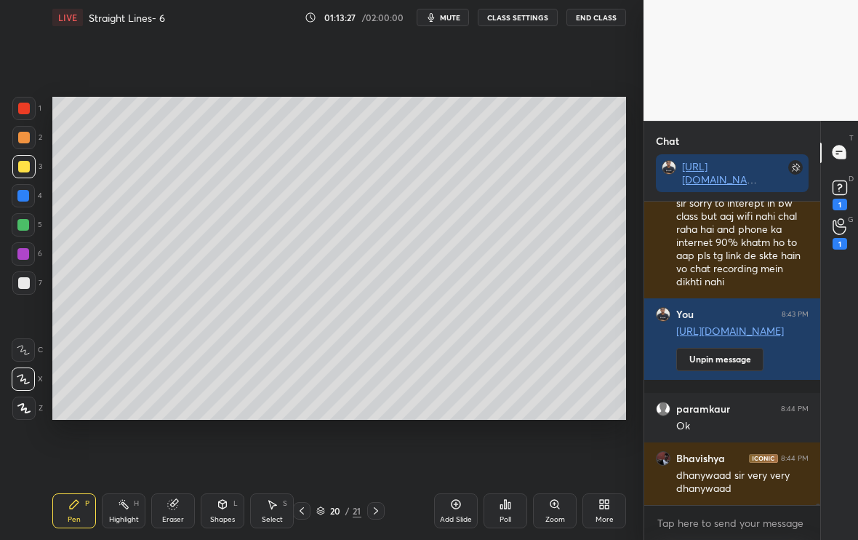
scroll to position [53153, 0]
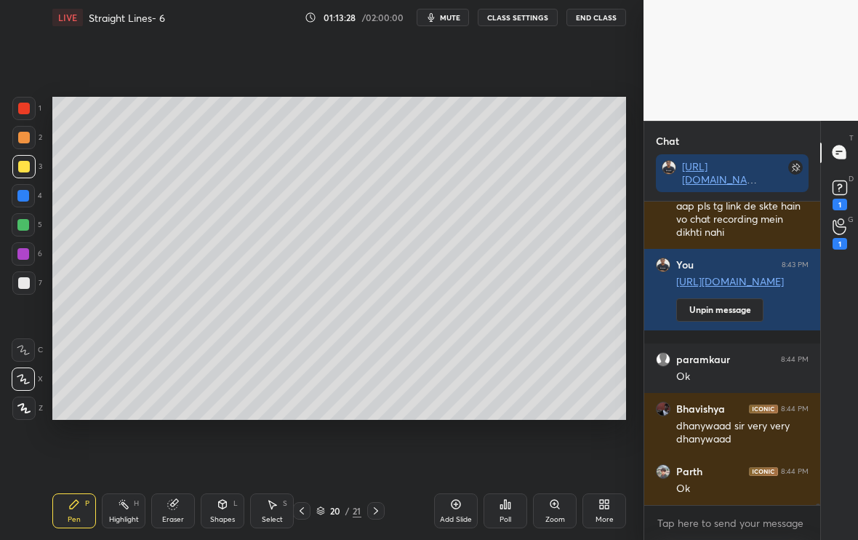
click at [374, 512] on icon at bounding box center [376, 511] width 12 height 12
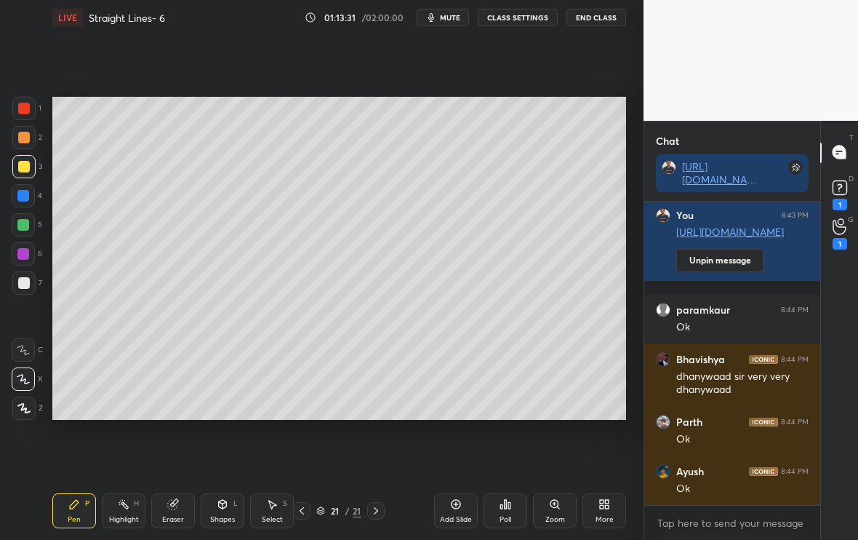
click at [20, 285] on div at bounding box center [24, 283] width 12 height 12
click at [304, 510] on icon at bounding box center [302, 511] width 12 height 12
click at [381, 511] on div at bounding box center [375, 510] width 17 height 17
click at [172, 516] on div "Eraser" at bounding box center [173, 519] width 22 height 7
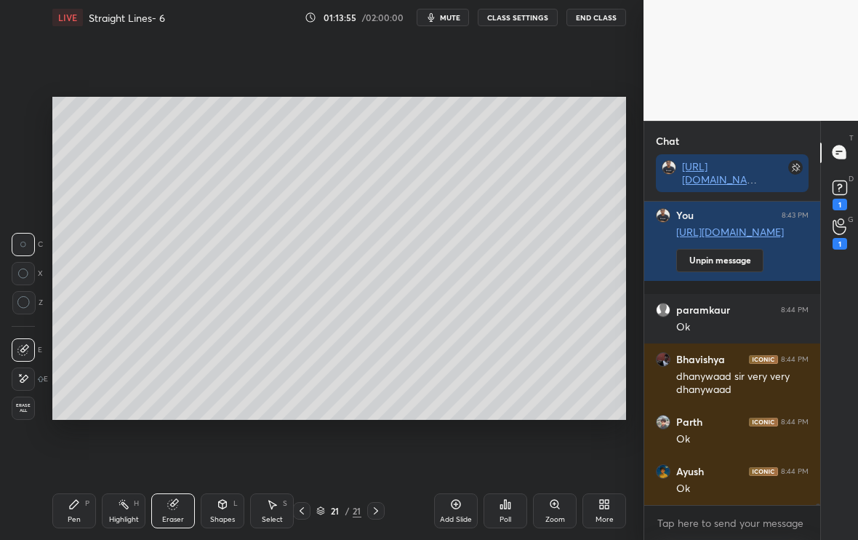
click at [80, 504] on div "Pen P" at bounding box center [74, 510] width 44 height 35
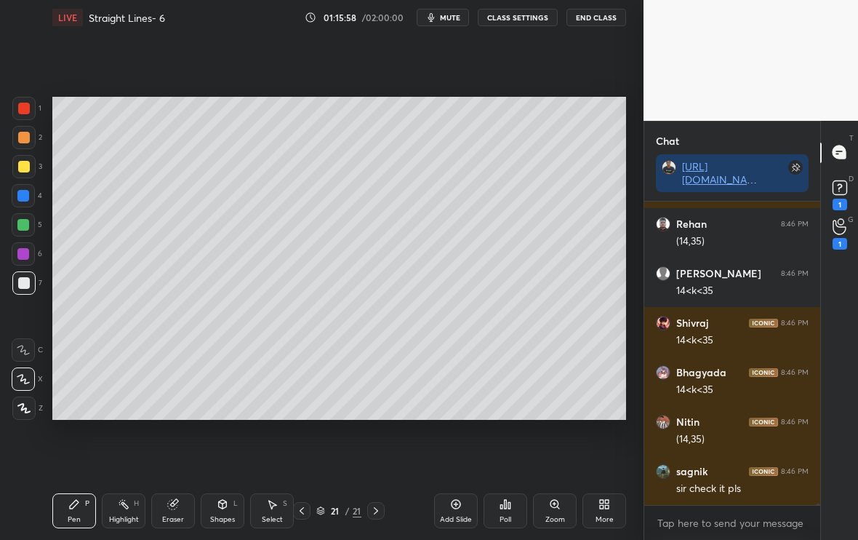
scroll to position [53704, 0]
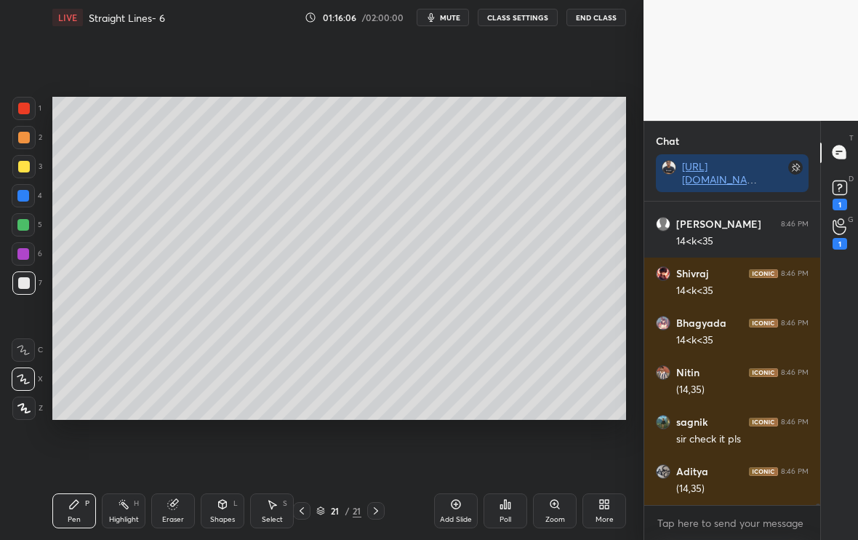
click at [24, 171] on div at bounding box center [24, 167] width 12 height 12
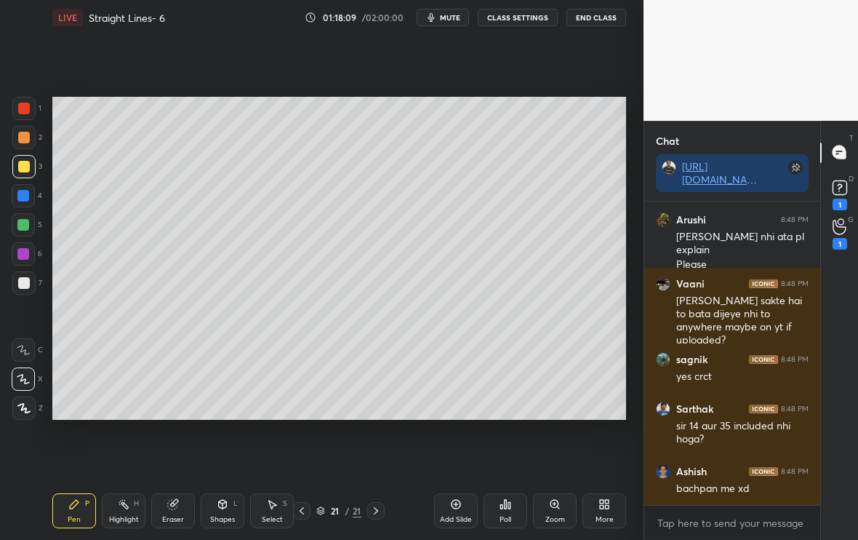
scroll to position [55703, 0]
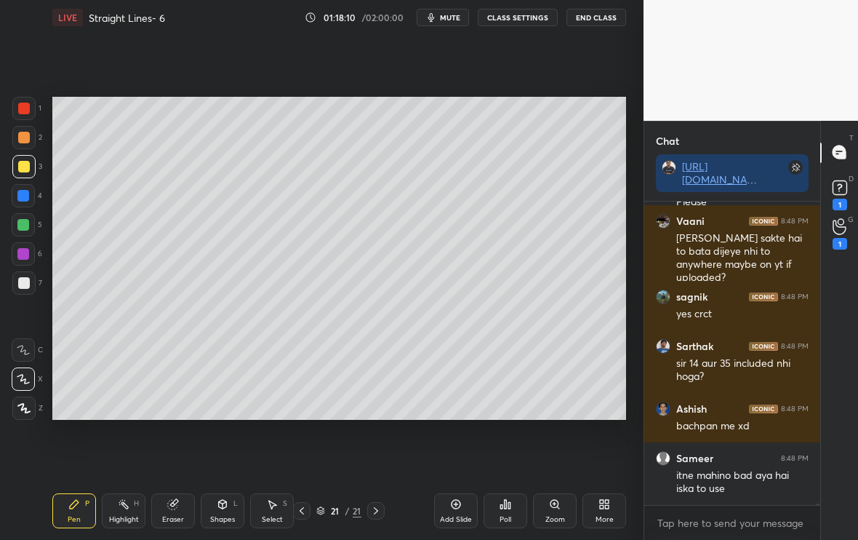
click at [455, 509] on div "Add Slide" at bounding box center [456, 510] width 44 height 35
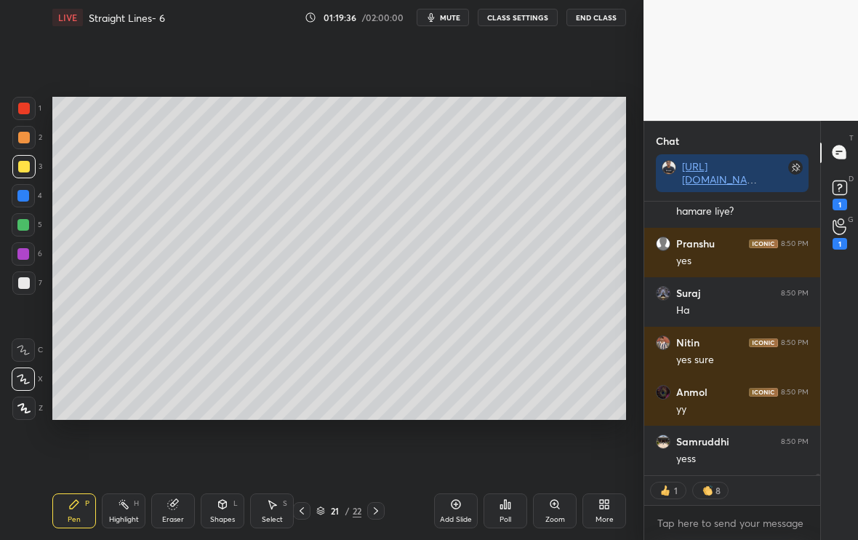
scroll to position [57551, 0]
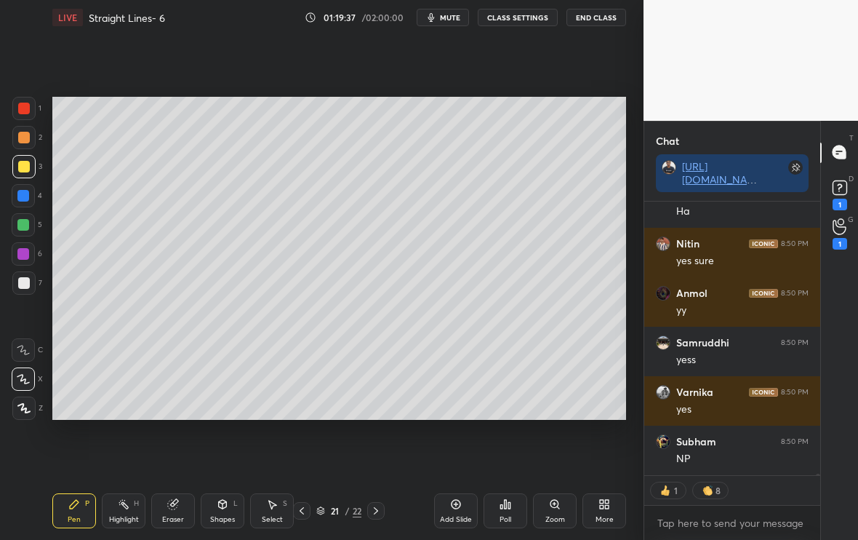
click at [376, 510] on icon at bounding box center [376, 510] width 4 height 7
click at [464, 513] on div "Add Slide" at bounding box center [456, 510] width 44 height 35
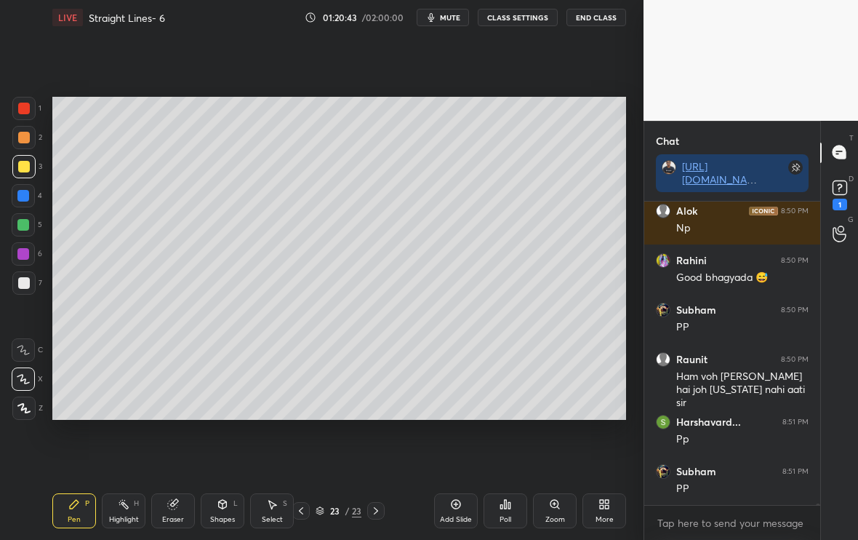
scroll to position [59057, 0]
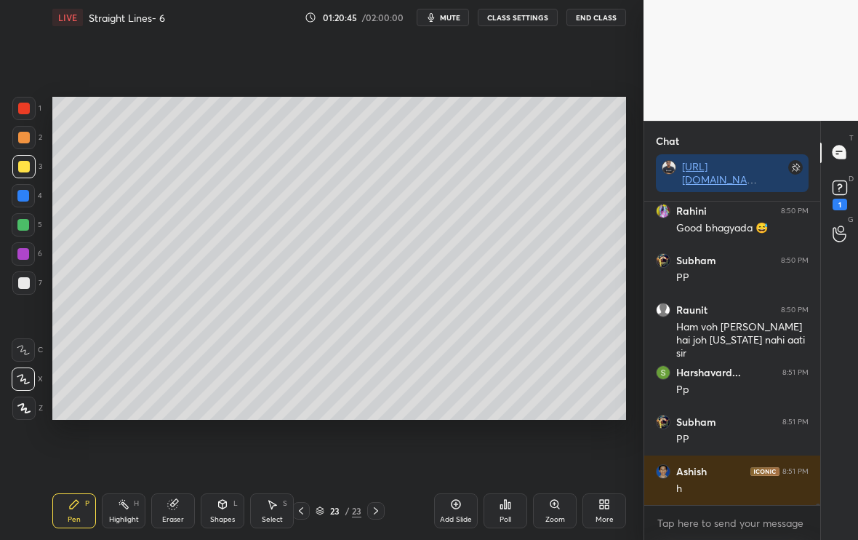
click at [25, 280] on div at bounding box center [24, 283] width 12 height 12
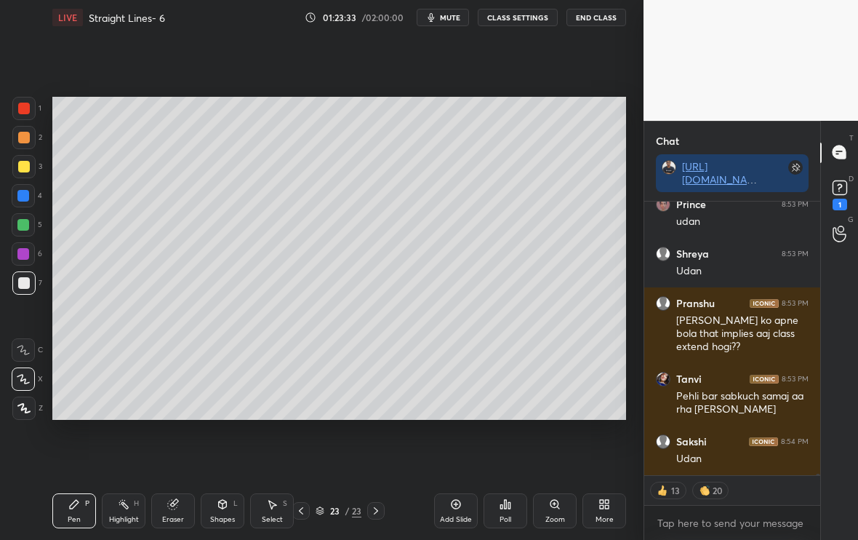
scroll to position [61705, 0]
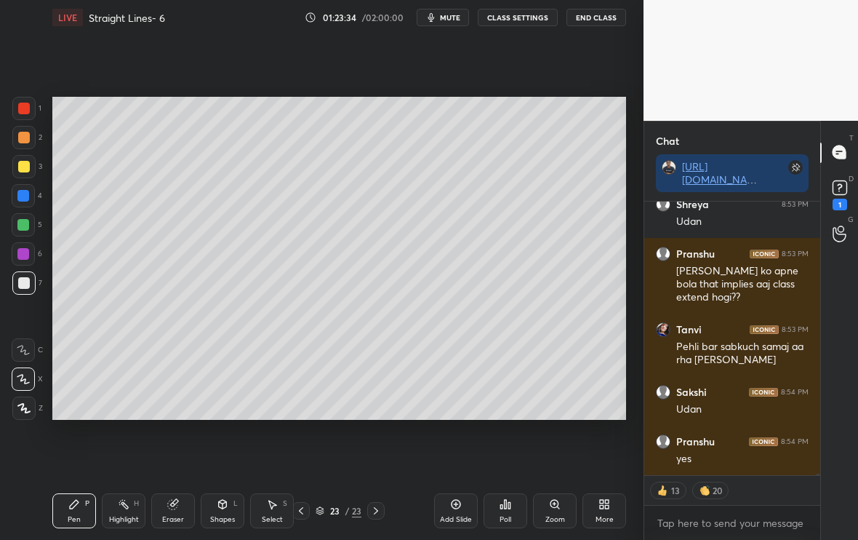
click at [458, 512] on div "Add Slide" at bounding box center [456, 510] width 44 height 35
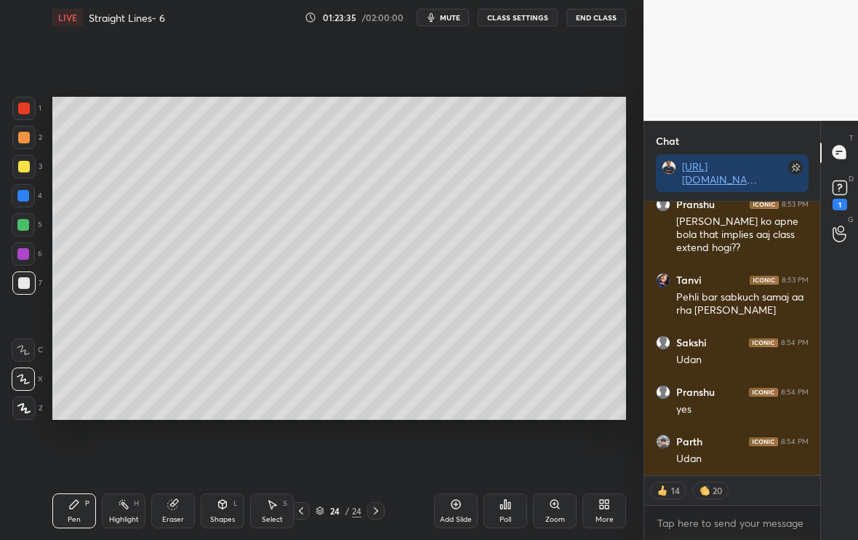
scroll to position [61817, 0]
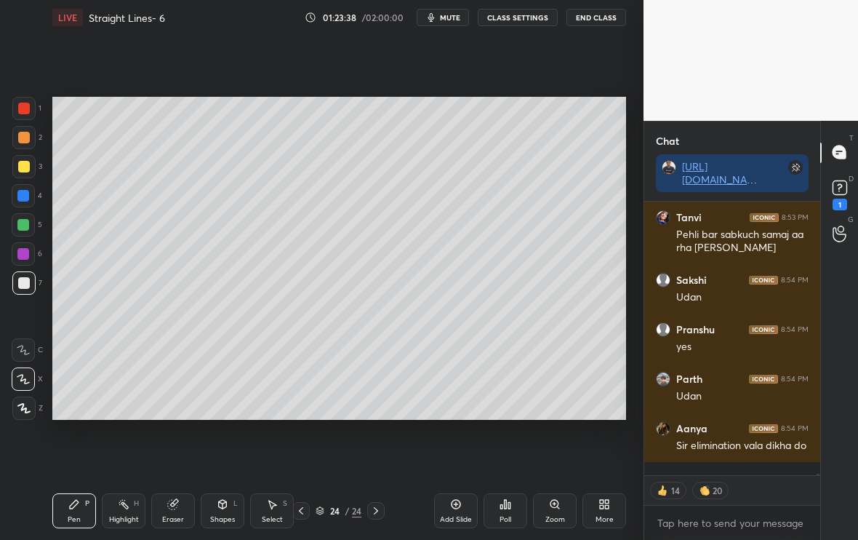
click at [301, 516] on div at bounding box center [300, 510] width 17 height 17
click at [303, 514] on icon at bounding box center [301, 511] width 12 height 12
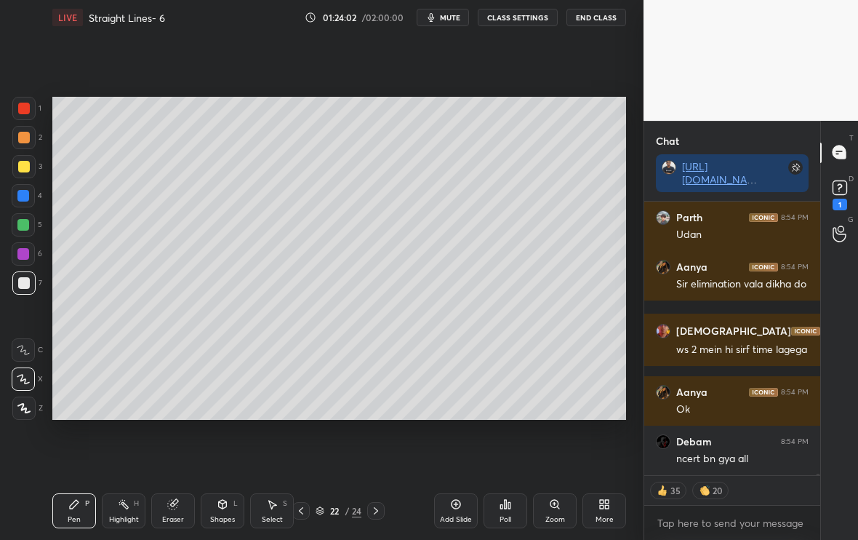
scroll to position [60006, 0]
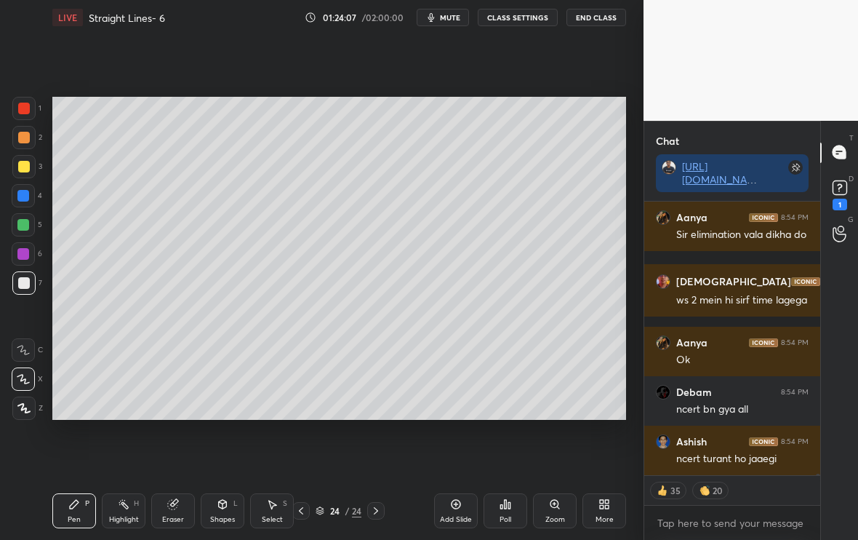
click at [303, 511] on icon at bounding box center [301, 511] width 12 height 12
click at [381, 513] on icon at bounding box center [376, 511] width 12 height 12
click at [305, 511] on icon at bounding box center [301, 511] width 12 height 12
click at [382, 511] on div at bounding box center [375, 510] width 17 height 17
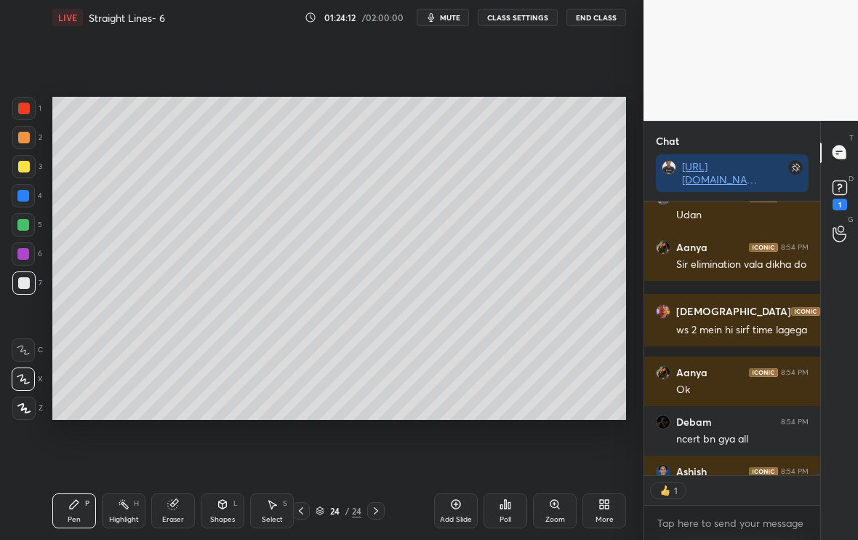
scroll to position [5, 5]
type textarea "x"
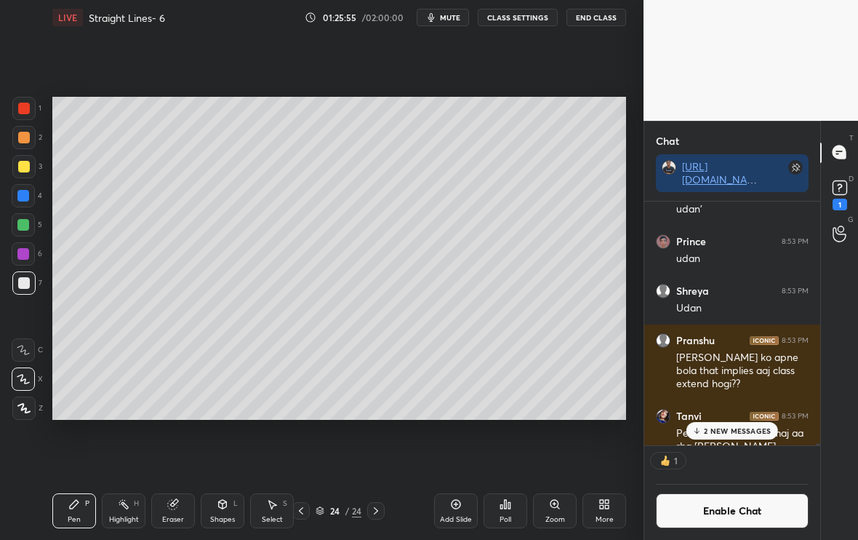
click at [519, 515] on div "Poll" at bounding box center [506, 510] width 44 height 35
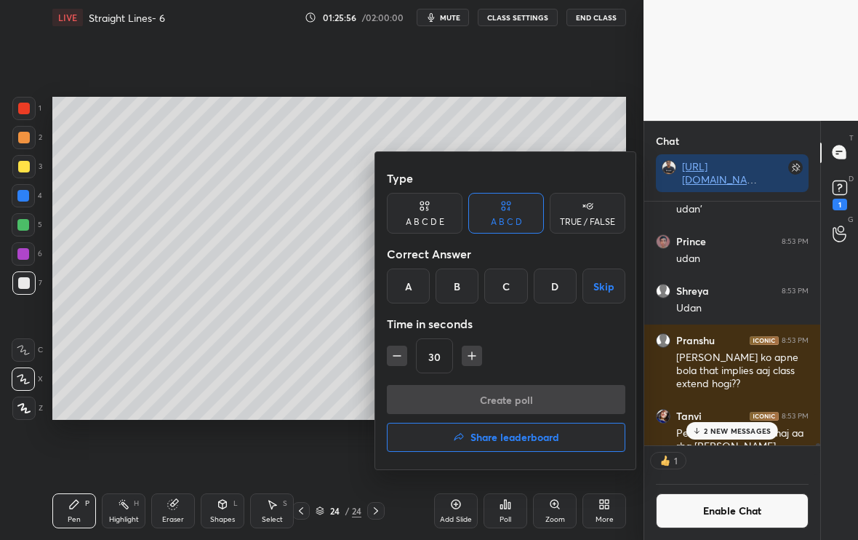
click at [511, 282] on div "C" at bounding box center [505, 285] width 43 height 35
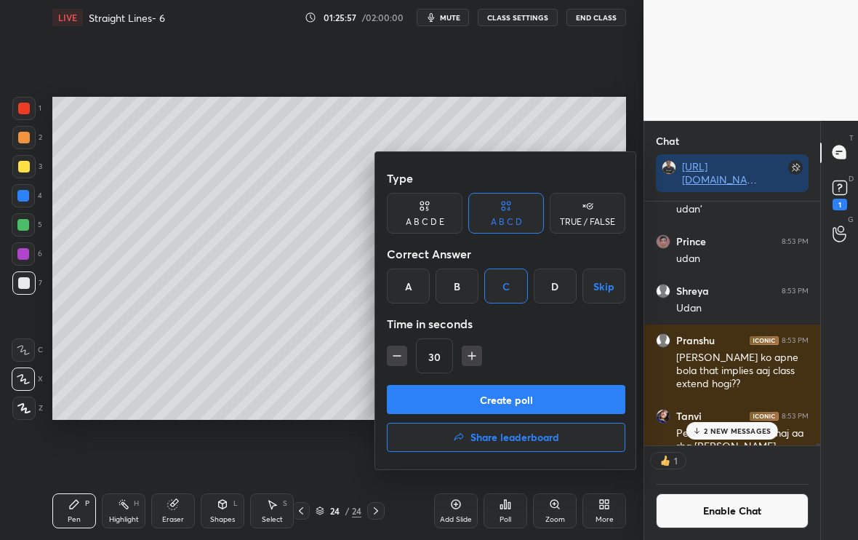
click at [472, 357] on icon "button" at bounding box center [472, 355] width 15 height 15
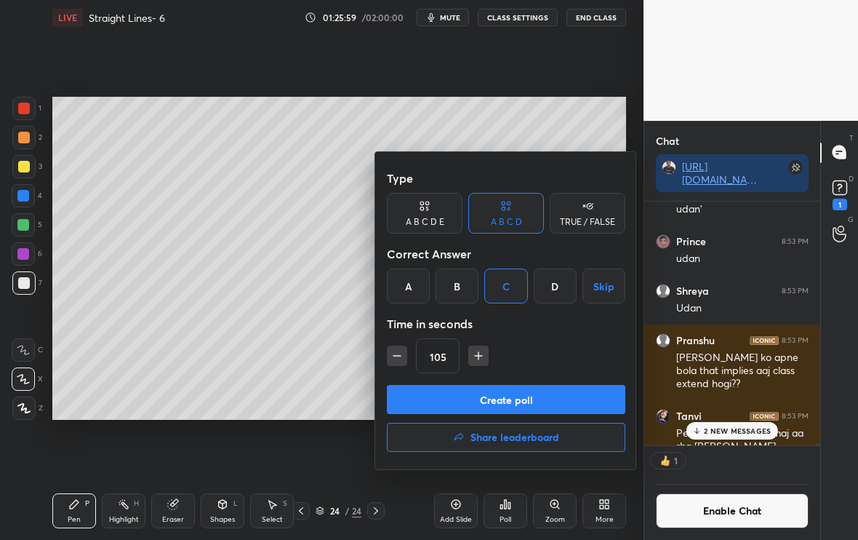
click at [472, 357] on icon "button" at bounding box center [478, 355] width 15 height 15
type input "120"
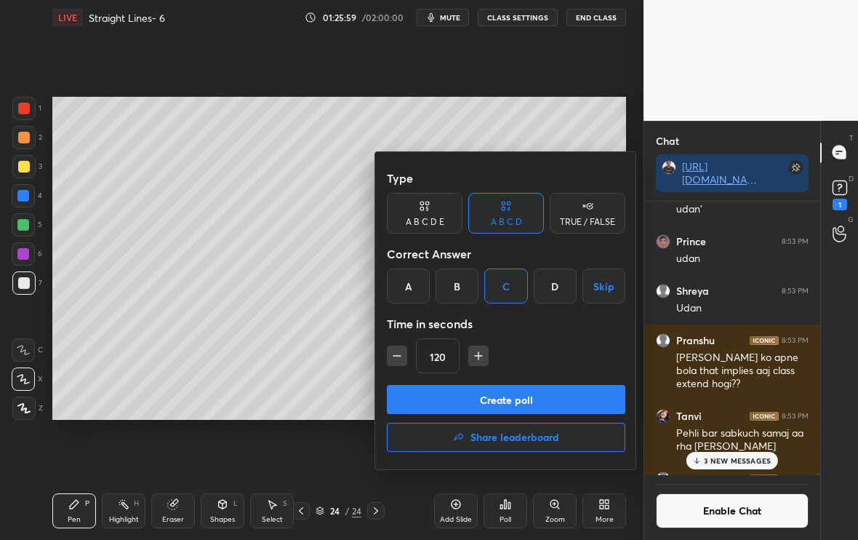
click at [472, 389] on button "Create poll" at bounding box center [506, 399] width 239 height 29
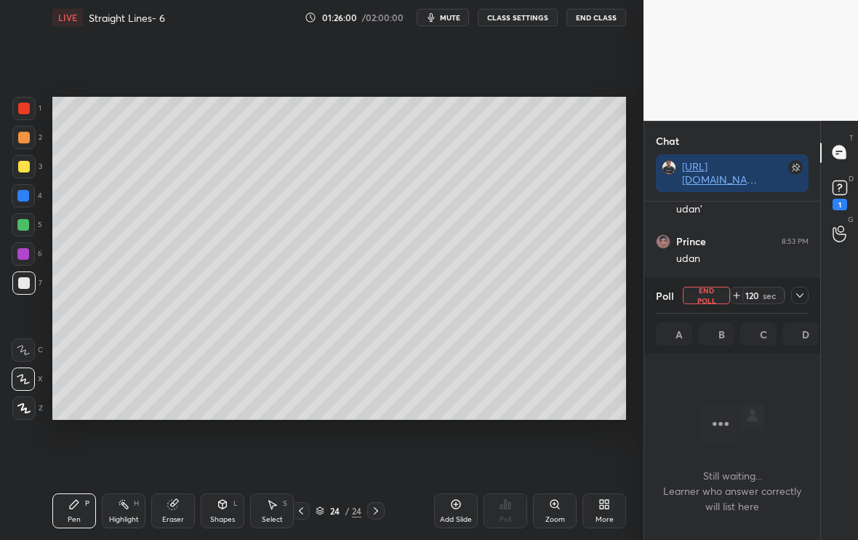
click at [448, 8] on div "LIVE Straight Lines- 6 01:26:00 / 02:00:00 mute CLASS SETTINGS End Class" at bounding box center [339, 17] width 574 height 35
click at [449, 17] on span "mute" at bounding box center [450, 17] width 20 height 10
click at [449, 17] on span "unmute" at bounding box center [449, 17] width 31 height 10
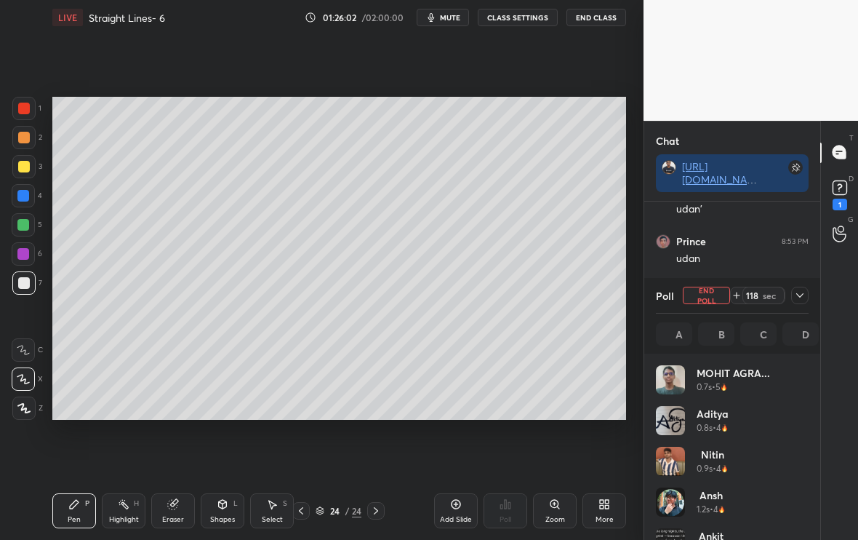
scroll to position [170, 148]
click at [449, 16] on span "mute" at bounding box center [450, 17] width 20 height 10
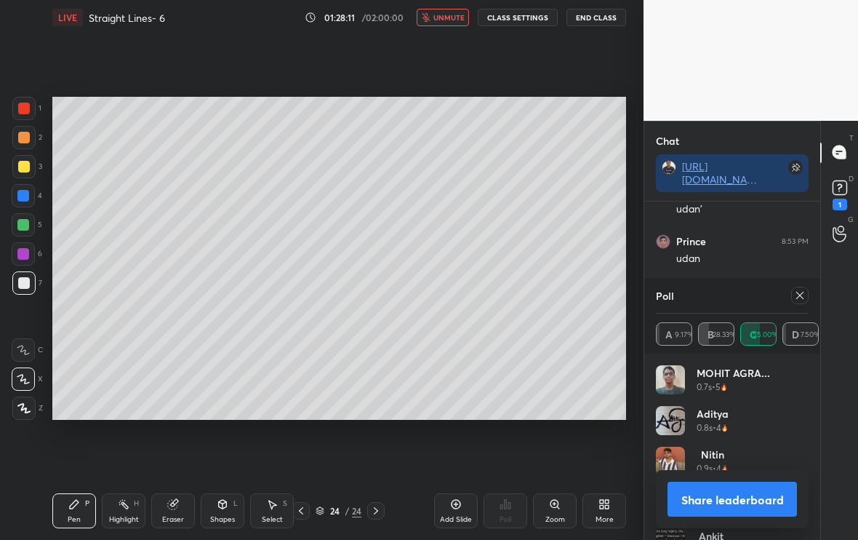
click at [450, 56] on div "Setting up your live class Poll for secs No correct answer Start poll" at bounding box center [340, 258] width 586 height 447
click at [447, 12] on span "unmute" at bounding box center [449, 17] width 31 height 10
click at [798, 295] on icon at bounding box center [800, 296] width 12 height 12
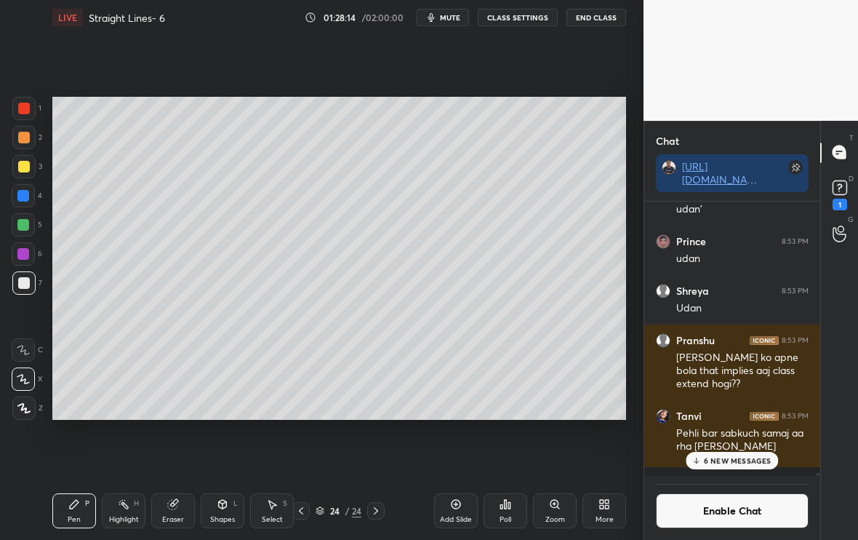
scroll to position [4, 5]
click at [711, 524] on button "Enable Chat" at bounding box center [732, 510] width 153 height 35
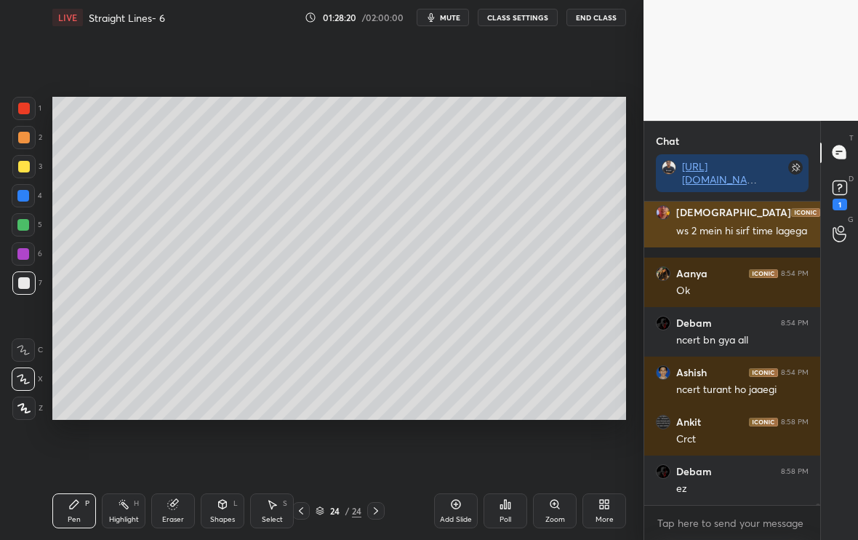
scroll to position [60213, 0]
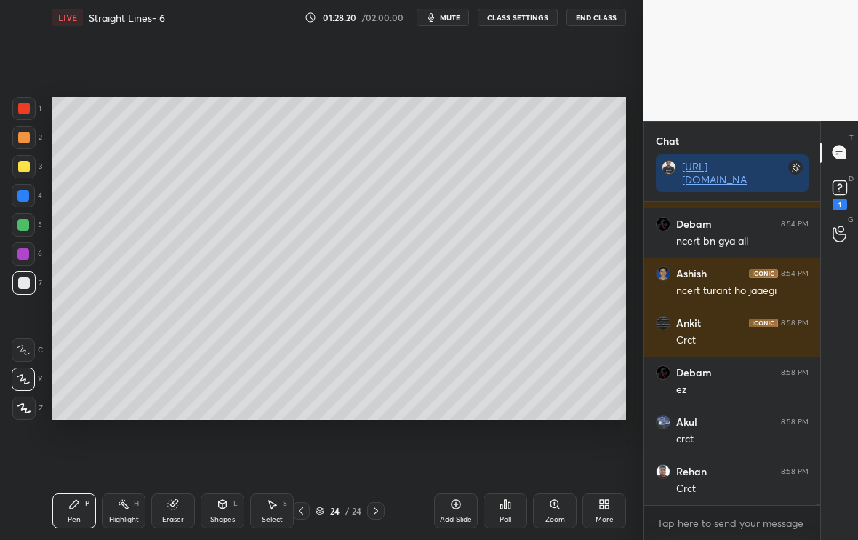
click at [23, 169] on div at bounding box center [24, 167] width 12 height 12
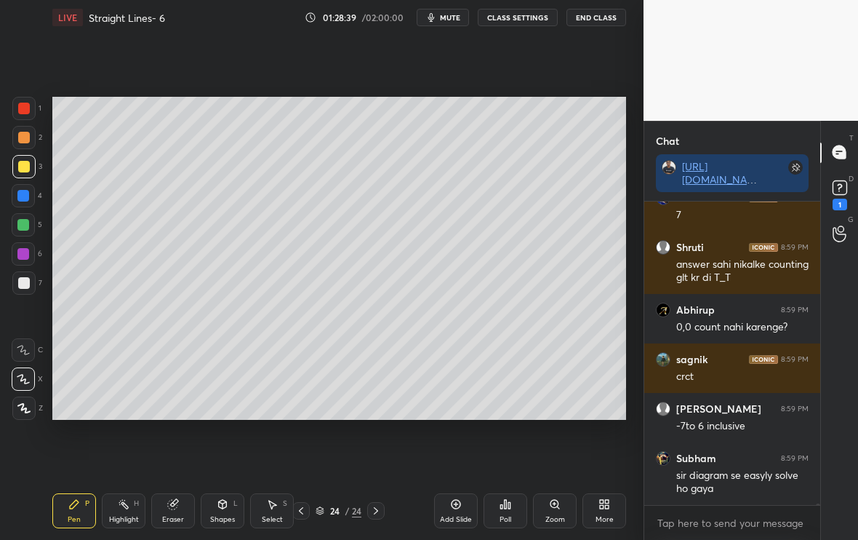
scroll to position [61080, 0]
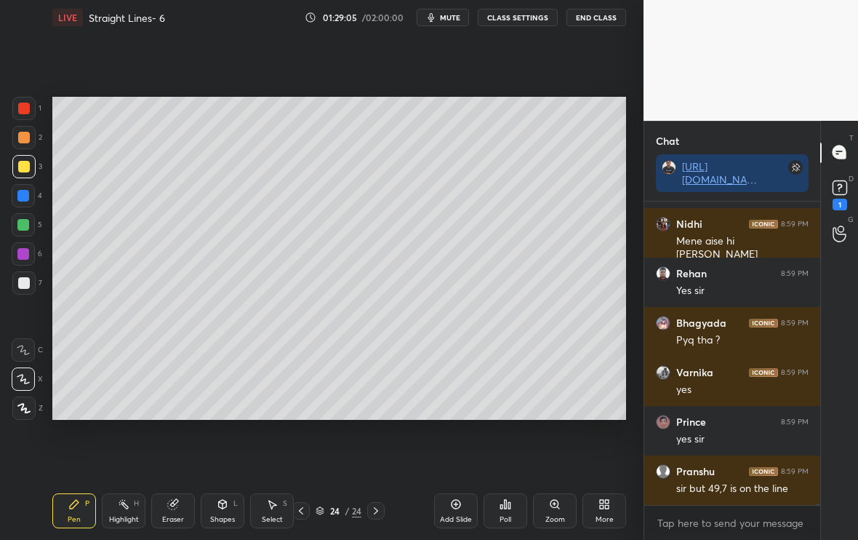
type textarea "x"
click at [601, 498] on div "More" at bounding box center [605, 510] width 44 height 35
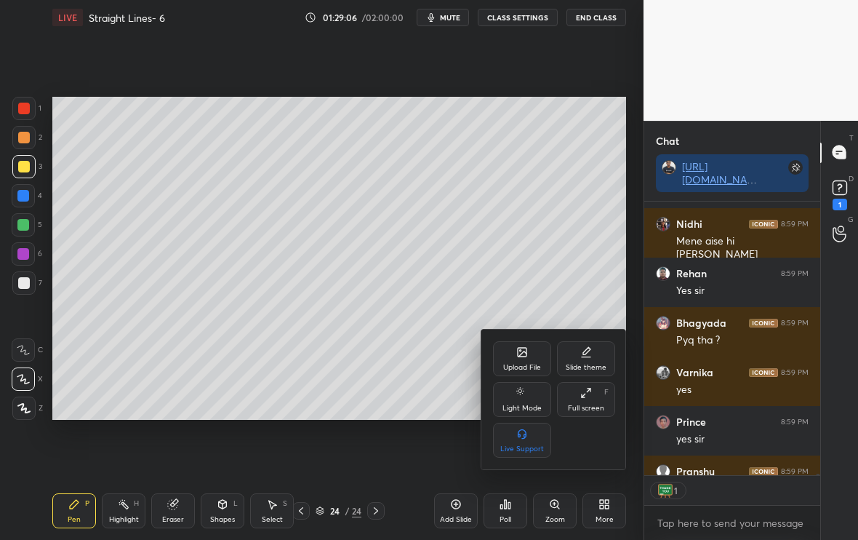
click at [525, 376] on div "Upload File Slide theme Light Mode Full screen F Live Support" at bounding box center [554, 399] width 122 height 116
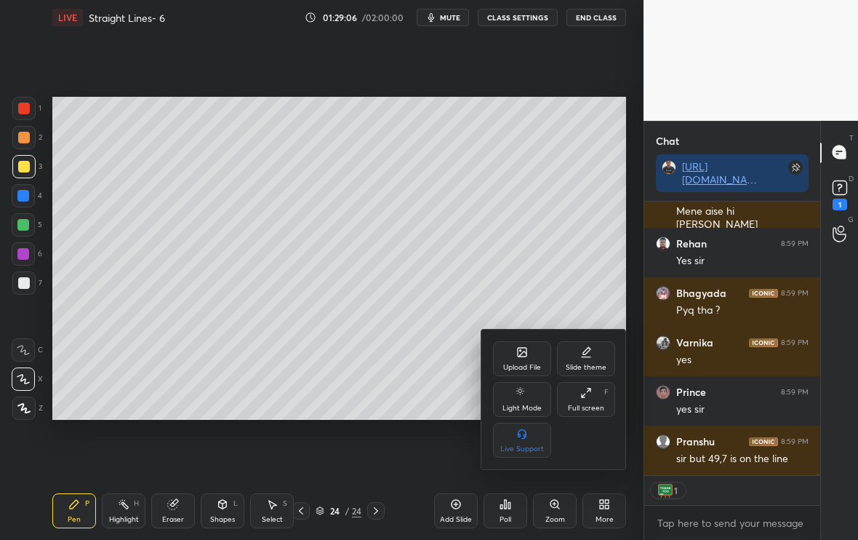
click at [528, 365] on div "Upload File" at bounding box center [522, 367] width 38 height 7
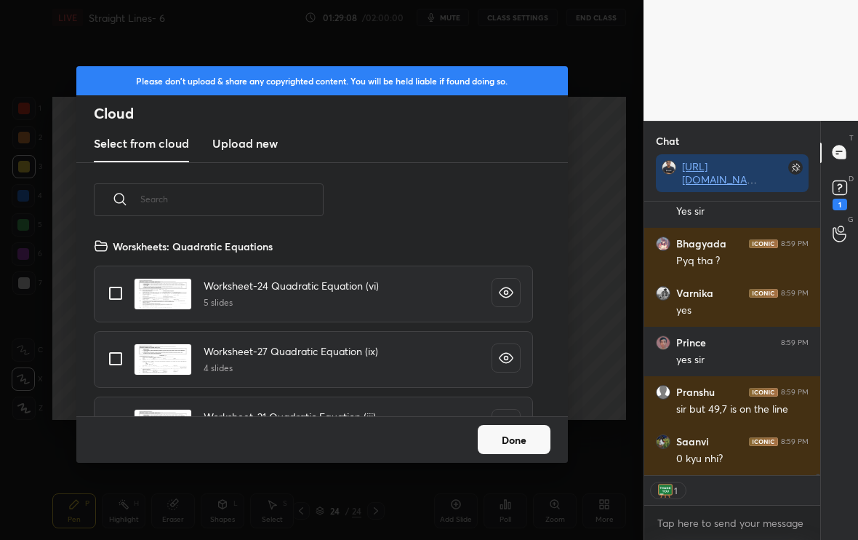
click at [234, 207] on input "text" at bounding box center [231, 199] width 183 height 62
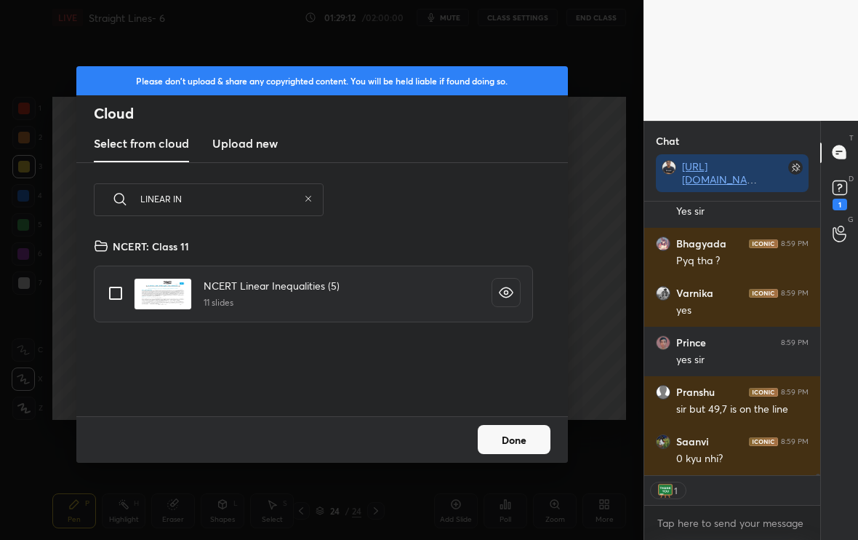
type input "LINEAR IN"
click at [110, 299] on input "grid" at bounding box center [115, 293] width 31 height 31
checkbox input "true"
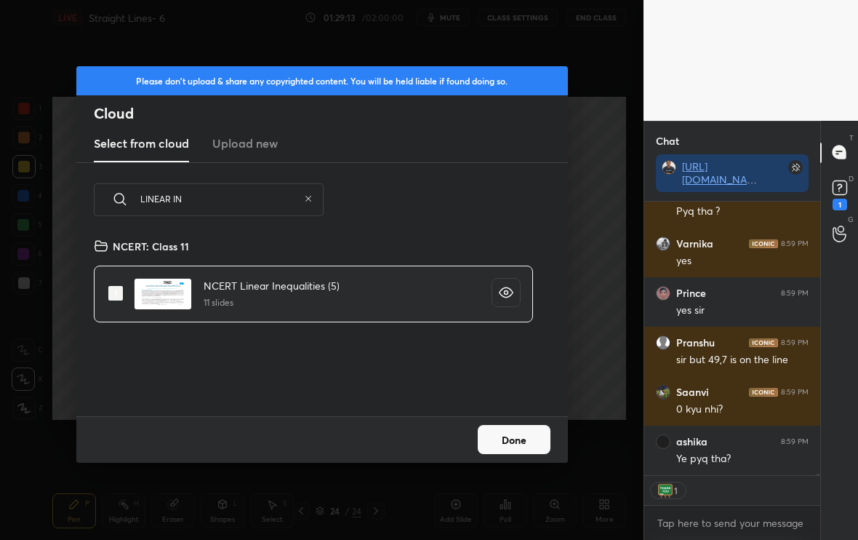
click at [530, 439] on button "Done" at bounding box center [514, 439] width 73 height 29
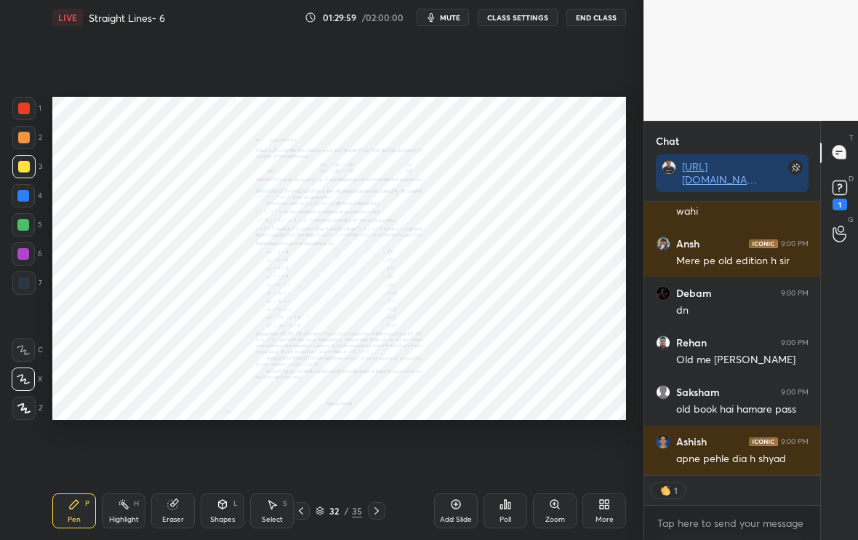
scroll to position [299, 172]
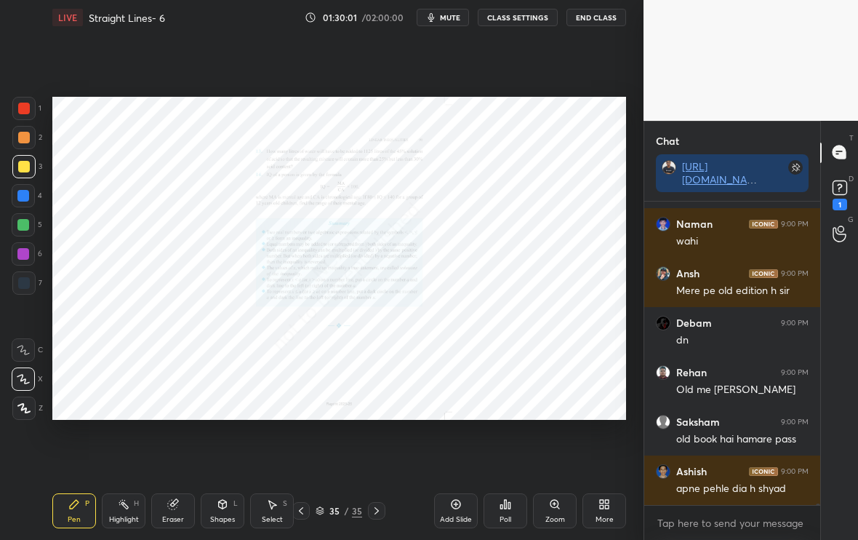
click at [454, 520] on div "Add Slide" at bounding box center [456, 519] width 32 height 7
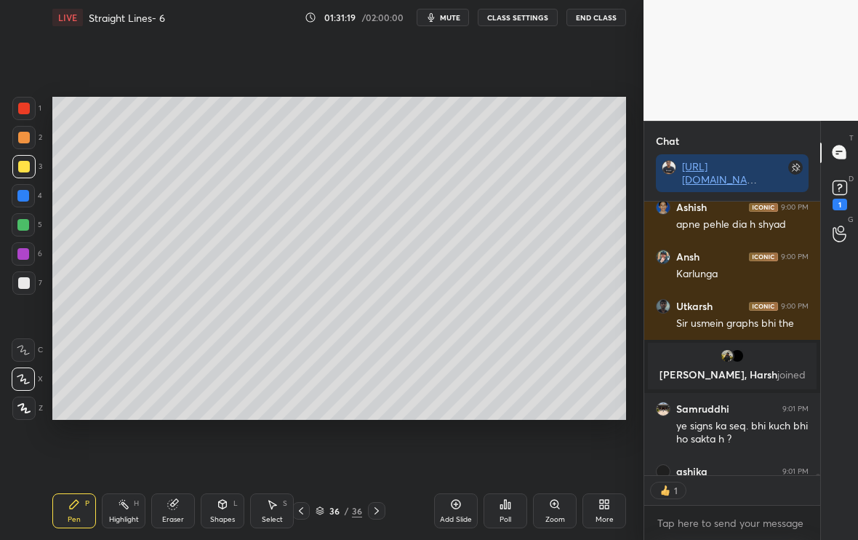
scroll to position [5, 5]
type textarea "x"
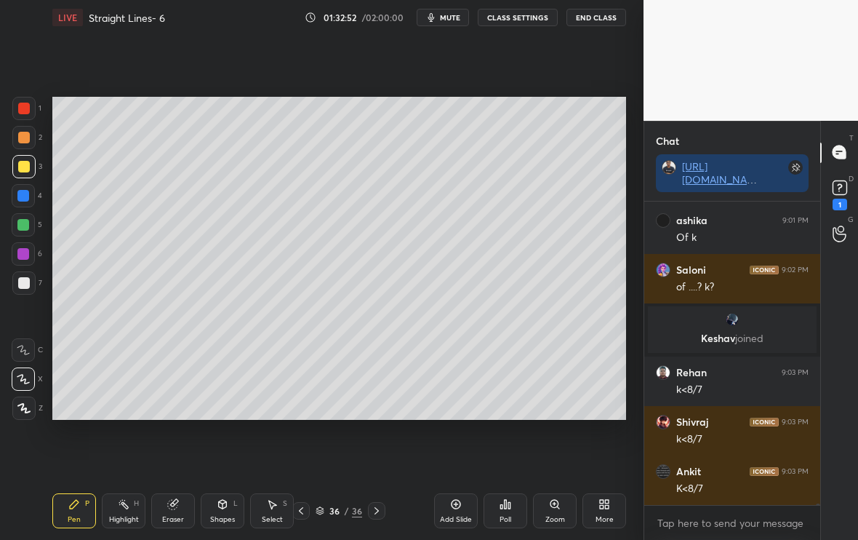
scroll to position [62430, 0]
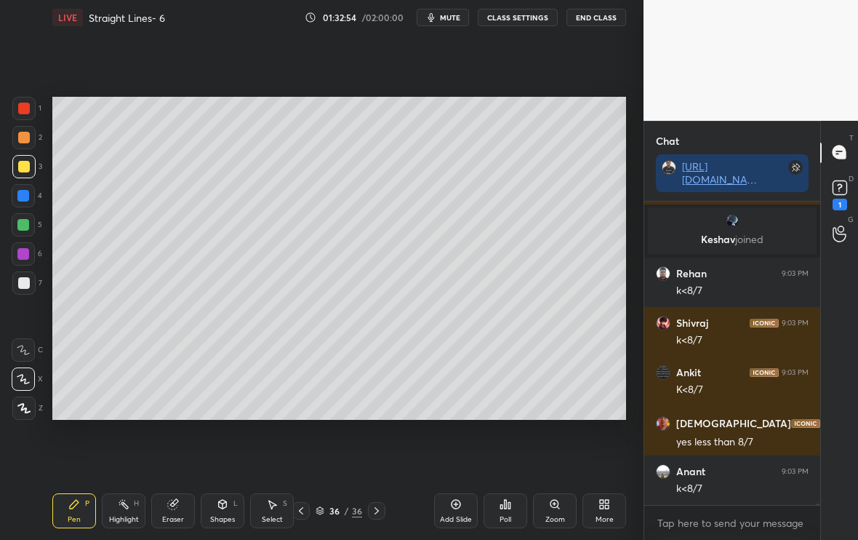
click at [459, 508] on div "Add Slide" at bounding box center [456, 510] width 44 height 35
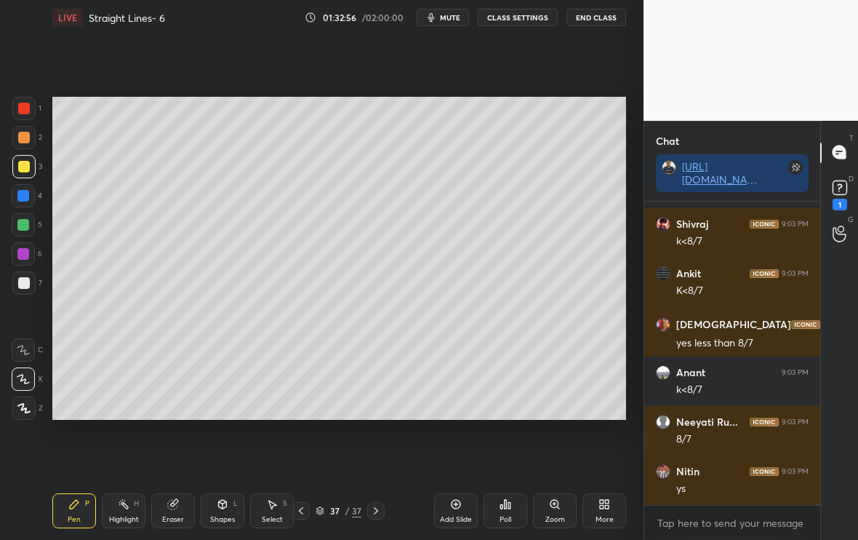
click at [27, 287] on div at bounding box center [24, 283] width 12 height 12
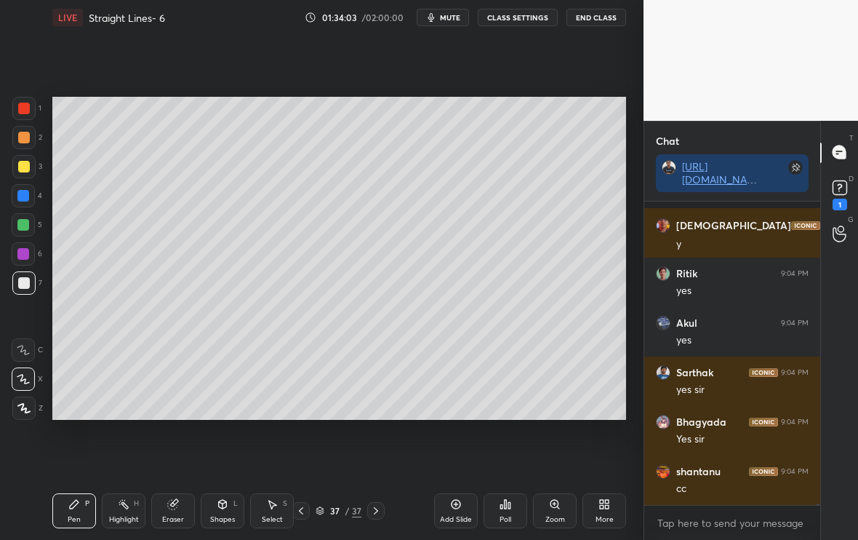
scroll to position [63306, 0]
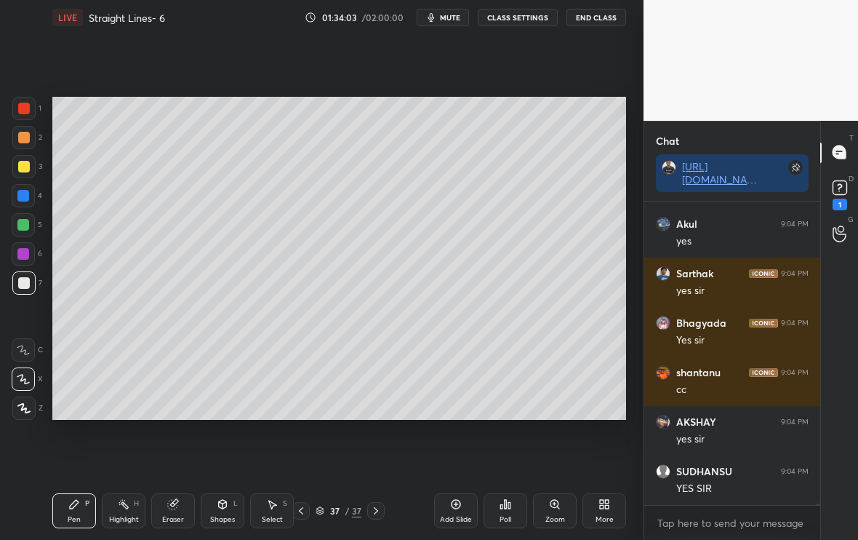
click at [627, 510] on div "LIVE Straight Lines- 6 01:34:03 / 02:00:00 mute CLASS SETTINGS End Class Settin…" at bounding box center [340, 270] width 586 height 540
click at [616, 510] on div "More" at bounding box center [605, 510] width 44 height 35
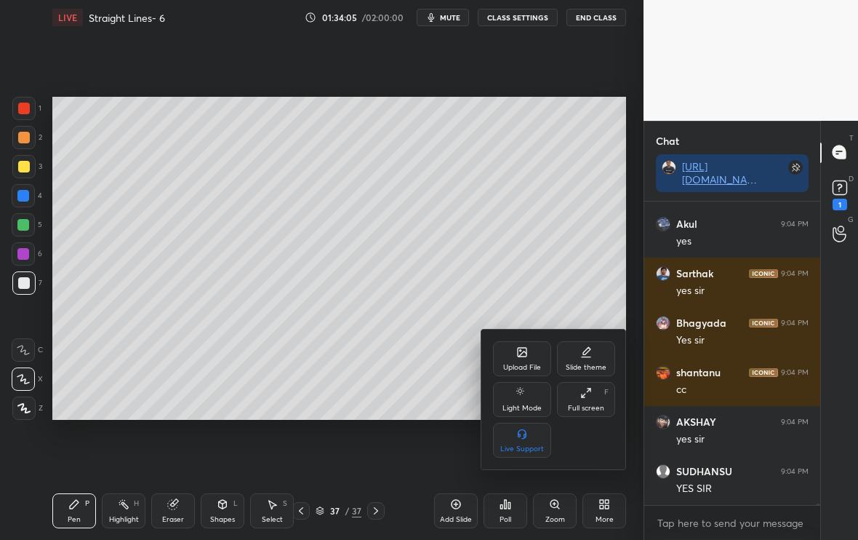
click at [520, 370] on div "Upload File" at bounding box center [522, 367] width 38 height 7
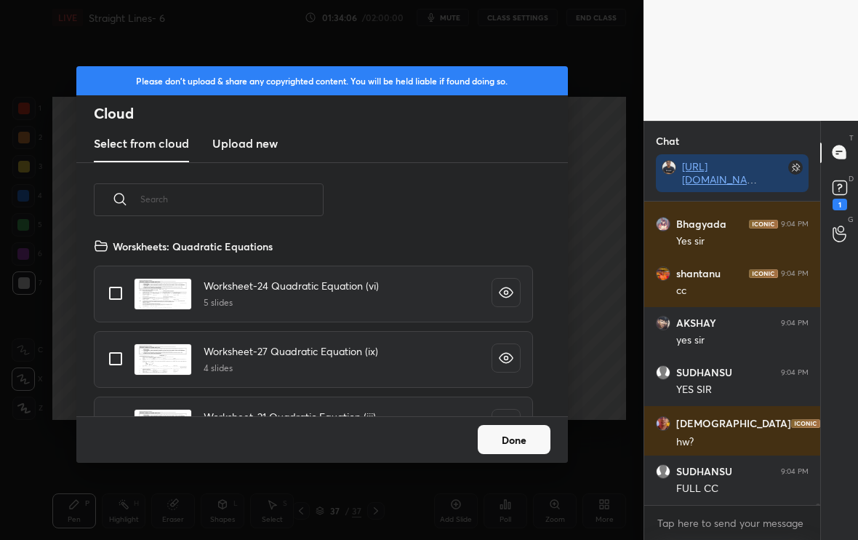
scroll to position [63454, 0]
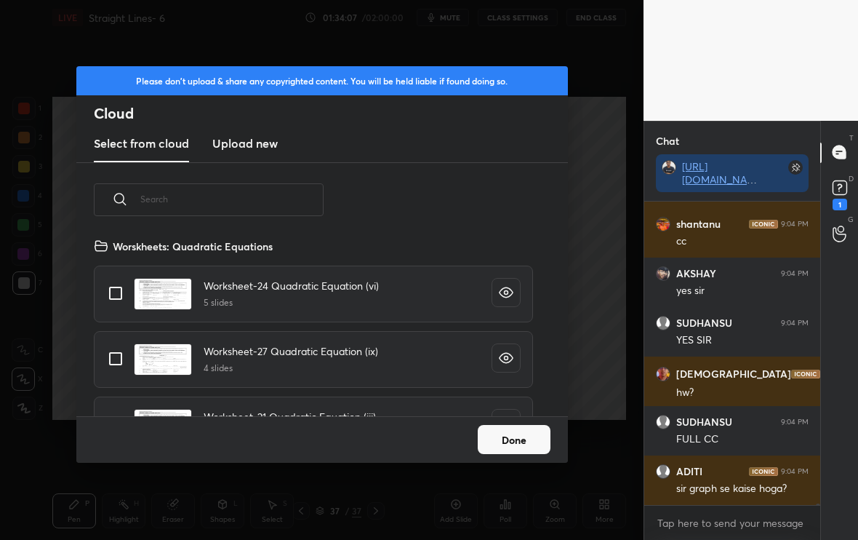
click at [264, 212] on input "text" at bounding box center [231, 199] width 183 height 62
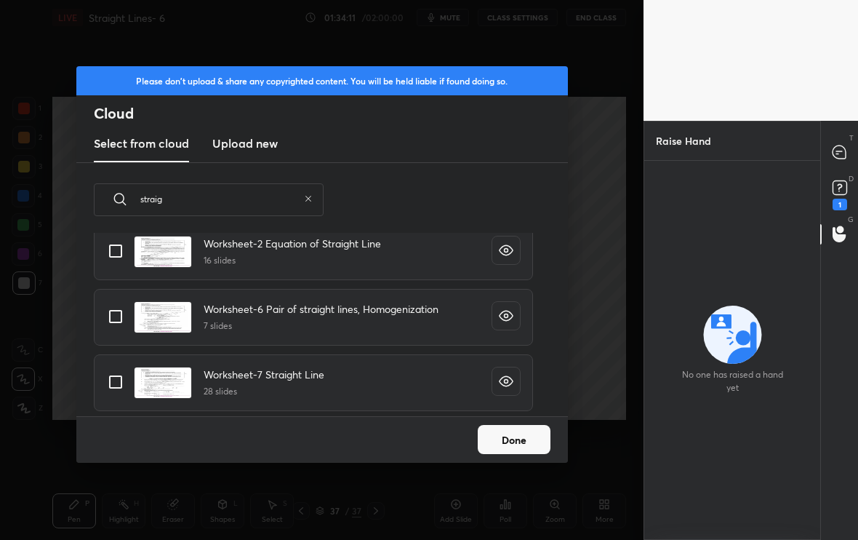
scroll to position [132, 0]
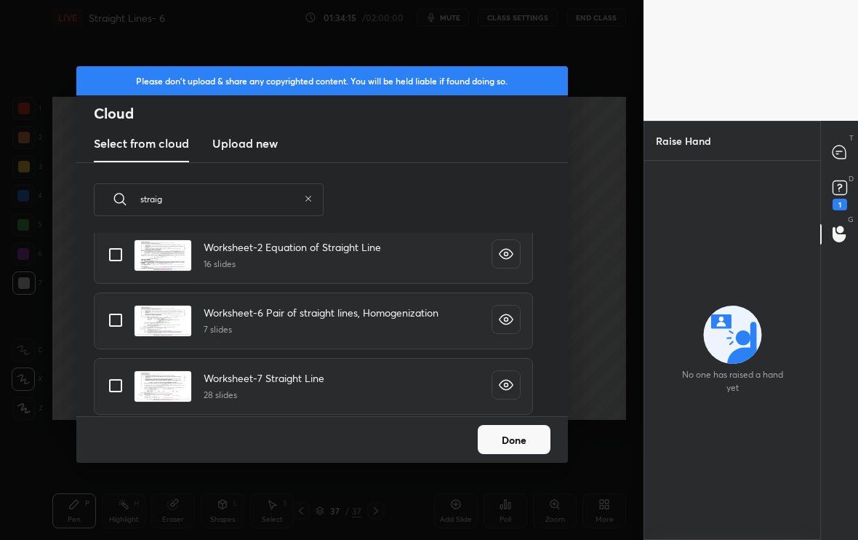
type input "straig"
click at [305, 200] on icon at bounding box center [308, 198] width 9 height 9
click at [293, 200] on input "text" at bounding box center [231, 199] width 183 height 62
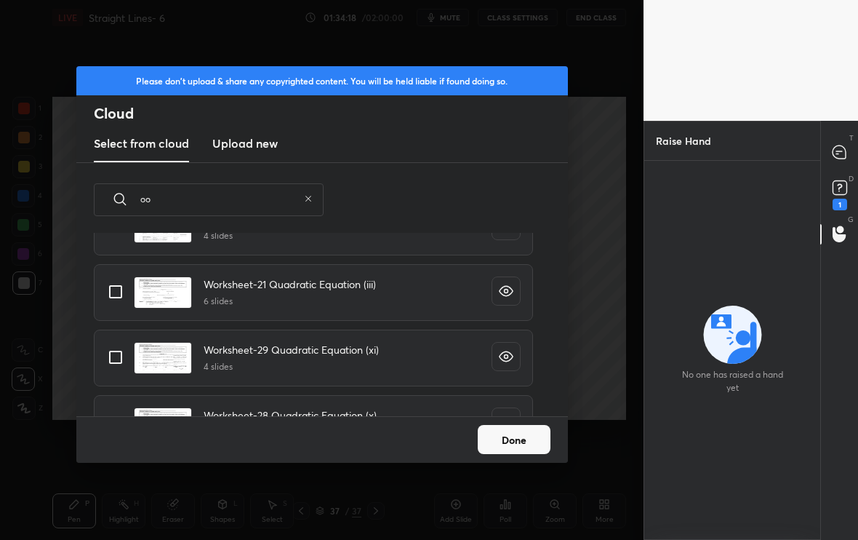
type input "o"
type input "posi"
type textarea "x"
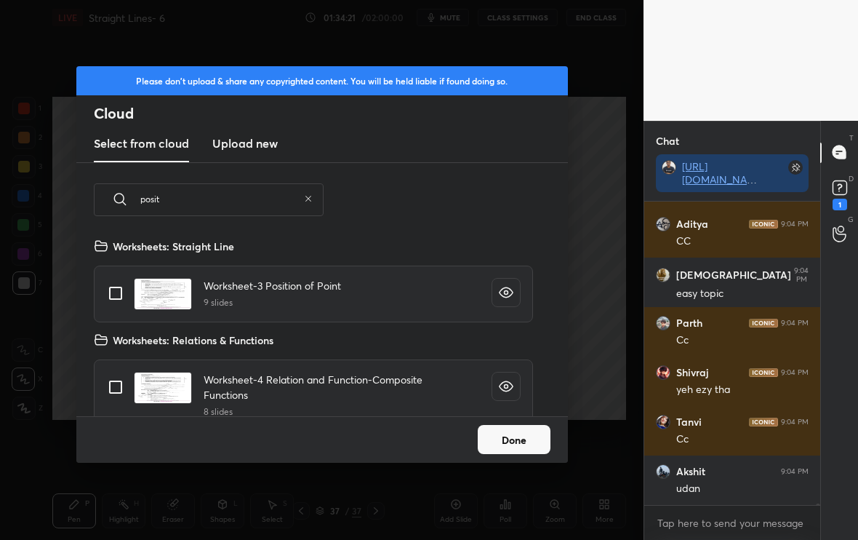
scroll to position [64120, 0]
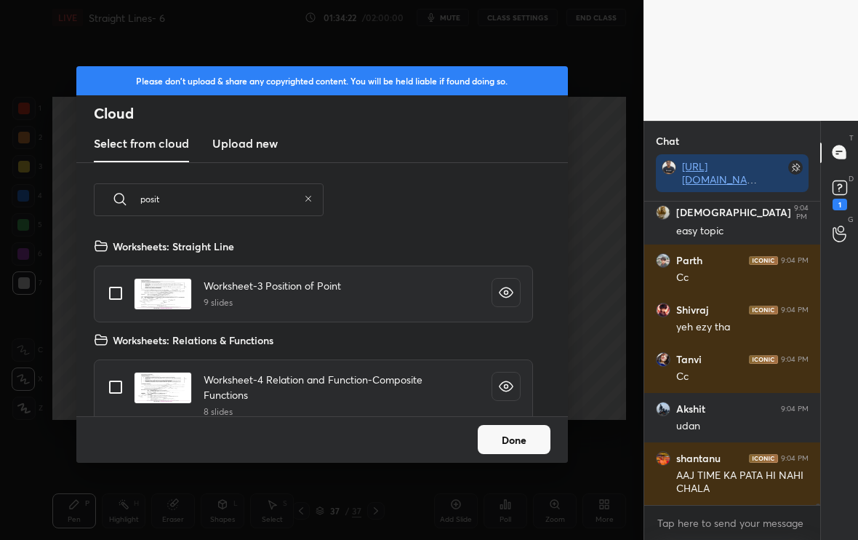
type input "posit"
click at [115, 298] on input "grid" at bounding box center [115, 293] width 31 height 31
checkbox input "true"
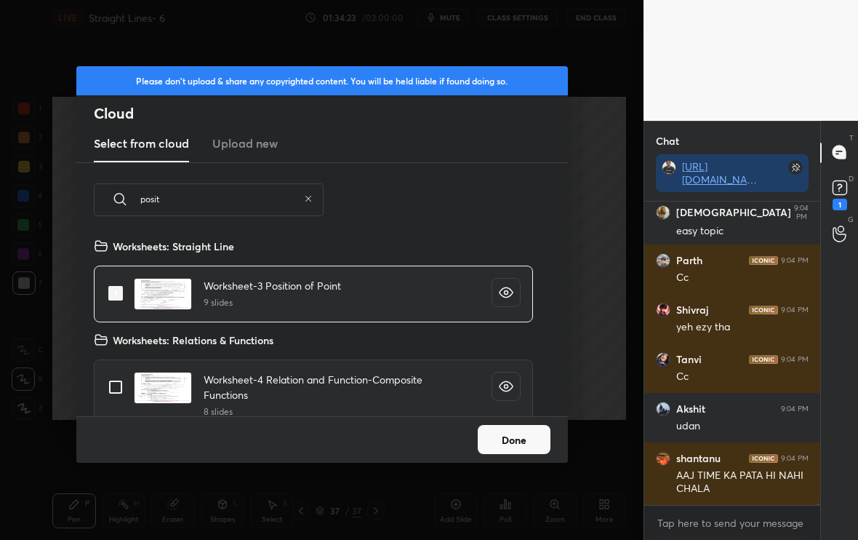
scroll to position [64170, 0]
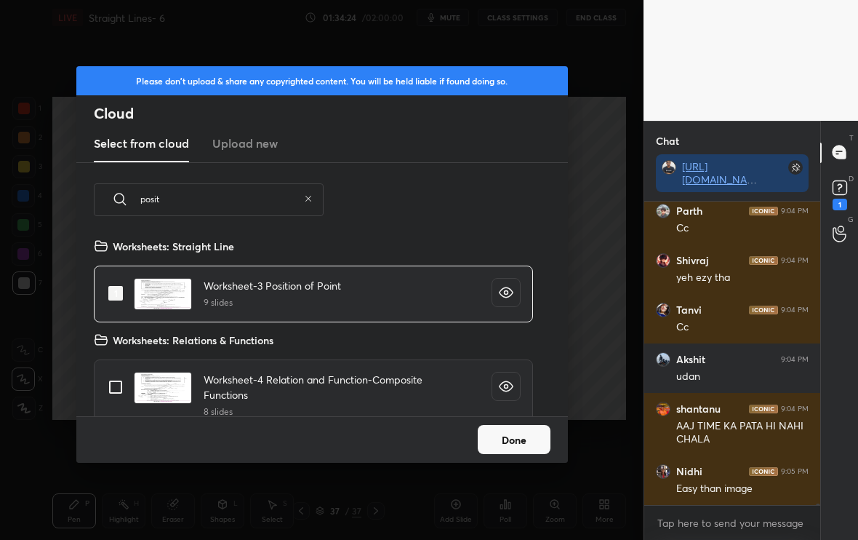
click at [527, 450] on button "Done" at bounding box center [514, 439] width 73 height 29
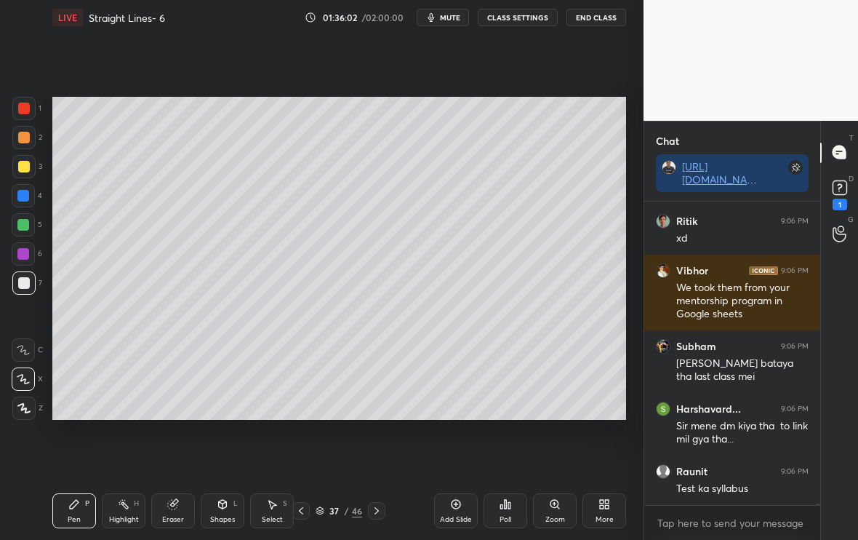
scroll to position [68894, 0]
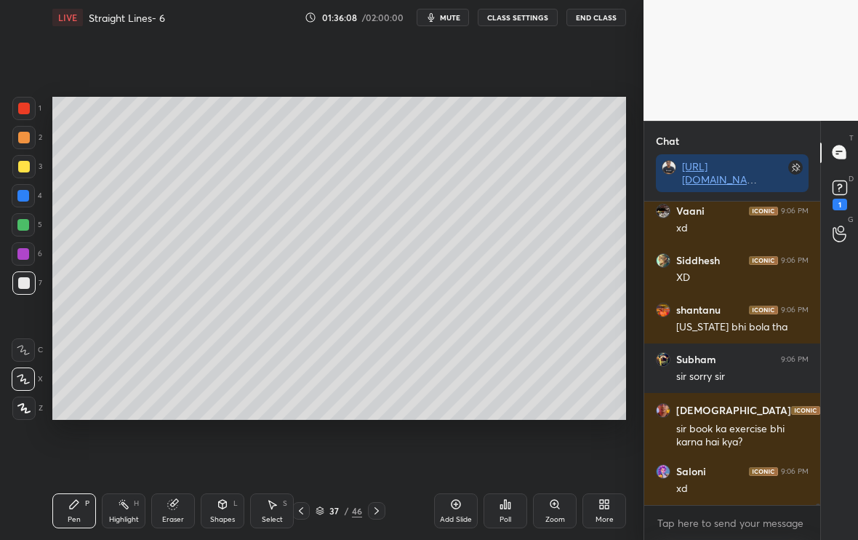
click at [469, 506] on div "Add Slide" at bounding box center [456, 510] width 44 height 35
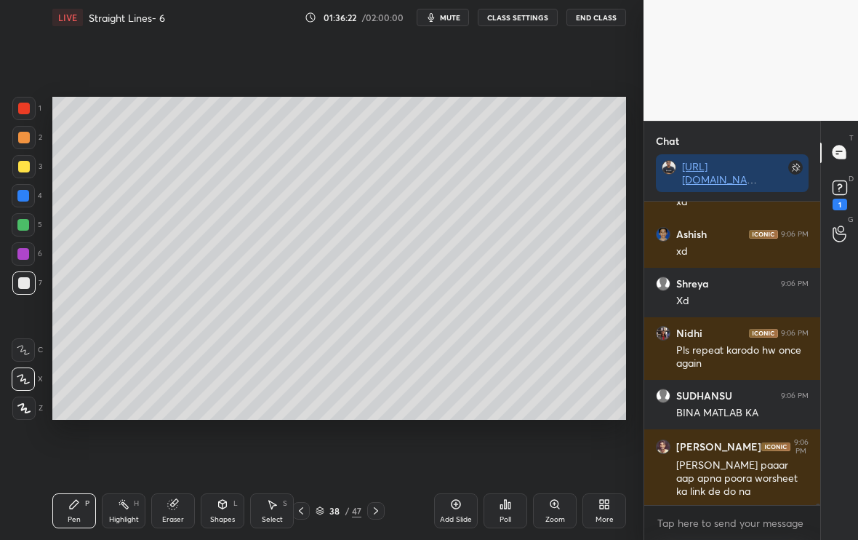
click at [304, 514] on icon at bounding box center [301, 511] width 12 height 12
click at [375, 512] on icon at bounding box center [376, 511] width 12 height 12
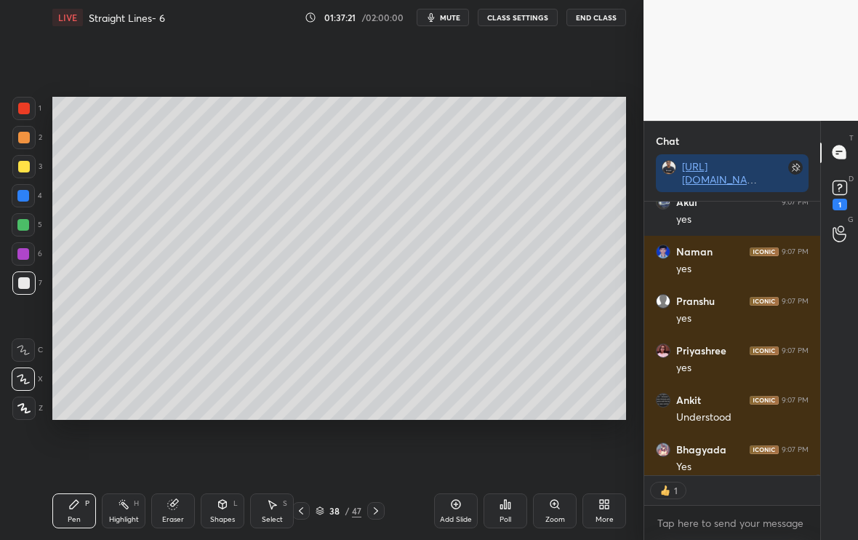
scroll to position [70411, 0]
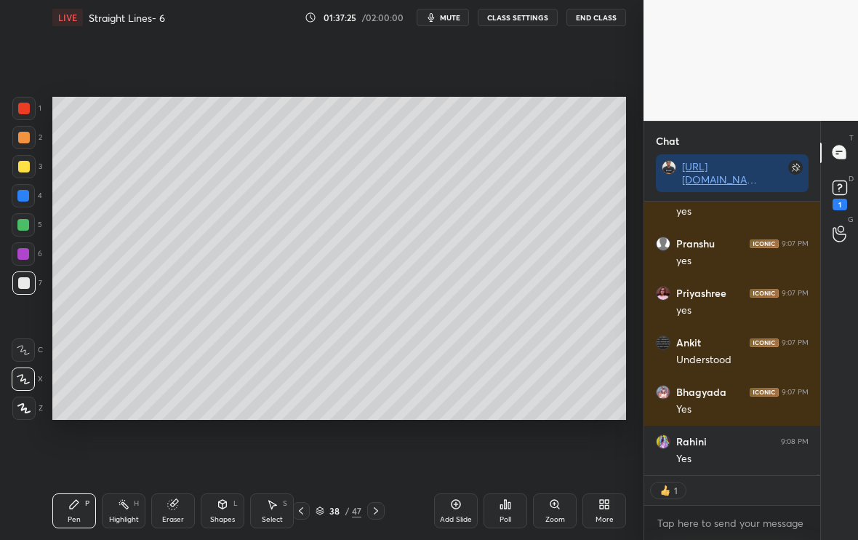
type textarea "x"
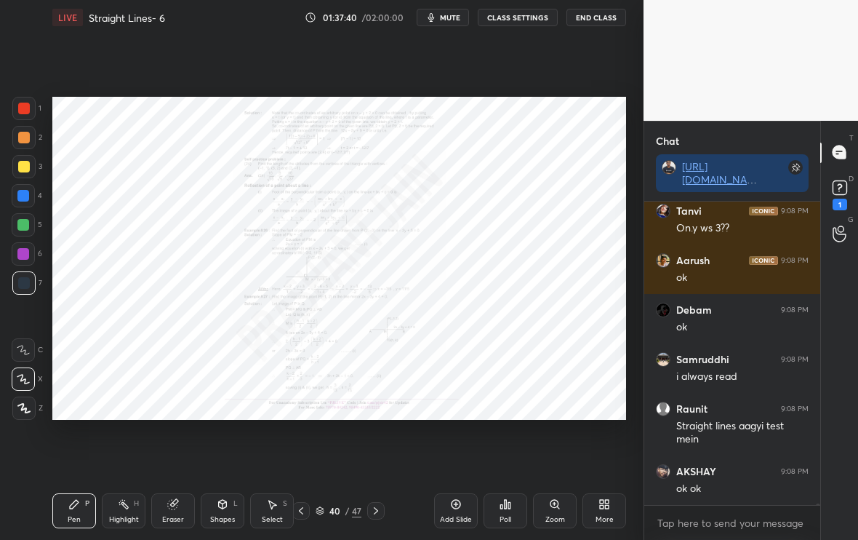
scroll to position [71532, 0]
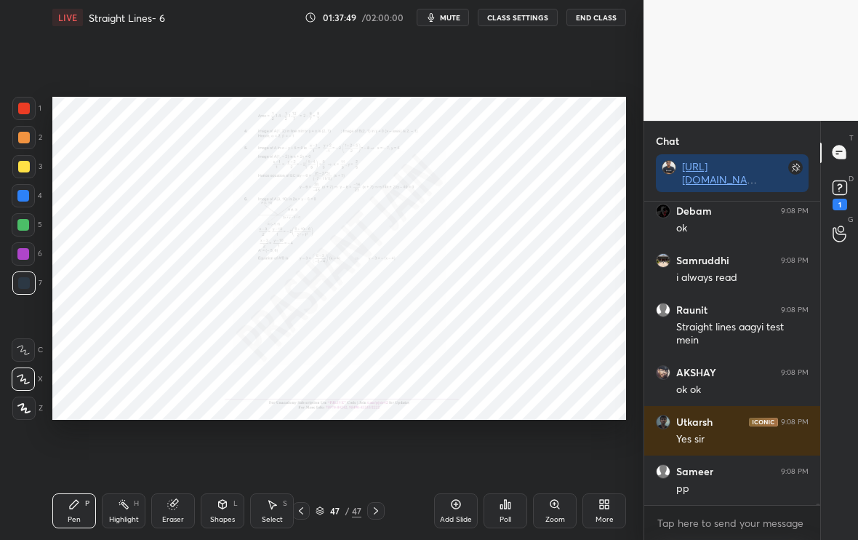
click at [597, 519] on div "More" at bounding box center [605, 519] width 18 height 7
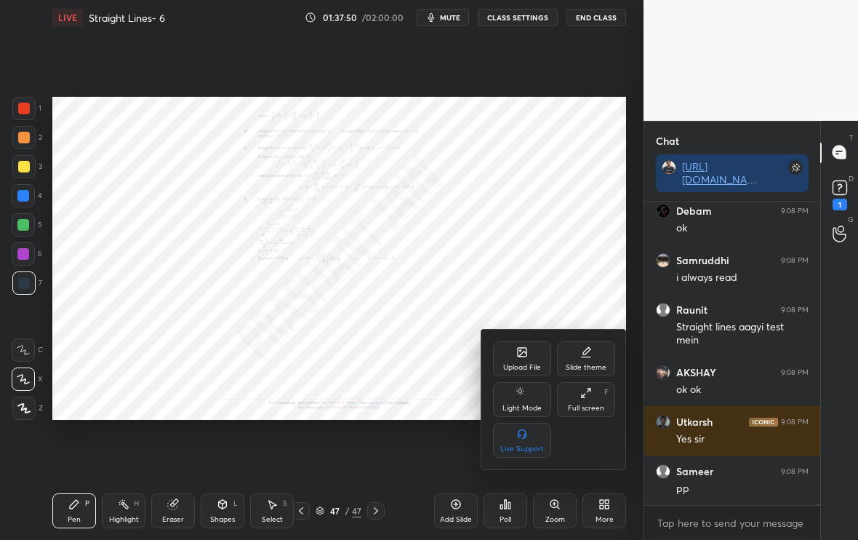
scroll to position [71631, 0]
click at [509, 359] on div "Upload File" at bounding box center [522, 358] width 58 height 35
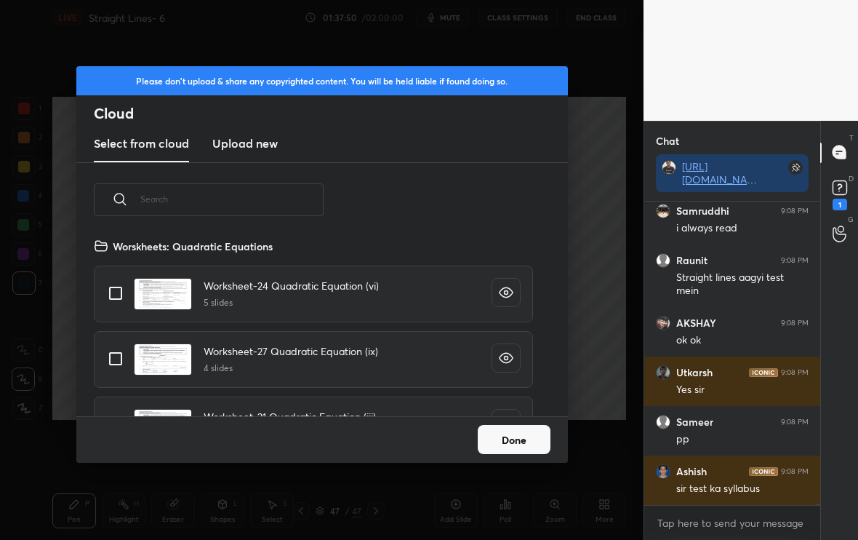
scroll to position [179, 467]
click at [272, 209] on input "text" at bounding box center [231, 199] width 183 height 62
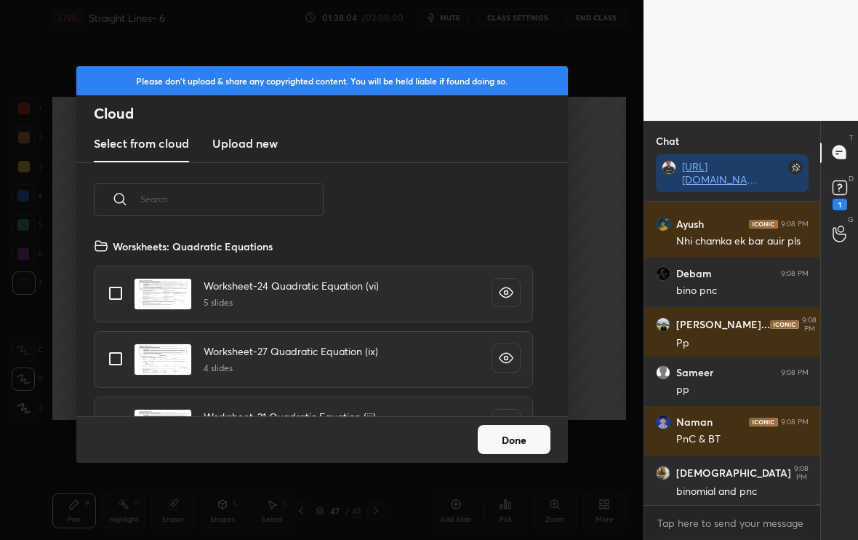
scroll to position [69462, 0]
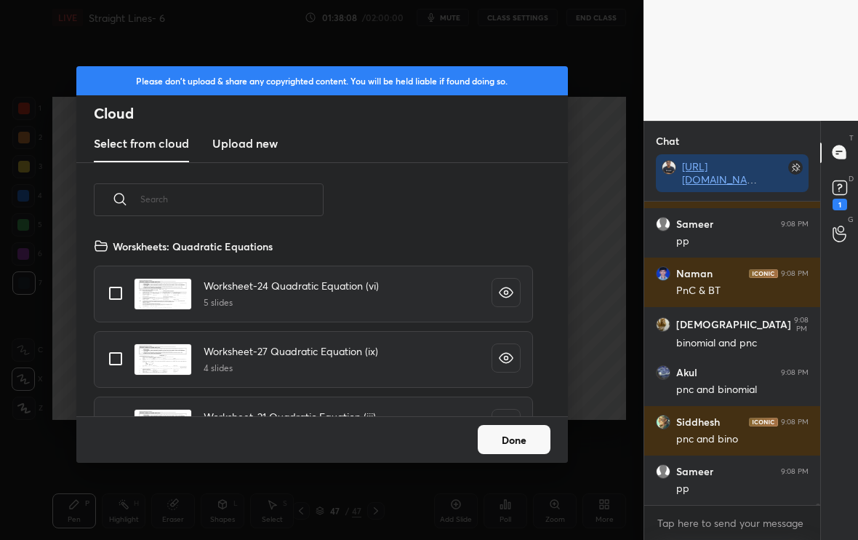
type input "n"
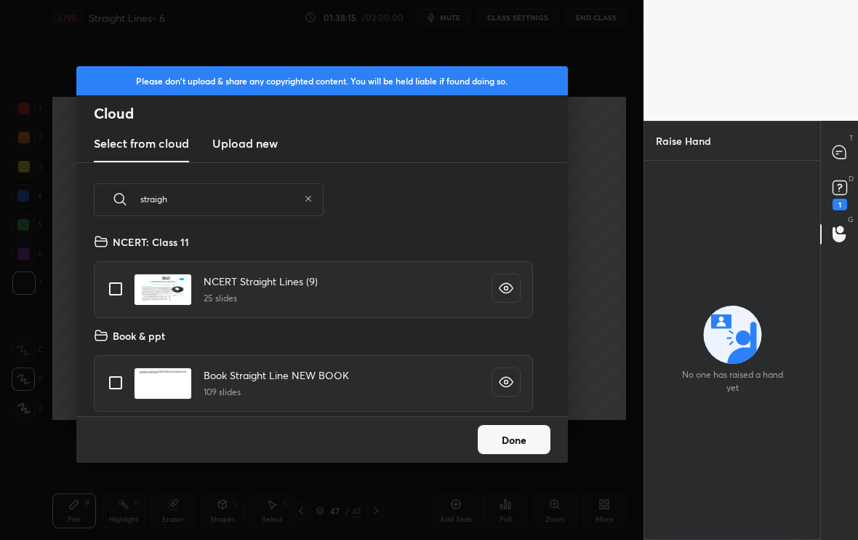
scroll to position [481, 0]
type input "straigh"
click at [116, 289] on input "grid" at bounding box center [115, 290] width 31 height 31
checkbox input "true"
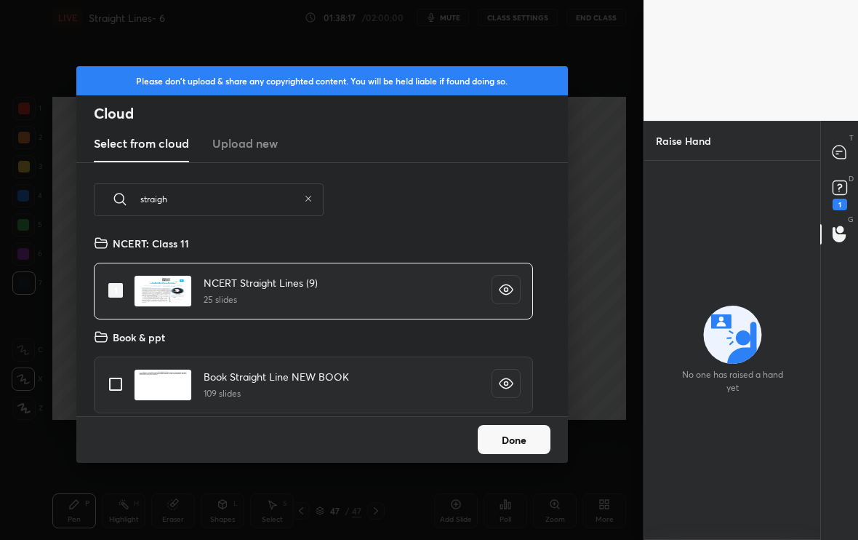
click at [530, 431] on button "Done" at bounding box center [514, 439] width 73 height 29
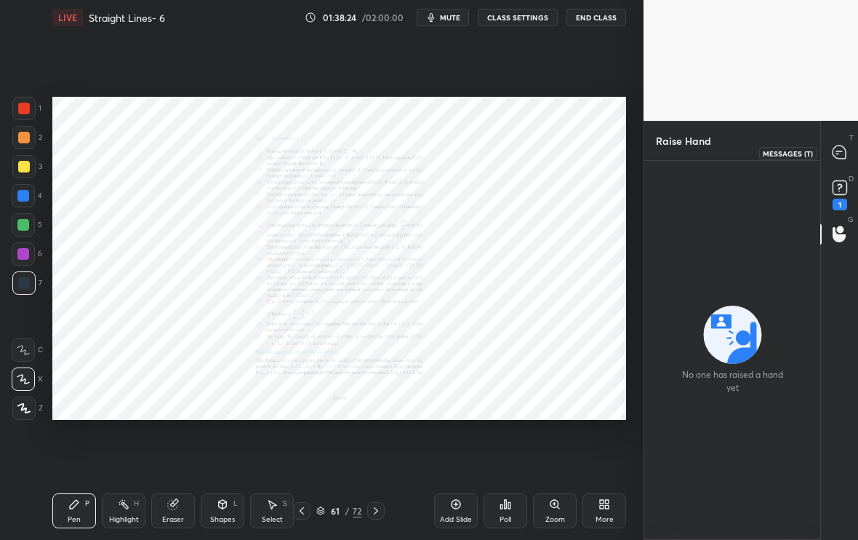
click at [845, 154] on icon at bounding box center [839, 151] width 13 height 13
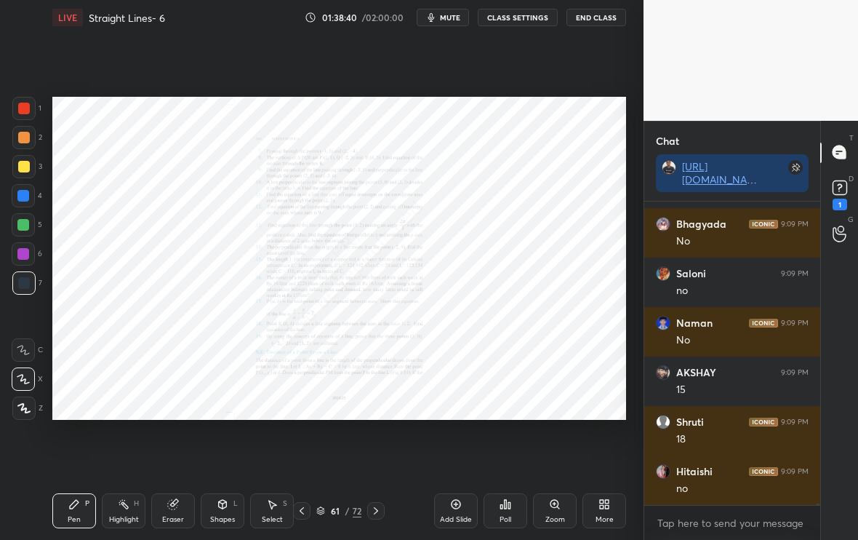
scroll to position [71107, 0]
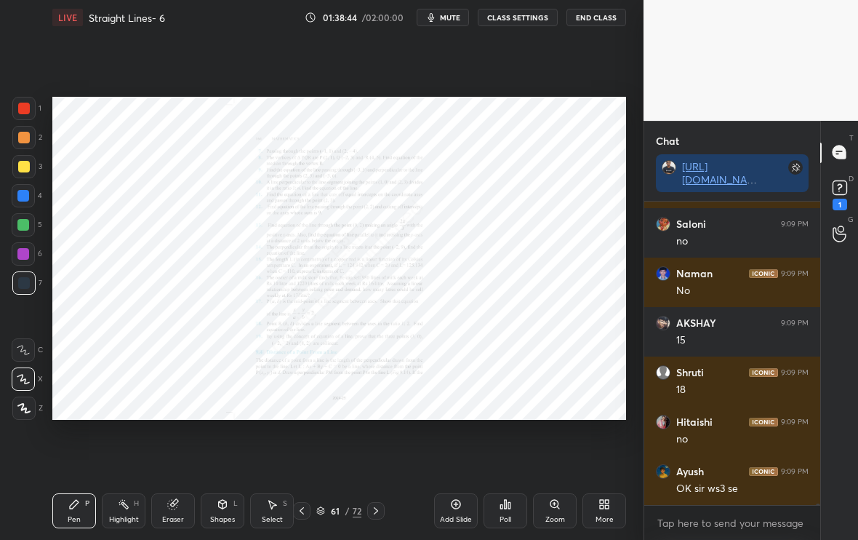
click at [563, 520] on div "Zoom" at bounding box center [556, 519] width 20 height 7
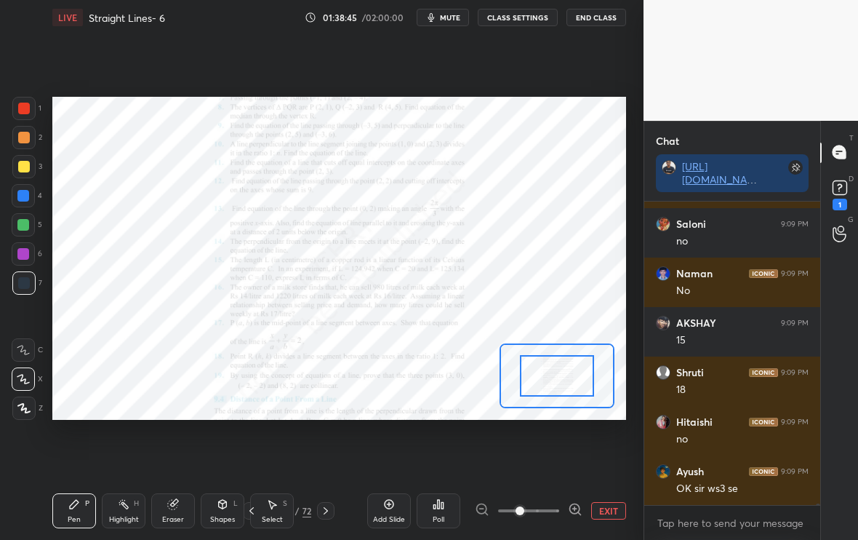
click at [573, 508] on icon at bounding box center [575, 508] width 4 height 0
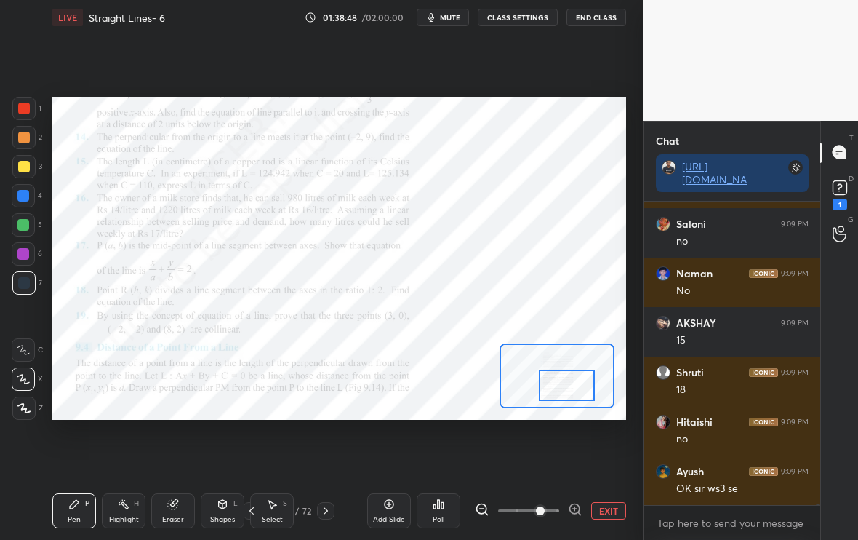
drag, startPoint x: 567, startPoint y: 365, endPoint x: 575, endPoint y: 375, distance: 12.9
click at [575, 375] on div at bounding box center [567, 385] width 56 height 31
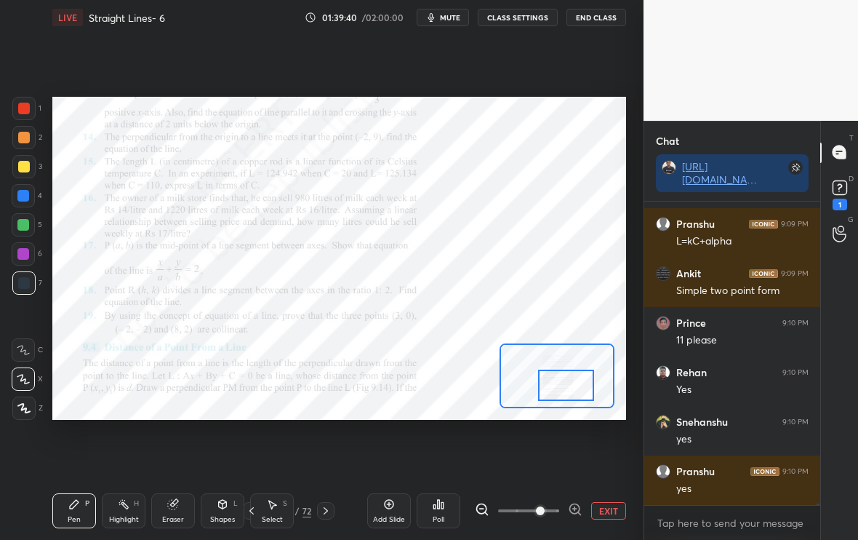
scroll to position [71670, 0]
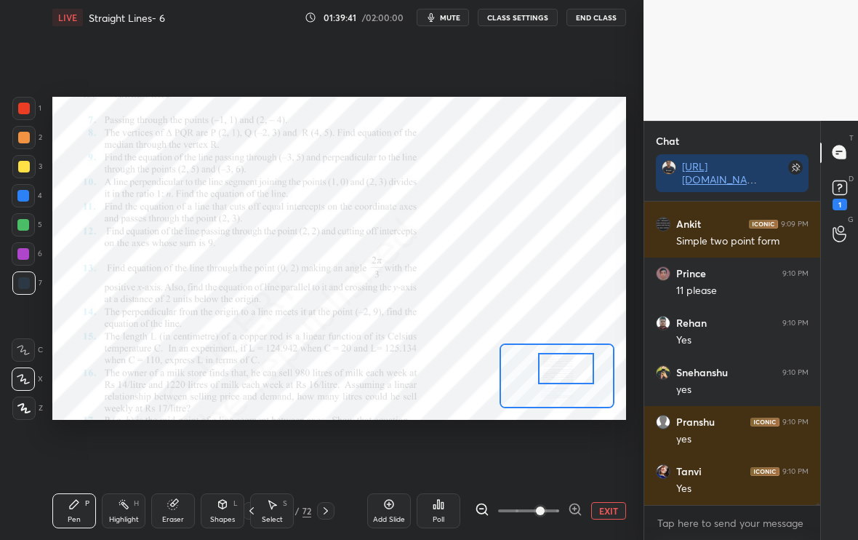
drag, startPoint x: 564, startPoint y: 377, endPoint x: 564, endPoint y: 360, distance: 16.7
click at [564, 360] on div at bounding box center [566, 368] width 56 height 31
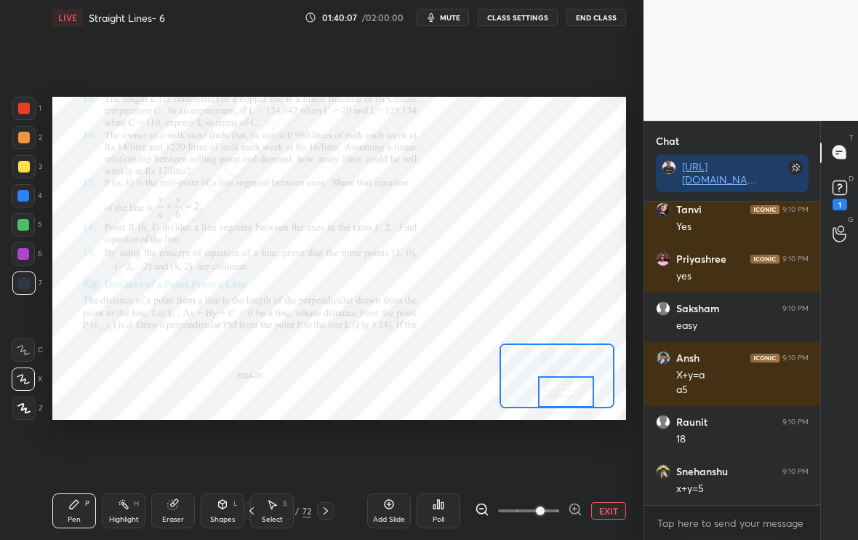
scroll to position [71981, 0]
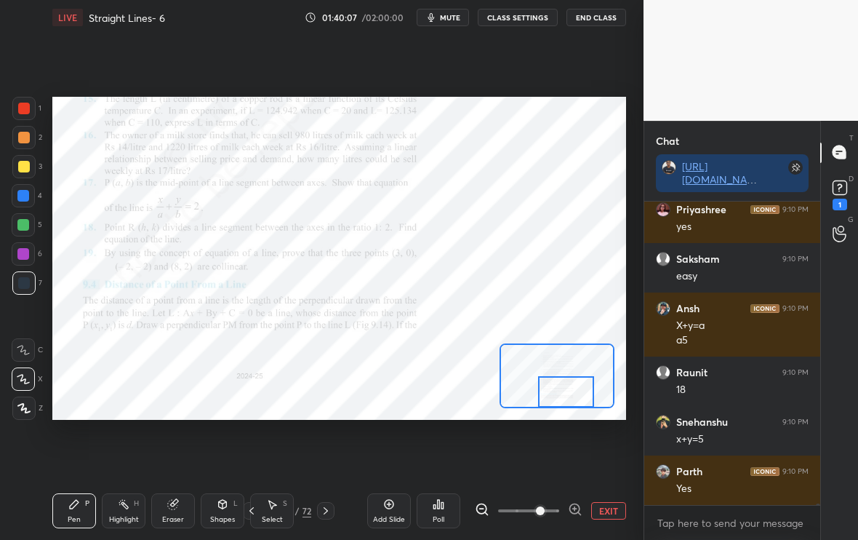
drag, startPoint x: 551, startPoint y: 368, endPoint x: 551, endPoint y: 394, distance: 25.5
click at [551, 394] on div at bounding box center [566, 391] width 56 height 31
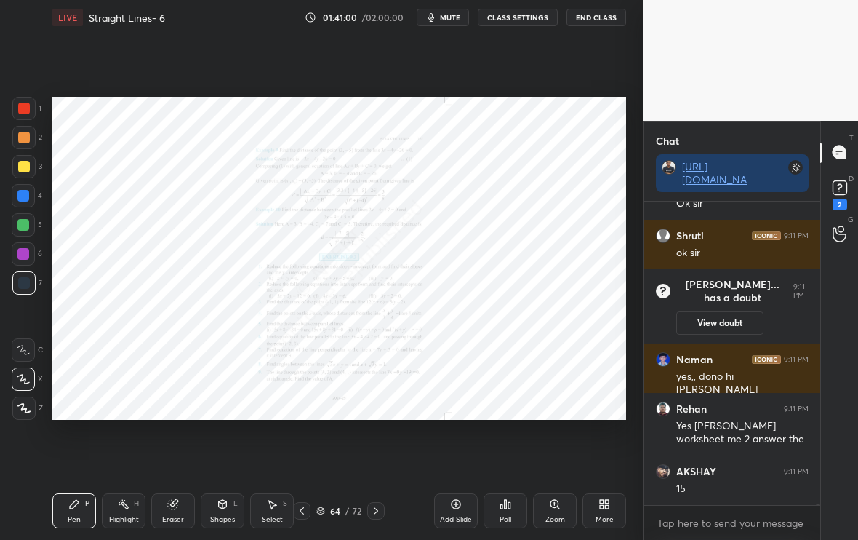
scroll to position [71350, 0]
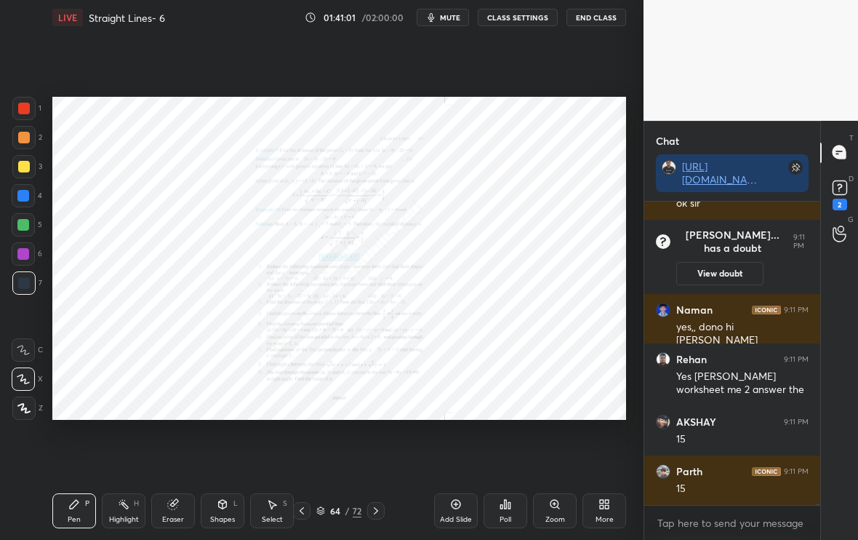
click at [548, 506] on div "Zoom" at bounding box center [555, 510] width 44 height 35
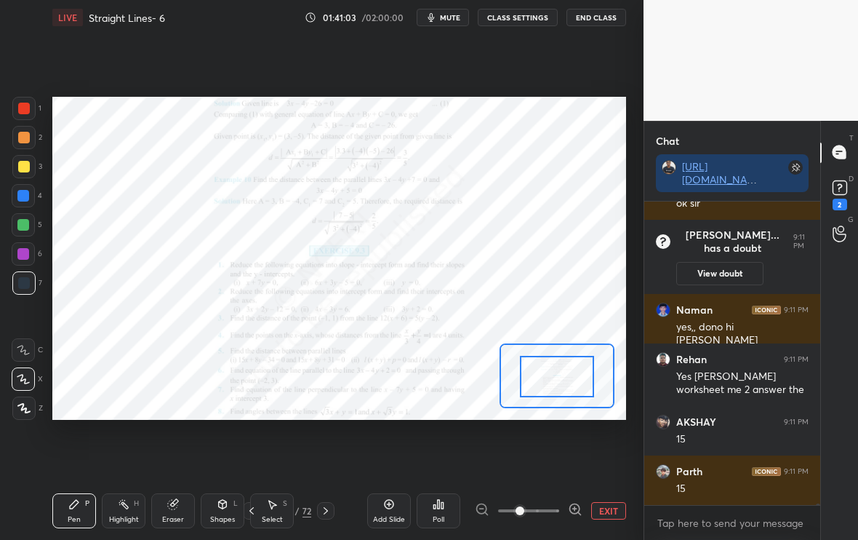
drag, startPoint x: 573, startPoint y: 378, endPoint x: 578, endPoint y: 407, distance: 30.1
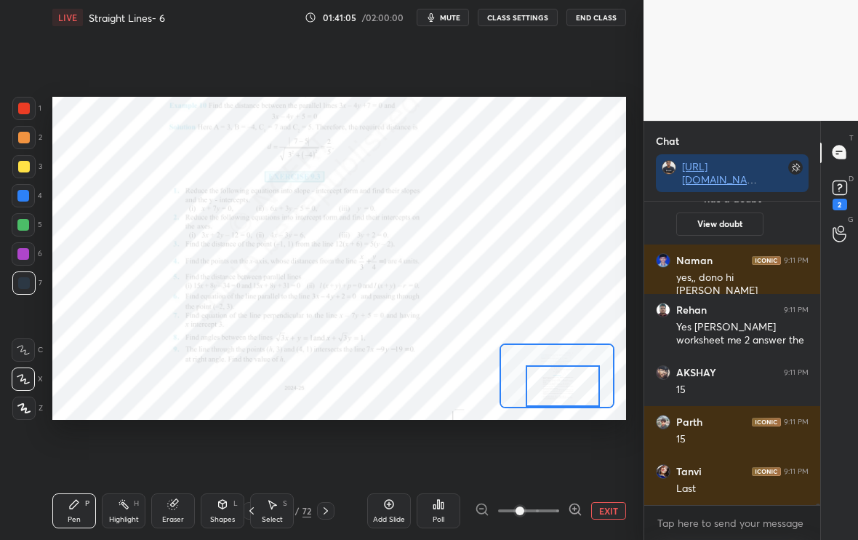
click at [580, 409] on div "Setting up your live class Poll for secs No correct answer Start poll" at bounding box center [339, 258] width 574 height 323
click at [324, 519] on div "Pen P Highlight H Eraser Shapes L Select S 64 / 72 Add Slide Poll EXIT" at bounding box center [339, 511] width 574 height 58
click at [325, 514] on icon at bounding box center [326, 511] width 12 height 12
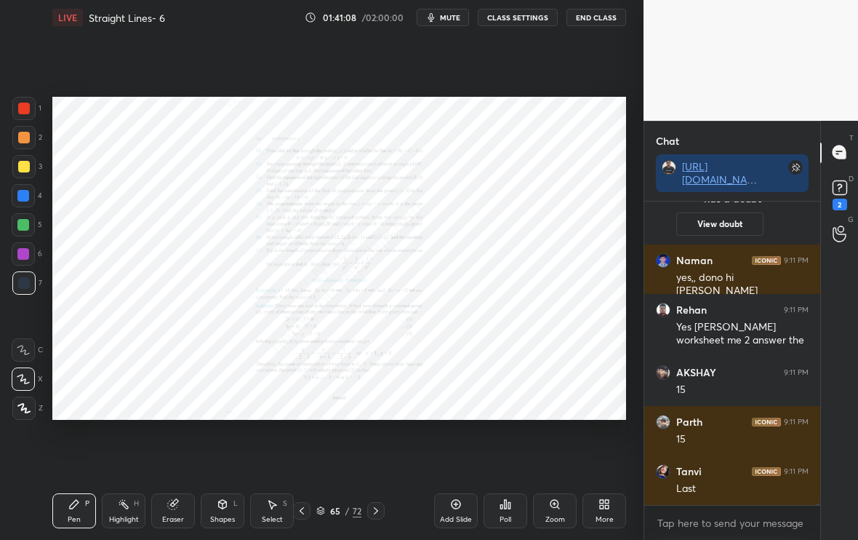
scroll to position [71449, 0]
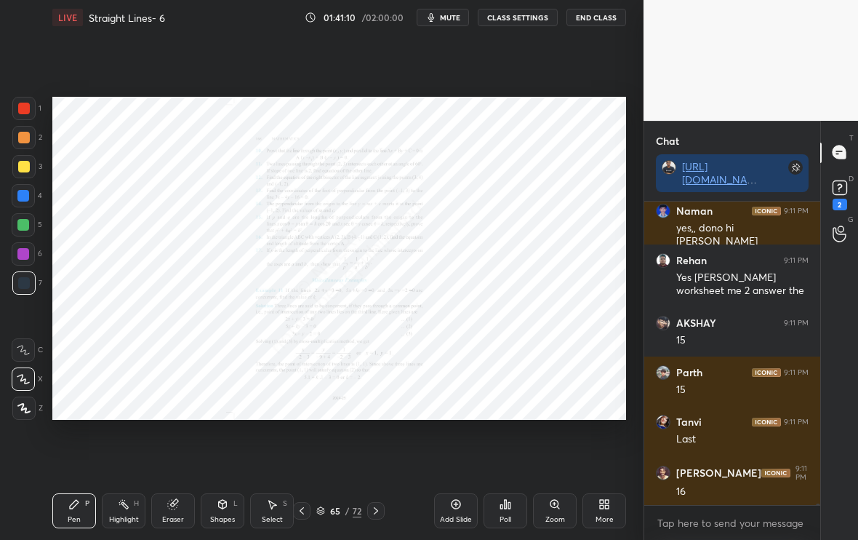
click at [557, 505] on icon at bounding box center [555, 504] width 8 height 8
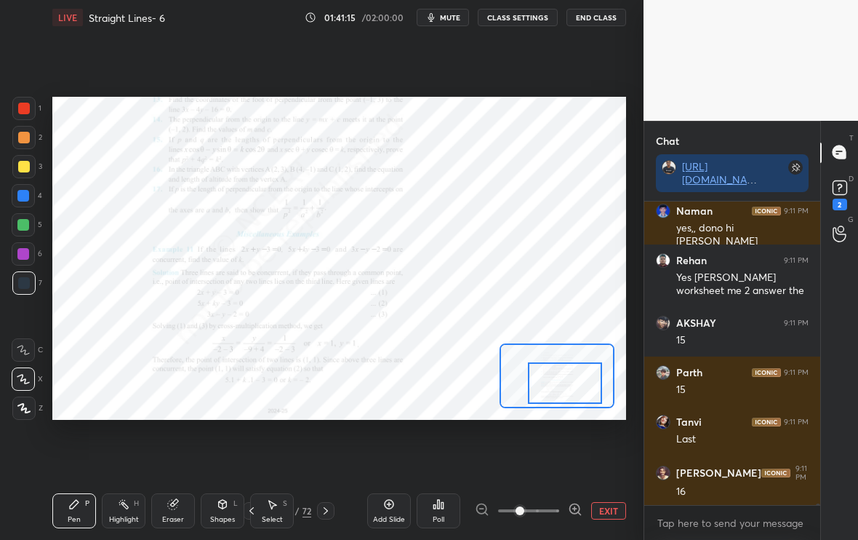
drag, startPoint x: 585, startPoint y: 376, endPoint x: 591, endPoint y: 383, distance: 9.3
click at [592, 383] on div at bounding box center [565, 382] width 75 height 41
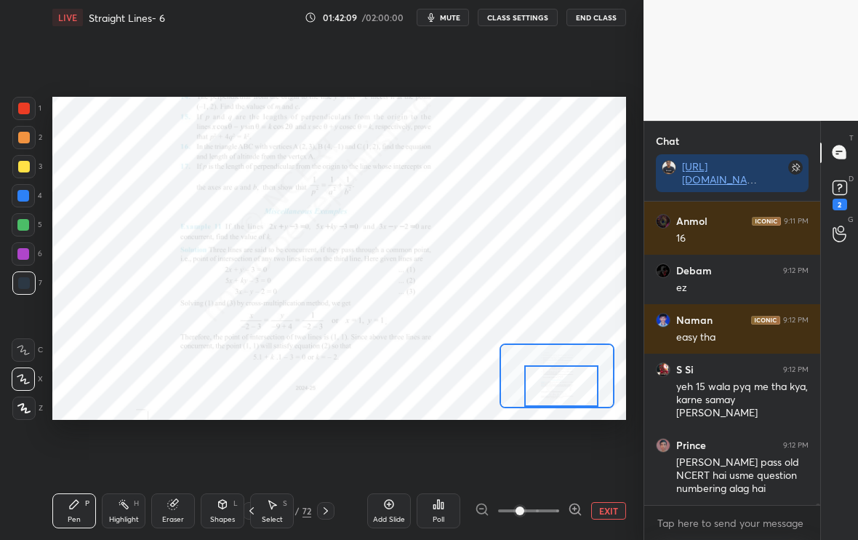
scroll to position [71848, 0]
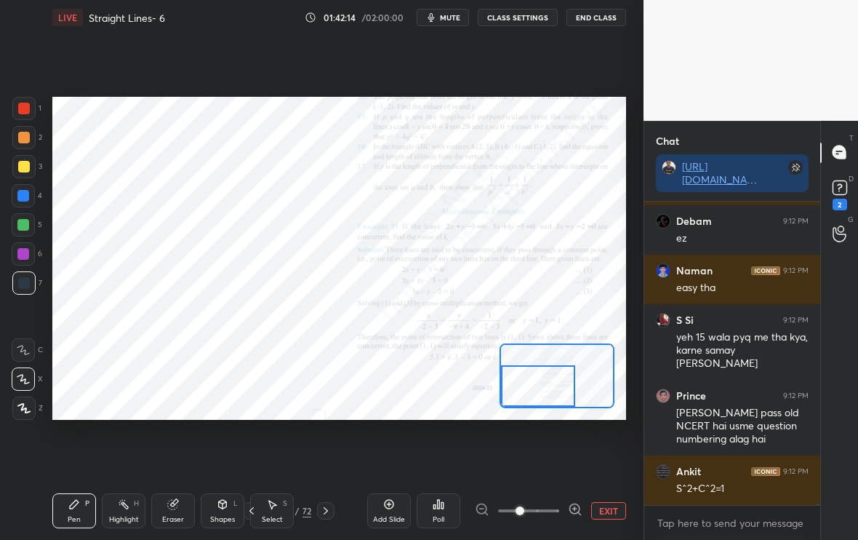
drag, startPoint x: 552, startPoint y: 375, endPoint x: 526, endPoint y: 398, distance: 35.0
click at [526, 398] on div at bounding box center [538, 385] width 75 height 41
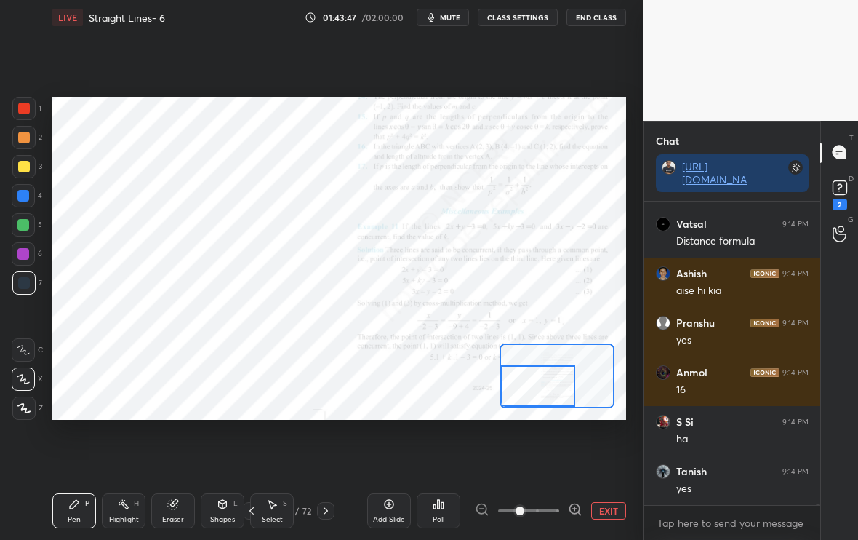
scroll to position [73493, 0]
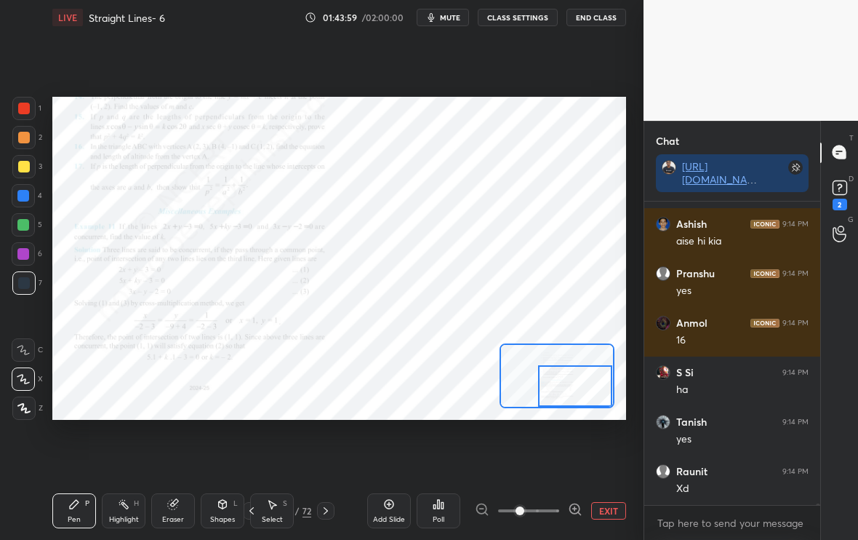
click at [618, 396] on div "Setting up your live class Poll for secs No correct answer Start poll" at bounding box center [339, 258] width 574 height 323
click at [607, 510] on button "EXIT" at bounding box center [608, 510] width 35 height 17
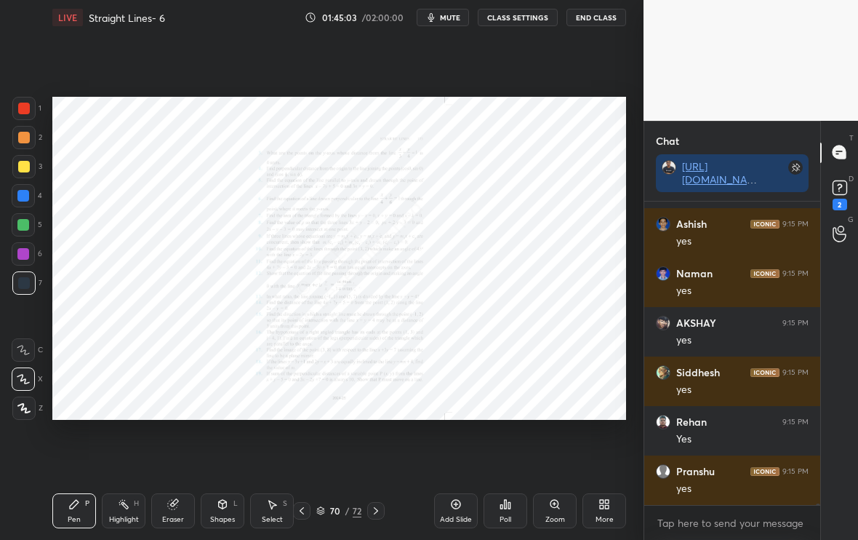
scroll to position [74829, 0]
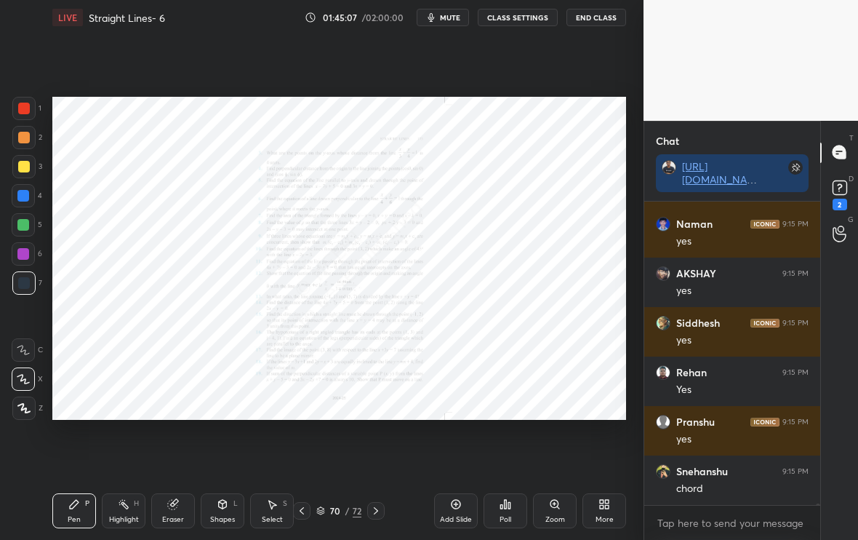
click at [564, 503] on div "Zoom" at bounding box center [555, 510] width 44 height 35
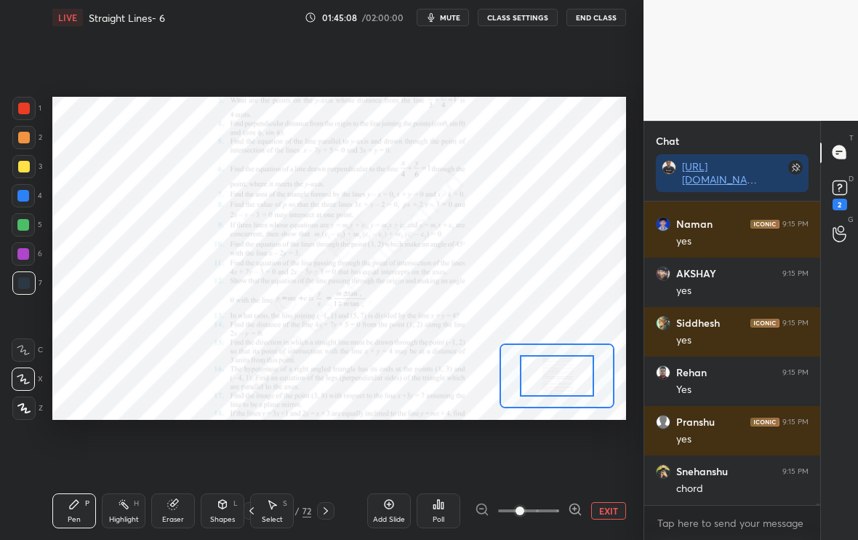
click at [572, 508] on icon at bounding box center [575, 509] width 15 height 15
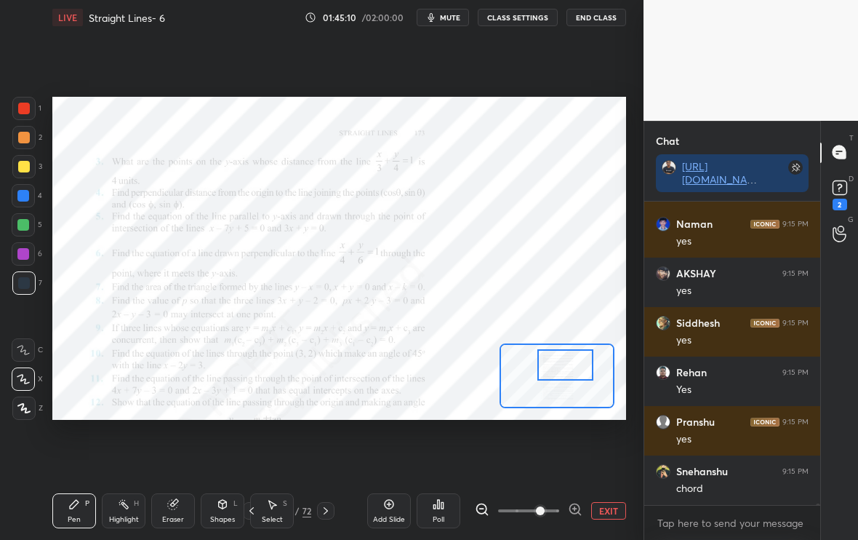
drag, startPoint x: 569, startPoint y: 382, endPoint x: 577, endPoint y: 371, distance: 13.5
click at [577, 371] on div at bounding box center [566, 364] width 56 height 31
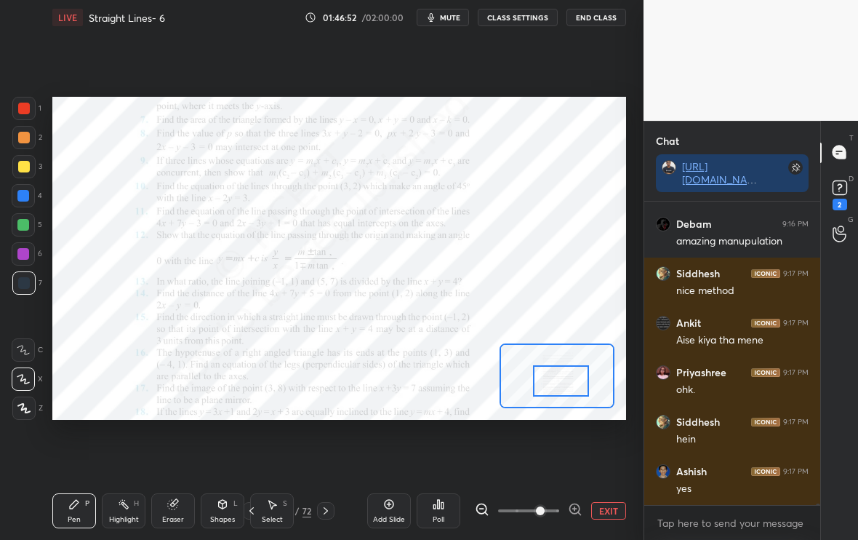
scroll to position [74634, 0]
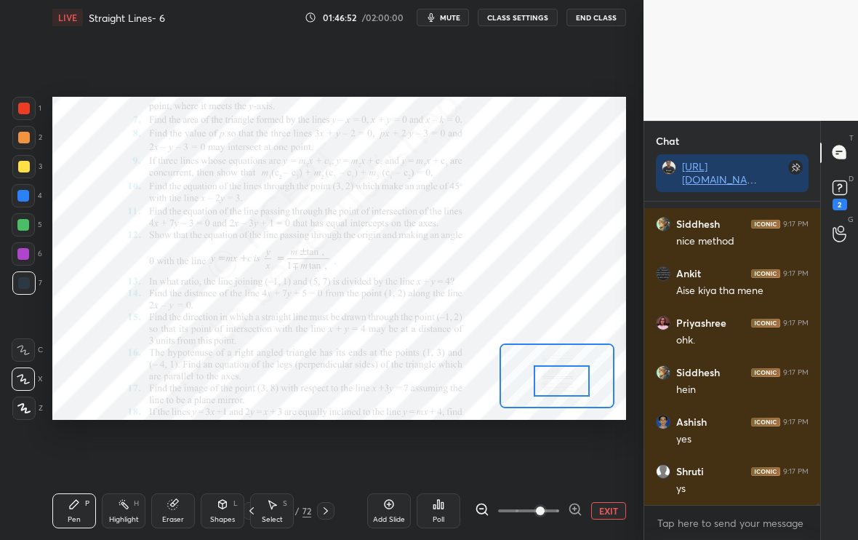
drag, startPoint x: 568, startPoint y: 356, endPoint x: 565, endPoint y: 372, distance: 17.0
click at [565, 372] on div at bounding box center [562, 380] width 56 height 31
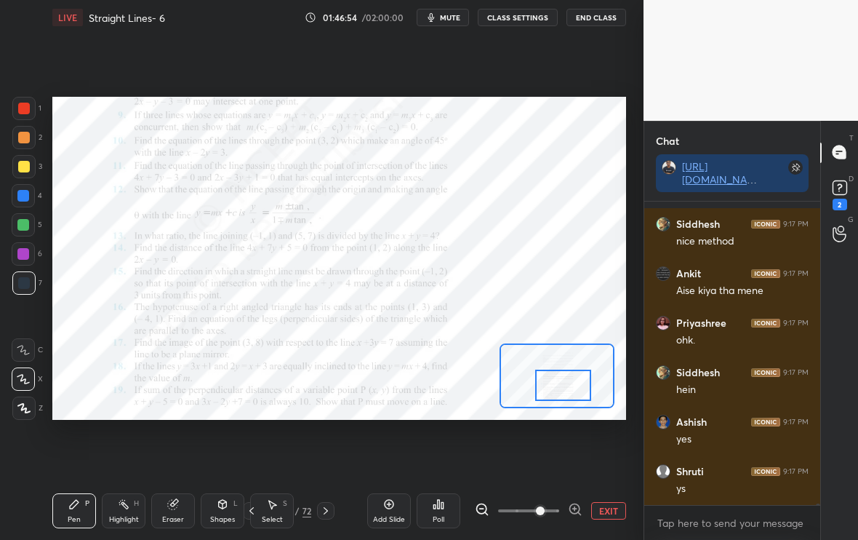
click at [566, 376] on div at bounding box center [563, 385] width 56 height 31
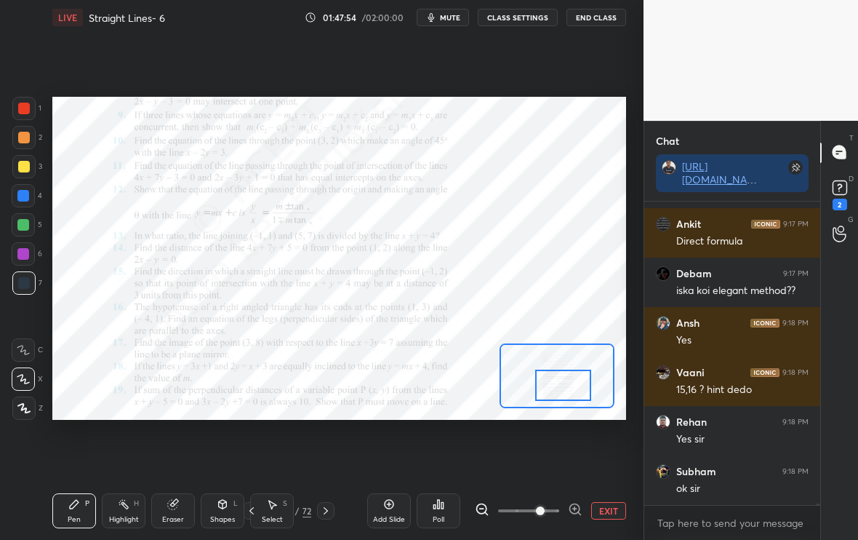
scroll to position [75044, 0]
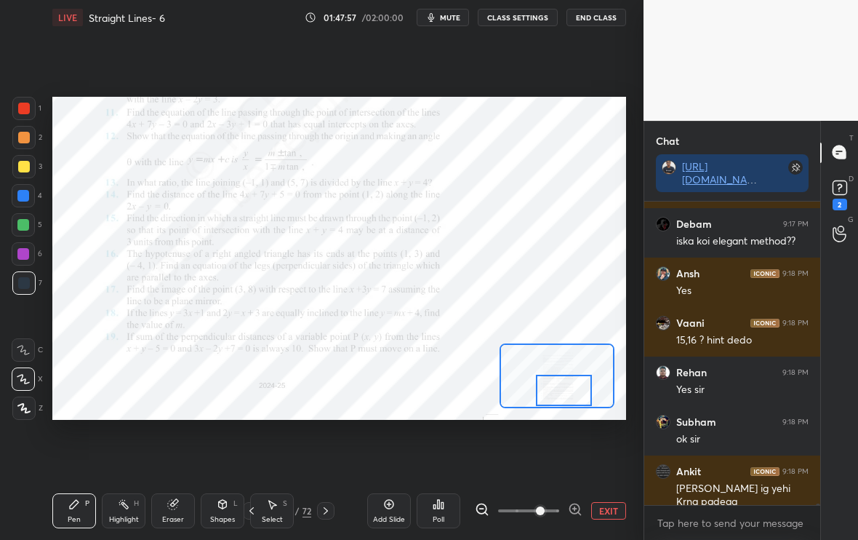
click at [560, 379] on div at bounding box center [564, 390] width 56 height 31
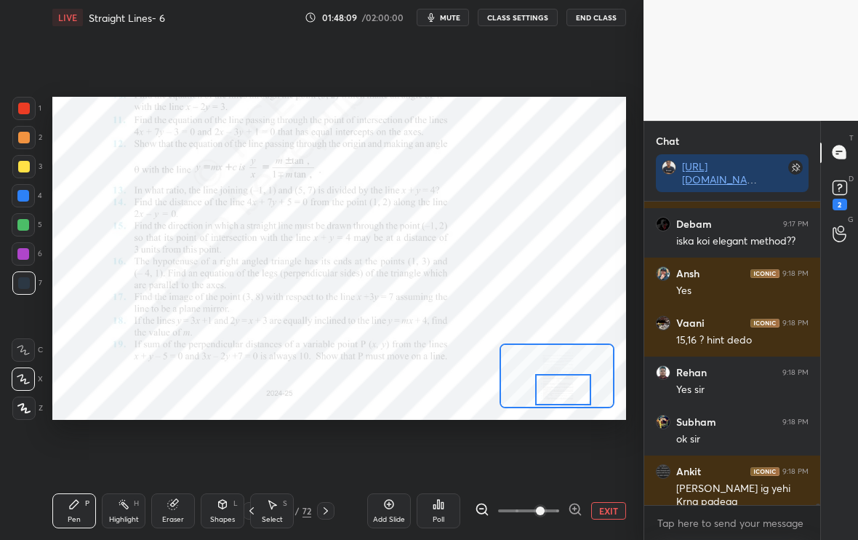
scroll to position [75093, 0]
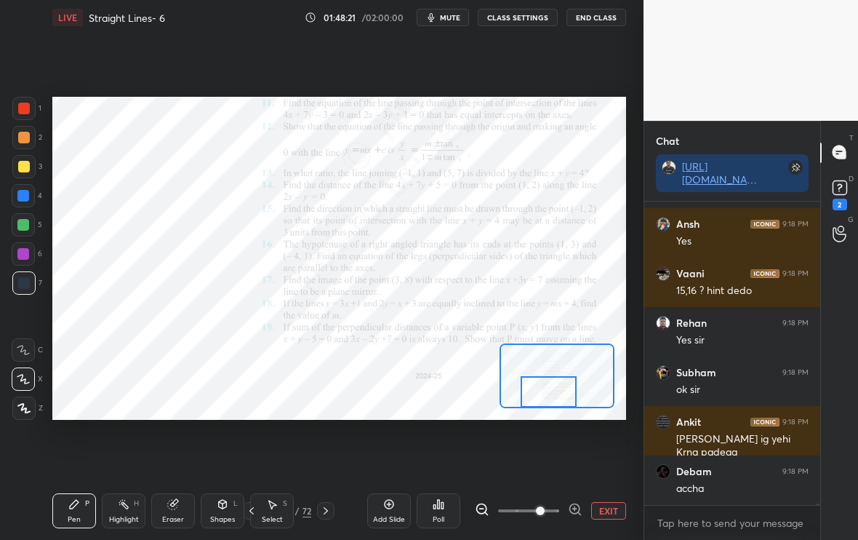
drag, startPoint x: 559, startPoint y: 392, endPoint x: 546, endPoint y: 395, distance: 14.1
click at [546, 394] on div at bounding box center [549, 391] width 56 height 31
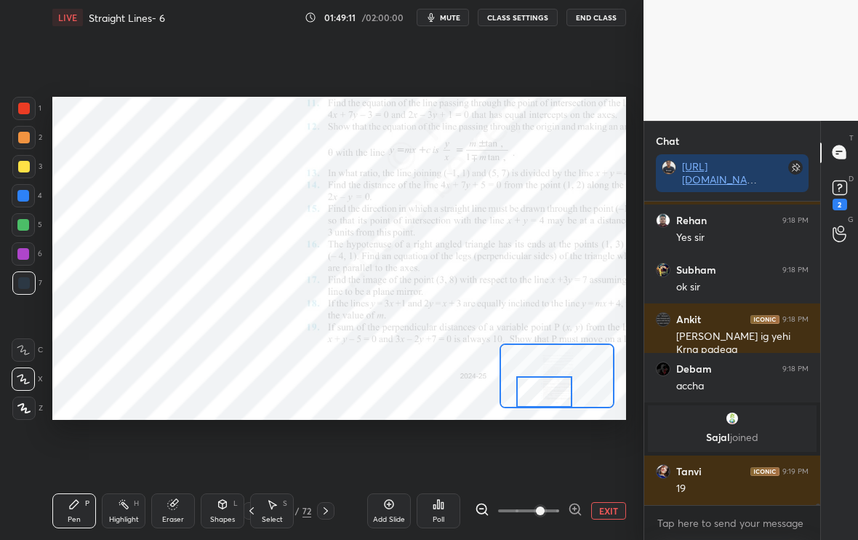
scroll to position [74937, 0]
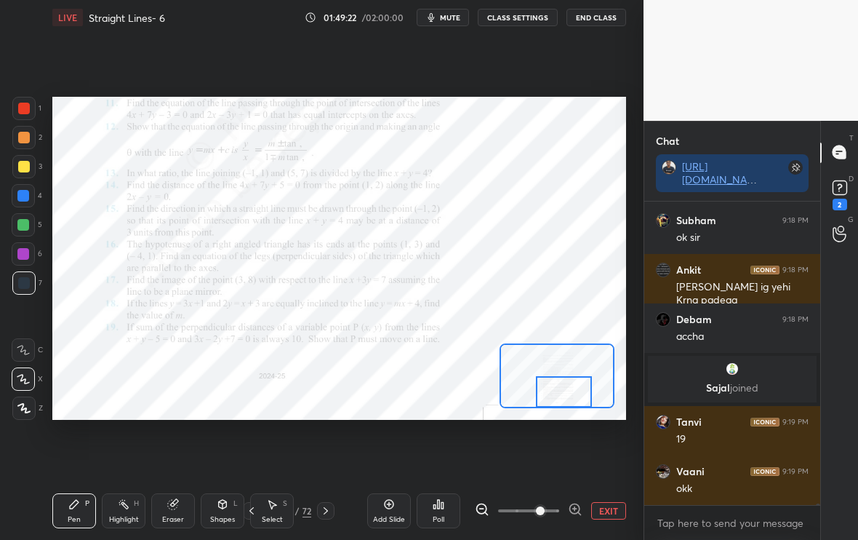
click at [573, 411] on div "Setting up your live class Poll for secs No correct answer Start poll" at bounding box center [339, 258] width 574 height 323
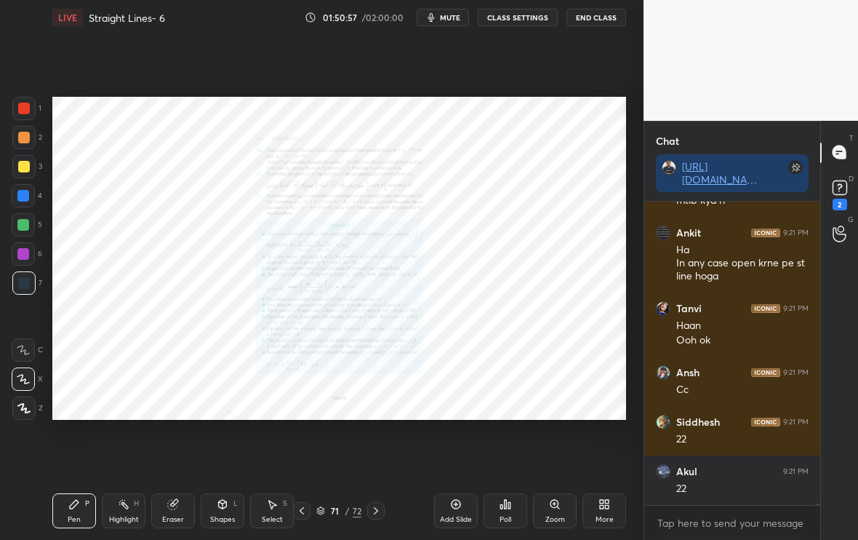
scroll to position [75881, 0]
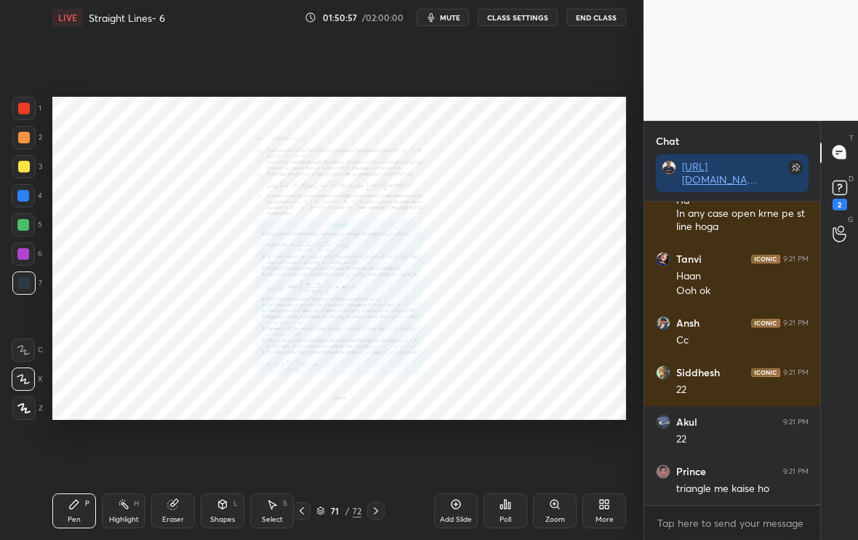
click at [561, 521] on div "Zoom" at bounding box center [556, 519] width 20 height 7
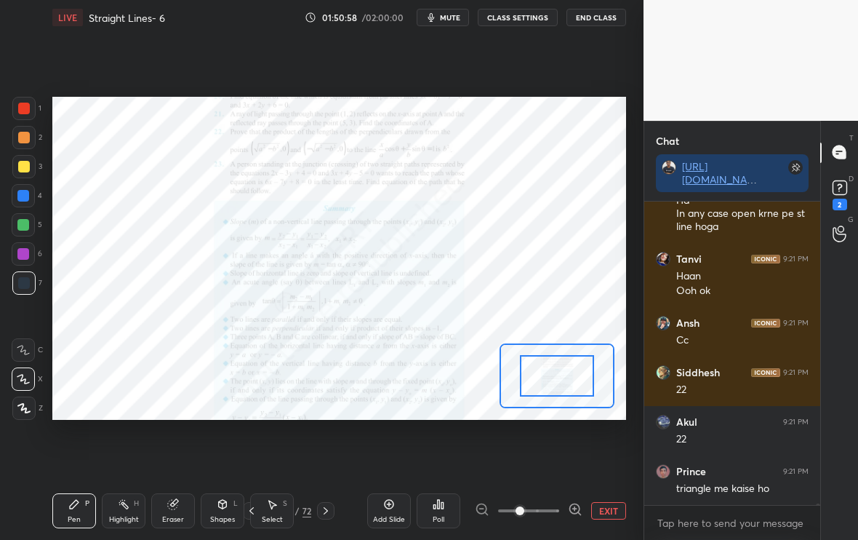
click at [571, 511] on icon at bounding box center [574, 508] width 9 height 9
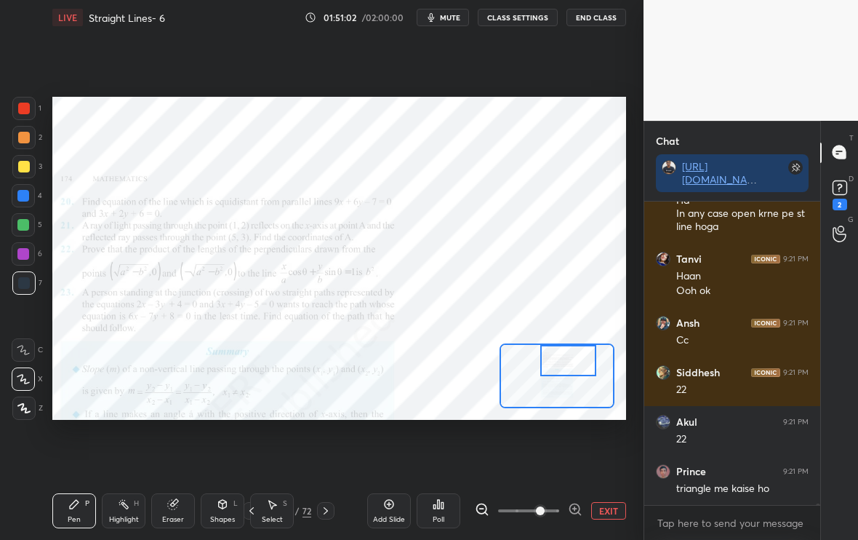
drag, startPoint x: 562, startPoint y: 372, endPoint x: 572, endPoint y: 351, distance: 23.1
click at [572, 351] on div at bounding box center [568, 360] width 56 height 31
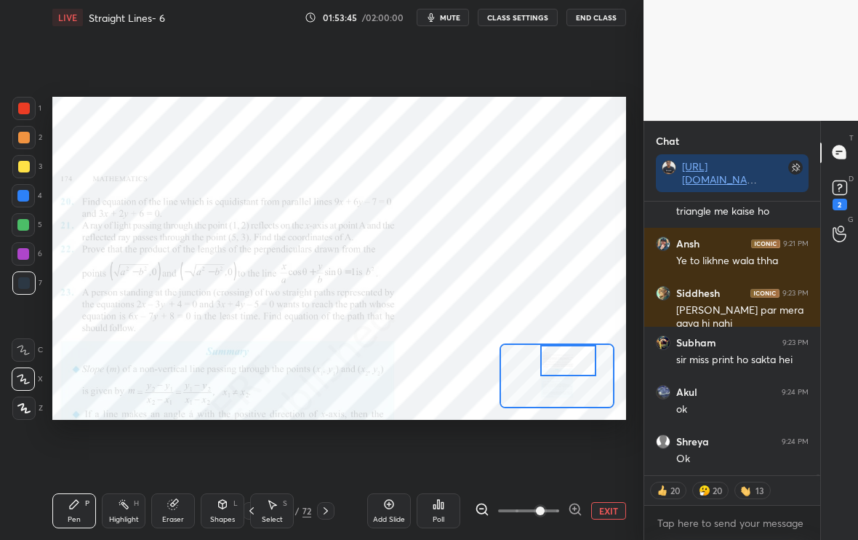
scroll to position [76208, 0]
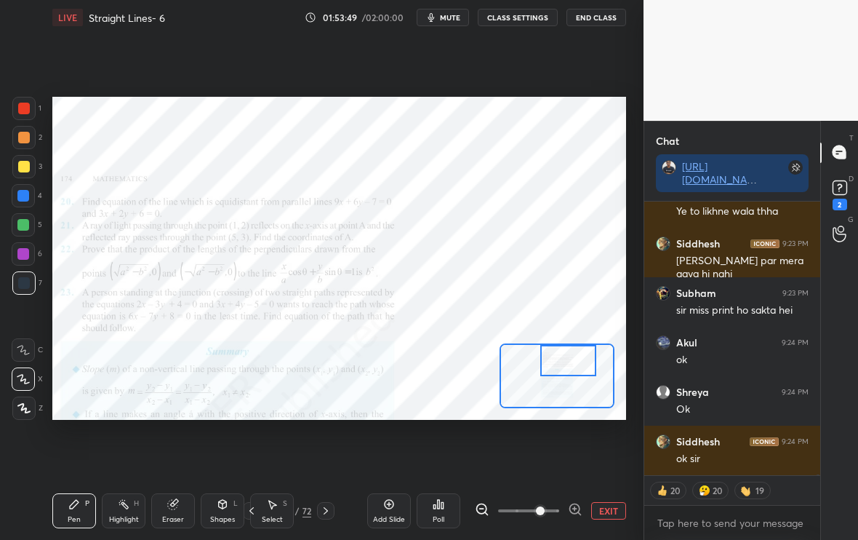
click at [608, 503] on button "EXIT" at bounding box center [608, 510] width 35 height 17
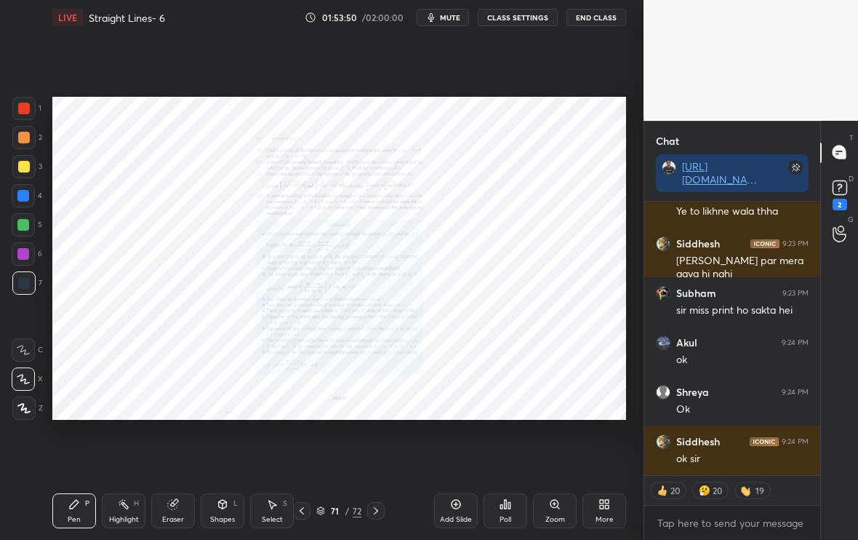
type textarea "x"
click at [373, 510] on icon at bounding box center [376, 511] width 12 height 12
click at [615, 508] on div "More" at bounding box center [605, 510] width 44 height 35
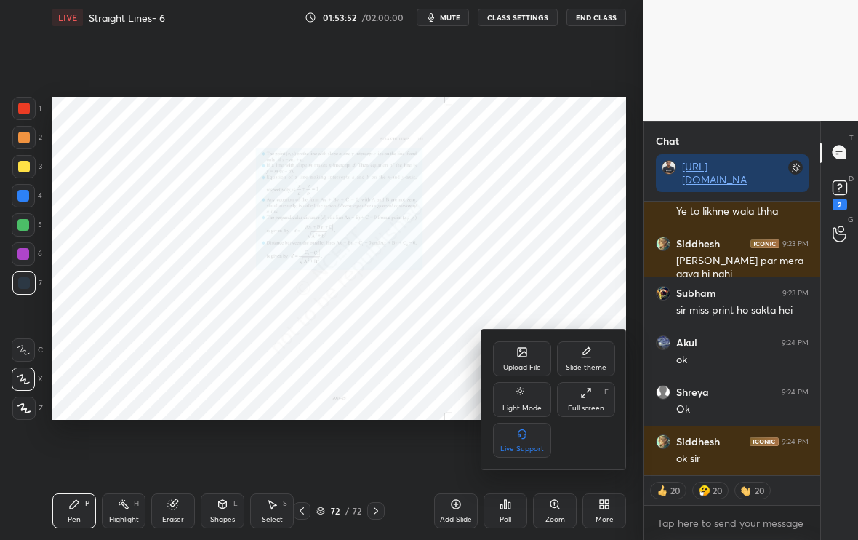
click at [522, 367] on div "Upload File" at bounding box center [522, 367] width 38 height 7
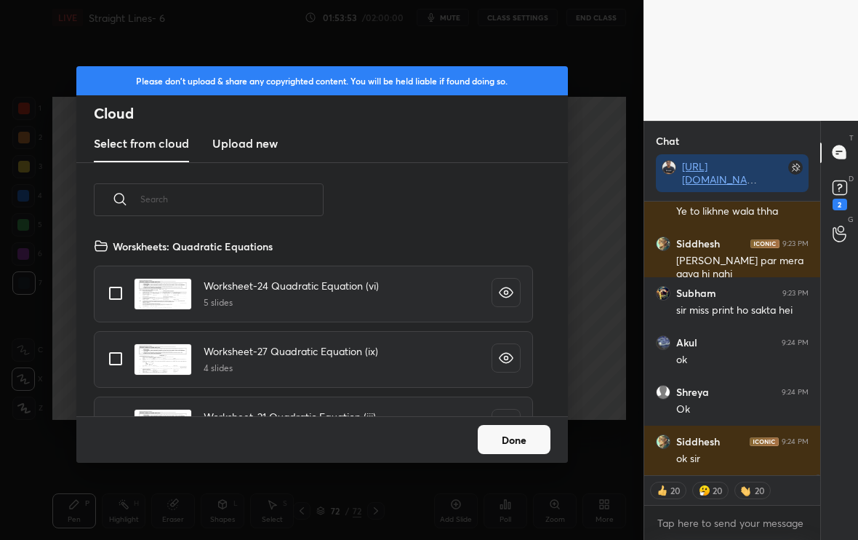
scroll to position [179, 467]
click at [284, 190] on input "text" at bounding box center [231, 199] width 183 height 62
type input "strai"
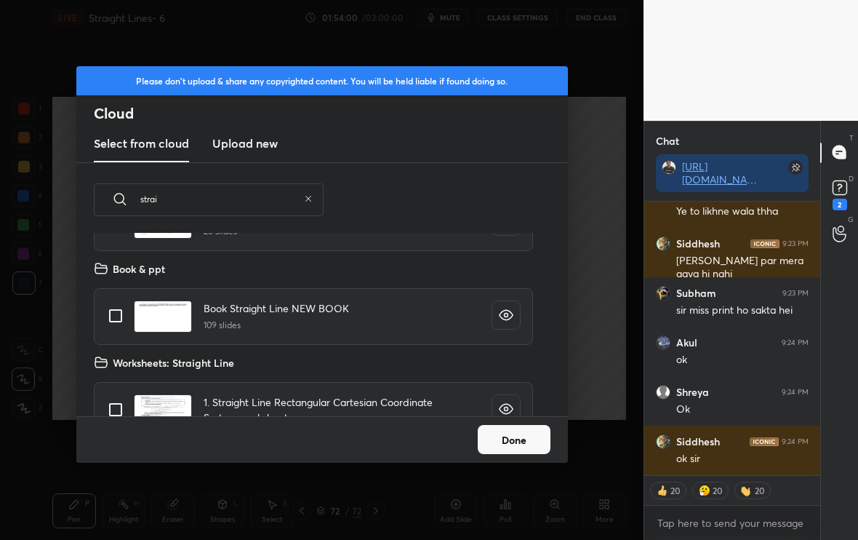
type textarea "x"
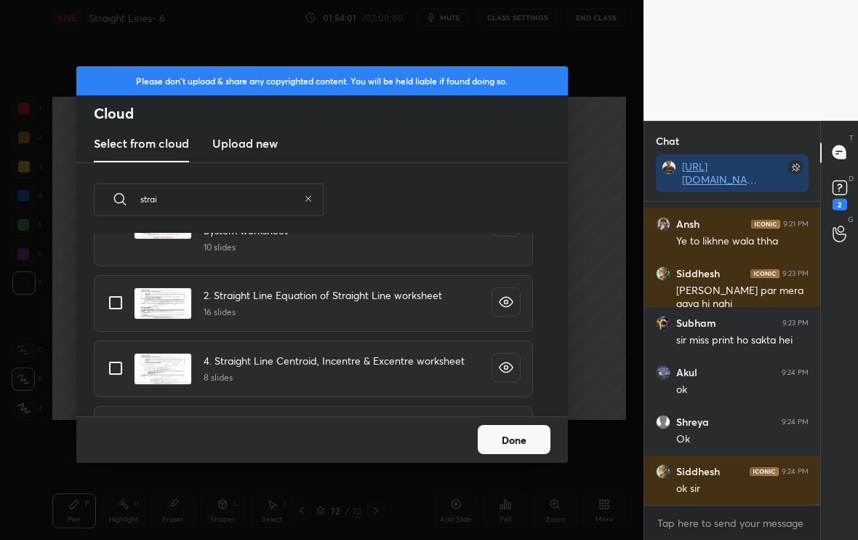
scroll to position [510, 0]
type input "strai"
click at [108, 308] on input "grid" at bounding box center [115, 304] width 31 height 31
checkbox input "true"
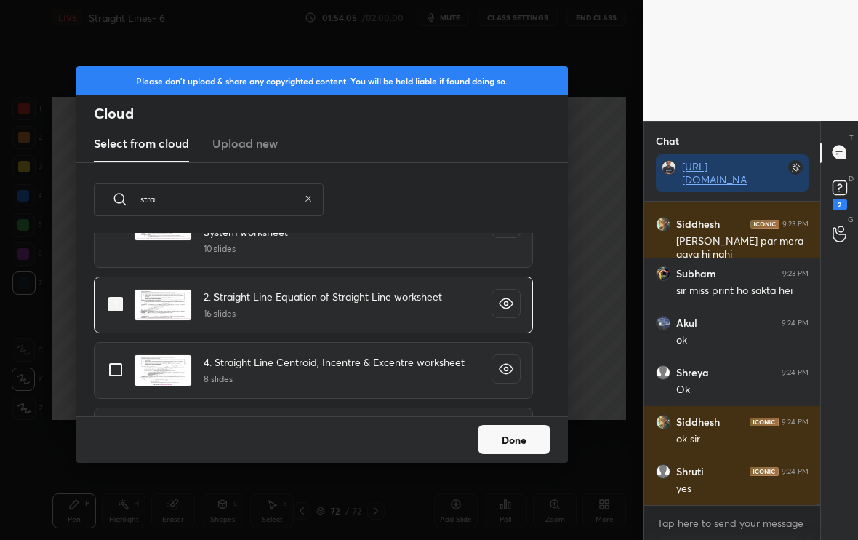
scroll to position [76277, 0]
click at [504, 442] on button "Done" at bounding box center [514, 439] width 73 height 29
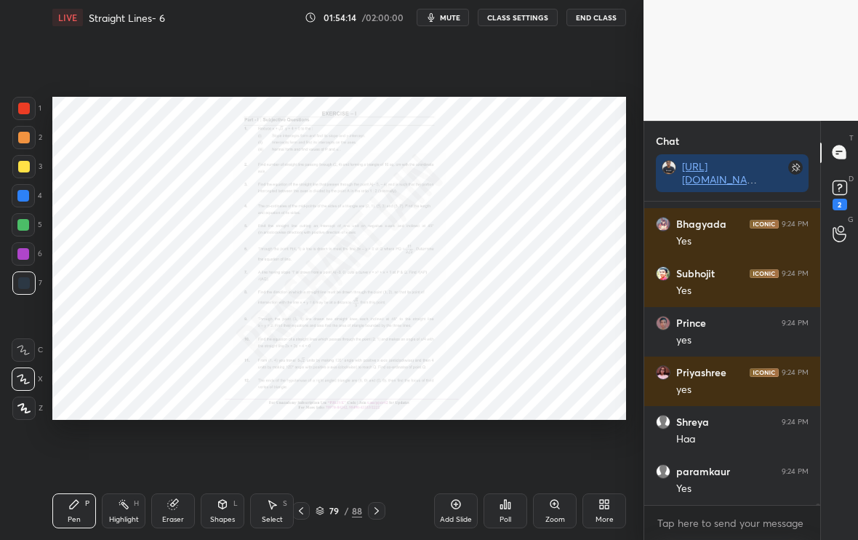
scroll to position [76623, 0]
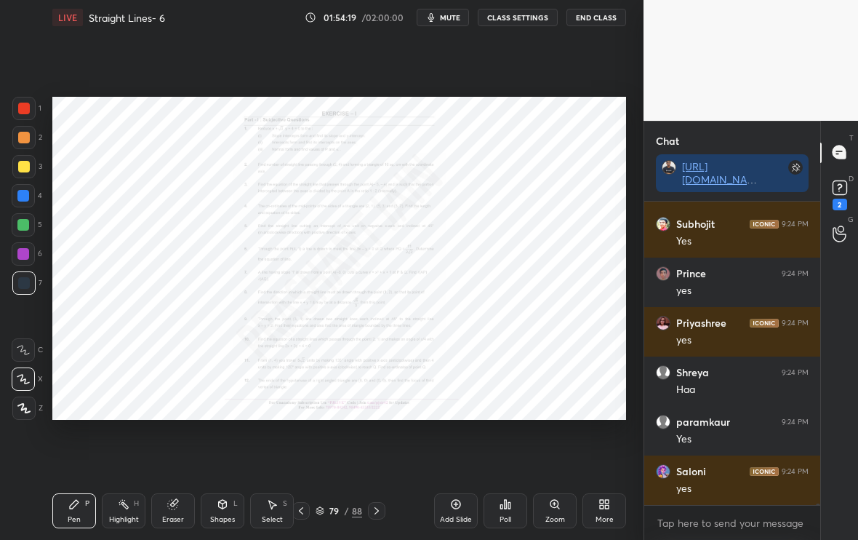
click at [537, 503] on div "Zoom" at bounding box center [555, 510] width 44 height 35
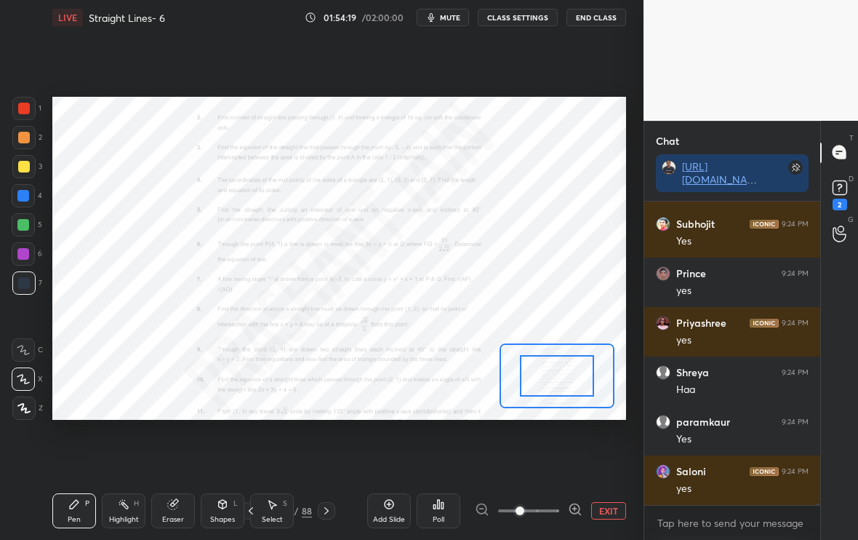
scroll to position [76673, 0]
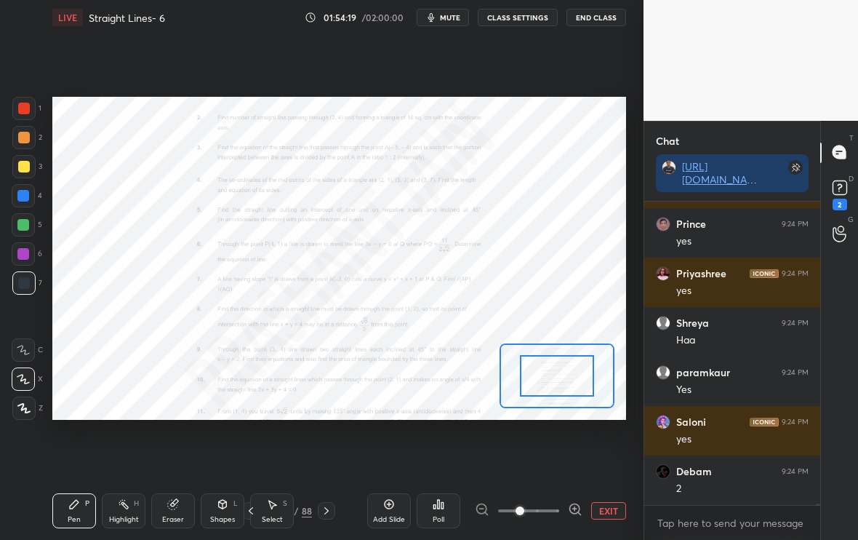
click at [577, 505] on icon at bounding box center [575, 509] width 15 height 15
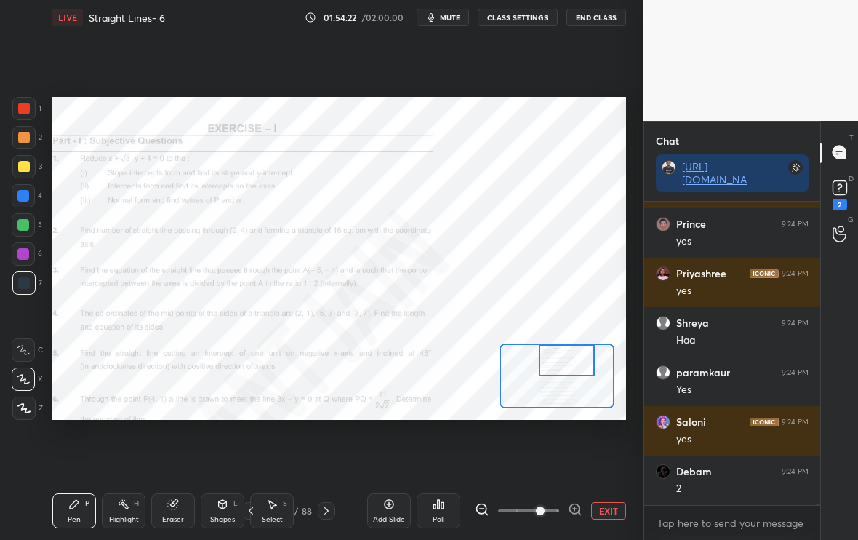
drag, startPoint x: 565, startPoint y: 368, endPoint x: 575, endPoint y: 346, distance: 24.5
click at [575, 346] on div at bounding box center [567, 360] width 56 height 31
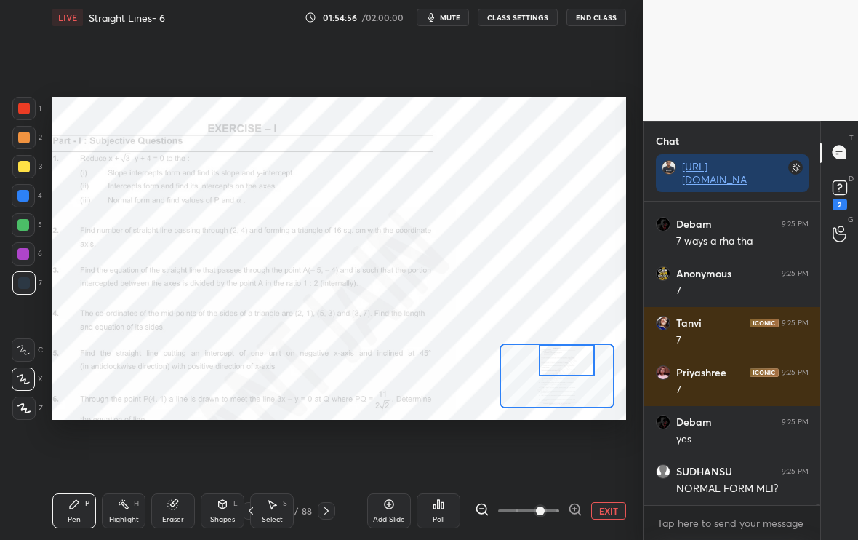
scroll to position [77118, 0]
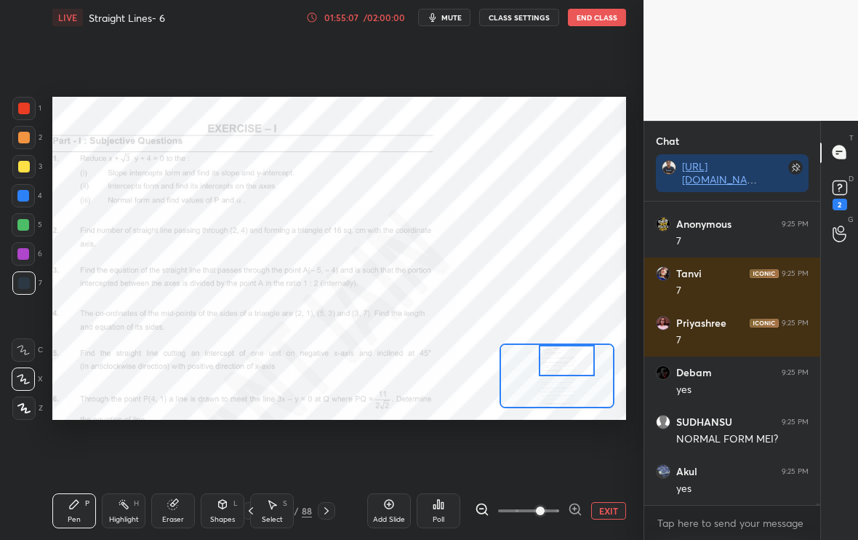
click at [370, 18] on div "/ 02:00:00" at bounding box center [384, 17] width 45 height 9
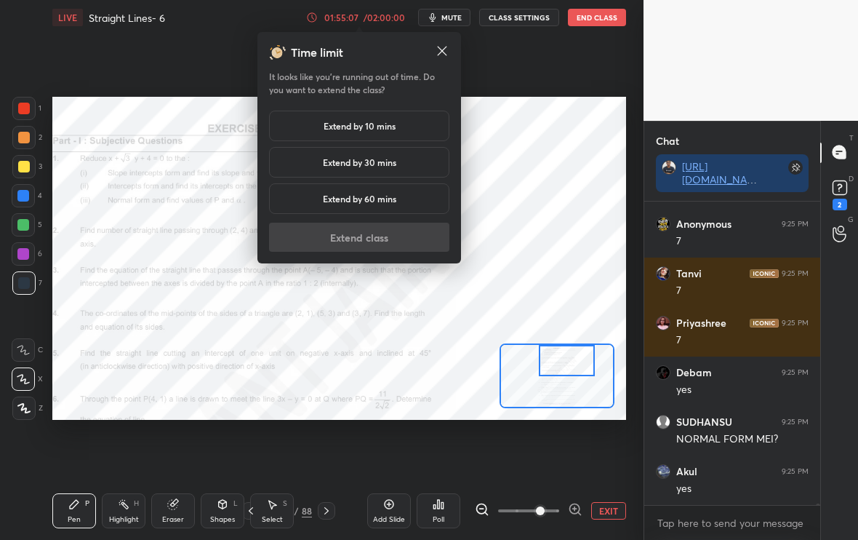
click at [391, 166] on h5 "Extend by 30 mins" at bounding box center [359, 162] width 73 height 13
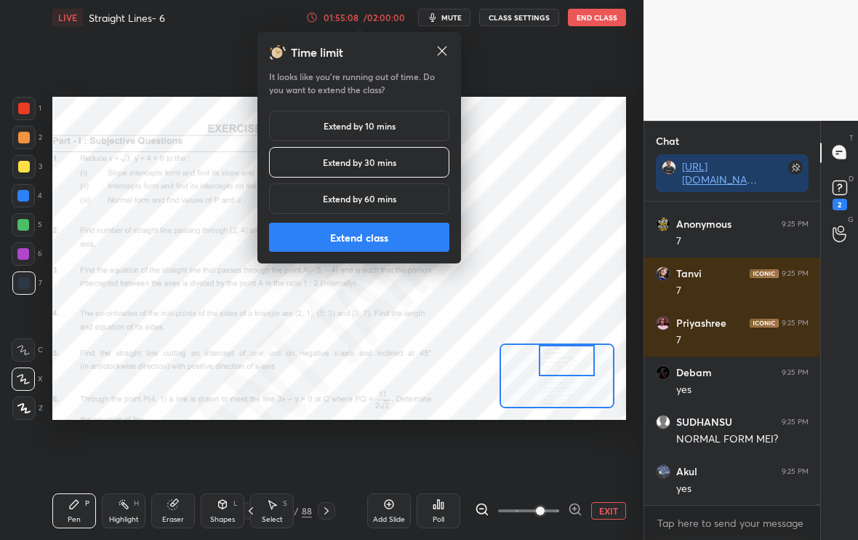
click at [375, 236] on button "Extend class" at bounding box center [359, 237] width 180 height 29
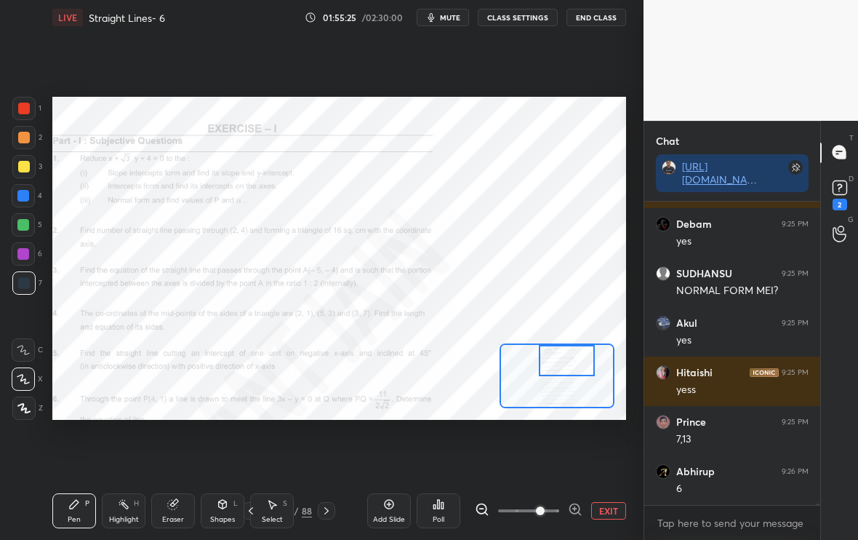
scroll to position [77319, 0]
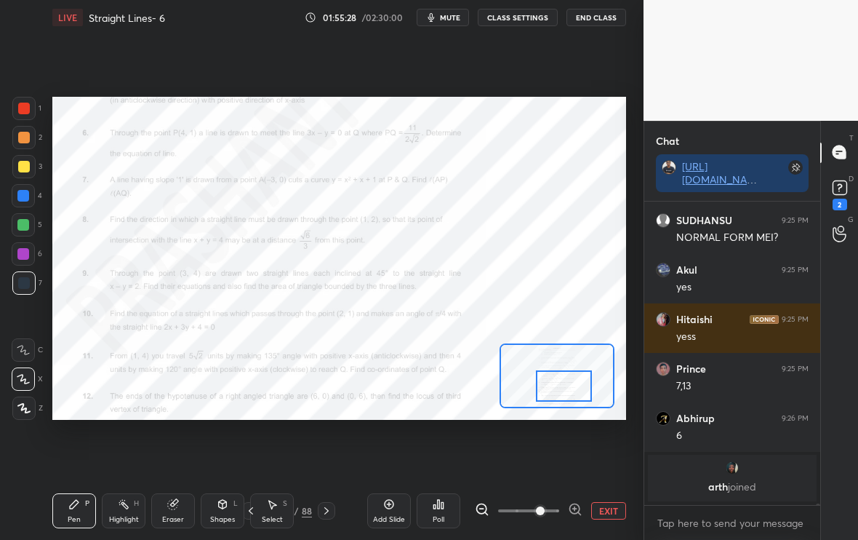
drag, startPoint x: 574, startPoint y: 368, endPoint x: 571, endPoint y: 394, distance: 25.6
click at [571, 394] on div at bounding box center [564, 385] width 56 height 31
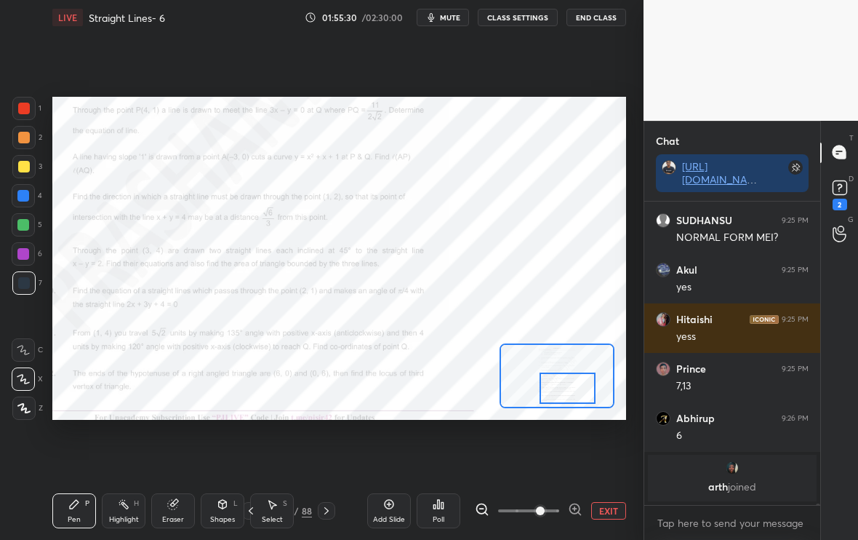
click at [575, 396] on div at bounding box center [568, 387] width 56 height 31
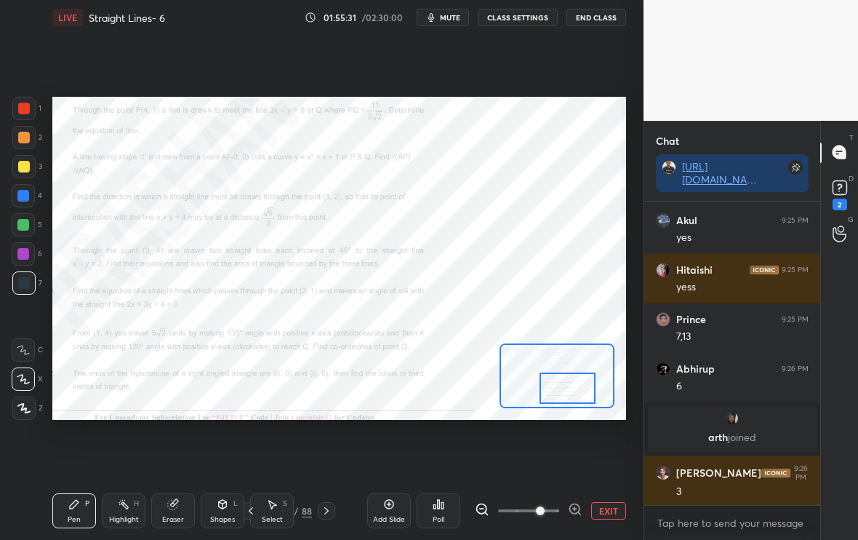
scroll to position [76655, 0]
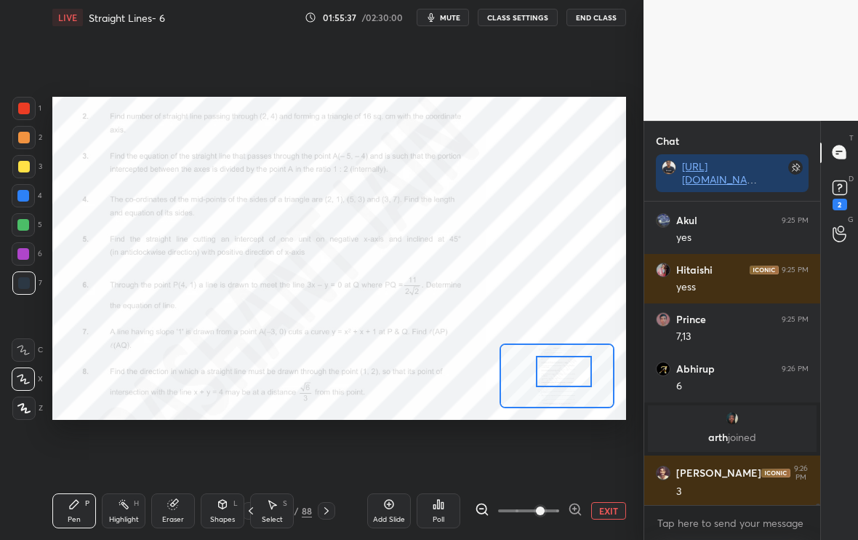
drag, startPoint x: 575, startPoint y: 396, endPoint x: 571, endPoint y: 379, distance: 17.1
click at [571, 379] on div at bounding box center [564, 371] width 56 height 31
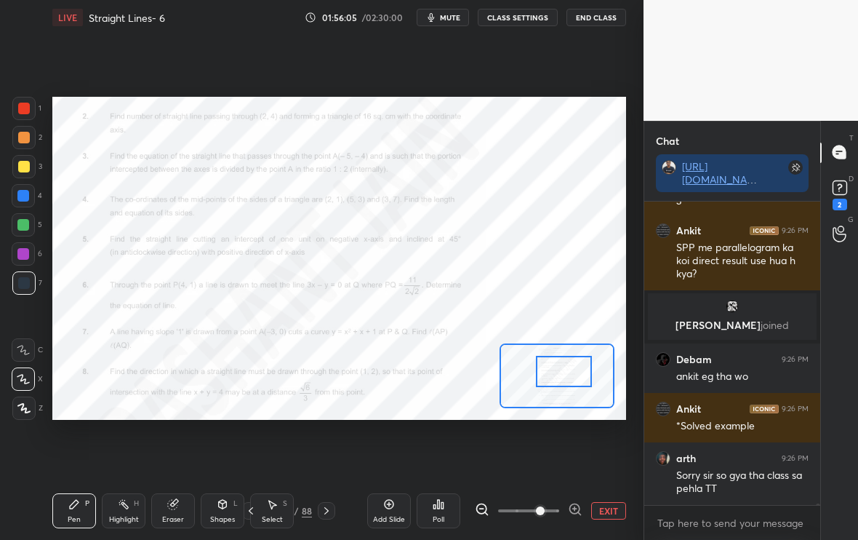
scroll to position [76942, 0]
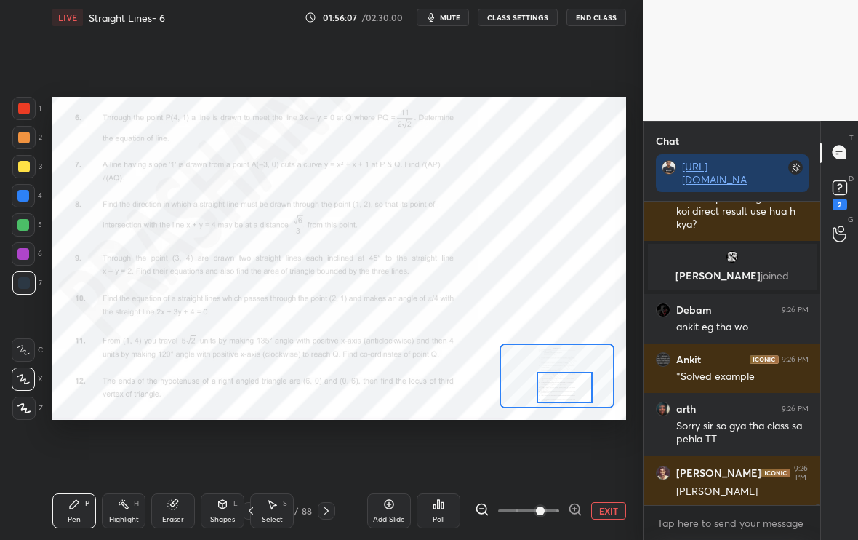
drag, startPoint x: 548, startPoint y: 372, endPoint x: 548, endPoint y: 387, distance: 14.6
click at [548, 387] on div at bounding box center [565, 387] width 56 height 31
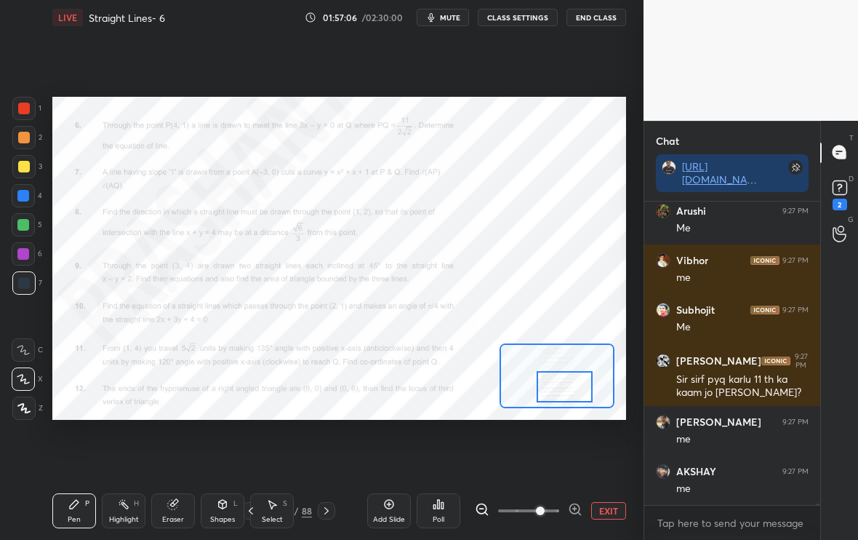
scroll to position [78193, 0]
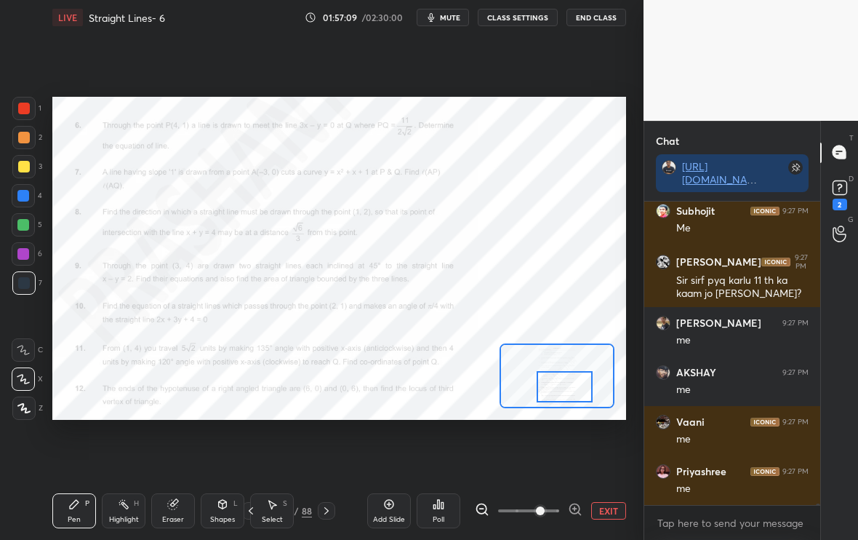
click at [606, 514] on button "EXIT" at bounding box center [608, 510] width 35 height 17
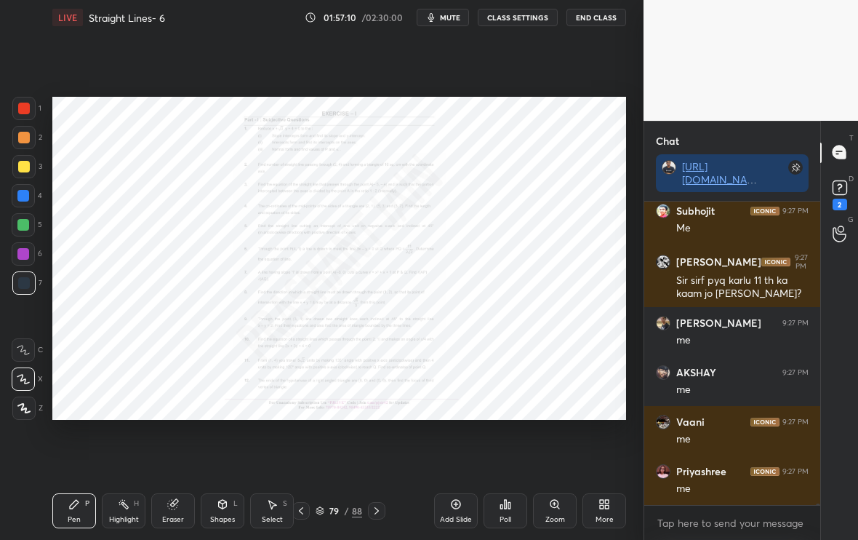
click at [455, 514] on div "Add Slide" at bounding box center [456, 510] width 44 height 35
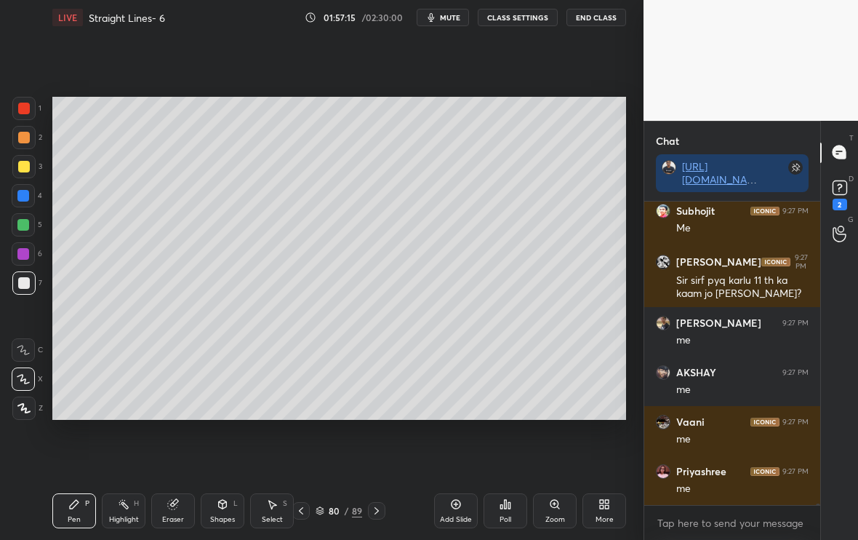
click at [306, 512] on icon at bounding box center [301, 511] width 12 height 12
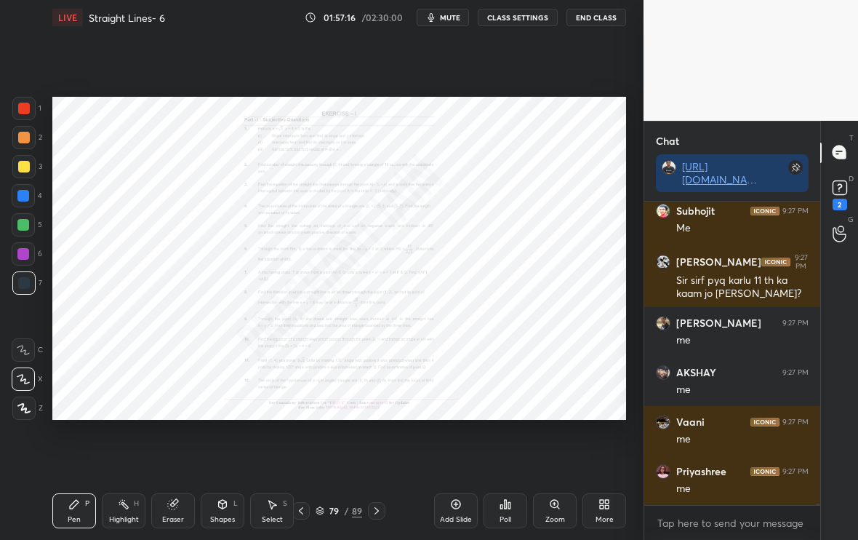
scroll to position [5, 5]
click at [379, 511] on icon at bounding box center [377, 511] width 12 height 12
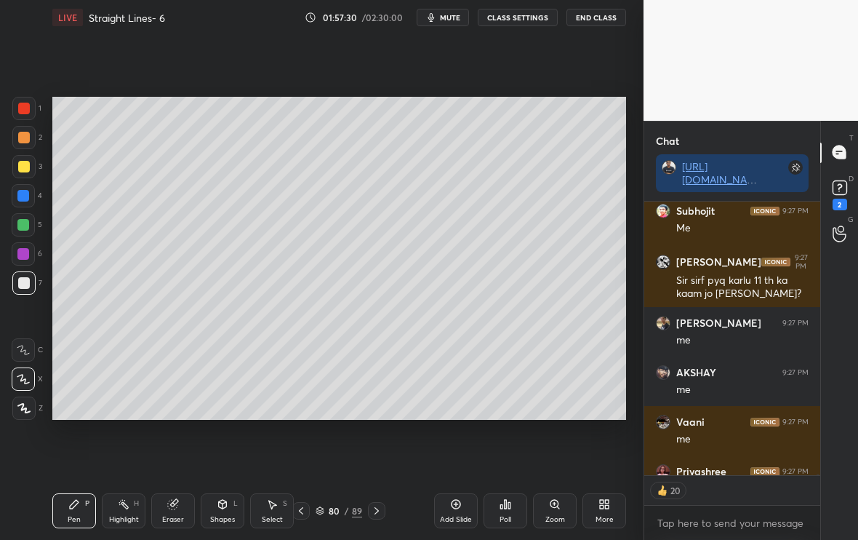
click at [297, 521] on div "Pen P Highlight H Eraser Shapes L Select S 80 / 89 Add Slide Poll Zoom More" at bounding box center [339, 511] width 574 height 58
click at [302, 512] on icon at bounding box center [301, 511] width 12 height 12
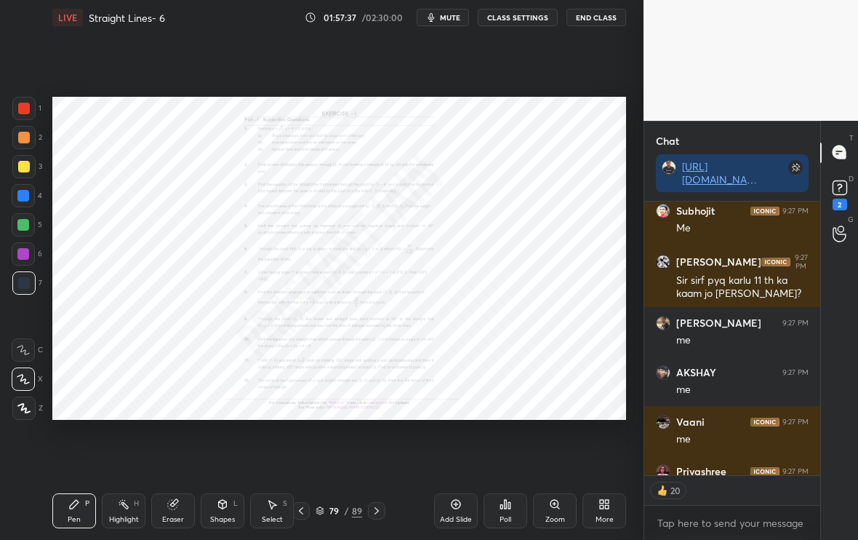
click at [379, 512] on icon at bounding box center [377, 511] width 12 height 12
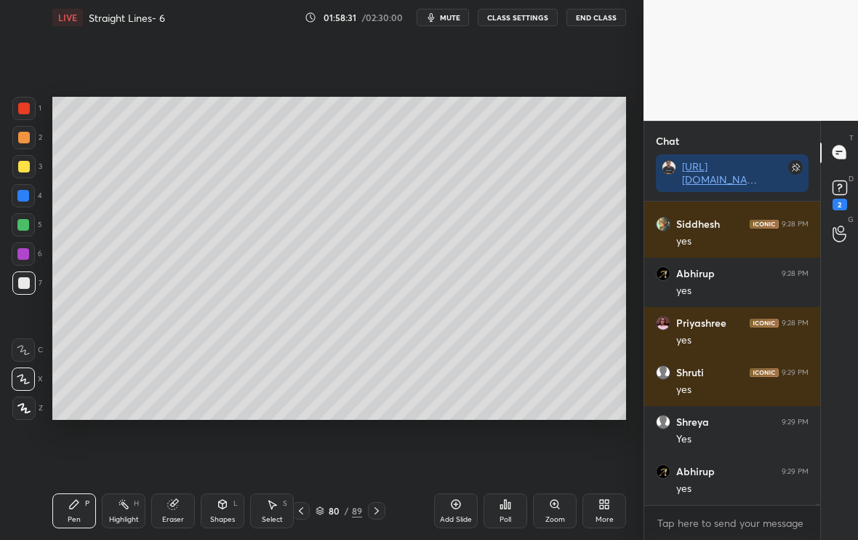
scroll to position [78539, 0]
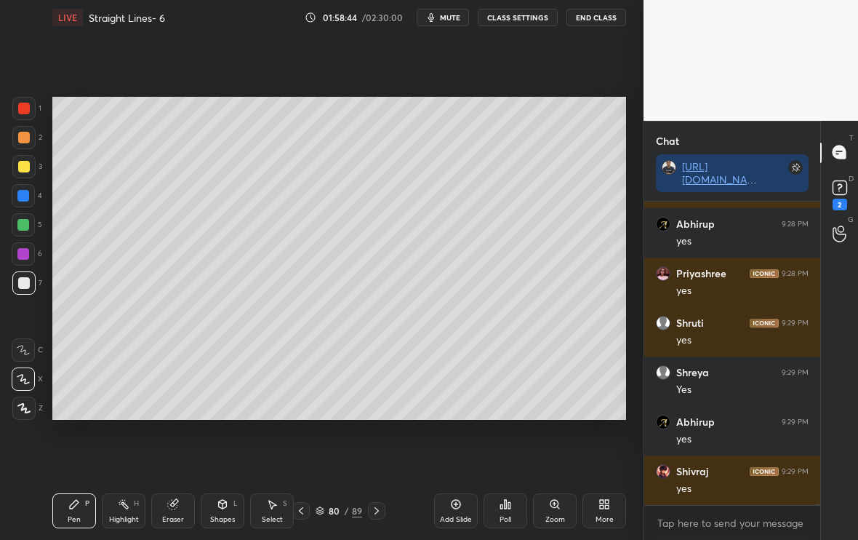
click at [177, 508] on div "Eraser" at bounding box center [173, 510] width 44 height 35
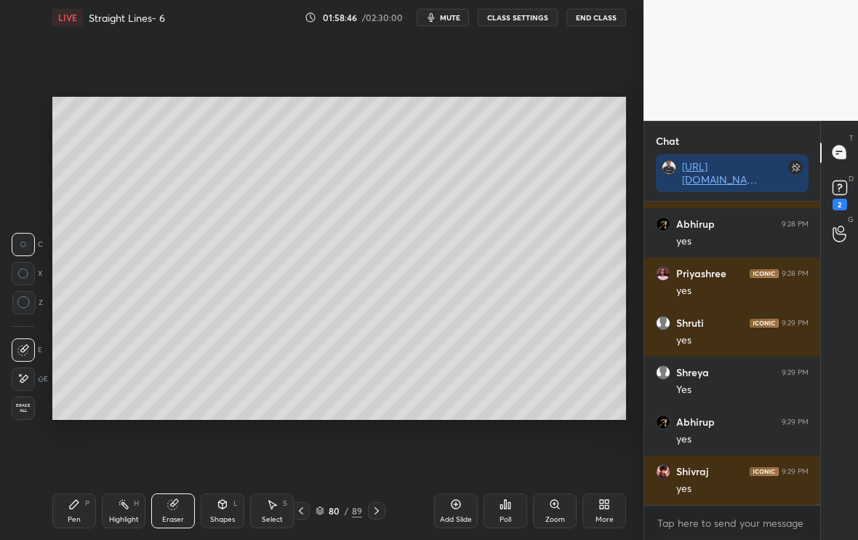
click at [90, 514] on div "Pen P" at bounding box center [74, 510] width 44 height 35
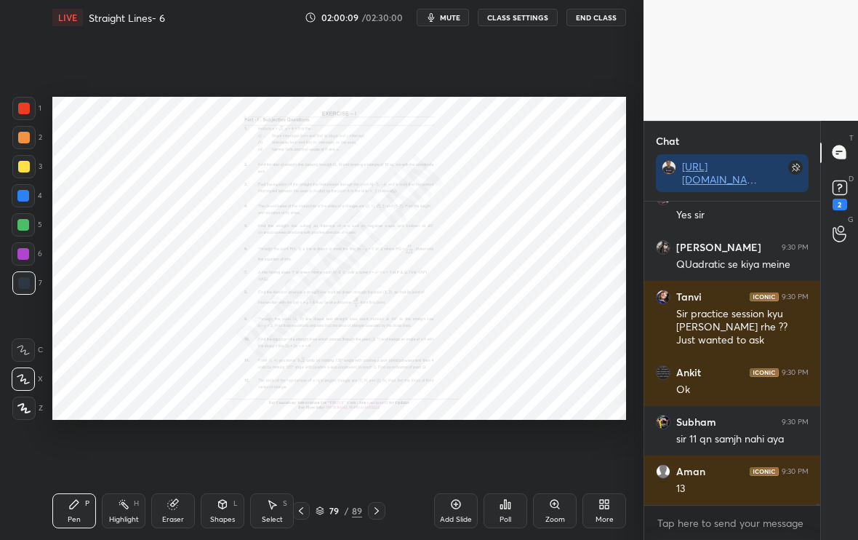
scroll to position [79333, 0]
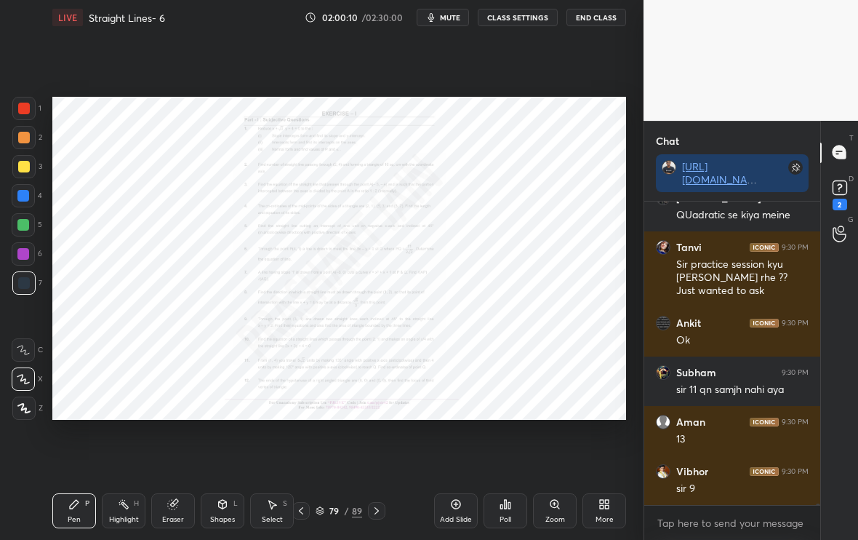
click at [551, 514] on div "Zoom" at bounding box center [555, 510] width 44 height 35
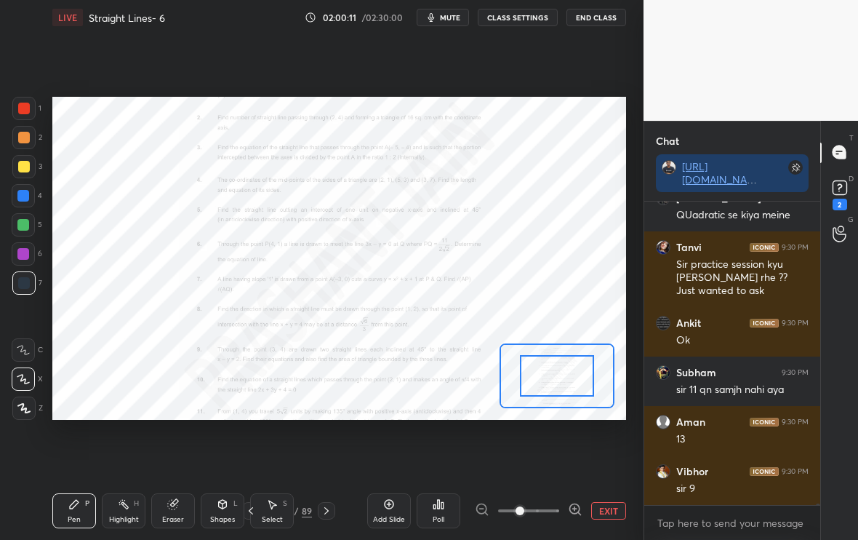
click at [574, 511] on icon at bounding box center [575, 509] width 15 height 15
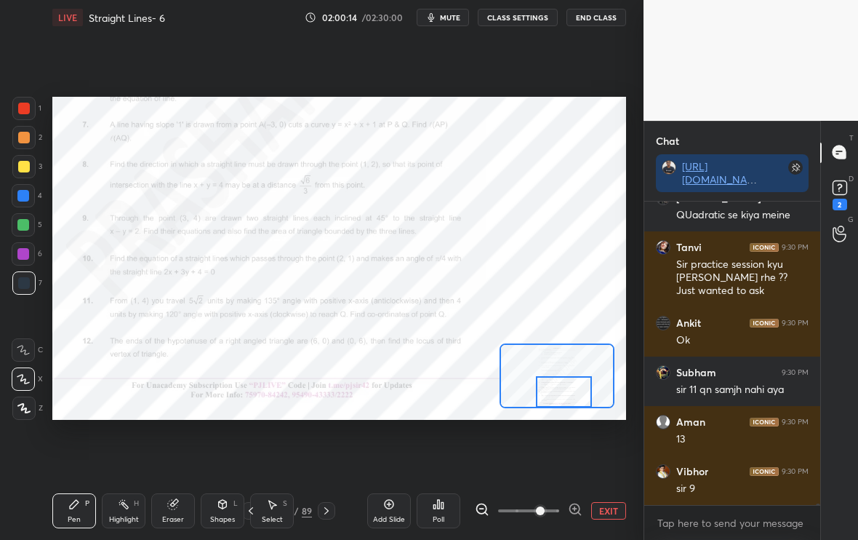
drag, startPoint x: 568, startPoint y: 362, endPoint x: 575, endPoint y: 380, distance: 19.3
click at [575, 380] on div at bounding box center [564, 391] width 56 height 31
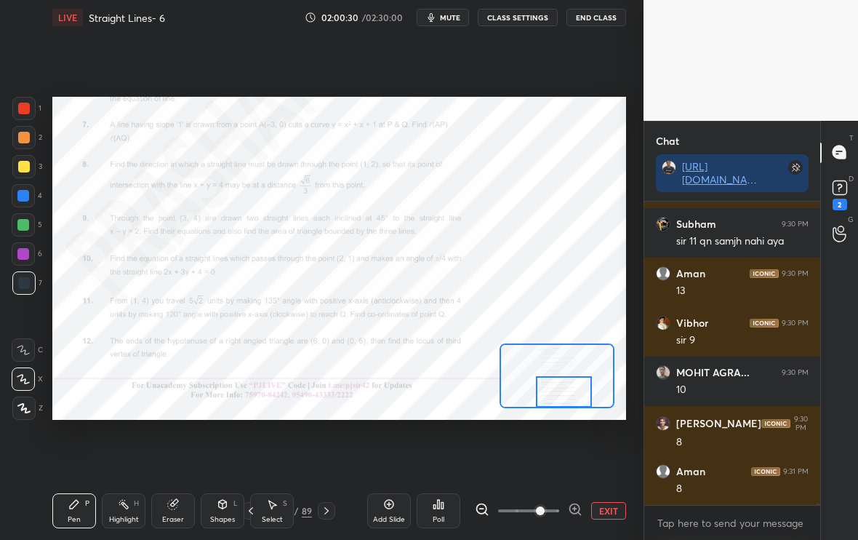
scroll to position [79531, 0]
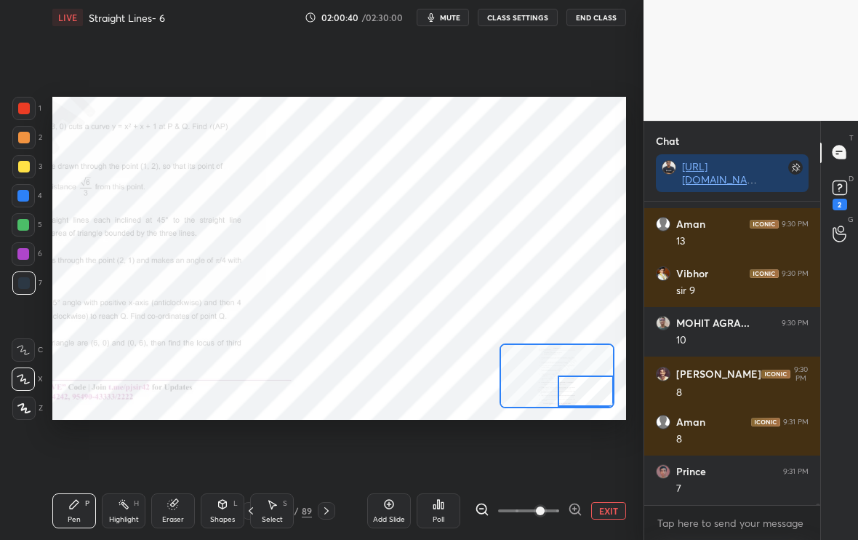
drag, startPoint x: 566, startPoint y: 392, endPoint x: 596, endPoint y: 391, distance: 29.8
click at [595, 391] on div at bounding box center [586, 390] width 56 height 31
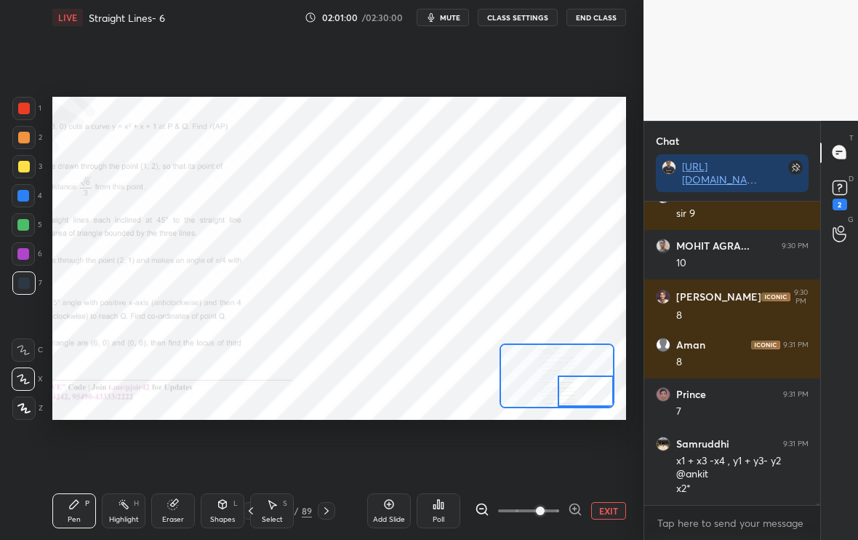
scroll to position [79658, 0]
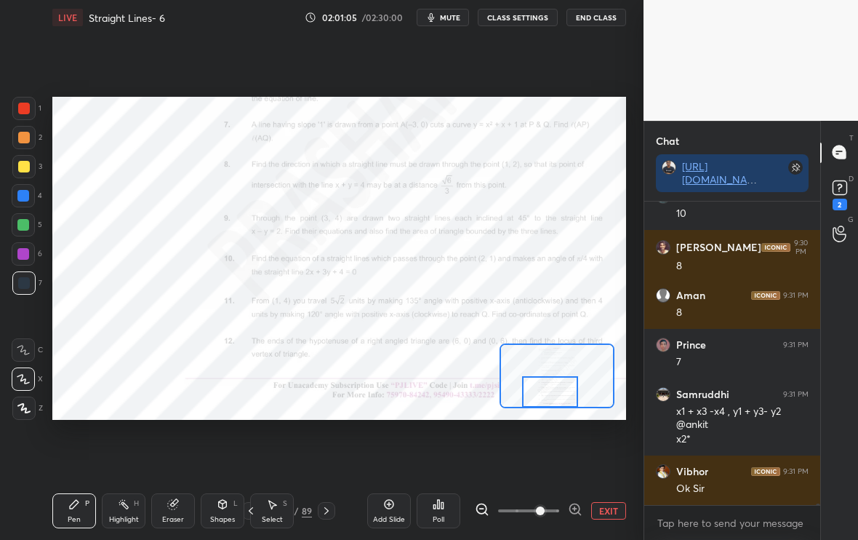
drag, startPoint x: 570, startPoint y: 397, endPoint x: 536, endPoint y: 401, distance: 34.4
click at [536, 401] on div at bounding box center [550, 391] width 56 height 31
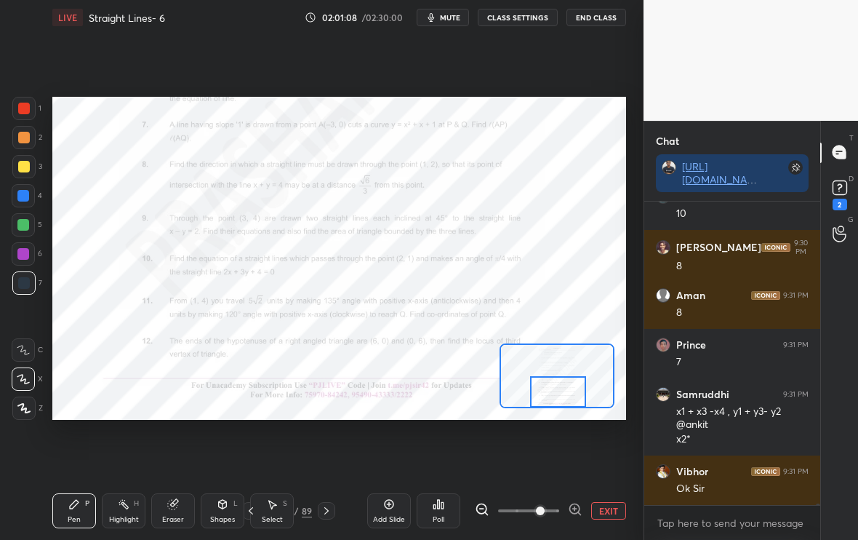
drag, startPoint x: 545, startPoint y: 394, endPoint x: 552, endPoint y: 399, distance: 8.5
click at [552, 399] on div at bounding box center [558, 391] width 56 height 31
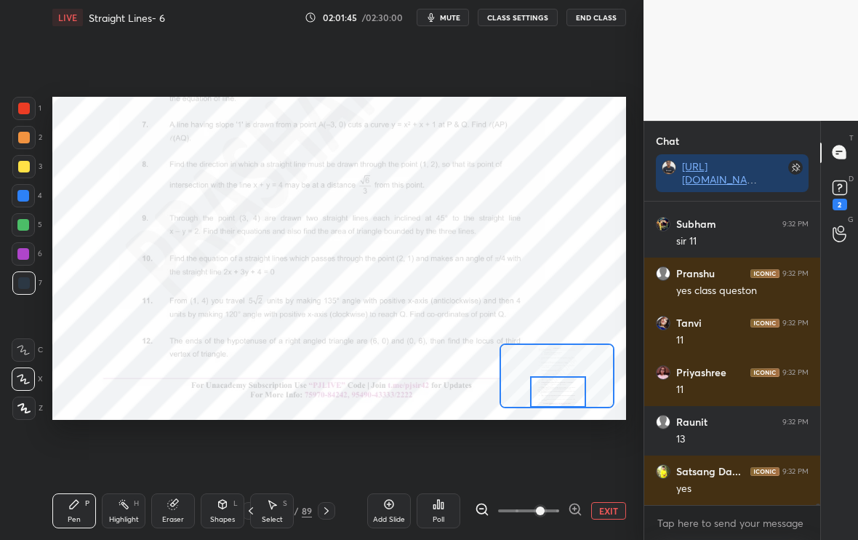
scroll to position [80153, 0]
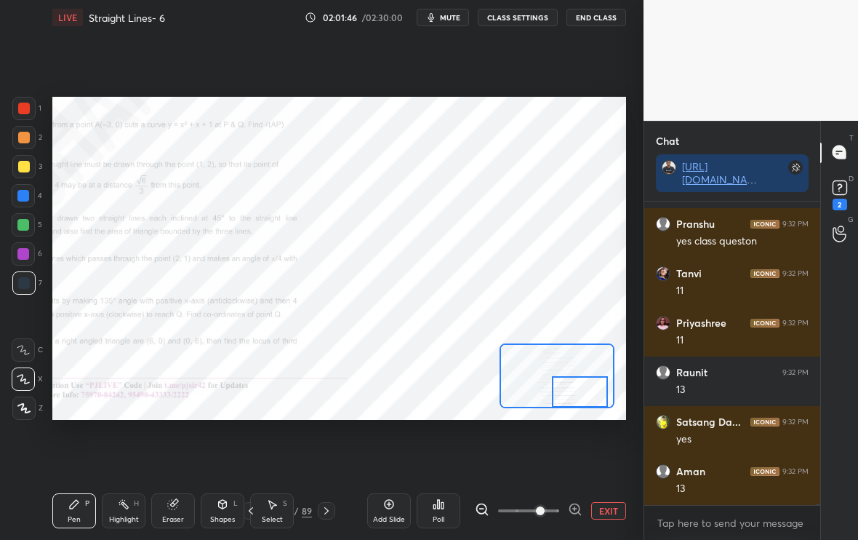
drag, startPoint x: 551, startPoint y: 394, endPoint x: 567, endPoint y: 406, distance: 19.2
click at [566, 406] on div at bounding box center [580, 391] width 56 height 31
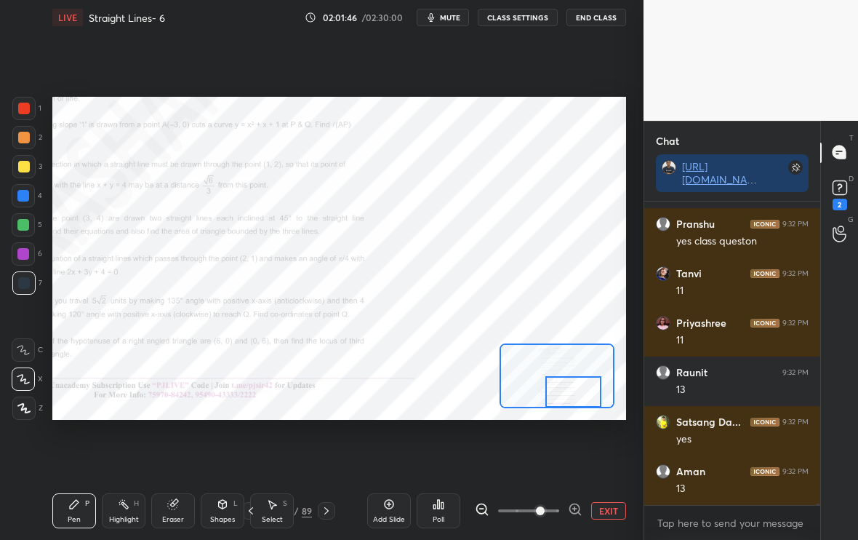
click at [612, 507] on button "EXIT" at bounding box center [608, 510] width 35 height 17
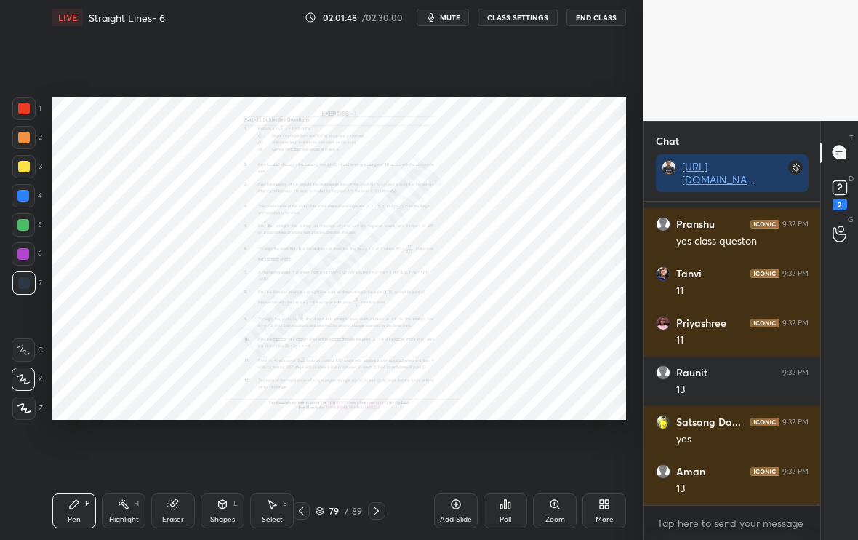
click at [557, 507] on div "Zoom" at bounding box center [555, 510] width 44 height 35
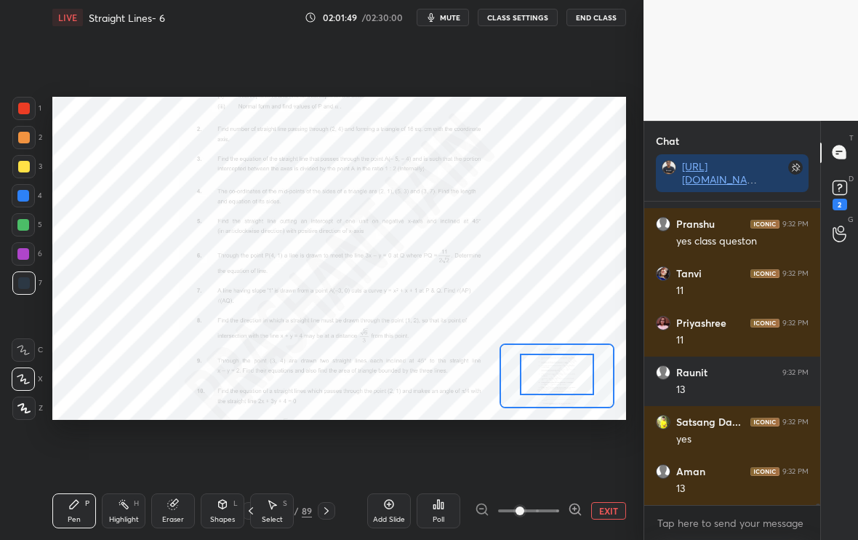
drag, startPoint x: 552, startPoint y: 381, endPoint x: 513, endPoint y: 423, distance: 57.6
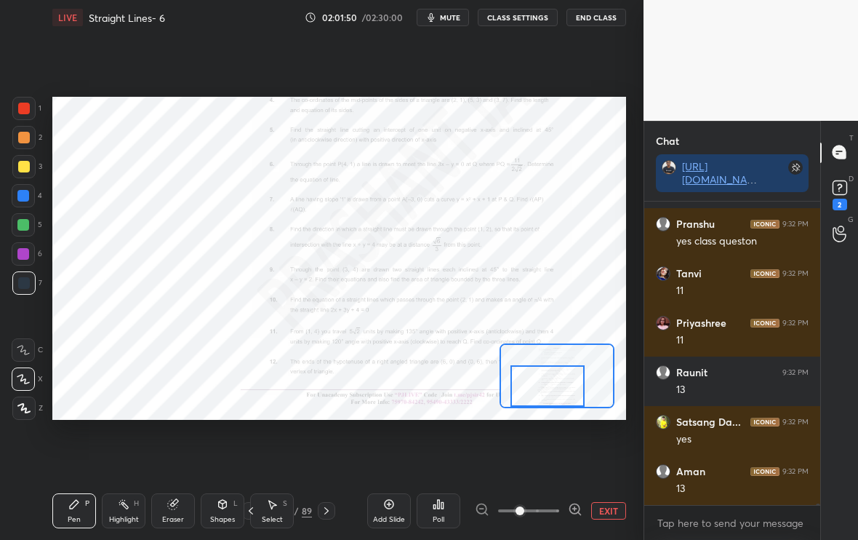
drag, startPoint x: 533, startPoint y: 403, endPoint x: 543, endPoint y: 423, distance: 22.5
click at [543, 423] on div "Setting up your live class Poll for secs No correct answer Start poll" at bounding box center [340, 258] width 586 height 447
drag, startPoint x: 546, startPoint y: 395, endPoint x: 554, endPoint y: 404, distance: 12.4
click at [554, 404] on div at bounding box center [556, 385] width 75 height 41
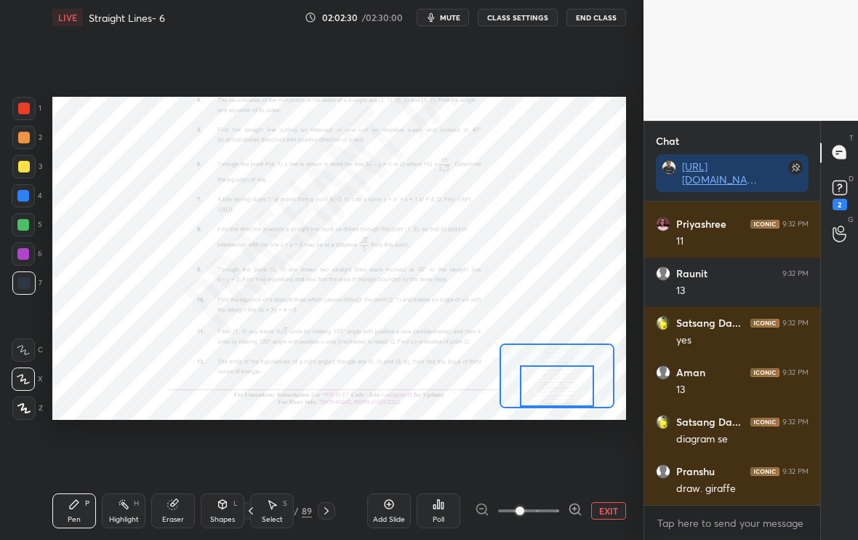
scroll to position [80301, 0]
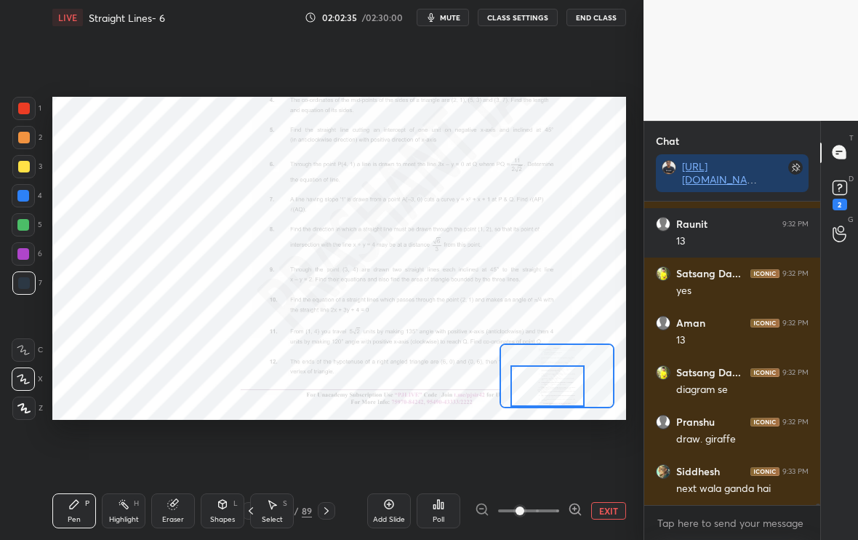
drag, startPoint x: 539, startPoint y: 383, endPoint x: 537, endPoint y: 391, distance: 9.0
click at [537, 391] on div at bounding box center [548, 385] width 75 height 41
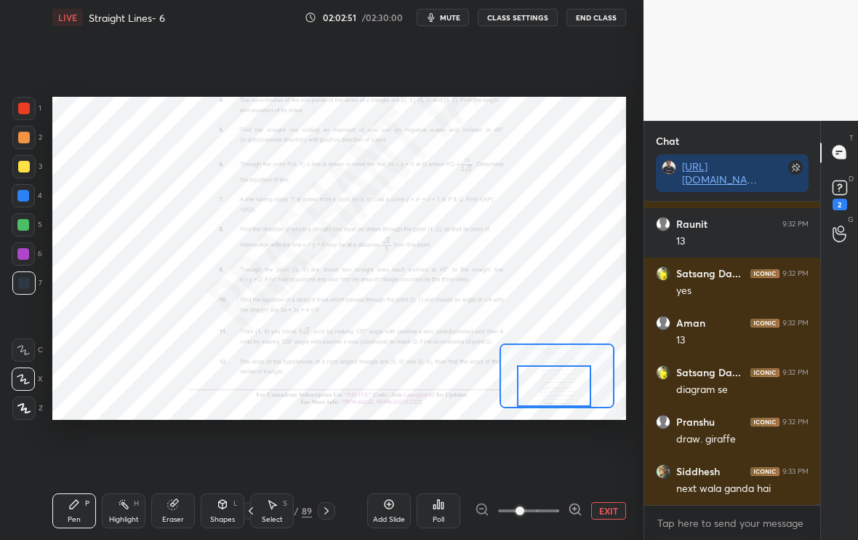
drag, startPoint x: 540, startPoint y: 388, endPoint x: 541, endPoint y: 395, distance: 7.3
click at [541, 395] on div at bounding box center [554, 385] width 75 height 41
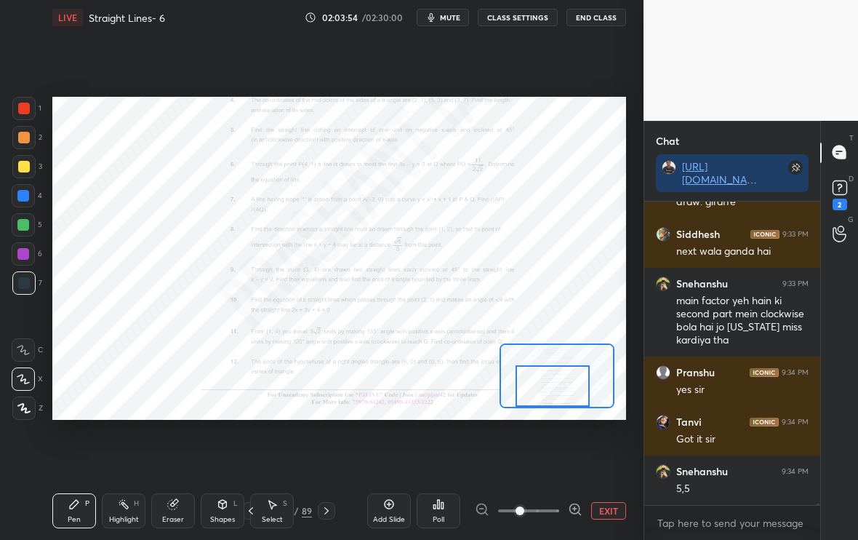
scroll to position [80588, 0]
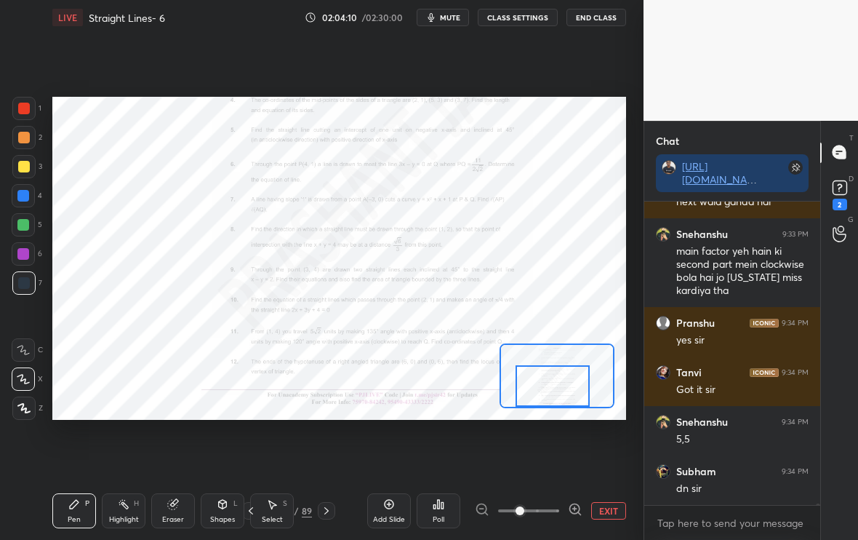
click at [599, 511] on button "EXIT" at bounding box center [608, 510] width 35 height 17
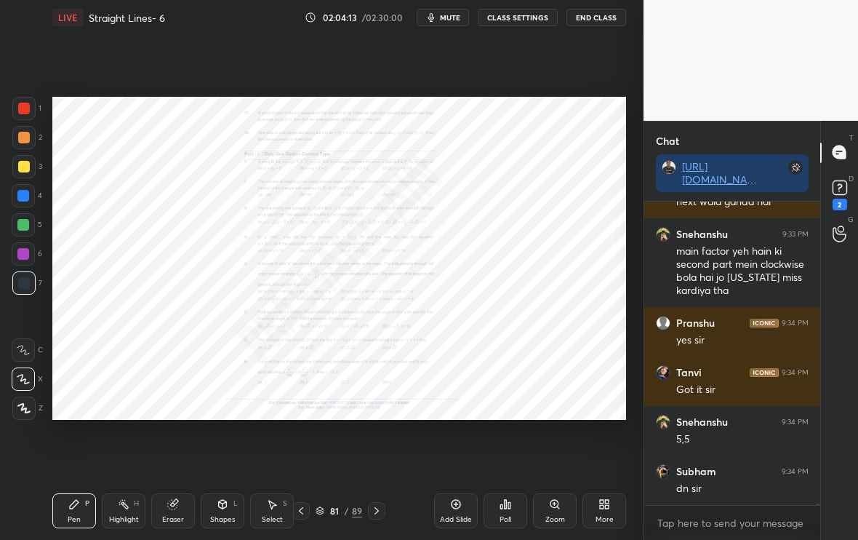
click at [563, 492] on div "Add Slide Poll Zoom More" at bounding box center [530, 510] width 192 height 81
click at [562, 519] on div "Zoom" at bounding box center [556, 519] width 20 height 7
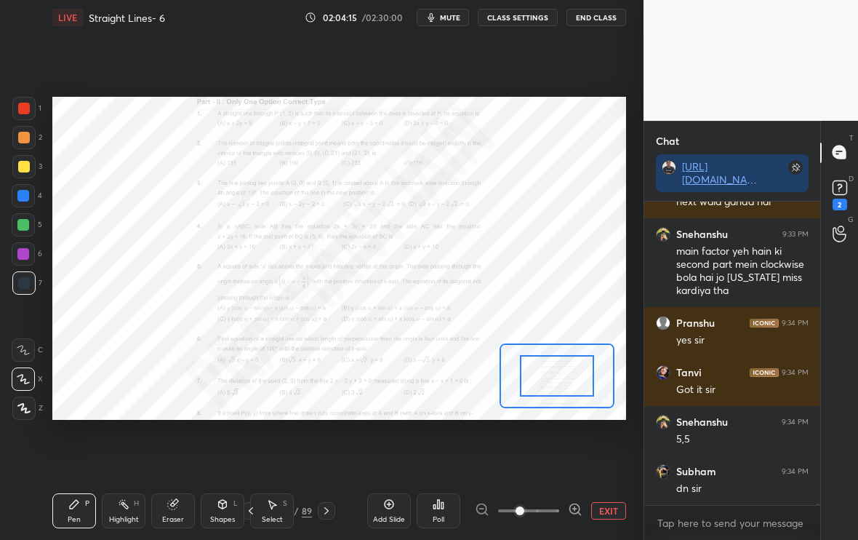
click at [575, 511] on icon at bounding box center [575, 509] width 15 height 15
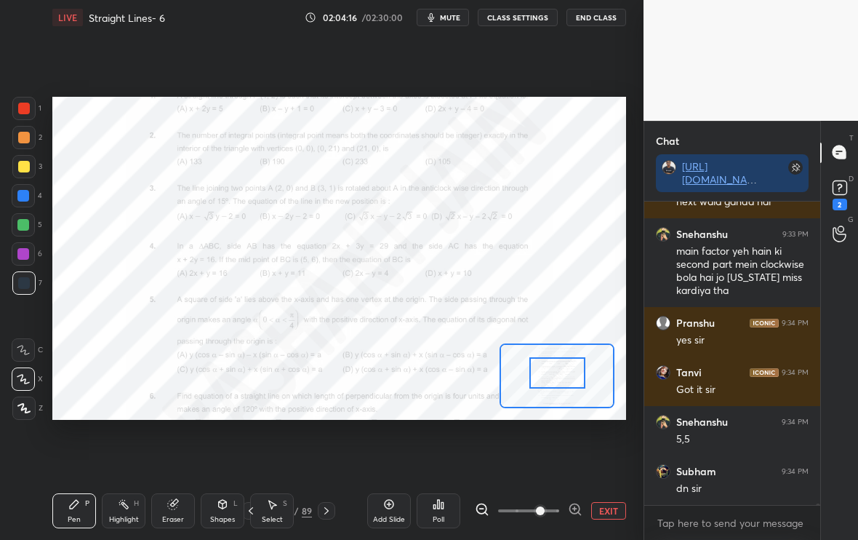
drag, startPoint x: 570, startPoint y: 367, endPoint x: 572, endPoint y: 344, distance: 22.6
click at [572, 344] on div at bounding box center [557, 375] width 115 height 65
click at [580, 356] on div at bounding box center [566, 360] width 56 height 31
click at [608, 514] on button "EXIT" at bounding box center [608, 510] width 35 height 17
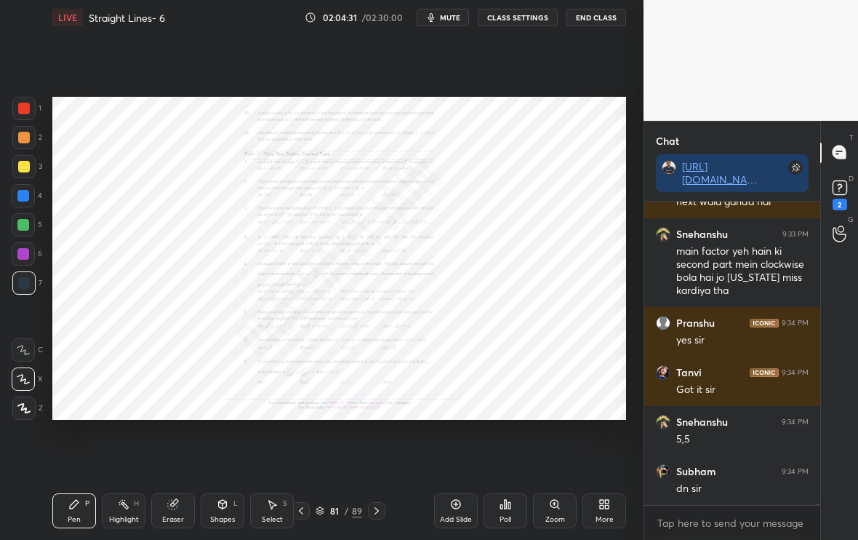
click at [463, 516] on div "Add Slide" at bounding box center [456, 519] width 32 height 7
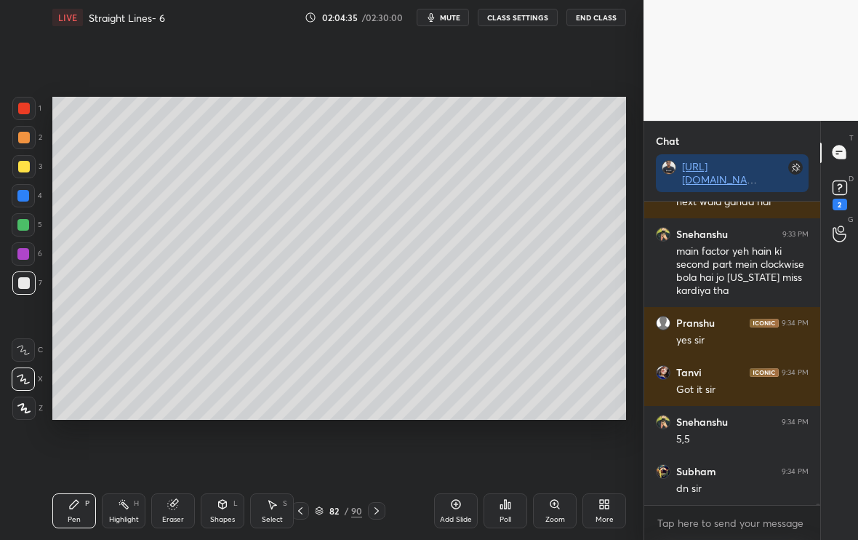
click at [299, 511] on icon at bounding box center [300, 510] width 4 height 7
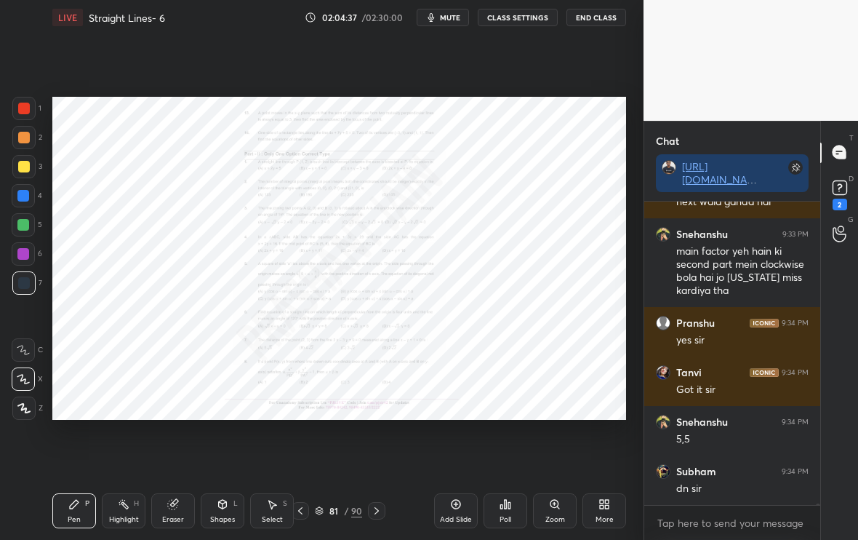
click at [378, 514] on icon at bounding box center [377, 511] width 12 height 12
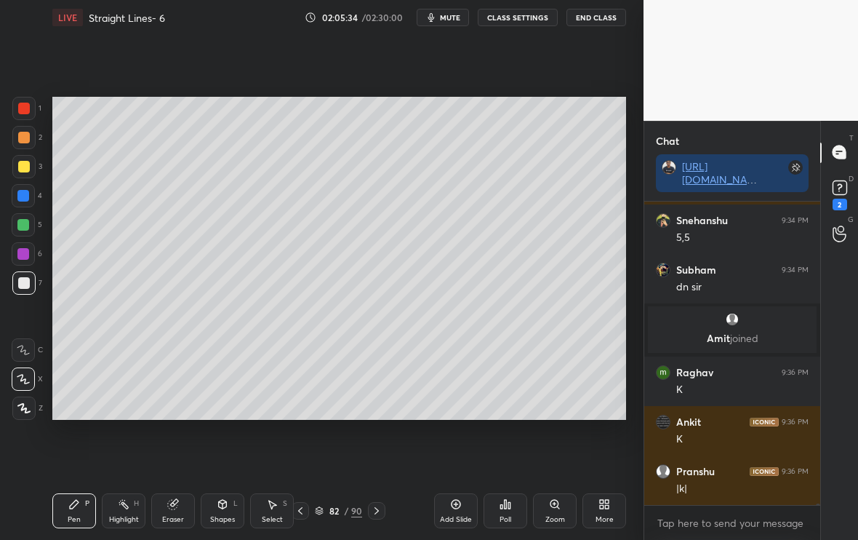
scroll to position [79739, 0]
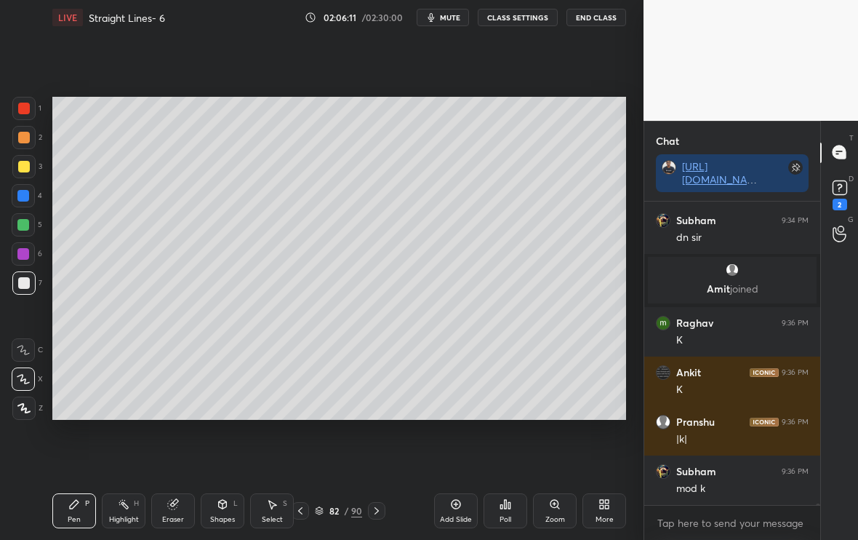
click at [169, 511] on div "Eraser" at bounding box center [173, 510] width 44 height 35
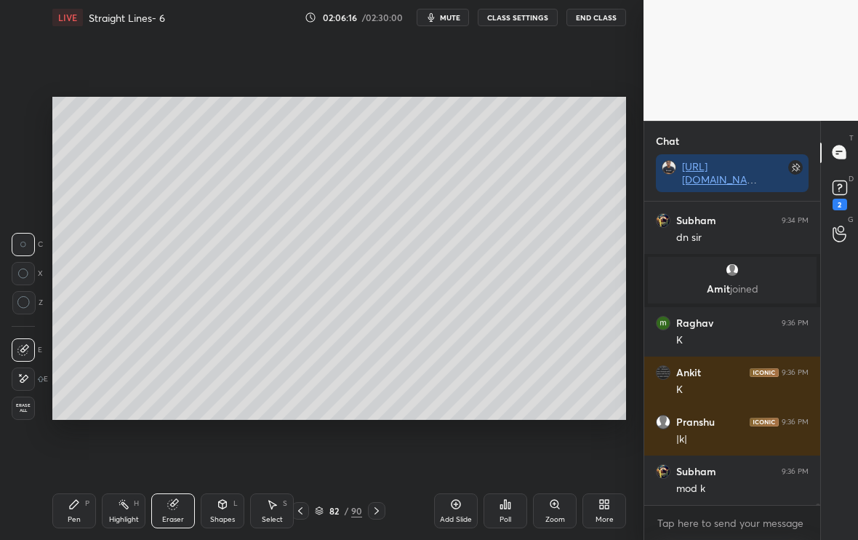
click at [71, 516] on div "Pen" at bounding box center [74, 519] width 13 height 7
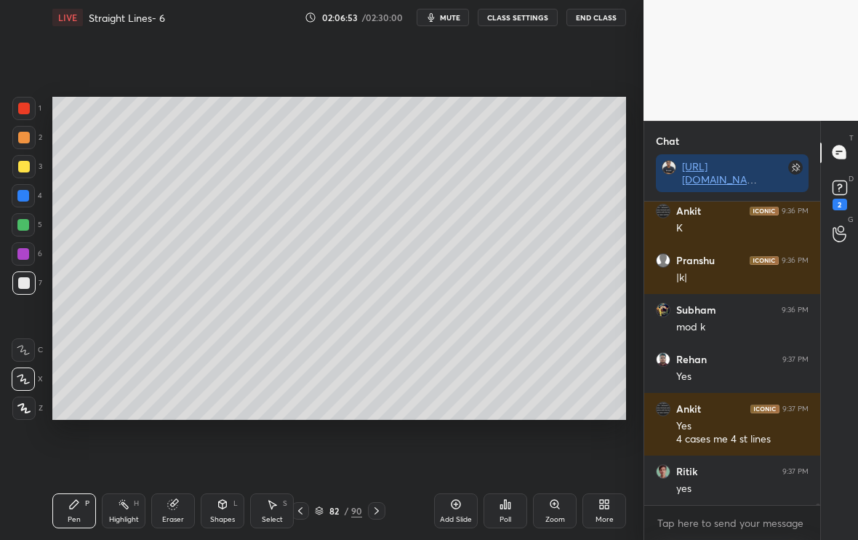
scroll to position [79950, 0]
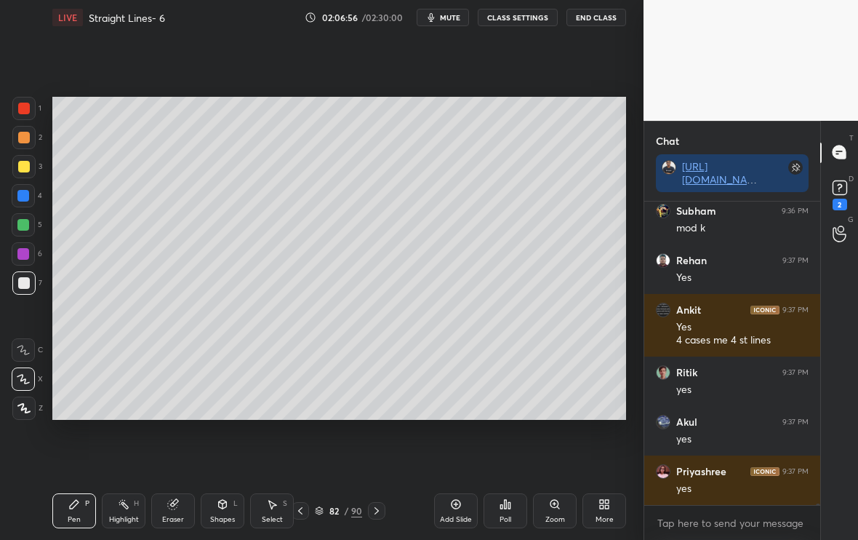
click at [472, 512] on div "Add Slide" at bounding box center [456, 510] width 44 height 35
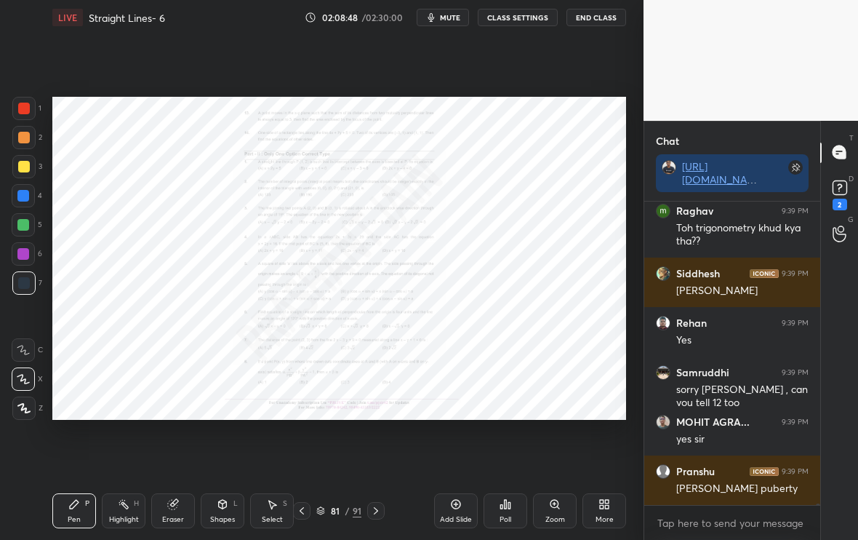
scroll to position [81564, 0]
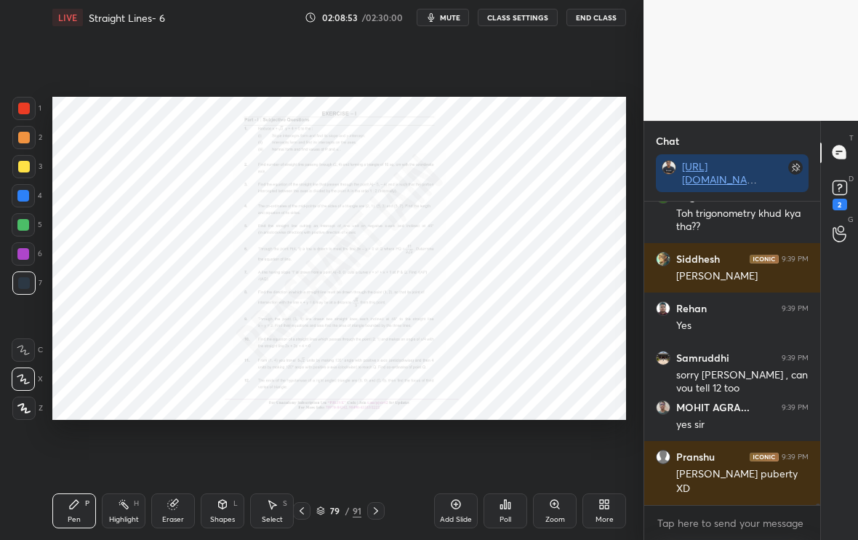
click at [548, 526] on div "Zoom" at bounding box center [555, 510] width 44 height 35
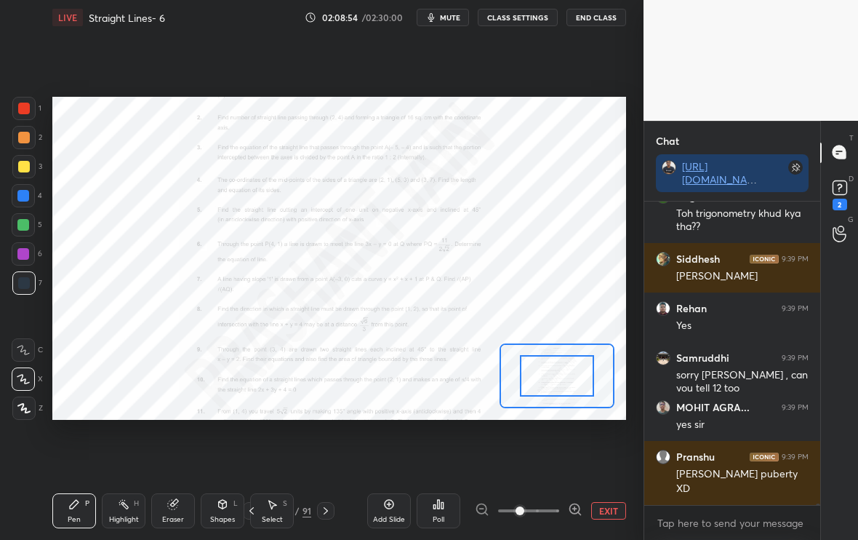
click at [586, 508] on div "EXIT" at bounding box center [550, 510] width 151 height 17
click at [580, 510] on icon at bounding box center [575, 509] width 15 height 15
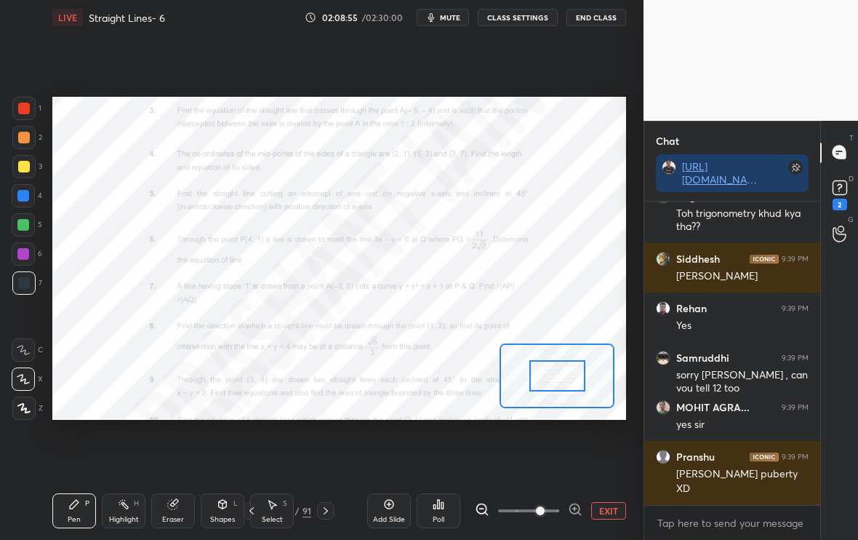
scroll to position [81613, 0]
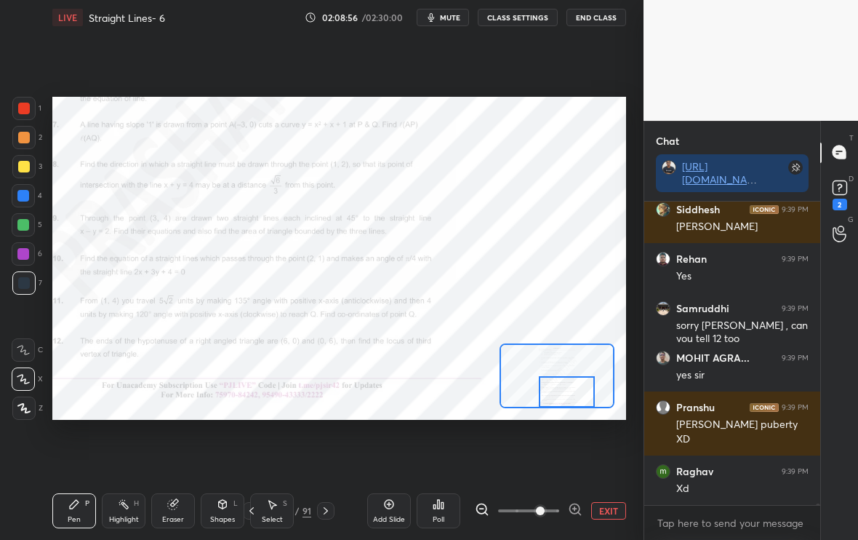
drag, startPoint x: 577, startPoint y: 384, endPoint x: 586, endPoint y: 423, distance: 40.4
click at [586, 424] on div "Setting up your live class Poll for secs No correct answer Start poll" at bounding box center [340, 258] width 586 height 447
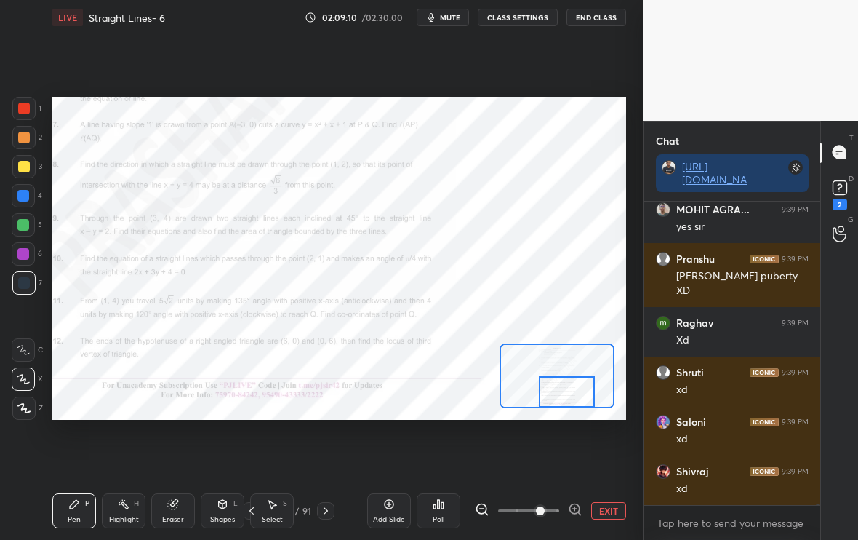
scroll to position [81811, 0]
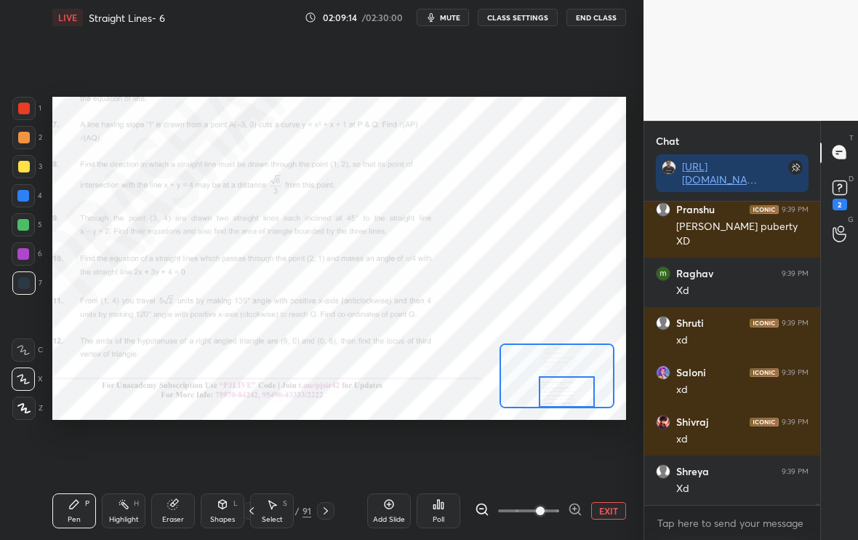
click at [613, 507] on button "EXIT" at bounding box center [608, 510] width 35 height 17
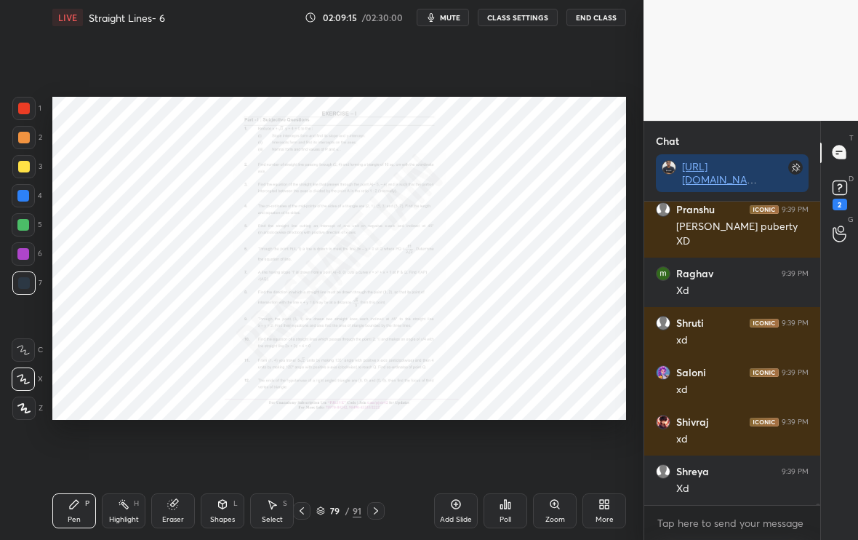
click at [455, 510] on div "Add Slide" at bounding box center [456, 510] width 44 height 35
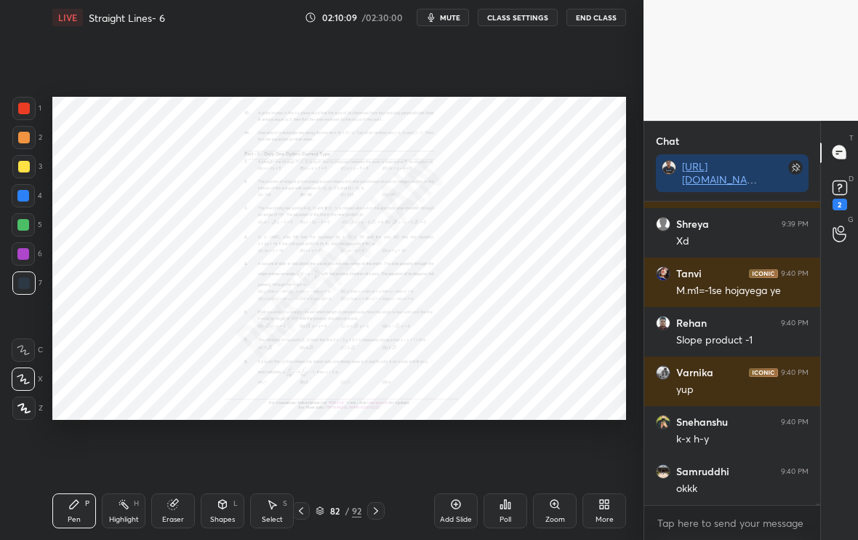
scroll to position [82108, 0]
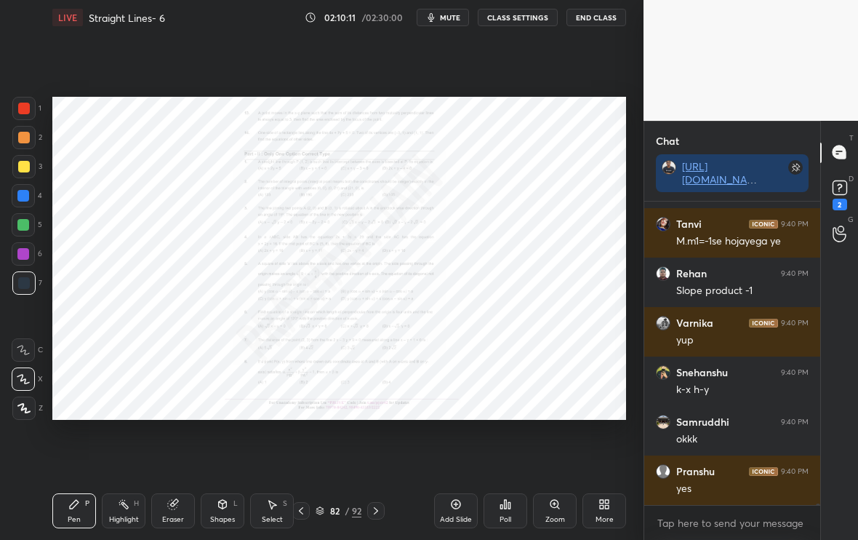
click at [554, 503] on icon at bounding box center [554, 503] width 0 height 3
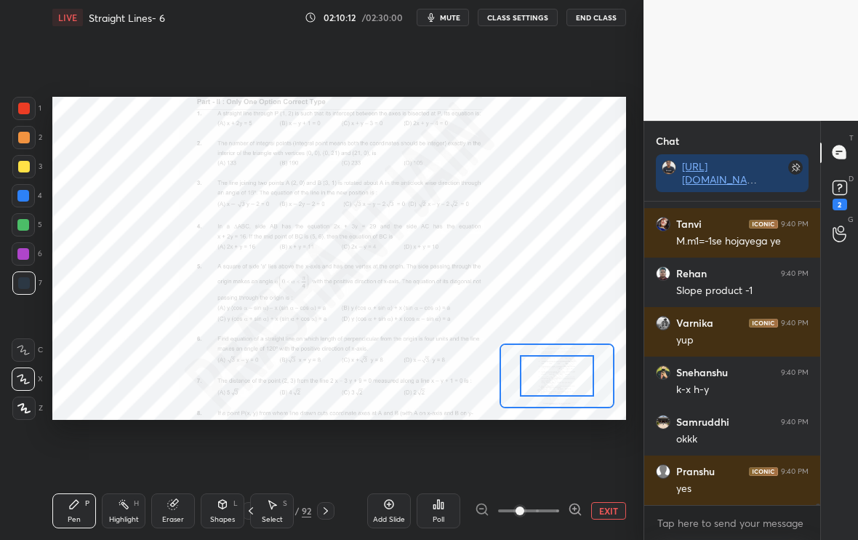
click at [572, 507] on icon at bounding box center [575, 509] width 15 height 15
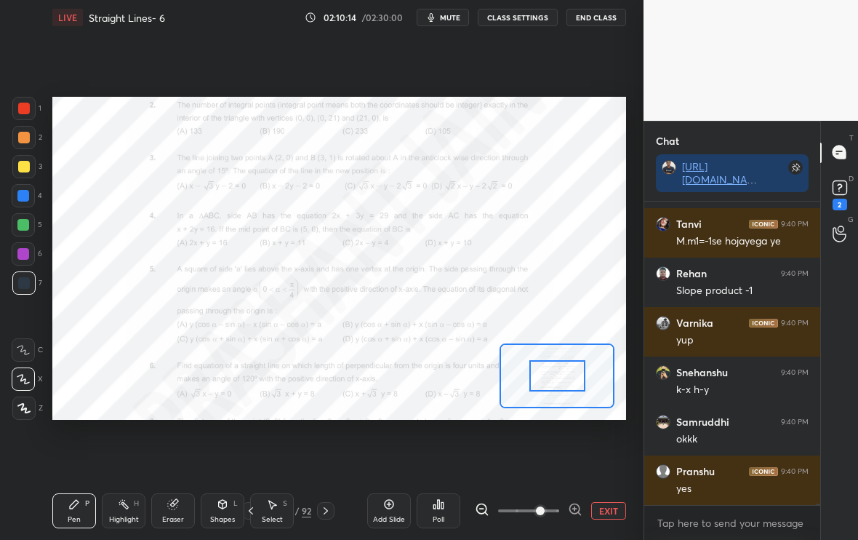
click at [560, 341] on div "Setting up your live class Poll for secs No correct answer Start poll" at bounding box center [339, 258] width 574 height 323
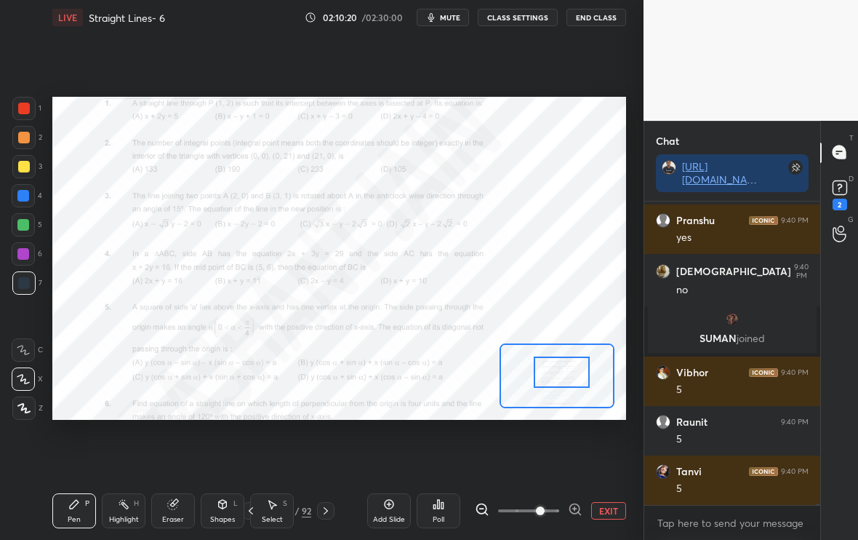
scroll to position [81668, 0]
click at [551, 387] on div at bounding box center [562, 371] width 56 height 31
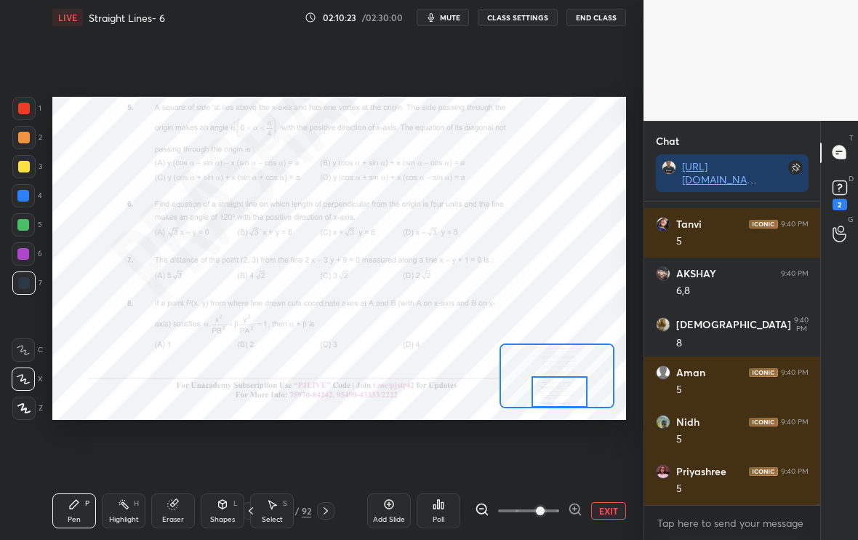
scroll to position [81866, 0]
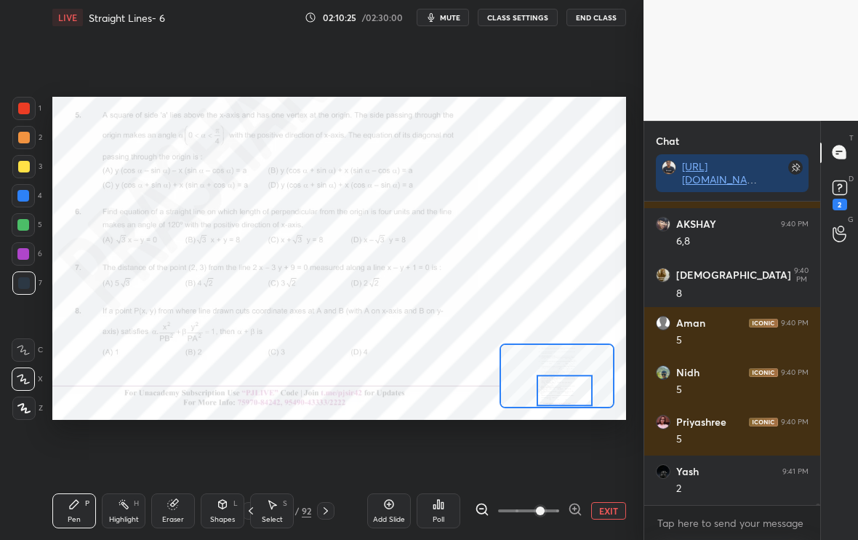
drag, startPoint x: 553, startPoint y: 389, endPoint x: 566, endPoint y: 388, distance: 13.1
click at [566, 388] on div at bounding box center [565, 390] width 56 height 31
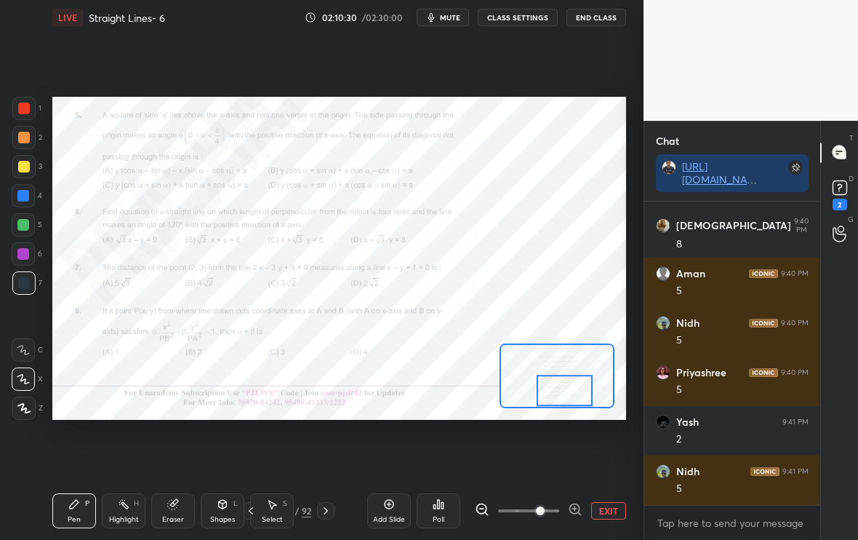
scroll to position [81965, 0]
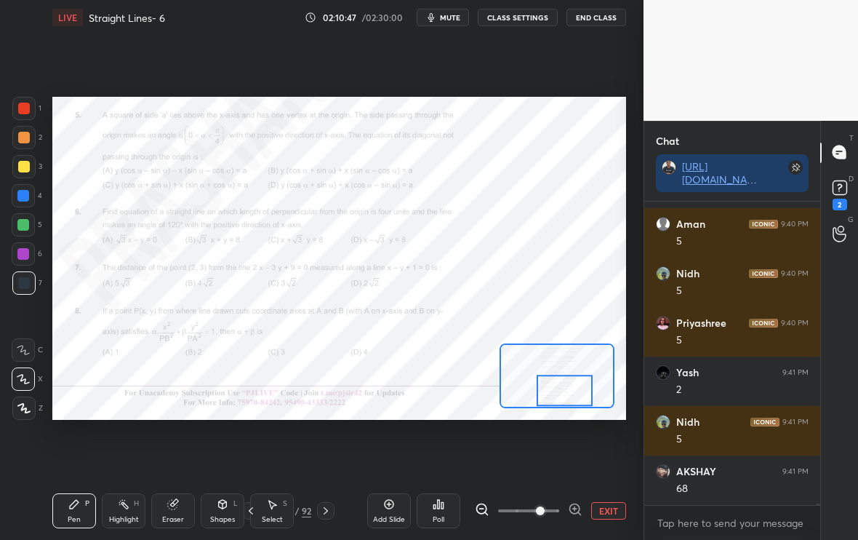
click at [609, 515] on button "EXIT" at bounding box center [608, 510] width 35 height 17
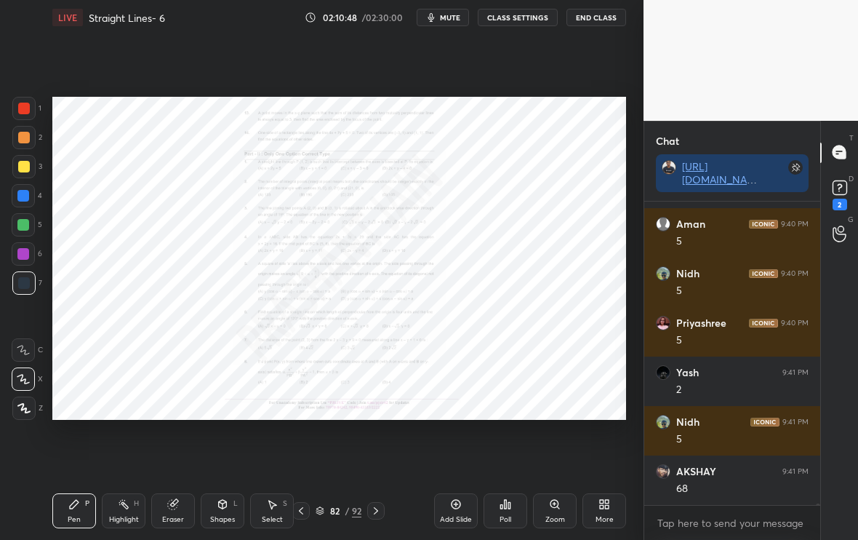
click at [451, 516] on div "Add Slide" at bounding box center [456, 519] width 32 height 7
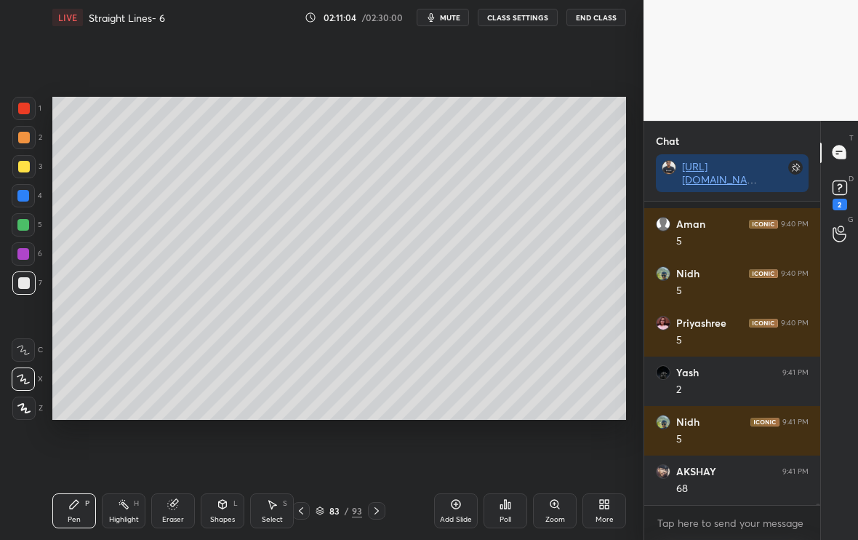
scroll to position [82028, 0]
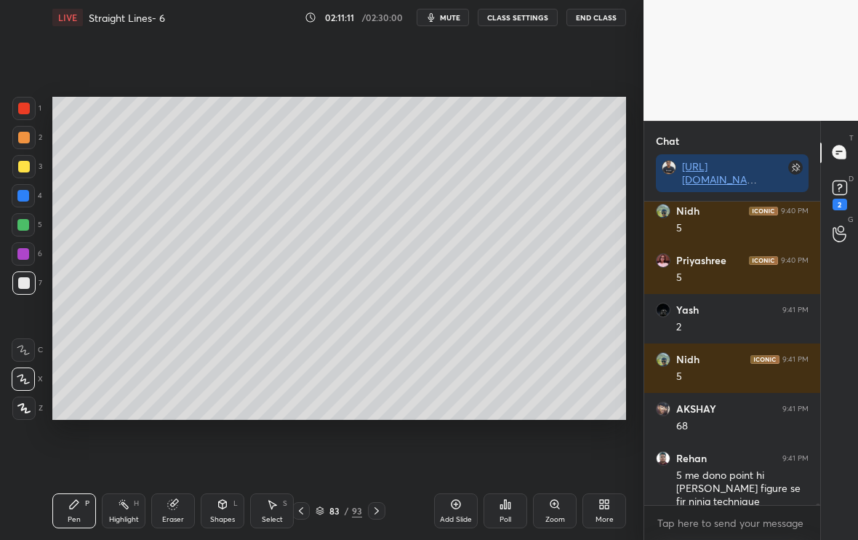
click at [307, 514] on div at bounding box center [300, 510] width 17 height 17
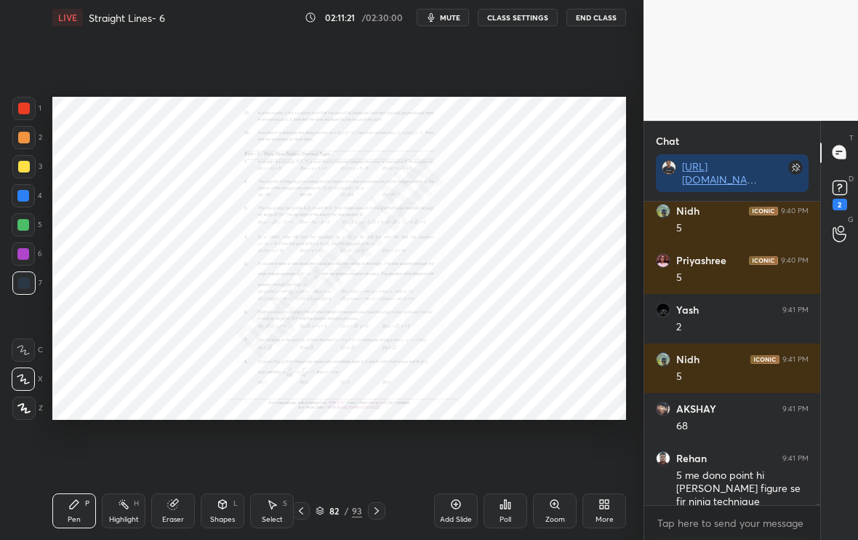
click at [380, 511] on icon at bounding box center [377, 511] width 12 height 12
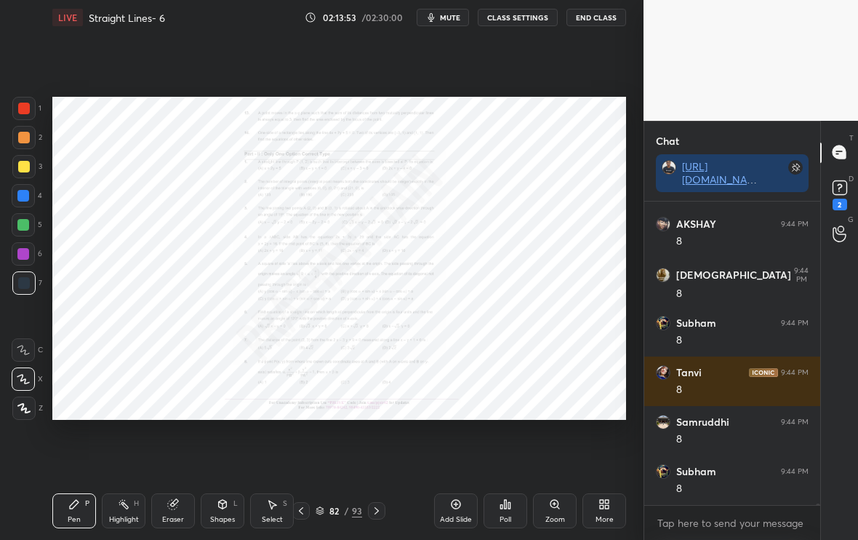
scroll to position [82763, 0]
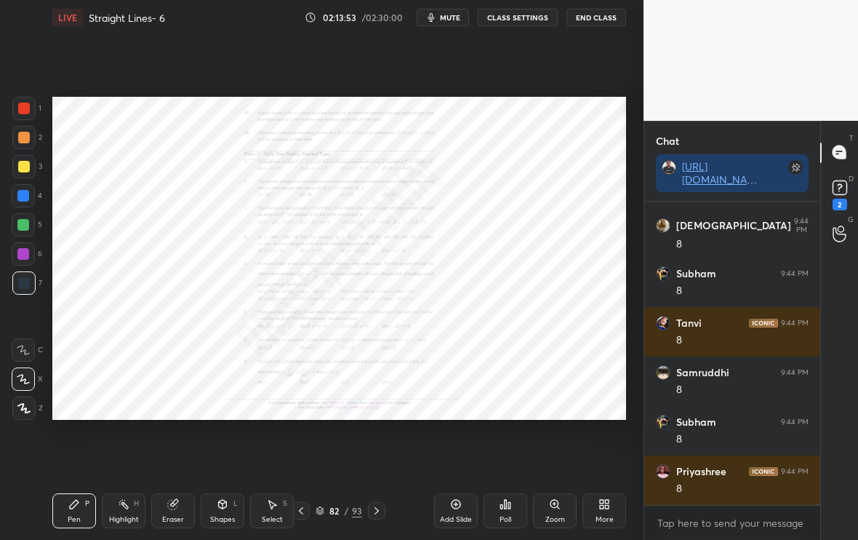
click at [561, 502] on div "Zoom" at bounding box center [555, 510] width 44 height 35
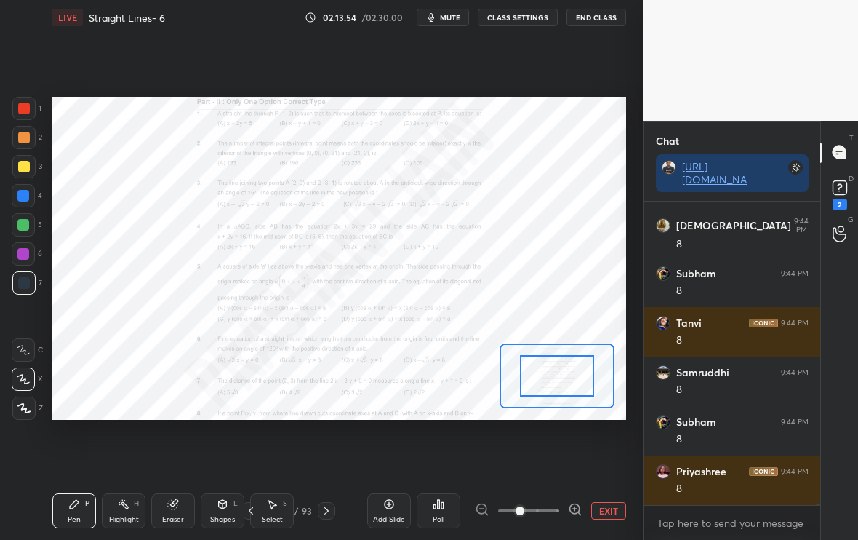
click at [573, 506] on icon at bounding box center [575, 509] width 15 height 15
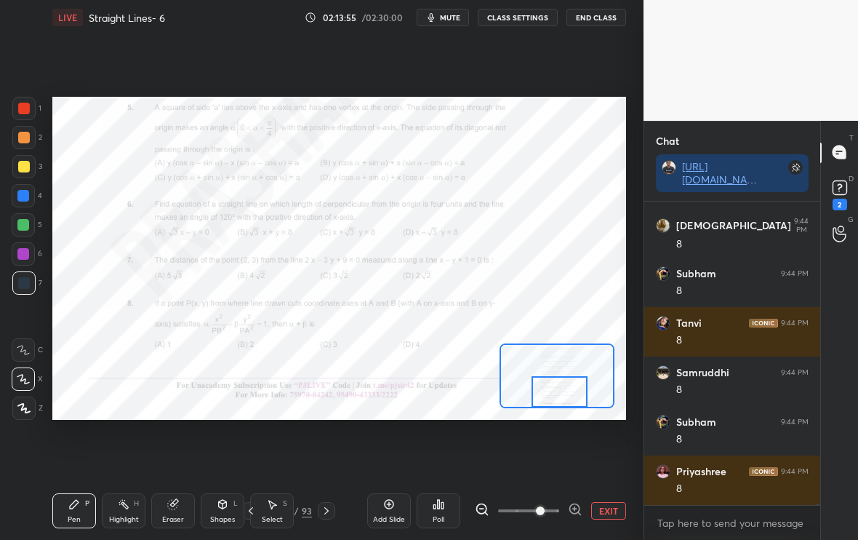
drag, startPoint x: 565, startPoint y: 364, endPoint x: 568, endPoint y: 391, distance: 27.1
click at [568, 391] on div at bounding box center [560, 391] width 56 height 31
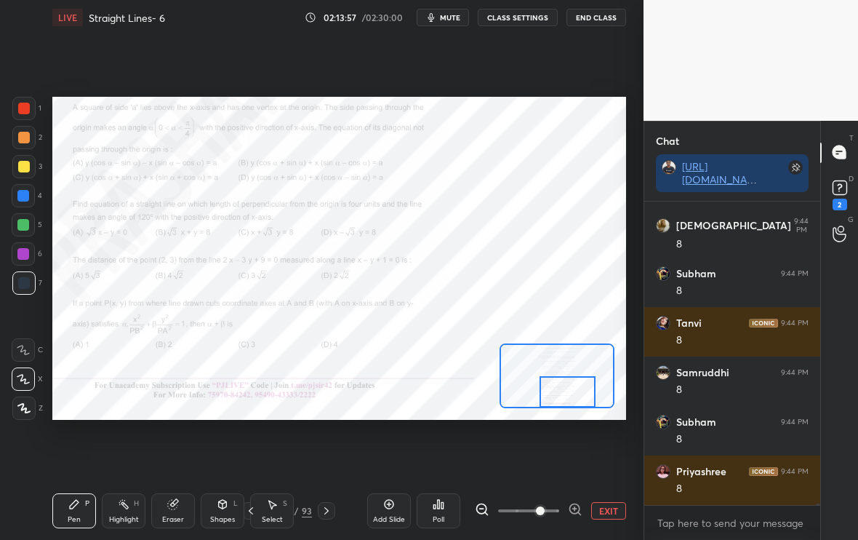
drag, startPoint x: 568, startPoint y: 391, endPoint x: 575, endPoint y: 400, distance: 11.4
click at [575, 400] on div at bounding box center [568, 391] width 56 height 31
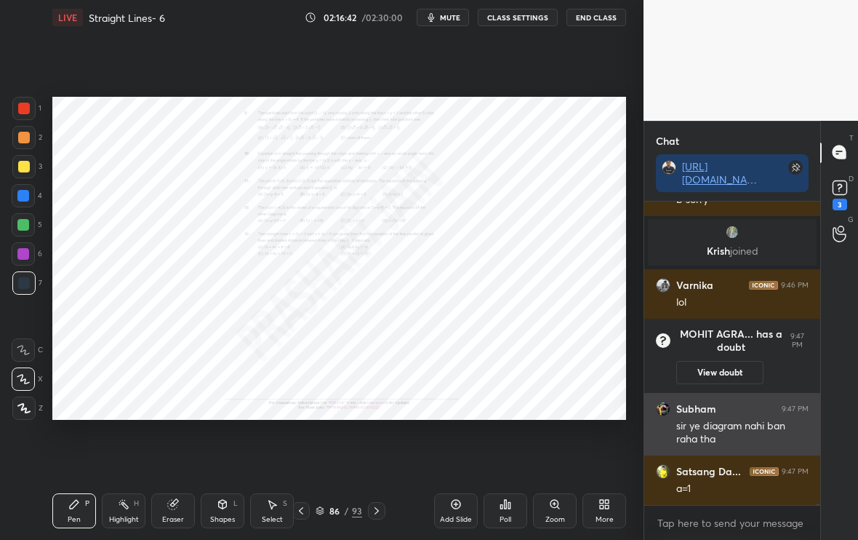
scroll to position [83266, 0]
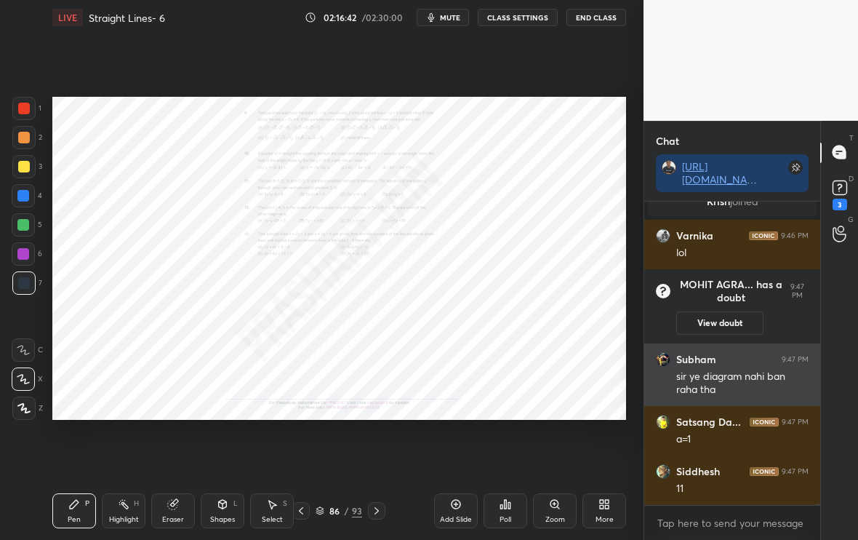
click at [751, 378] on div "sir ye diagram nahi ban raha tha" at bounding box center [742, 384] width 132 height 28
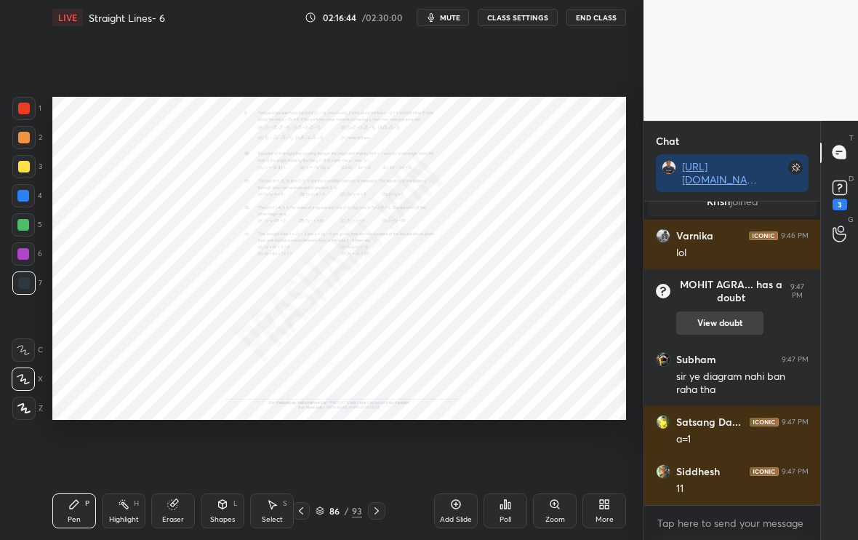
click at [709, 332] on button "View doubt" at bounding box center [719, 322] width 87 height 23
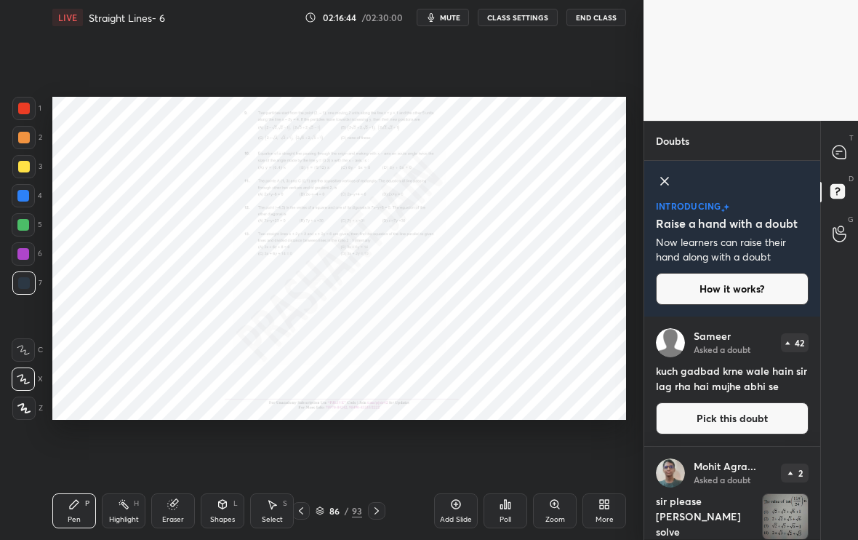
scroll to position [218, 172]
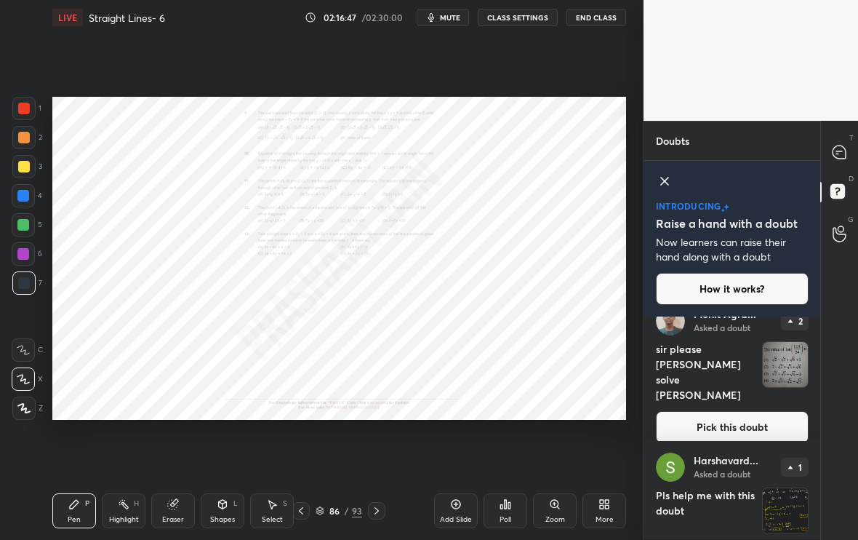
click at [720, 411] on button "Pick this doubt" at bounding box center [732, 427] width 153 height 32
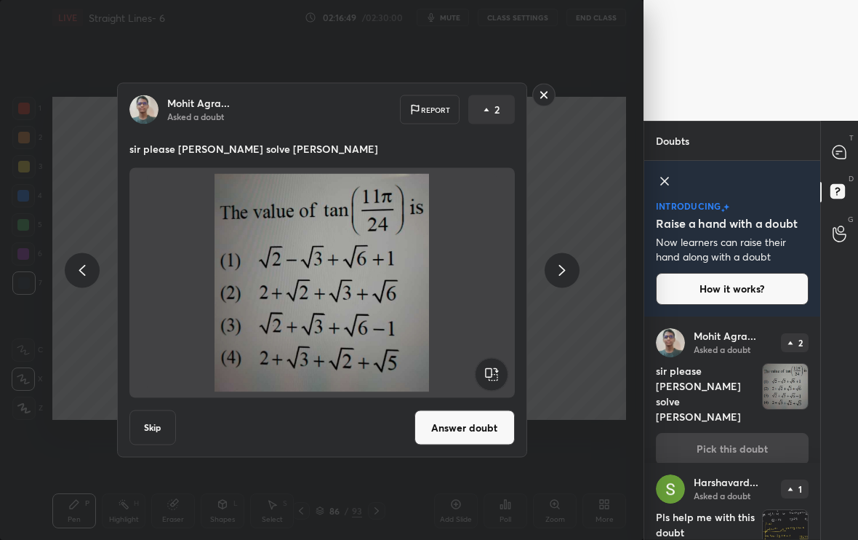
click at [546, 89] on rect at bounding box center [543, 95] width 23 height 23
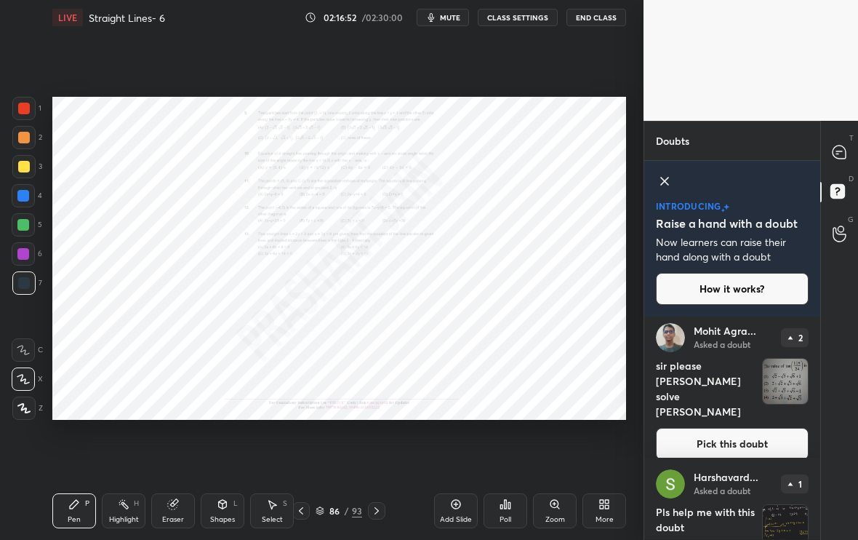
scroll to position [137, 0]
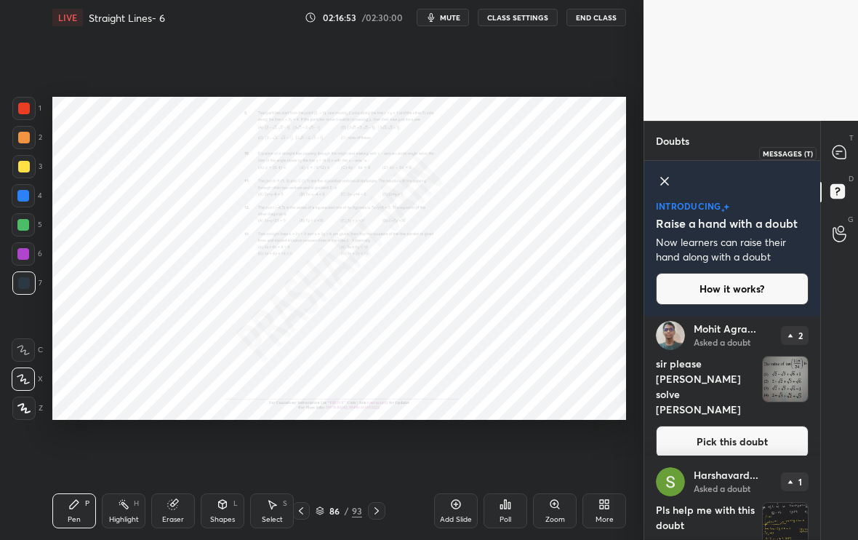
click at [837, 154] on icon at bounding box center [838, 154] width 2 height 0
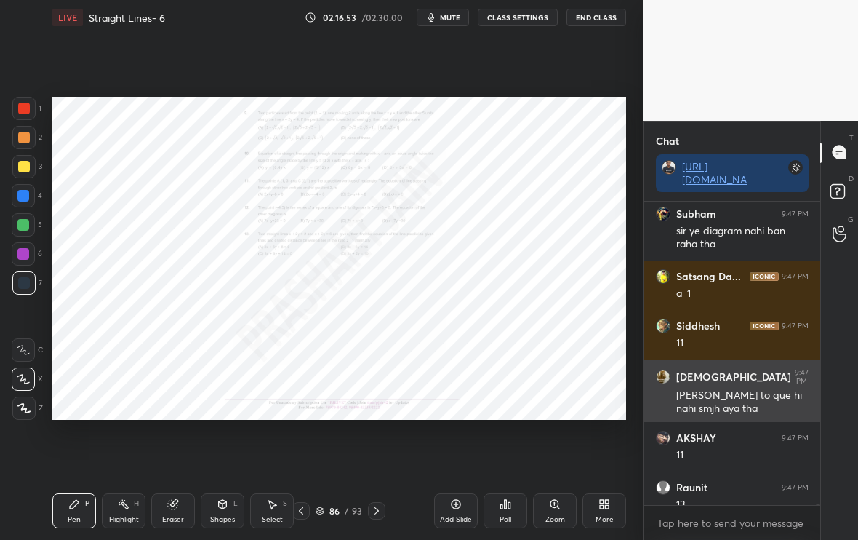
scroll to position [83650, 0]
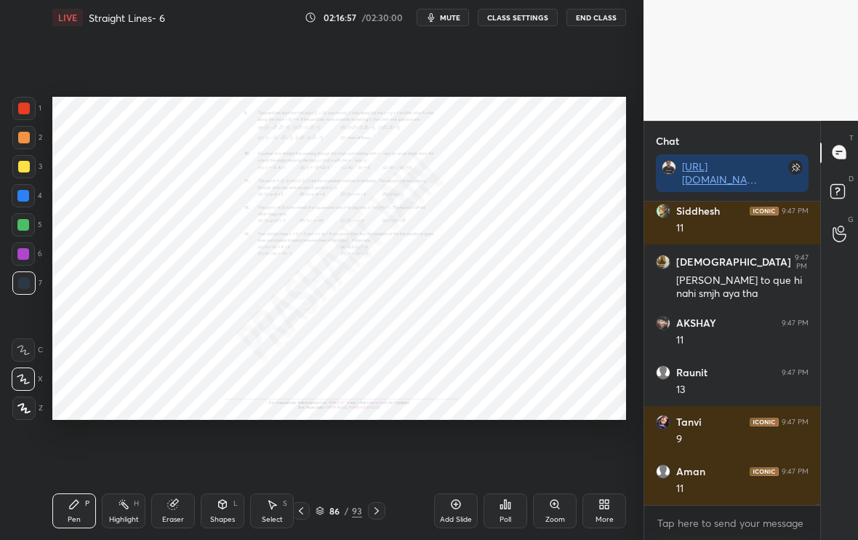
click at [550, 511] on div "Zoom" at bounding box center [555, 510] width 44 height 35
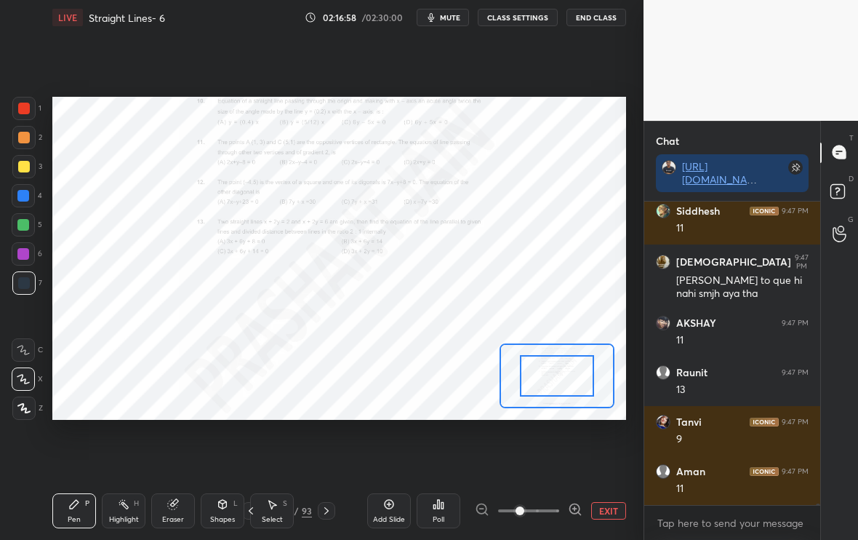
scroll to position [83699, 0]
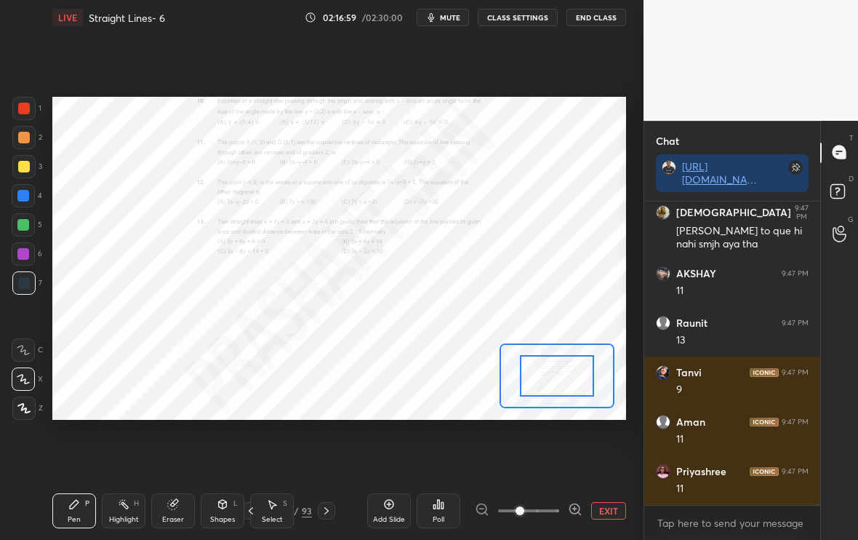
click at [576, 508] on icon at bounding box center [575, 508] width 4 height 0
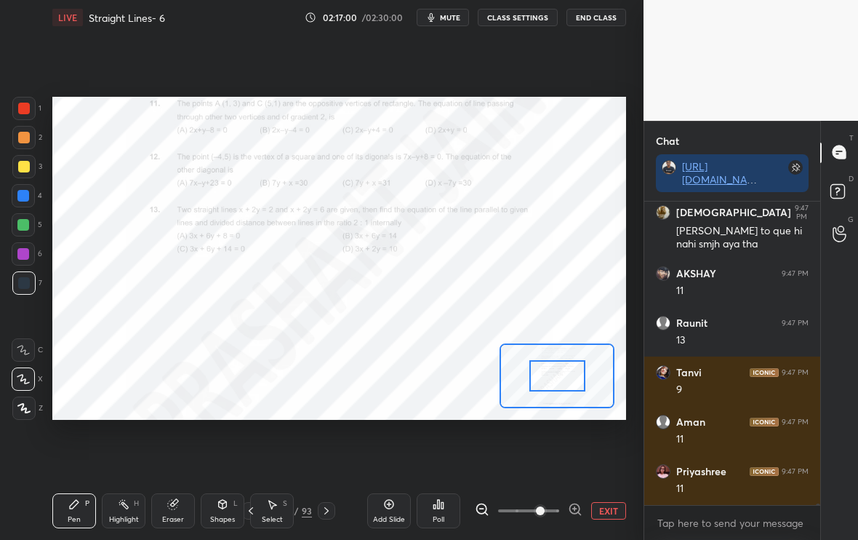
click at [574, 372] on div at bounding box center [557, 375] width 115 height 65
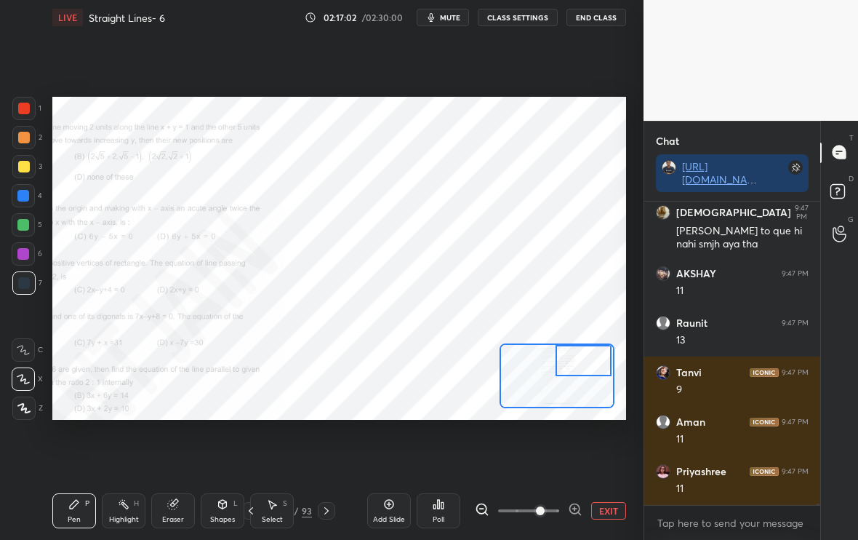
scroll to position [83749, 0]
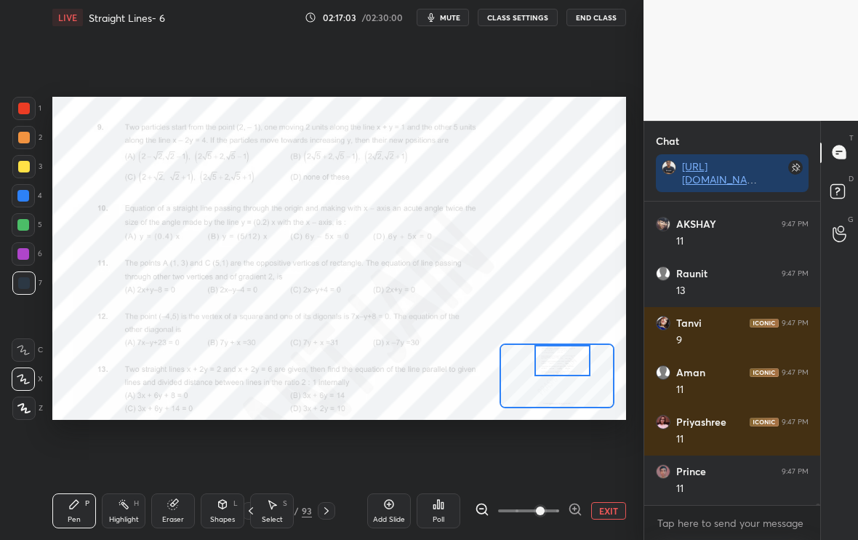
drag, startPoint x: 572, startPoint y: 378, endPoint x: 559, endPoint y: 354, distance: 27.7
click at [559, 354] on div at bounding box center [563, 360] width 56 height 31
drag, startPoint x: 559, startPoint y: 354, endPoint x: 560, endPoint y: 346, distance: 8.0
click at [560, 346] on div at bounding box center [563, 360] width 56 height 31
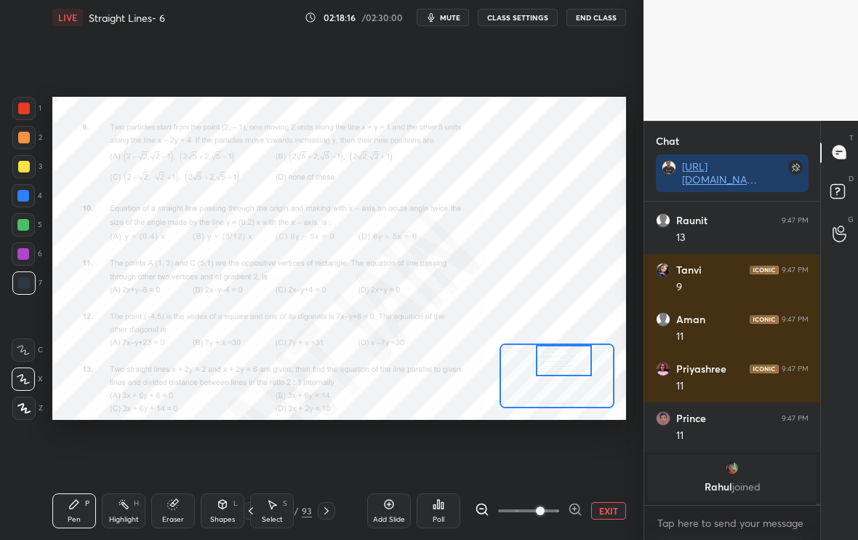
click at [564, 358] on div at bounding box center [564, 360] width 56 height 31
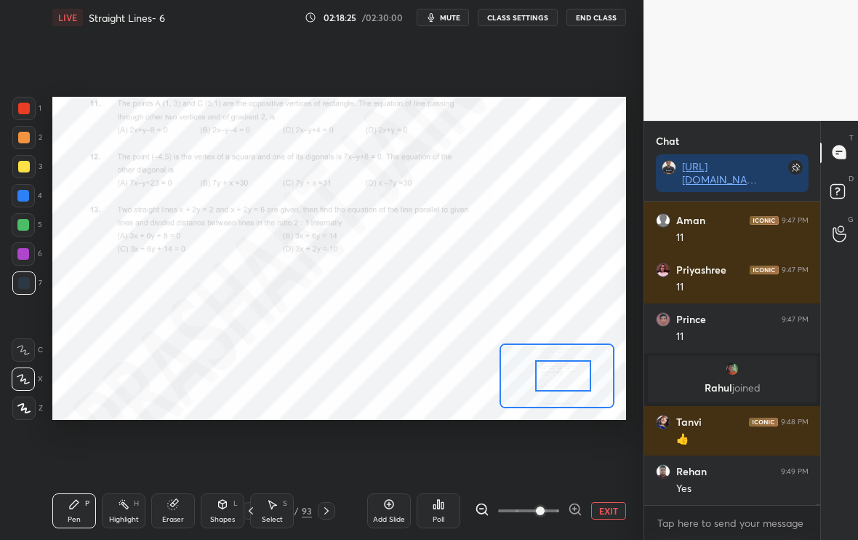
scroll to position [5, 5]
drag, startPoint x: 558, startPoint y: 361, endPoint x: 558, endPoint y: 375, distance: 14.5
click at [558, 376] on div at bounding box center [565, 374] width 56 height 31
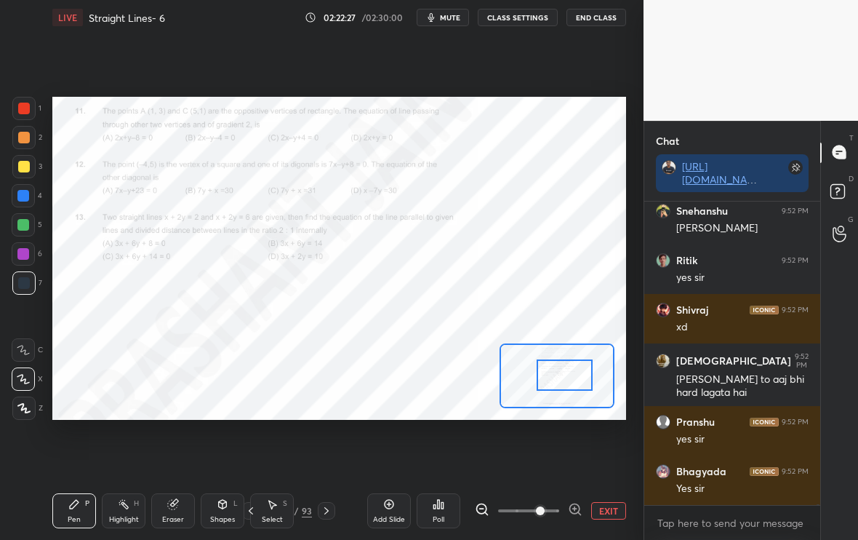
scroll to position [89162, 0]
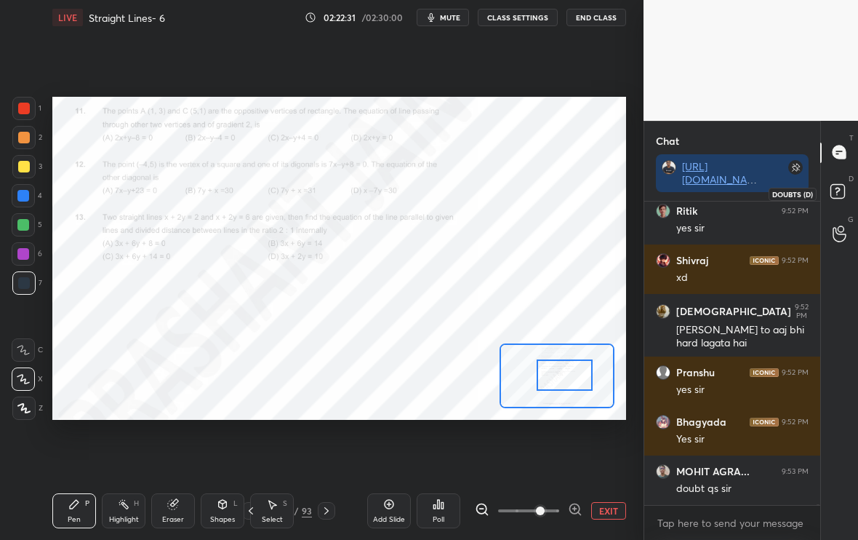
click at [837, 188] on icon at bounding box center [837, 190] width 5 height 6
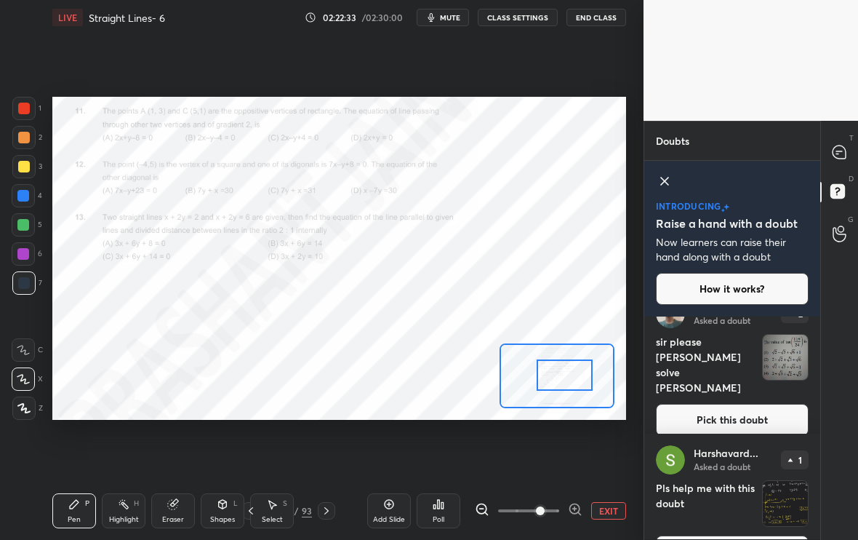
click at [726, 410] on button "Pick this doubt" at bounding box center [732, 420] width 153 height 32
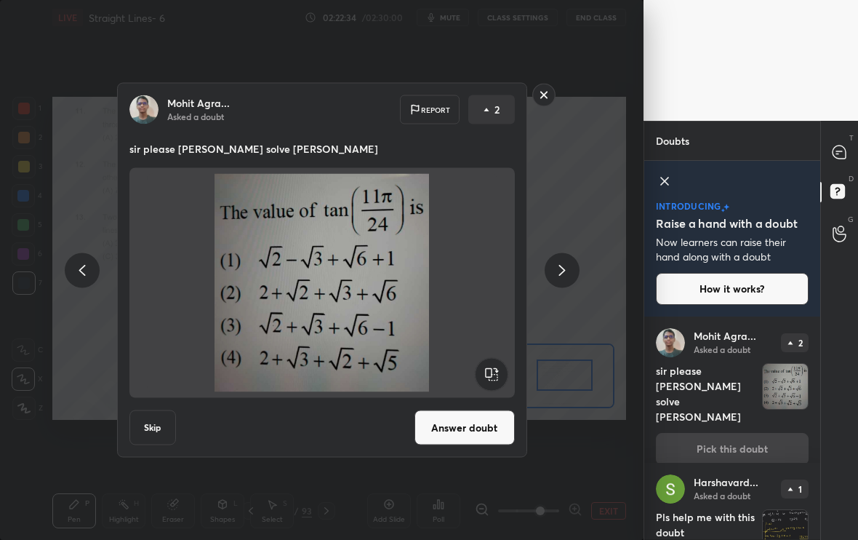
click at [457, 433] on button "Answer doubt" at bounding box center [465, 427] width 100 height 35
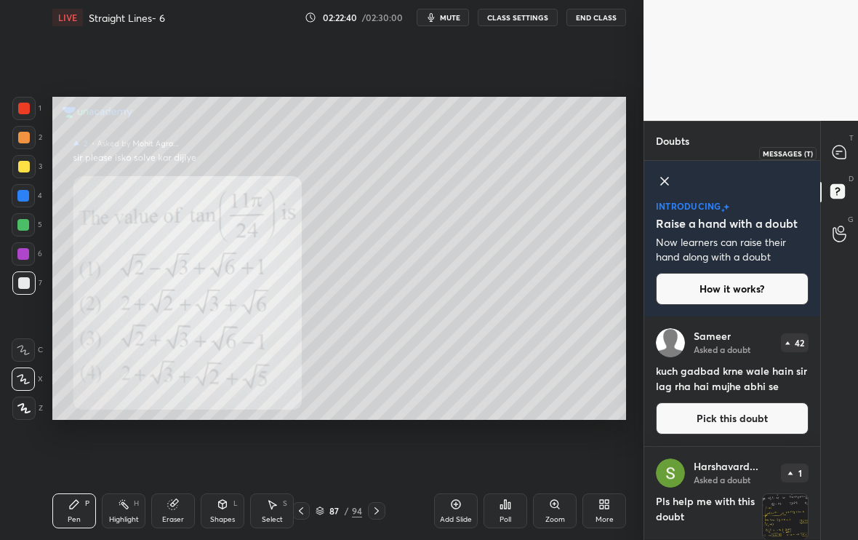
click at [843, 154] on icon at bounding box center [839, 151] width 13 height 13
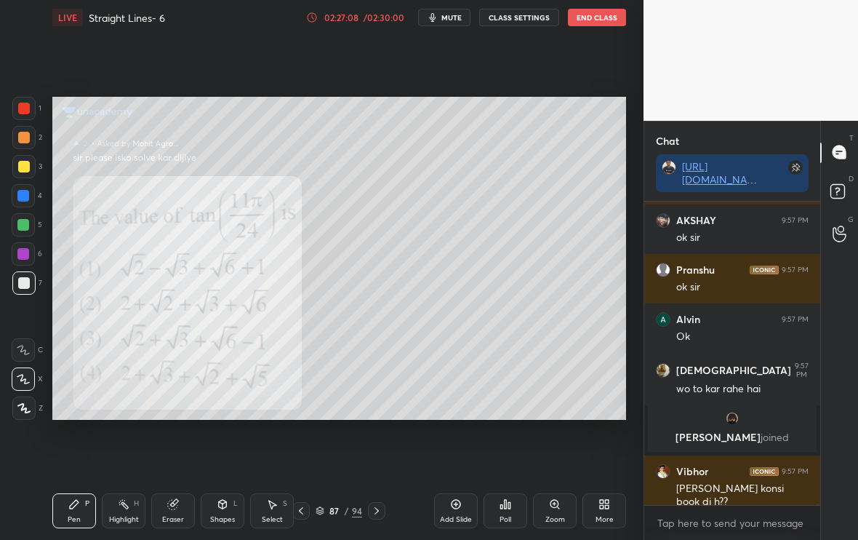
scroll to position [91838, 0]
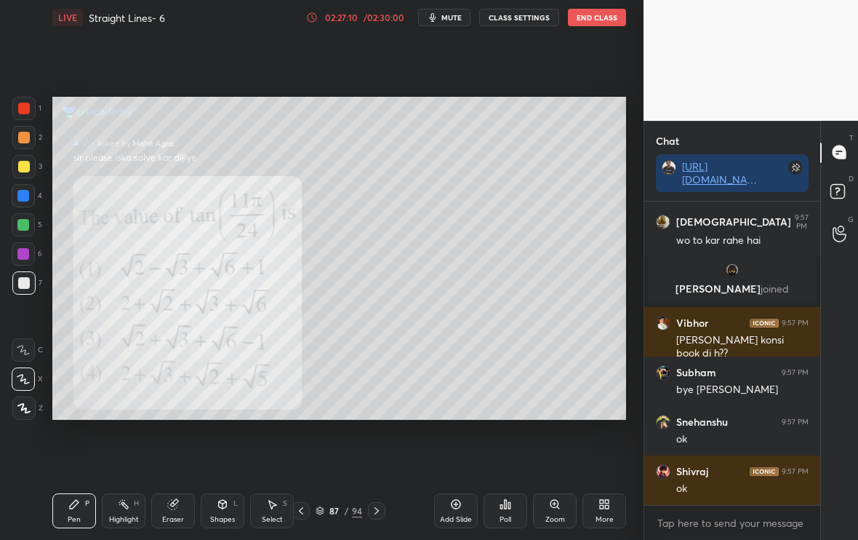
click at [586, 23] on button "End Class" at bounding box center [597, 17] width 58 height 17
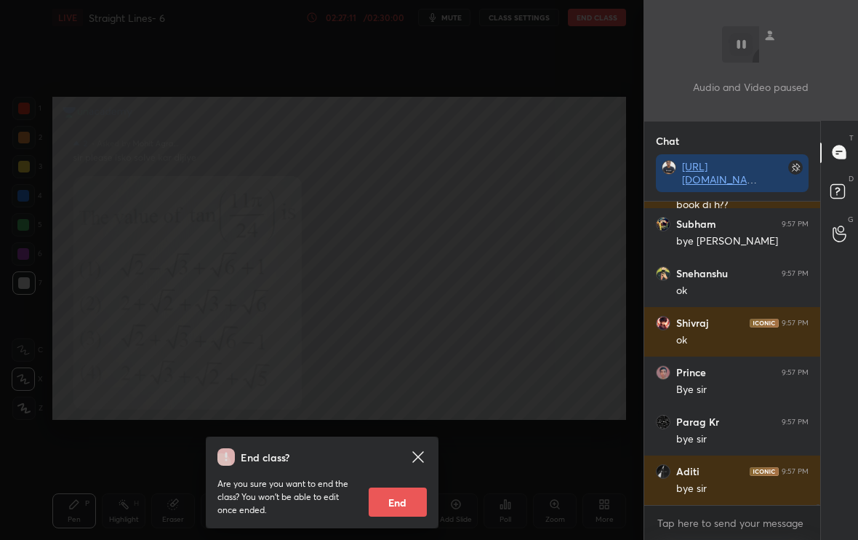
click at [401, 516] on div "End class? Are you sure you want to end the class? You won’t be able to edit on…" at bounding box center [322, 482] width 233 height 92
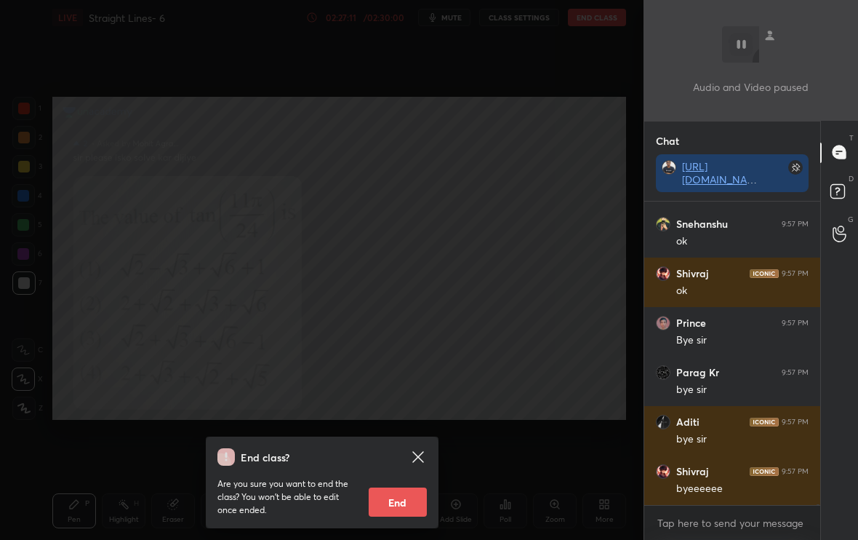
click at [410, 497] on button "End" at bounding box center [398, 501] width 58 height 29
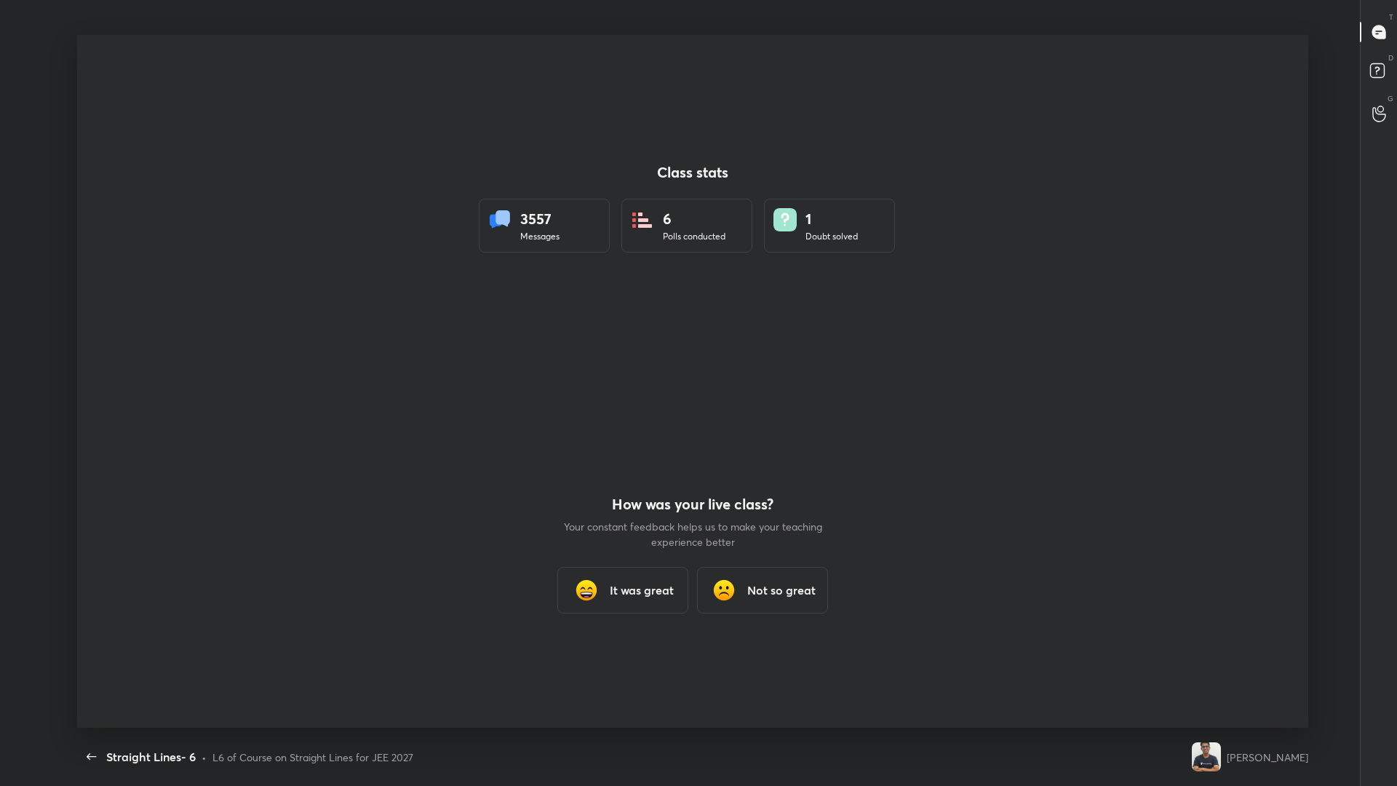
type textarea "x"
